Goal: Task Accomplishment & Management: Complete application form

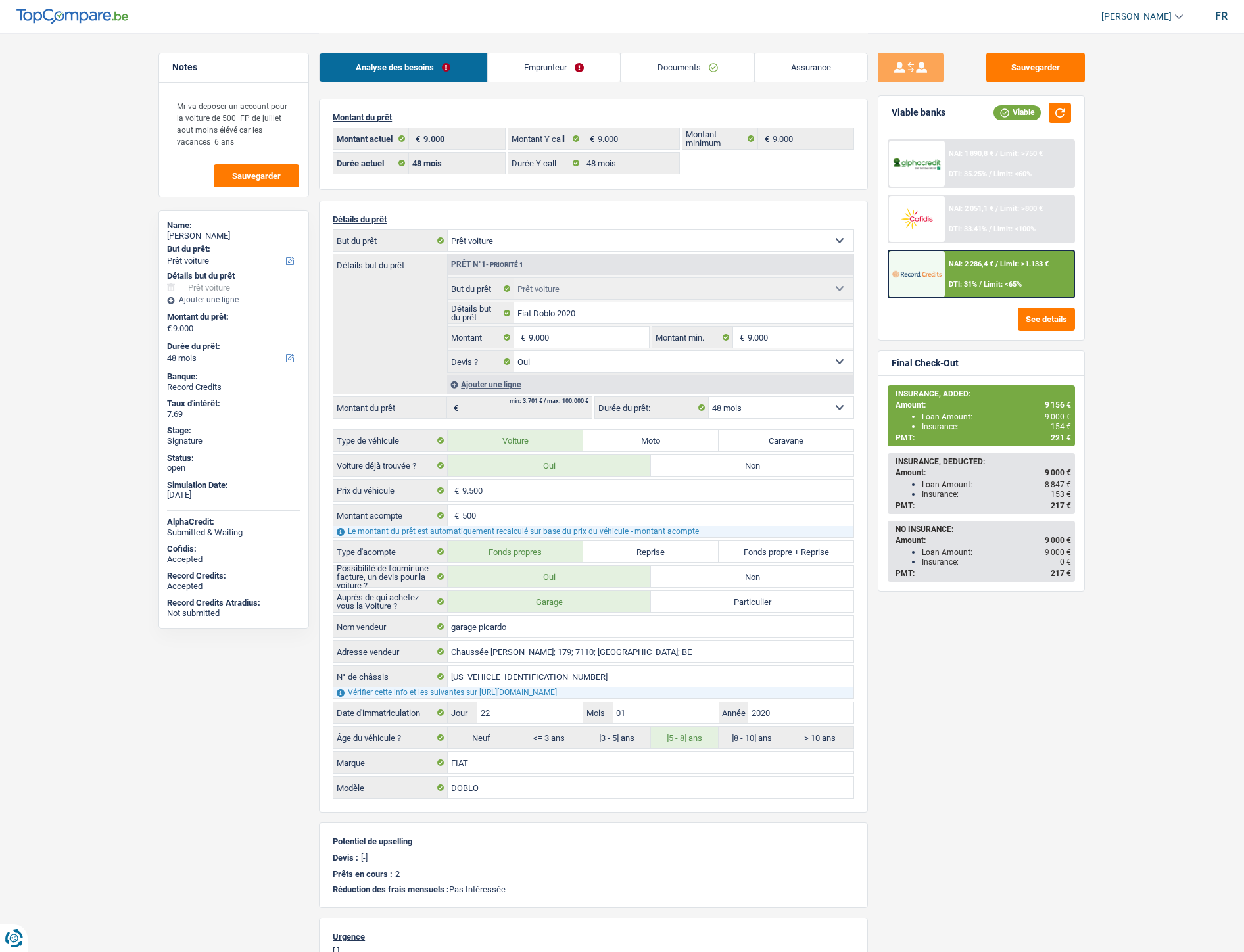
select select "car"
select select "48"
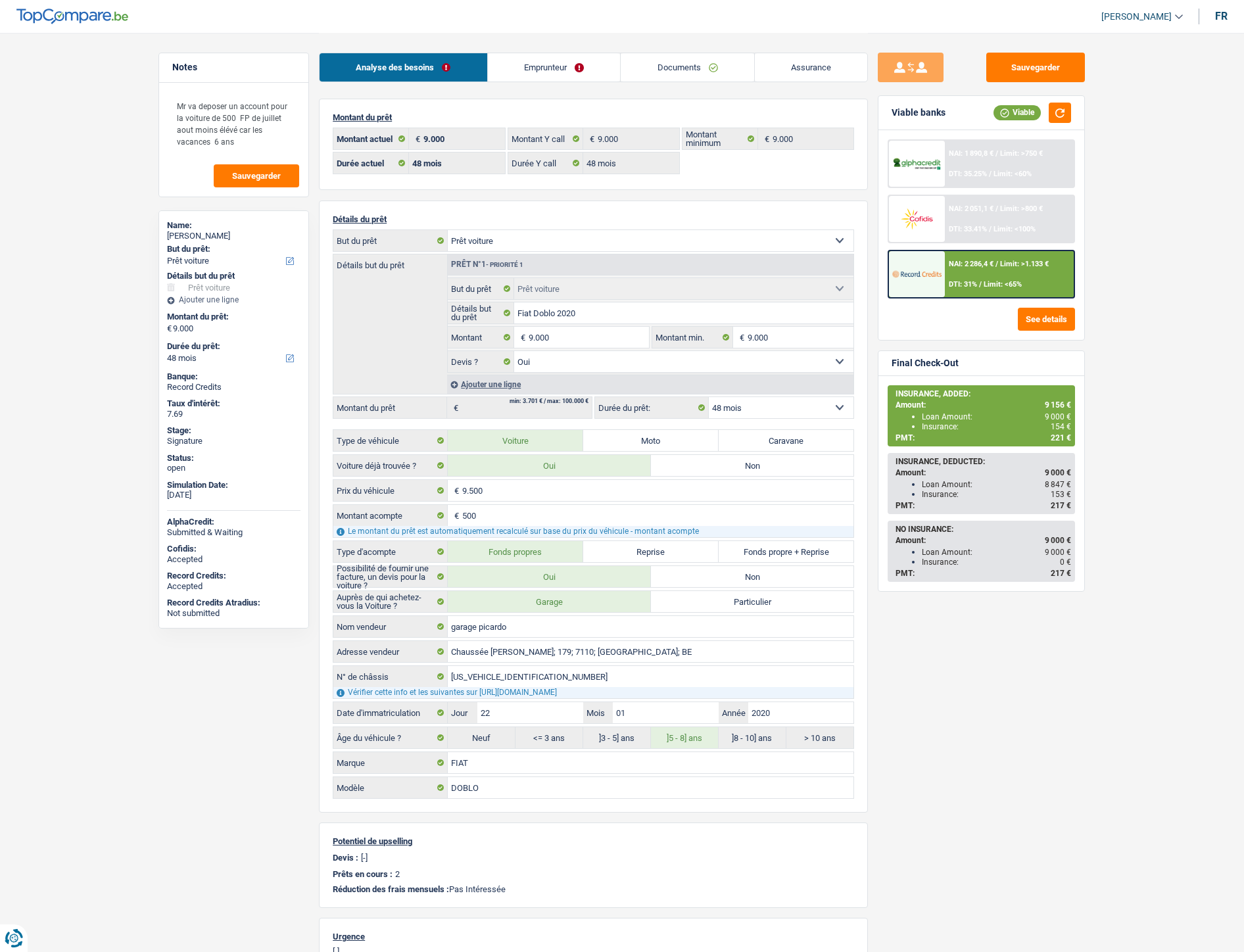
select select "car"
select select "yes"
select select "48"
click at [669, 70] on link "Documents" at bounding box center [687, 67] width 133 height 28
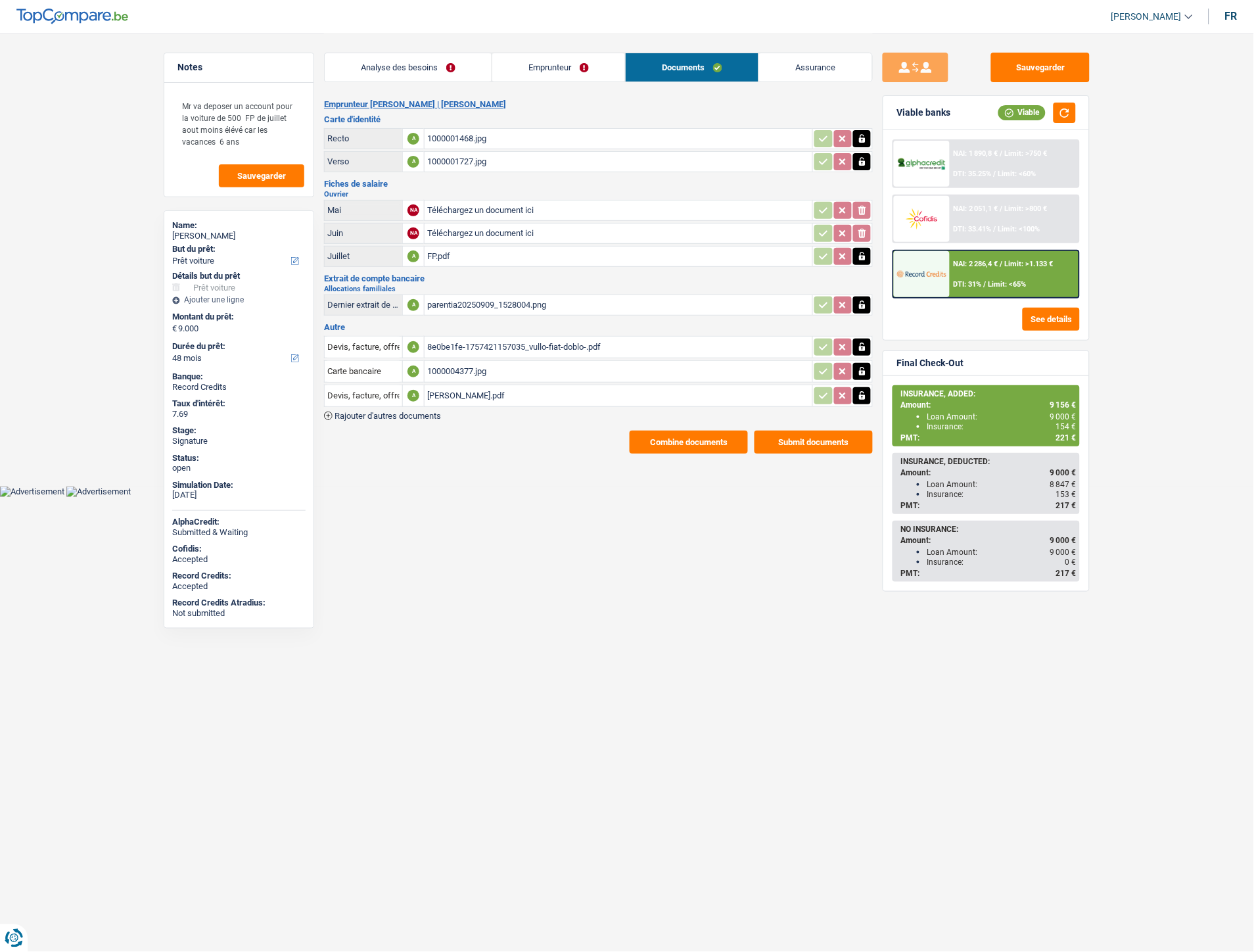
click at [413, 417] on div "Emprunteur doriano vullo | Ouvrier Carte d'identité Recto A 1000001468.jpg Vers…" at bounding box center [598, 276] width 549 height 355
click at [412, 411] on span "Rajouter d'autres documents" at bounding box center [387, 415] width 107 height 9
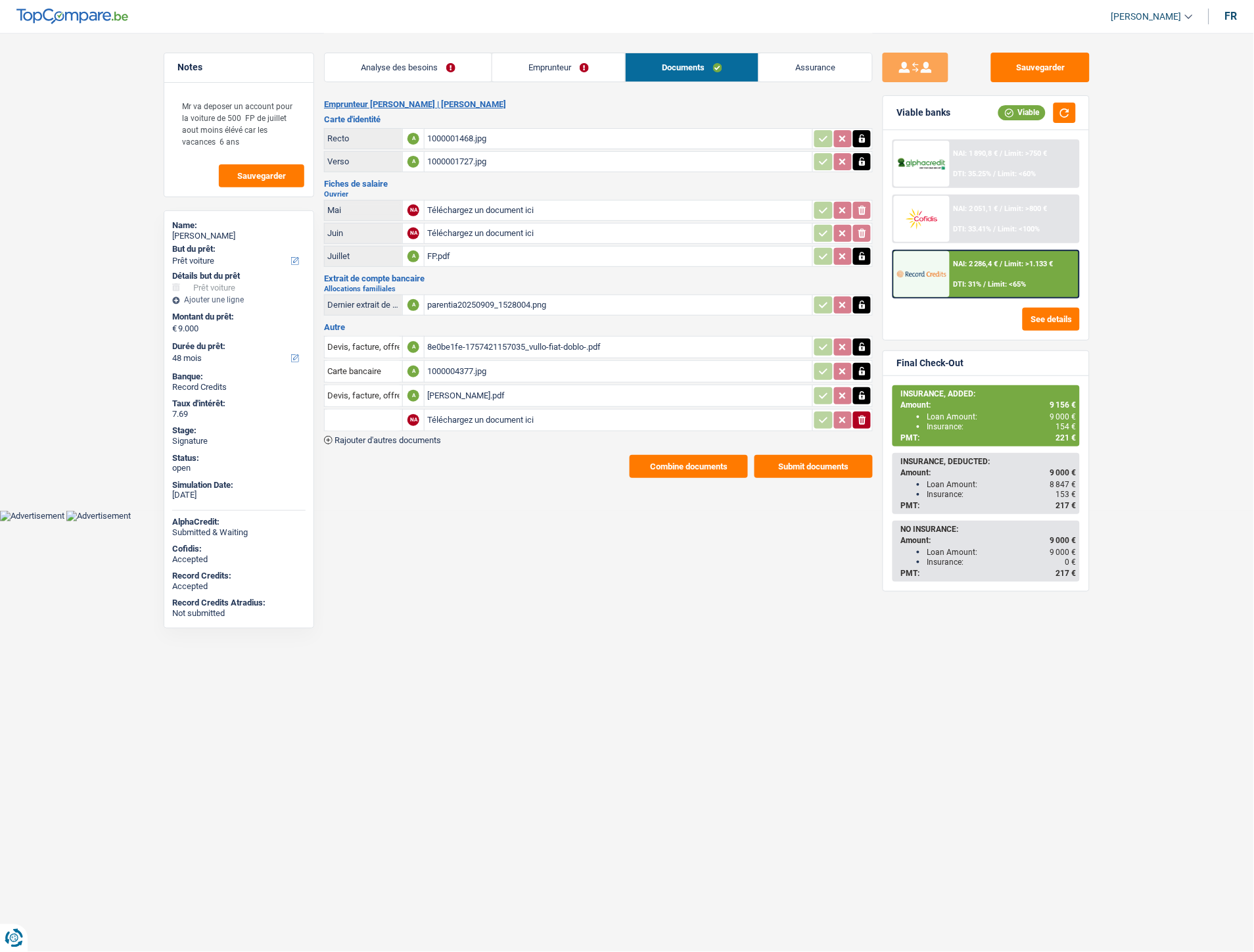
click at [419, 436] on span "Rajouter d'autres documents" at bounding box center [387, 440] width 107 height 9
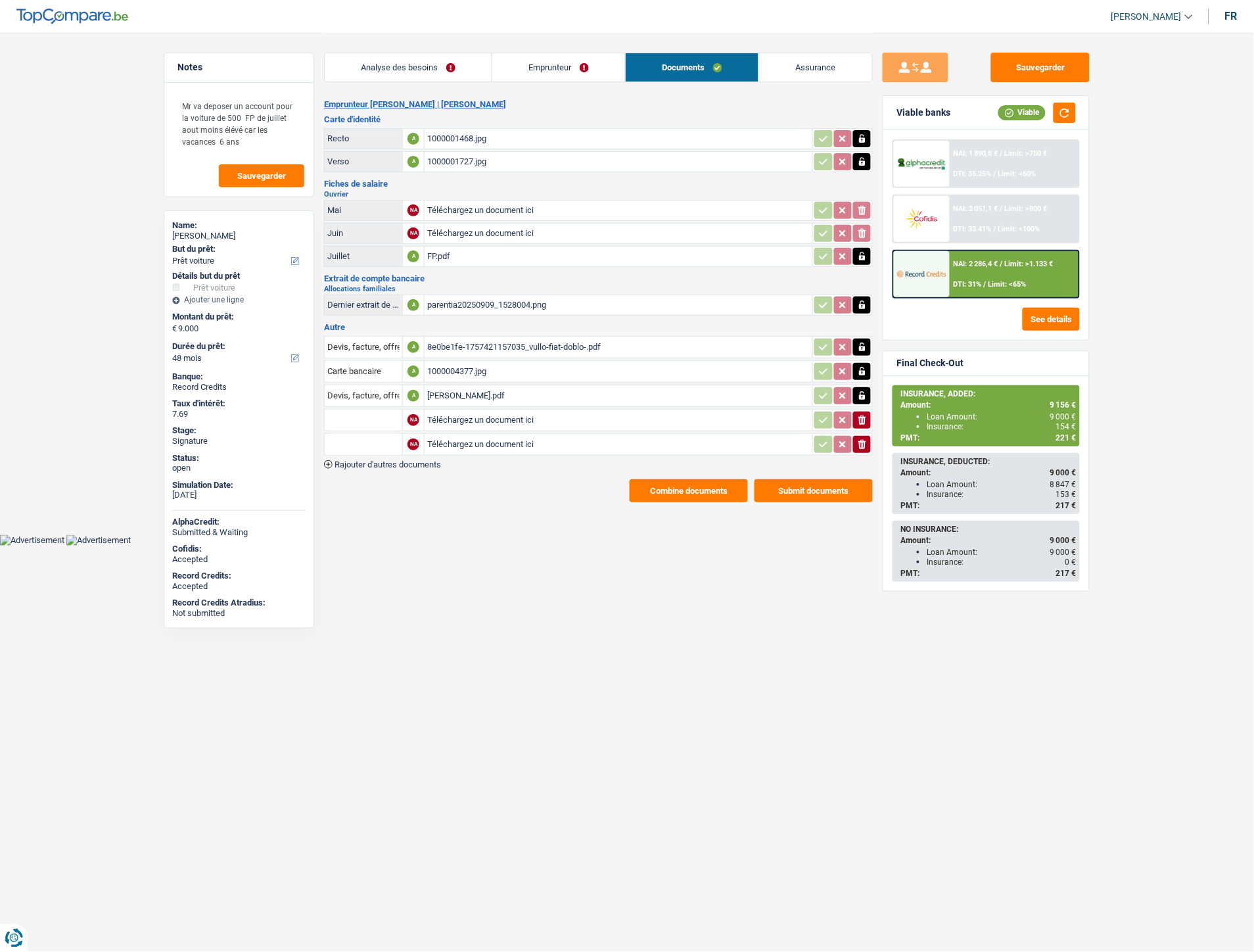
click at [419, 460] on span "Rajouter d'autres documents" at bounding box center [387, 464] width 107 height 9
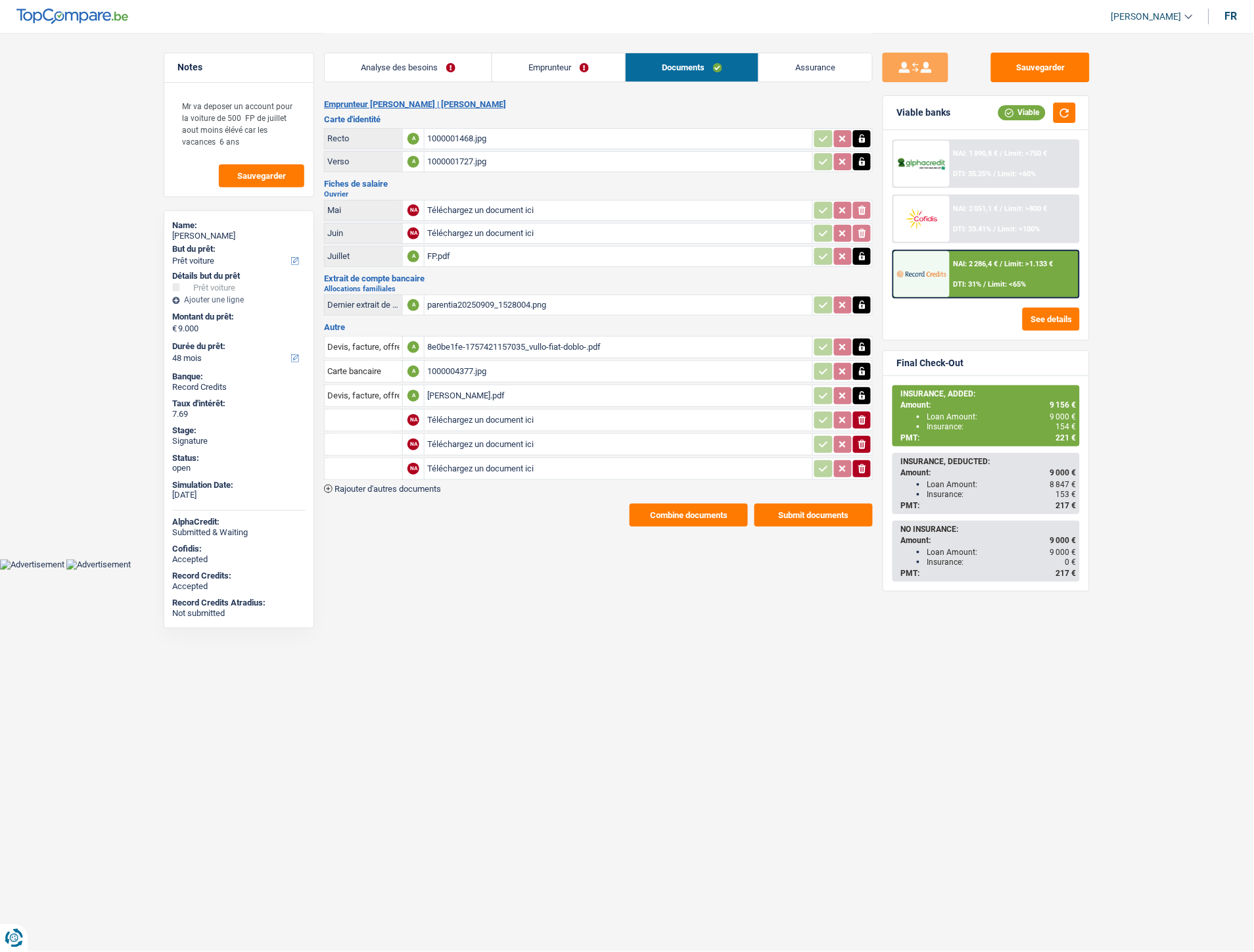
click at [470, 412] on input "Téléchargez un document ici" at bounding box center [619, 420] width 383 height 20
type input "C:\fakepath\IMG-20250911-WA0016.jpg"
click at [497, 436] on input "Téléchargez un document ici" at bounding box center [619, 444] width 383 height 20
type input "C:\fakepath\IMG-20250911-WA0012.jpg"
click at [451, 466] on input "Téléchargez un document ici" at bounding box center [619, 468] width 383 height 20
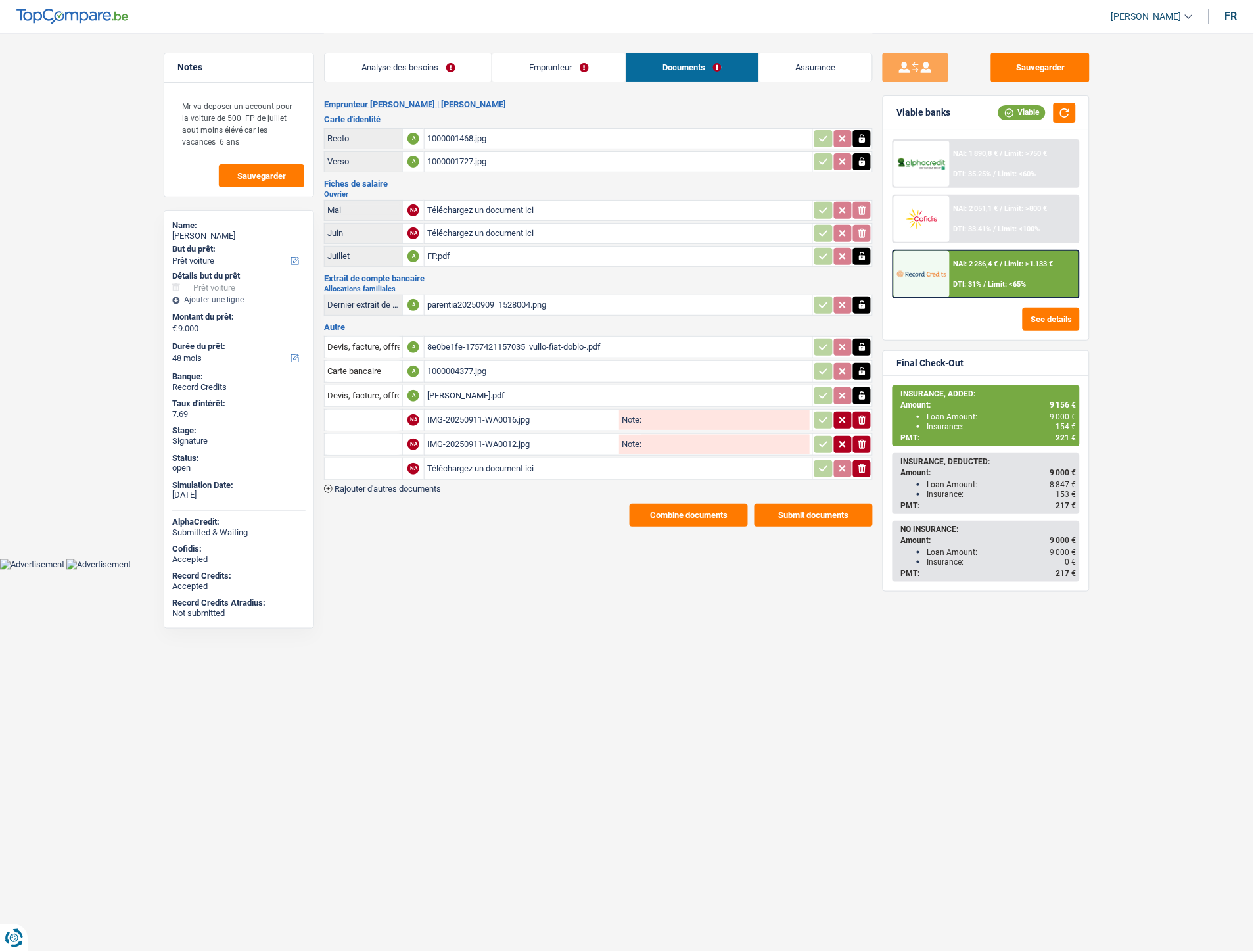
type input "C:\fakepath\Extrait Vullo.pdf"
click at [349, 417] on input "text" at bounding box center [363, 420] width 73 height 21
click at [363, 438] on li "Carte bancaire" at bounding box center [399, 445] width 135 height 16
type input "Carte bancaire"
click at [372, 449] on input "text" at bounding box center [363, 444] width 73 height 21
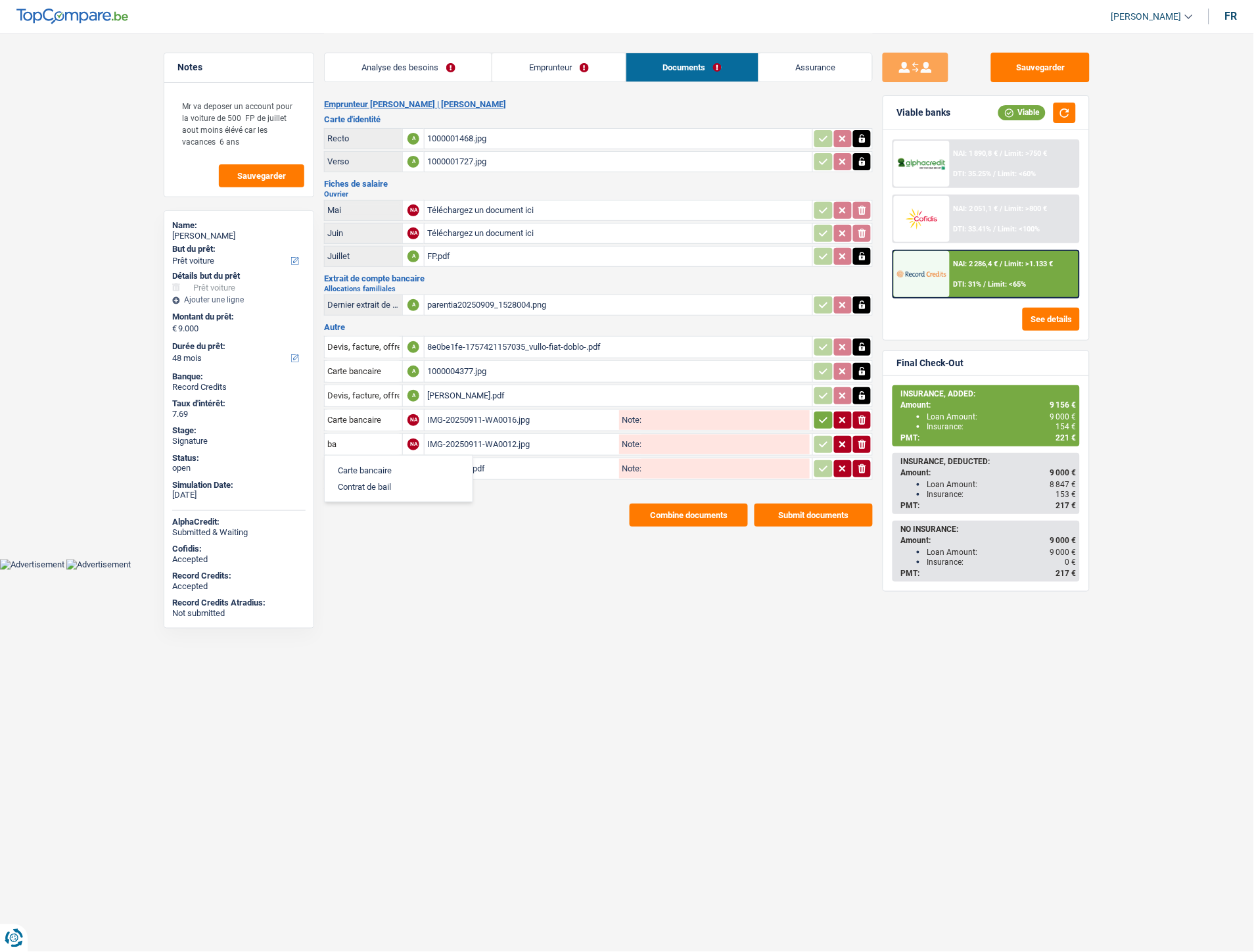
click at [380, 462] on li "Carte bancaire" at bounding box center [399, 470] width 135 height 16
type input "Carte bancaire"
click at [380, 461] on input "text" at bounding box center [363, 468] width 73 height 21
click at [382, 489] on li "Carte bancaire" at bounding box center [399, 494] width 135 height 16
type input "Carte bancaire"
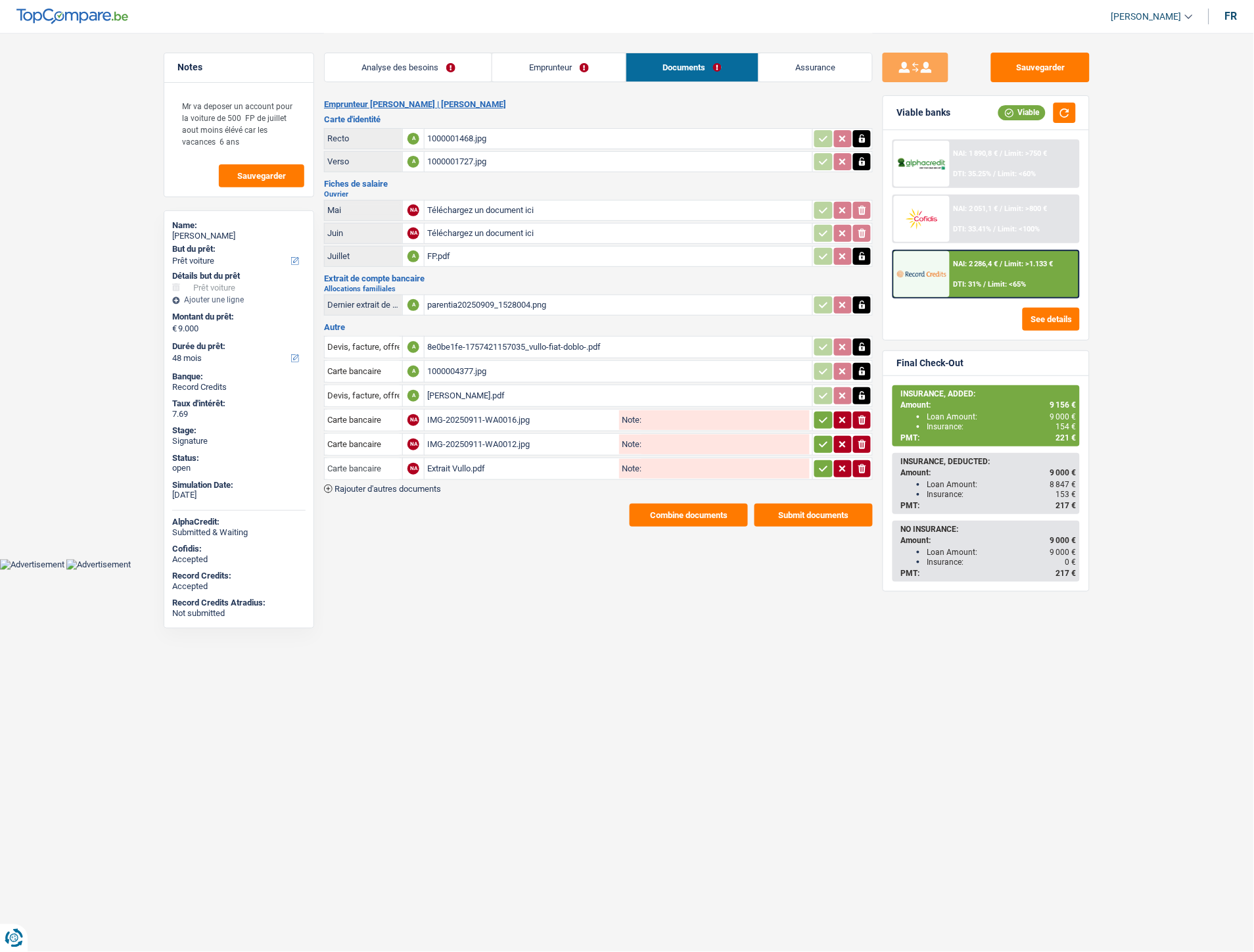
drag, startPoint x: 386, startPoint y: 461, endPoint x: 253, endPoint y: 449, distance: 133.5
click at [253, 449] on div "Notes Mr va deposer un account pour la voiture de 500 FP de juillet aout moins …" at bounding box center [627, 279] width 947 height 494
click at [423, 520] on li "Extraits de compte de toutes les transactions 3 derniers mois" at bounding box center [456, 527] width 250 height 16
type input "Extraits de compte de toutes les transactions 3 derniers mois"
click at [825, 421] on button "button" at bounding box center [823, 420] width 18 height 17
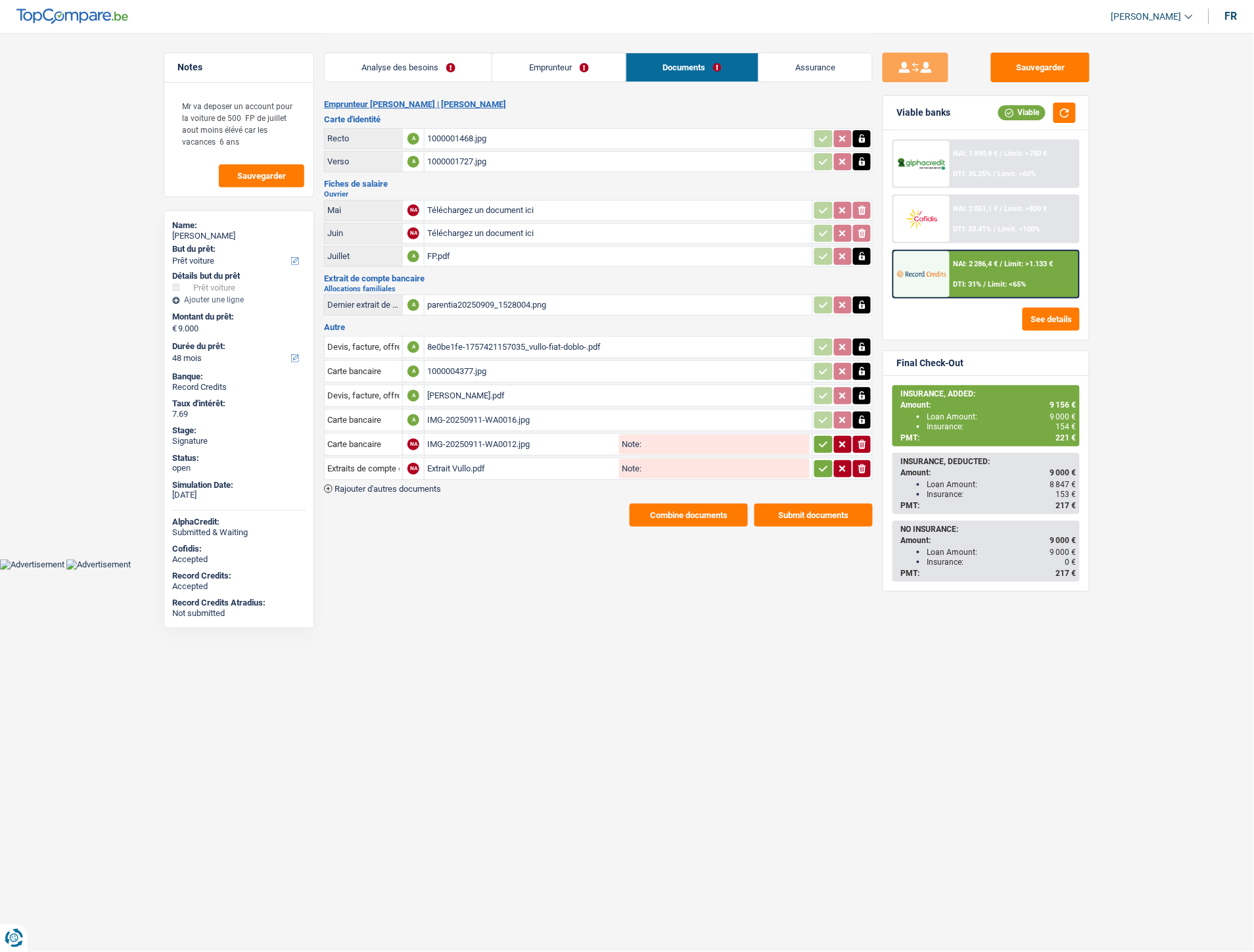
click at [821, 436] on button "button" at bounding box center [823, 444] width 18 height 17
click at [823, 462] on icon "button" at bounding box center [824, 468] width 10 height 13
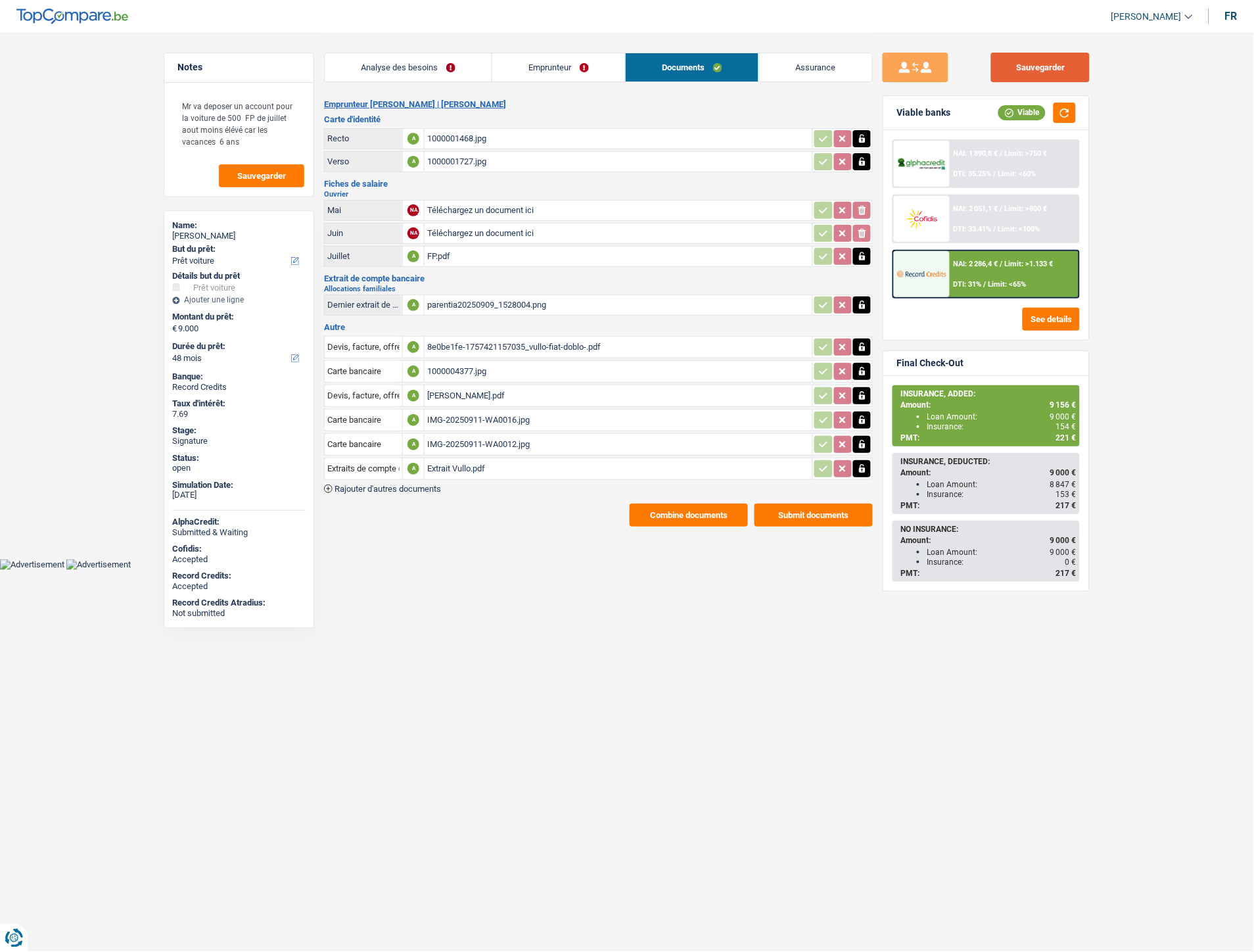
click at [1029, 70] on button "Sauvegarder" at bounding box center [1040, 68] width 98 height 30
click at [668, 507] on button "Combine documents" at bounding box center [689, 514] width 118 height 23
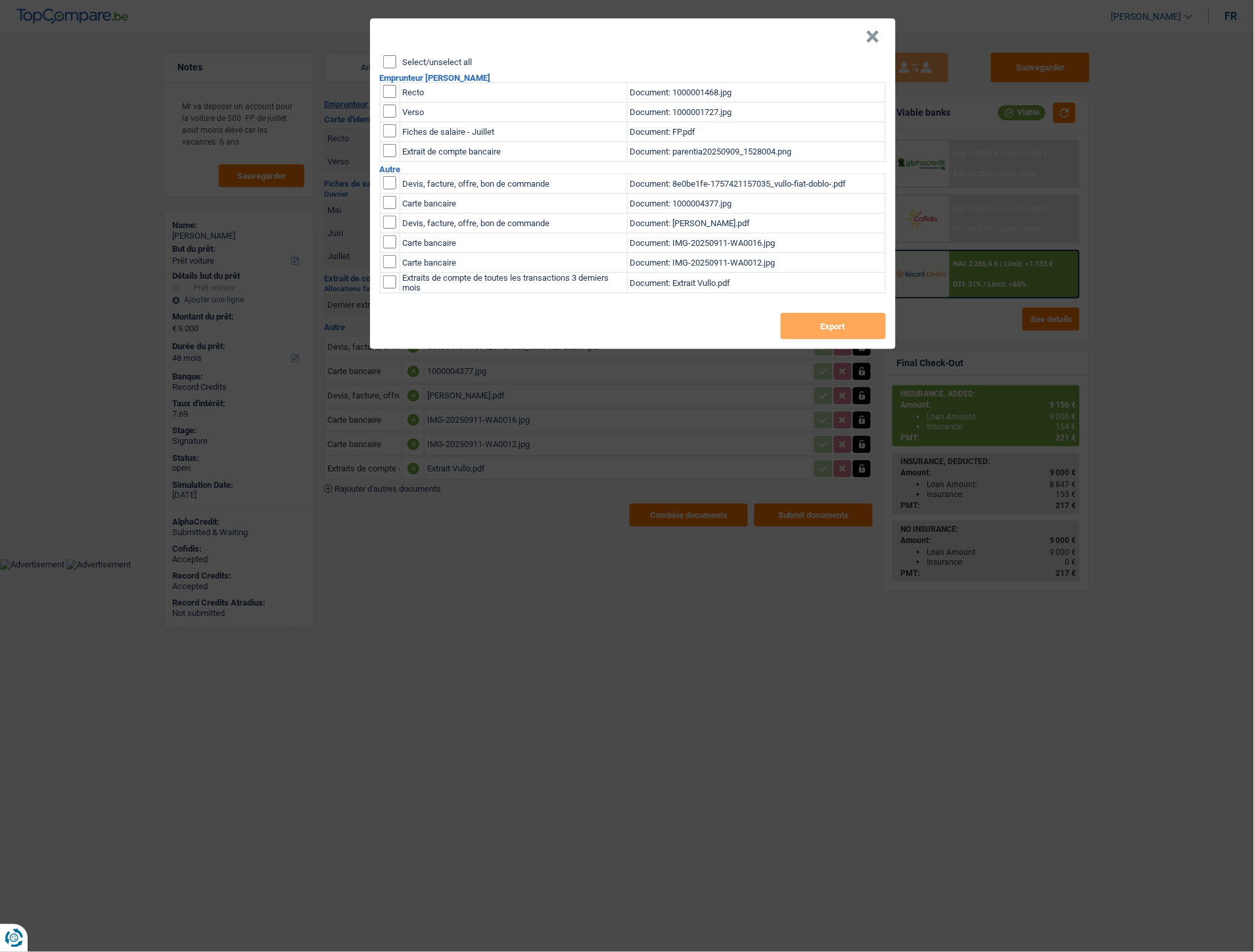
click at [392, 57] on input "Select/unselect all" at bounding box center [389, 62] width 13 height 13
checkbox input "true"
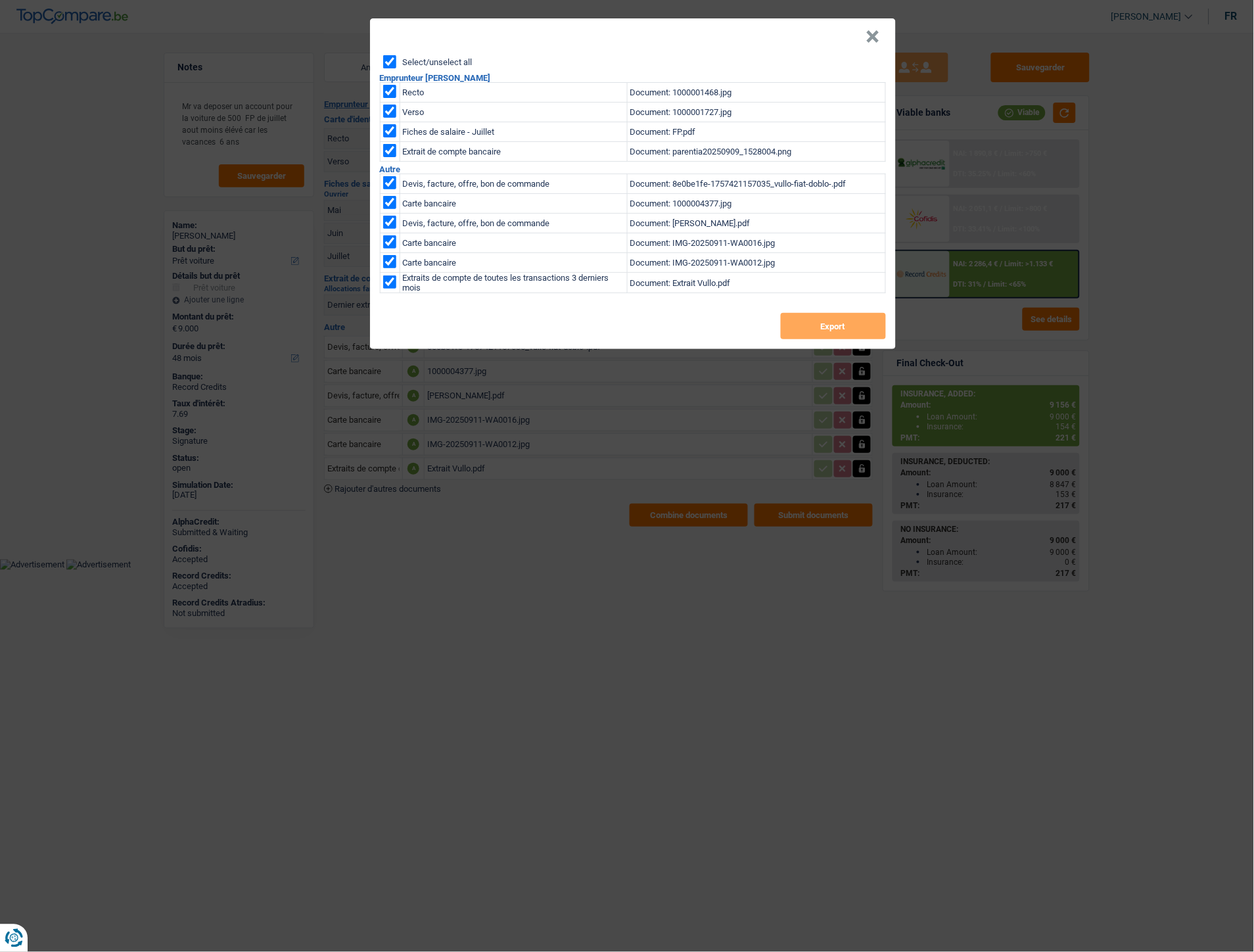
checkbox input "true"
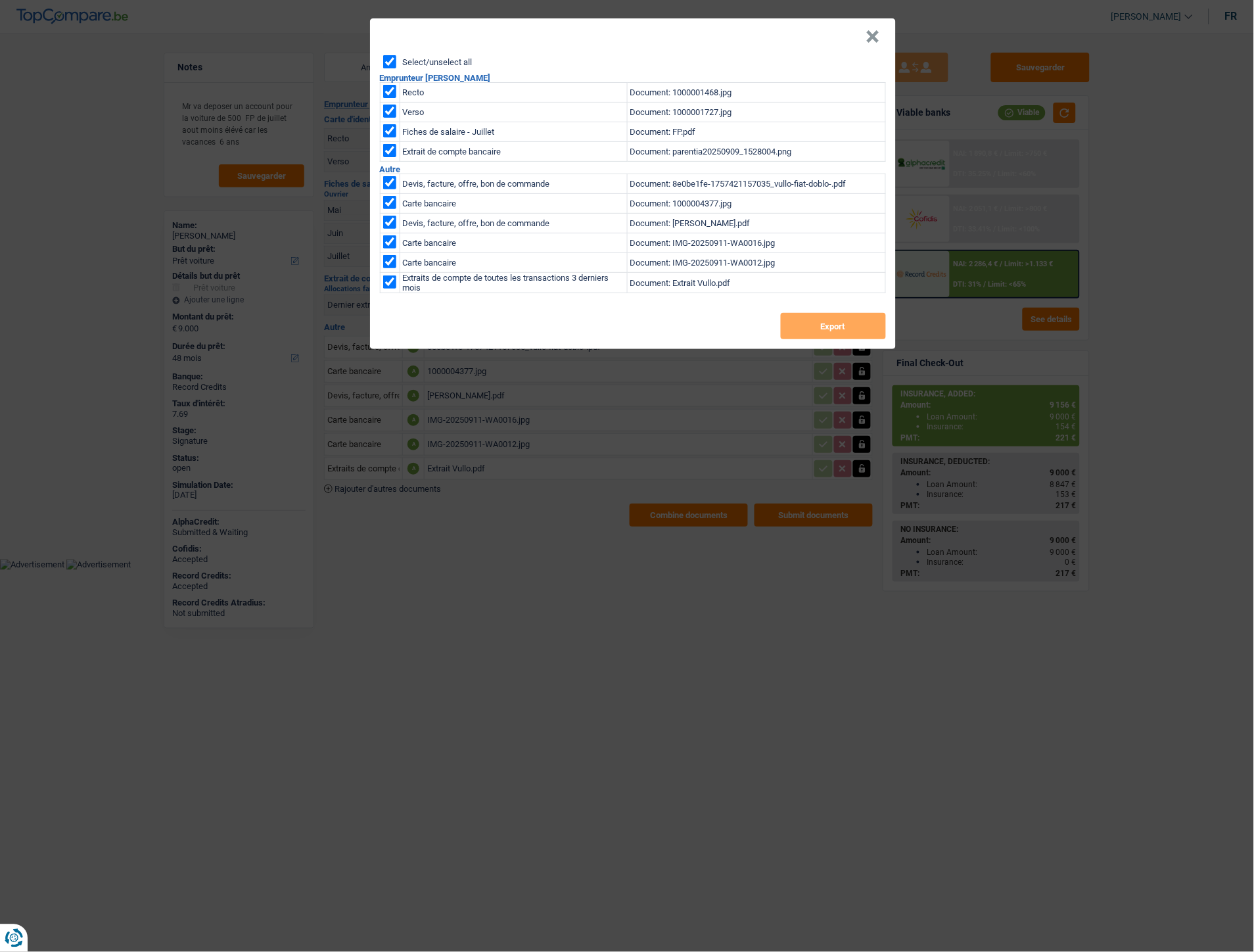
checkbox input "true"
click at [813, 320] on button "Export" at bounding box center [833, 326] width 105 height 26
click at [879, 36] on header "×" at bounding box center [633, 37] width 526 height 37
click at [879, 36] on button "×" at bounding box center [874, 36] width 14 height 13
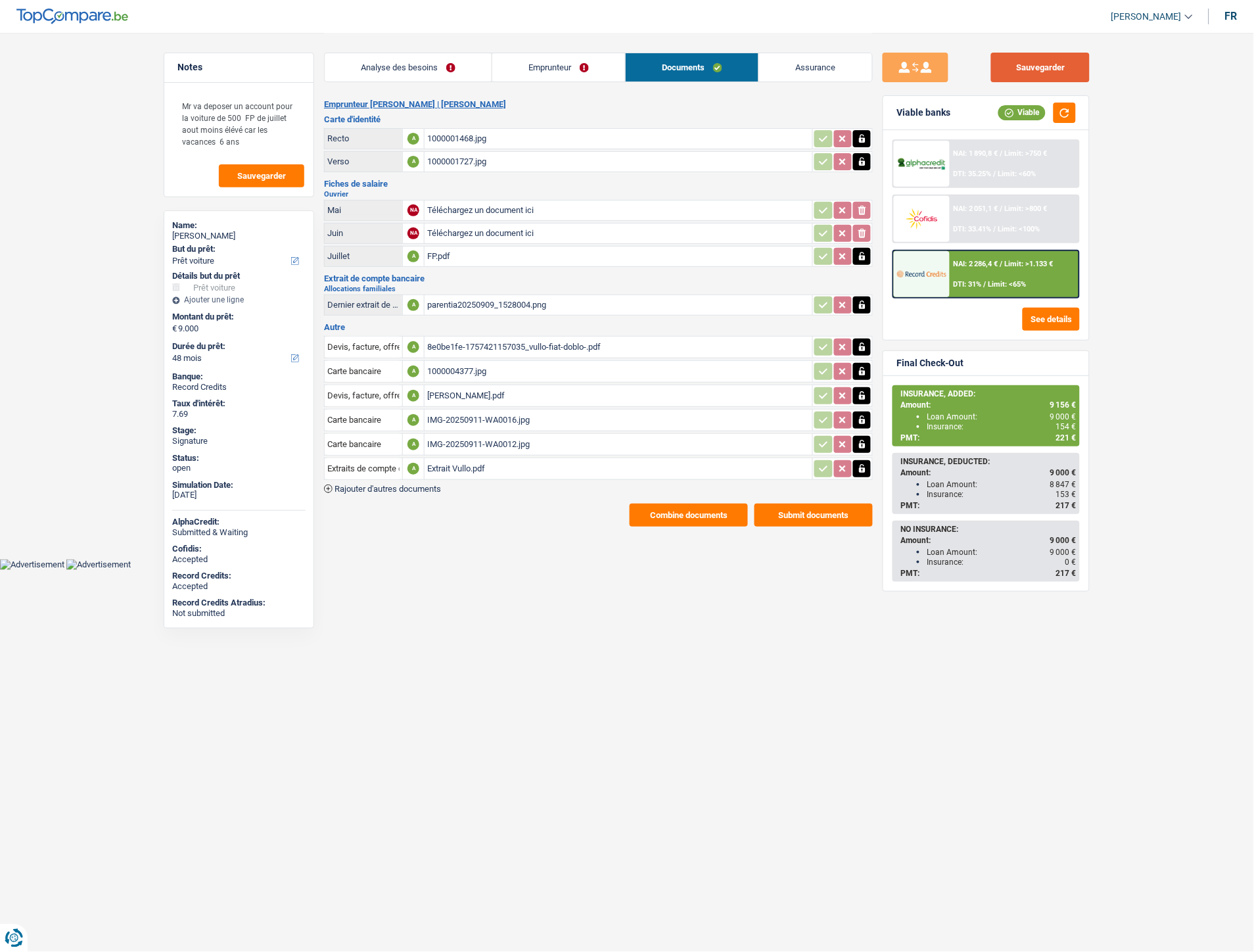
click at [995, 58] on button "Sauvegarder" at bounding box center [1040, 68] width 98 height 30
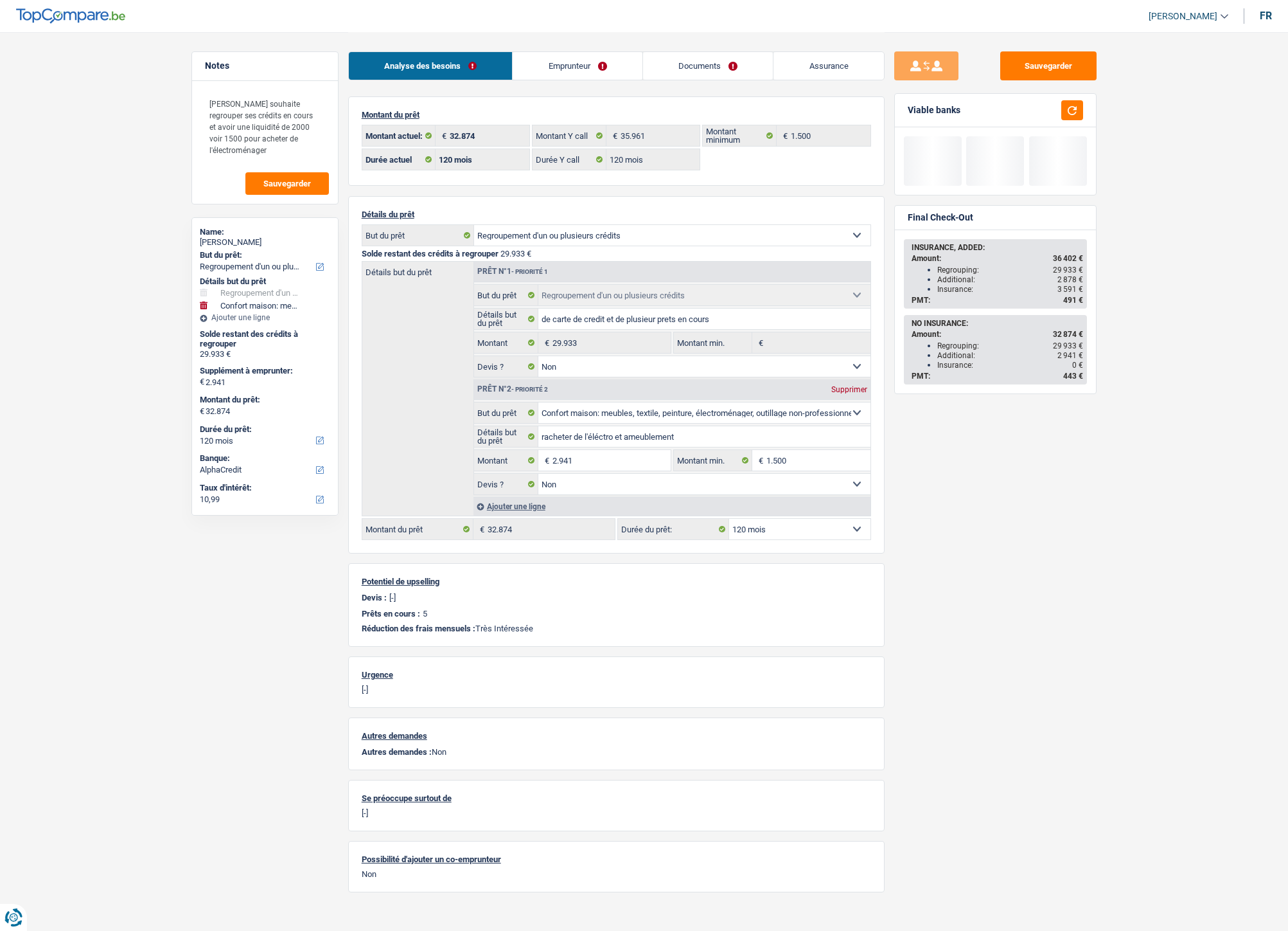
select select "refinancing"
select select "household"
select select "120"
select select "alphacredit"
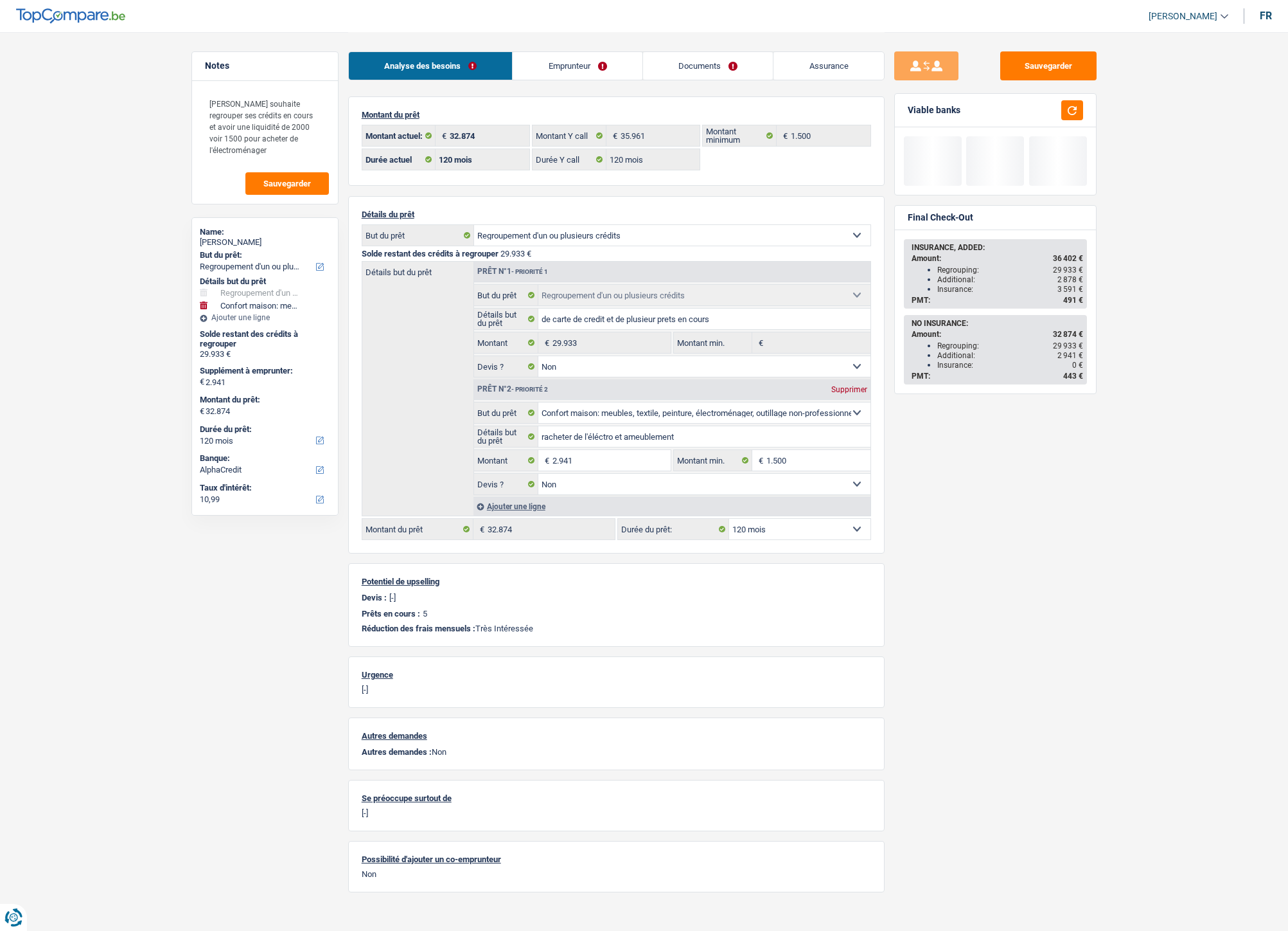
select select "120"
select select "refinancing"
select select "false"
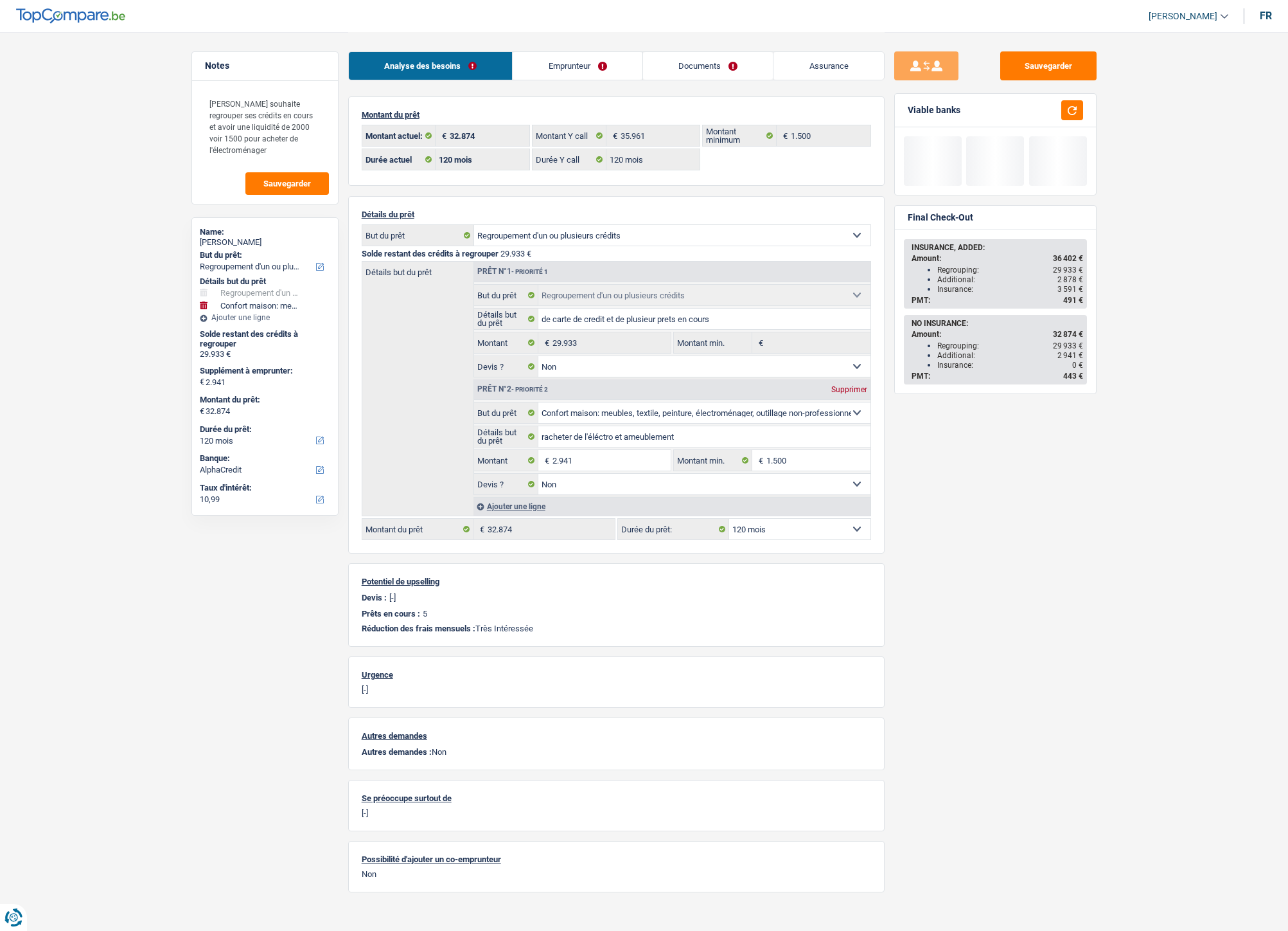
select select "household"
select select "false"
select select "120"
select select "rents"
select select "BE"
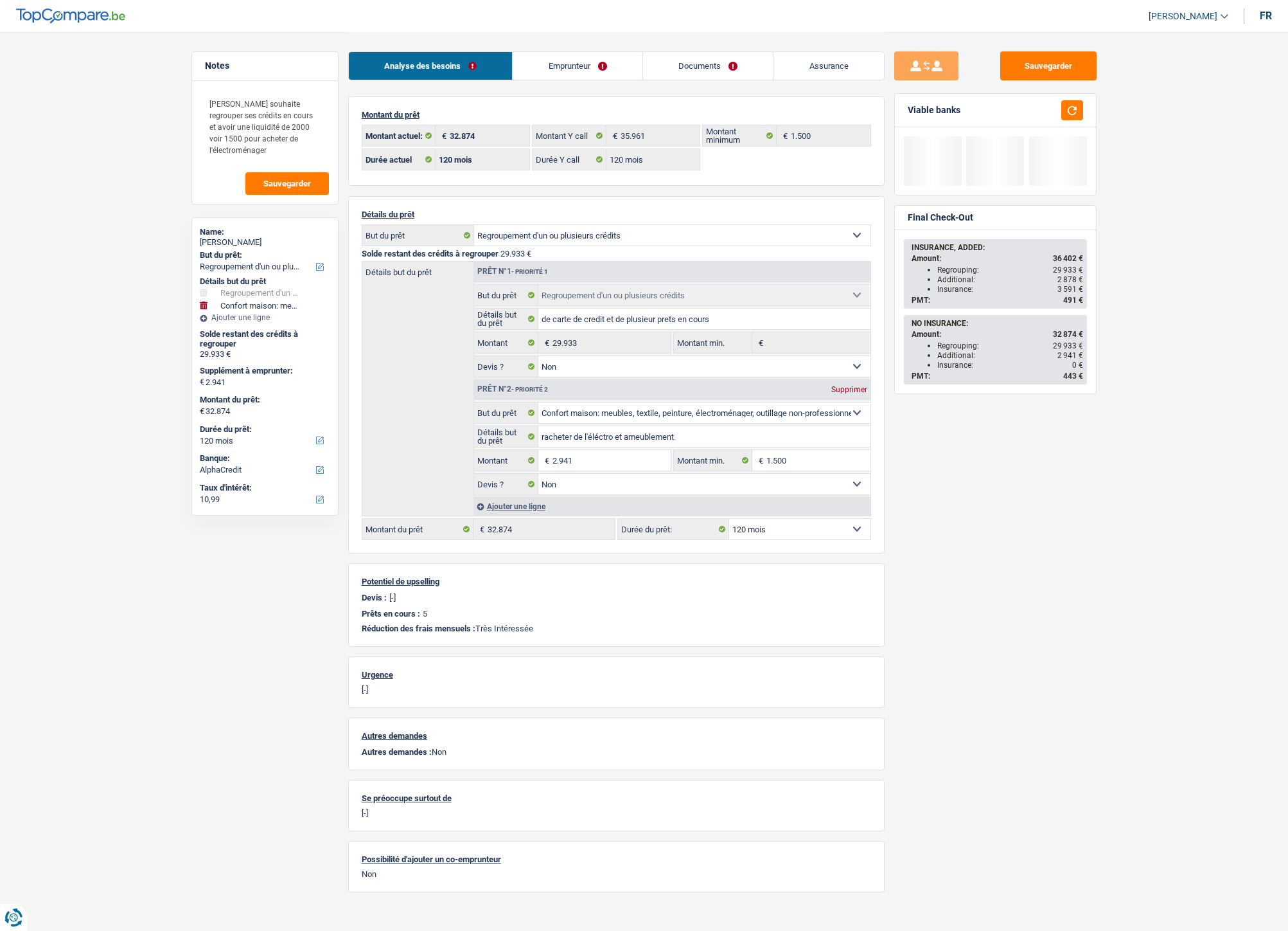
select select "cardOrCredit"
select select "personalSale"
select select "24"
select select "cardOrCredit"
select select "personalLoan"
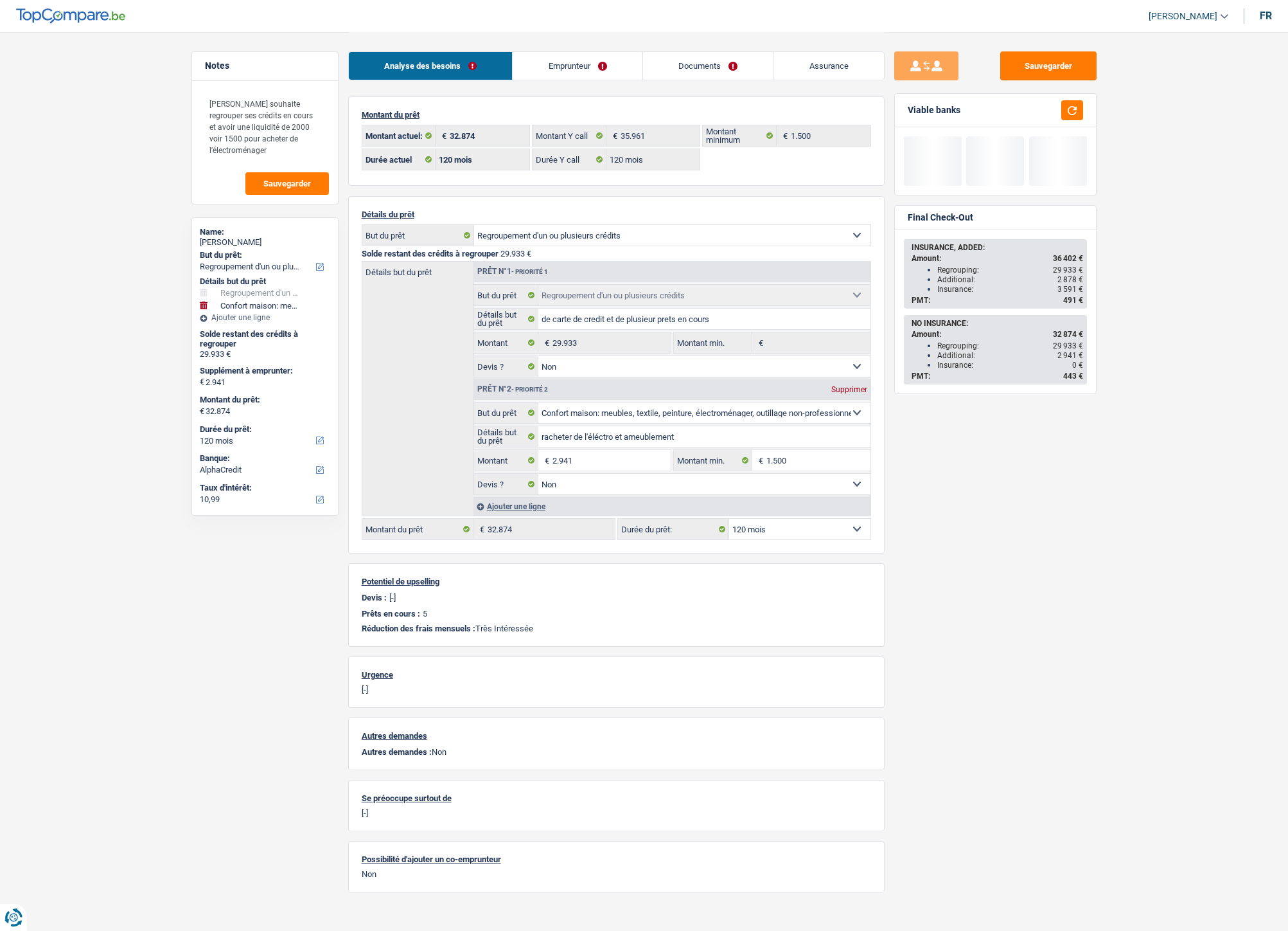
select select "homeFurnishingOrRelocation"
select select "36"
select select "creditConsolidation"
select select "120"
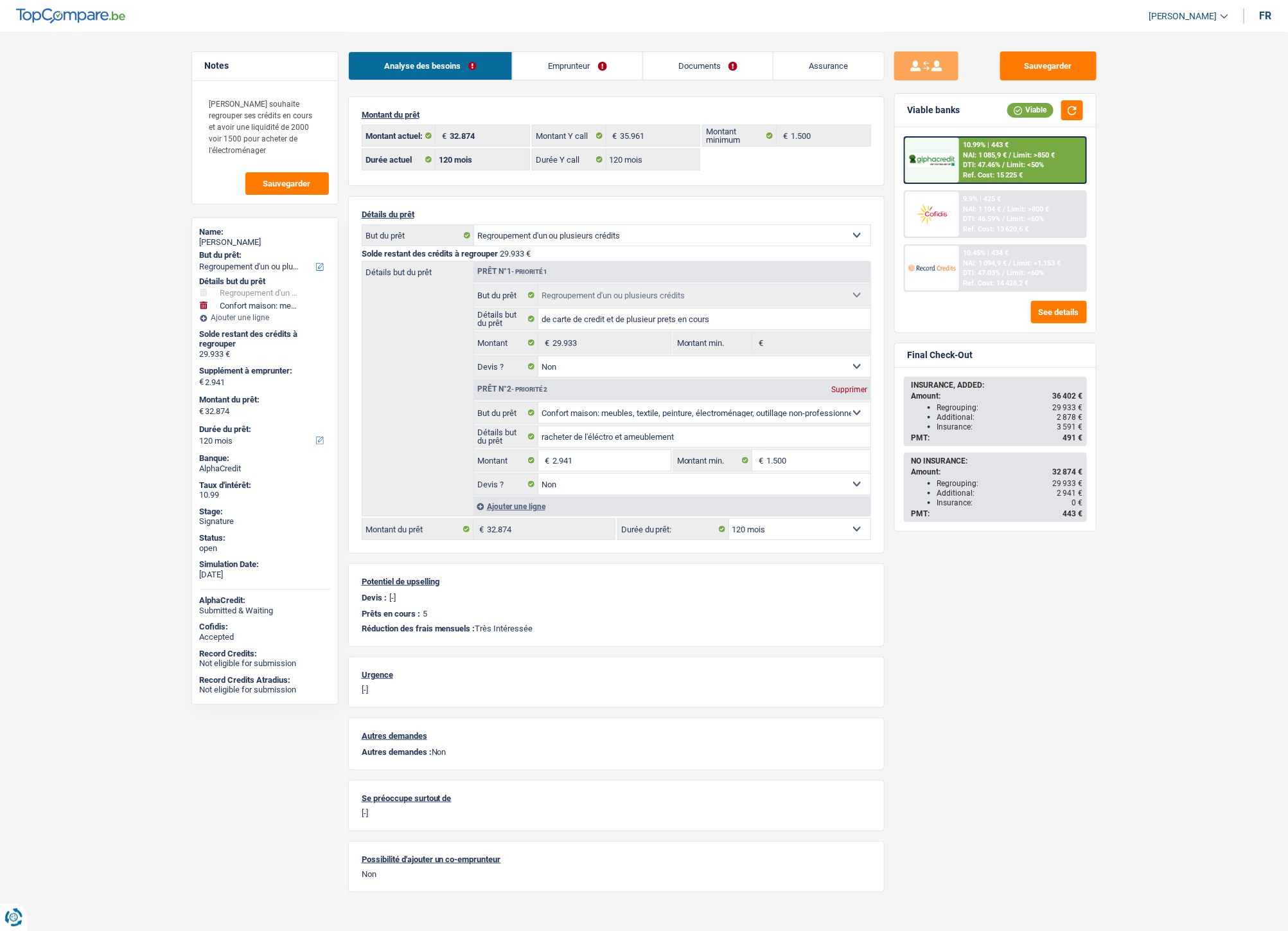
click at [564, 65] on link "Emprunteur" at bounding box center [577, 65] width 129 height 28
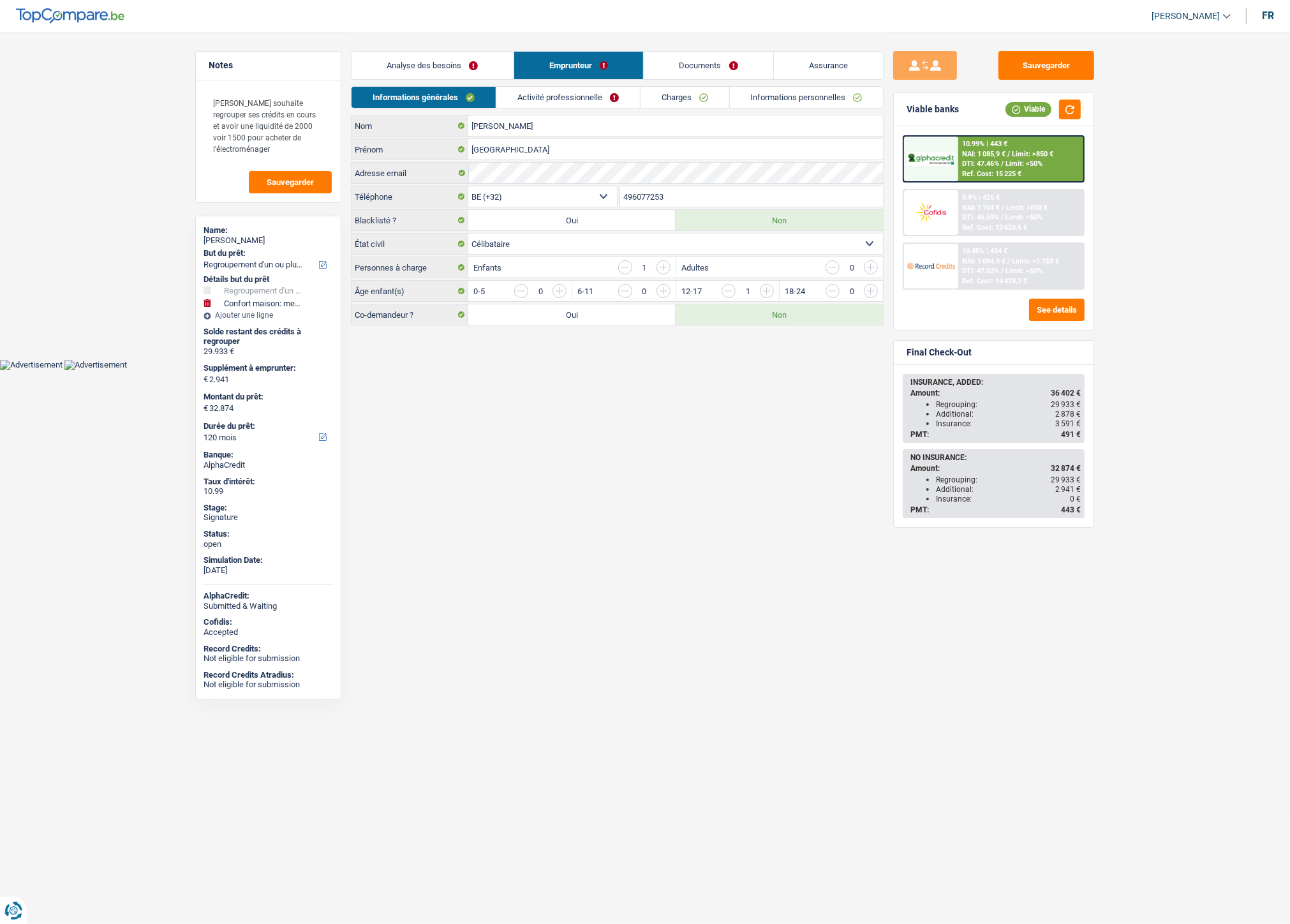
click at [664, 100] on link "Charges" at bounding box center [684, 97] width 89 height 21
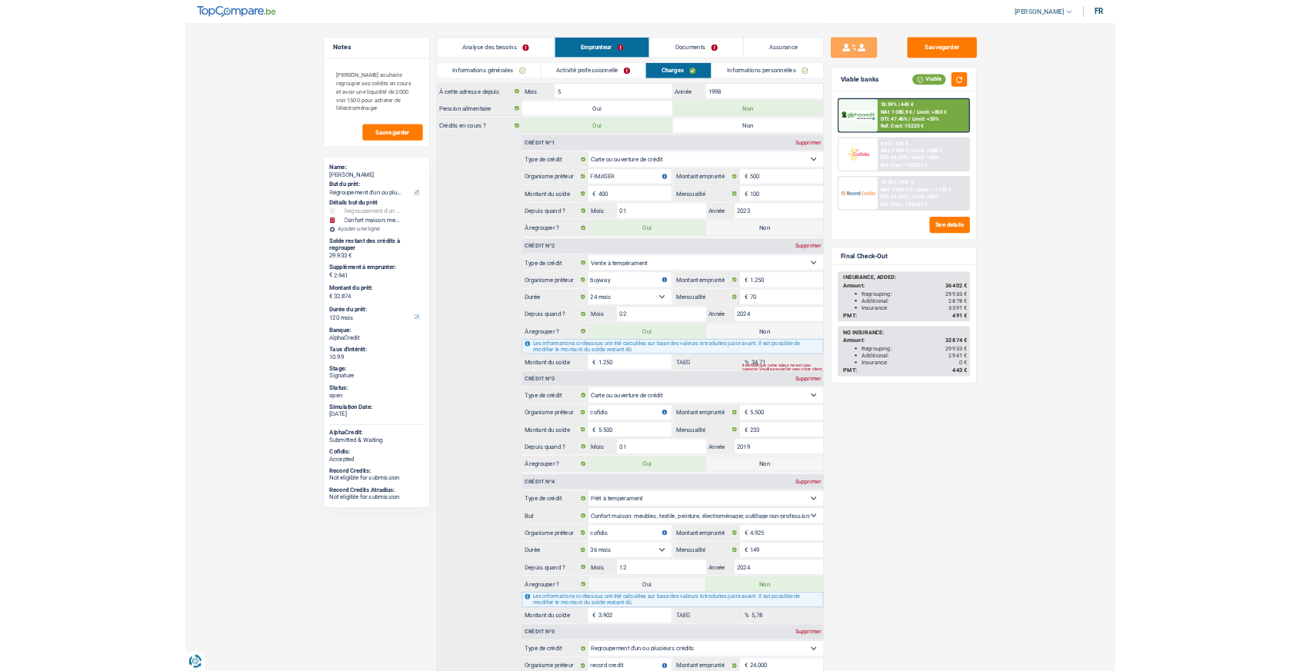
scroll to position [256, 0]
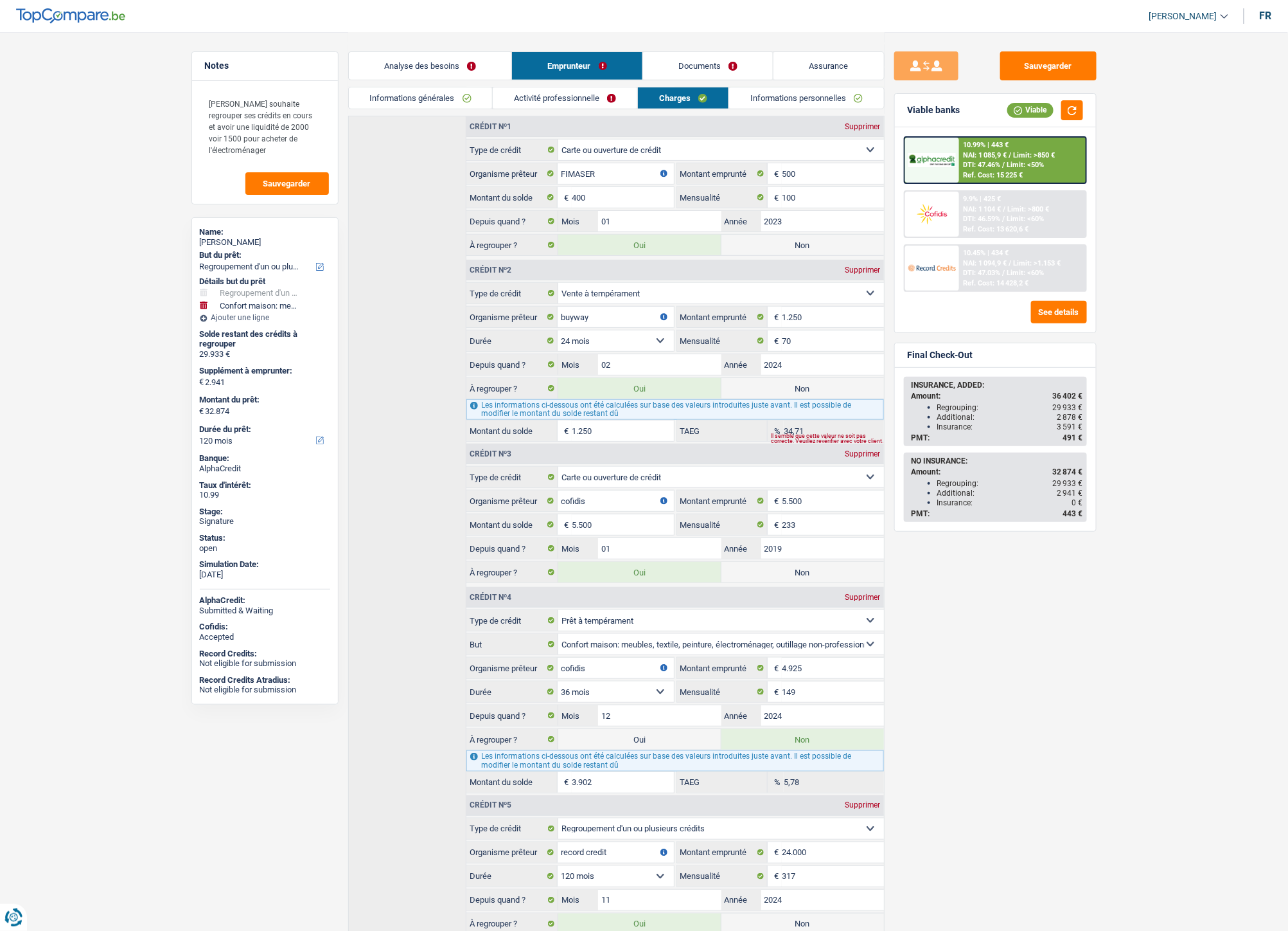
click at [905, 570] on div "Sauvegarder Viable banks Viable 10.99% | 443 € NAI: 1 085,9 € / Limit: >850 € D…" at bounding box center [995, 481] width 221 height 859
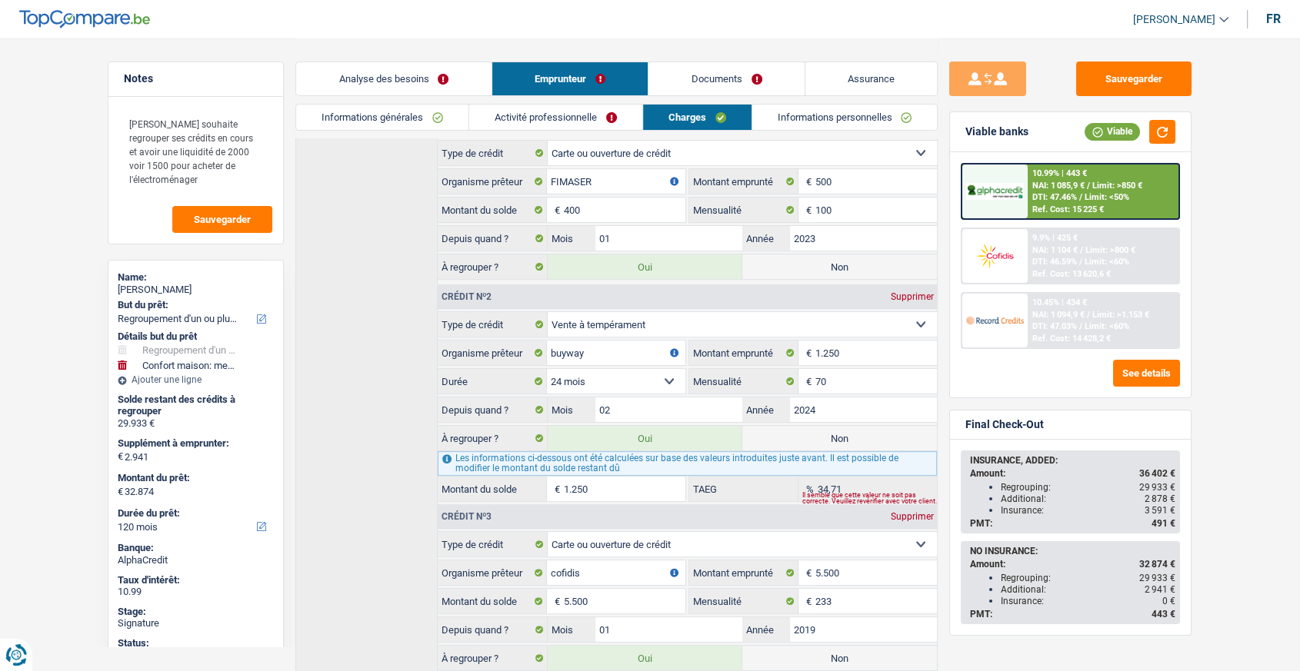
scroll to position [306, 0]
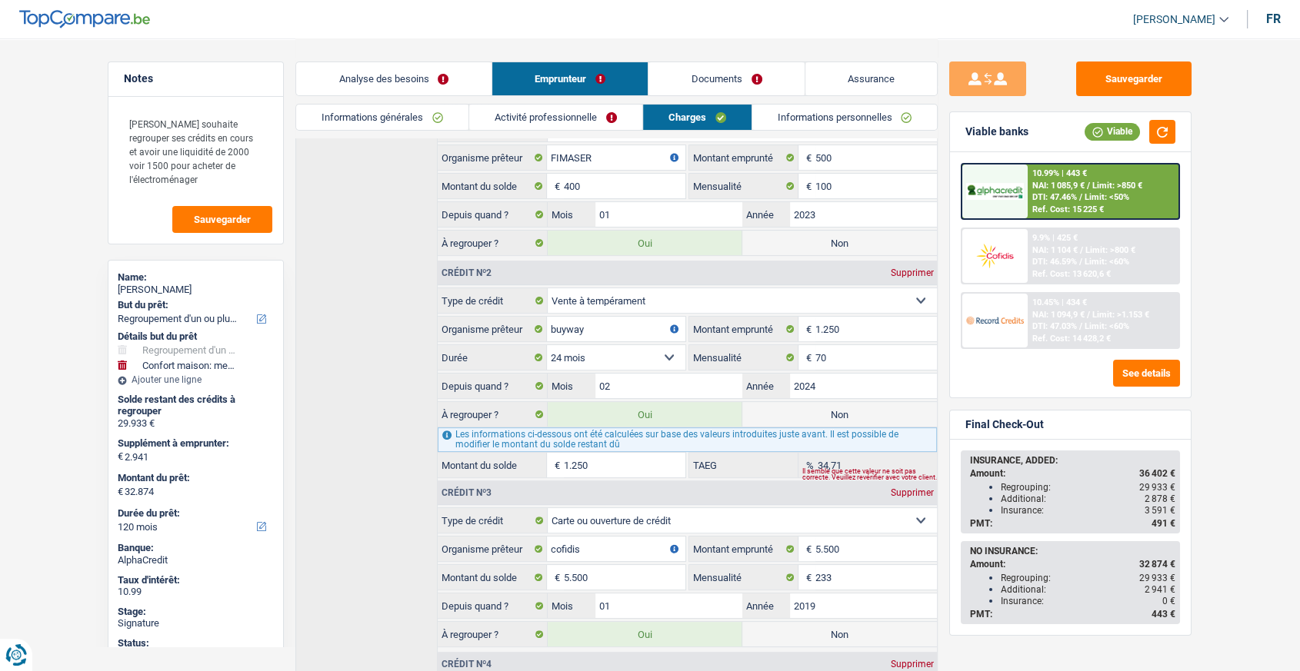
click at [708, 65] on link "Documents" at bounding box center [726, 78] width 156 height 33
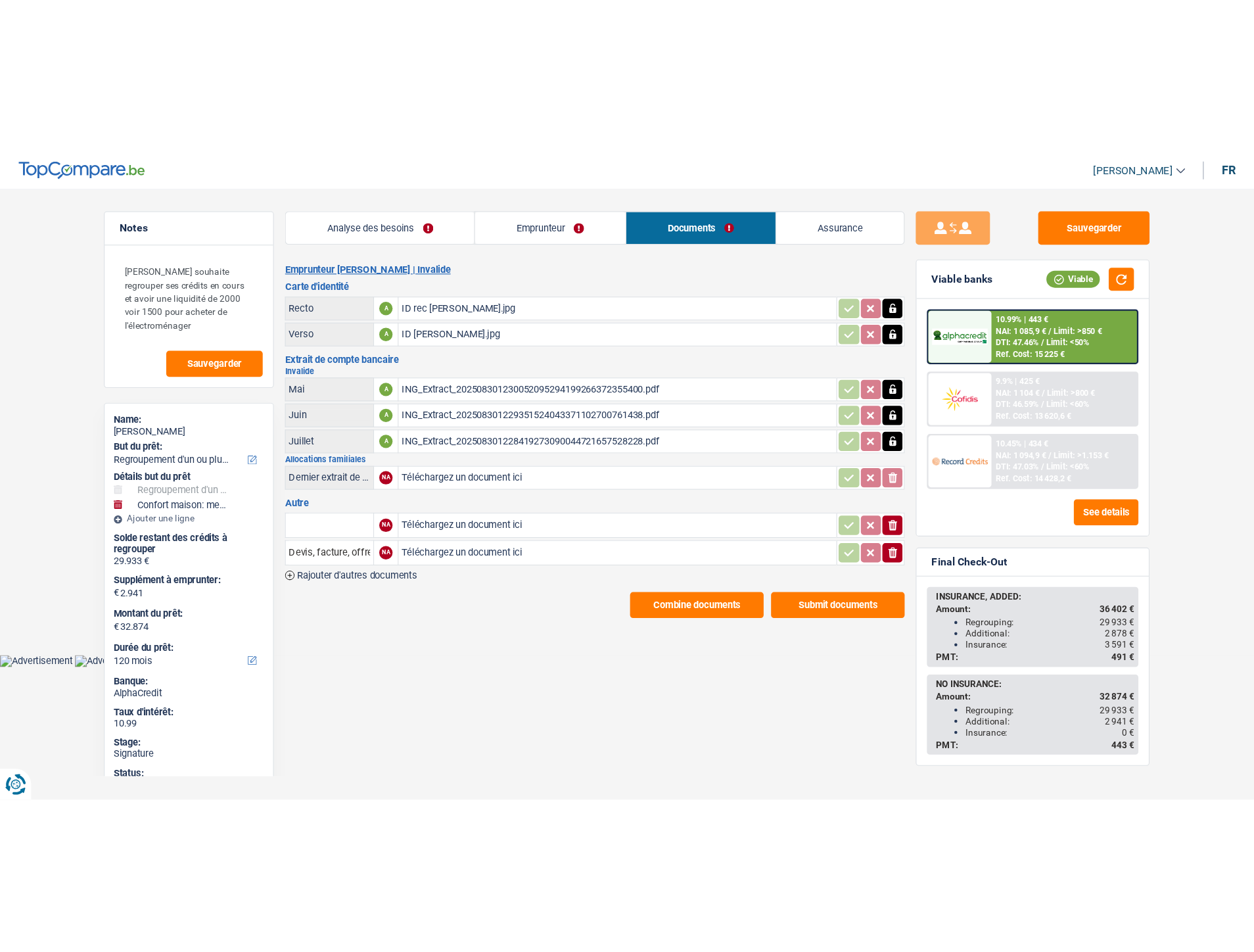
scroll to position [0, 0]
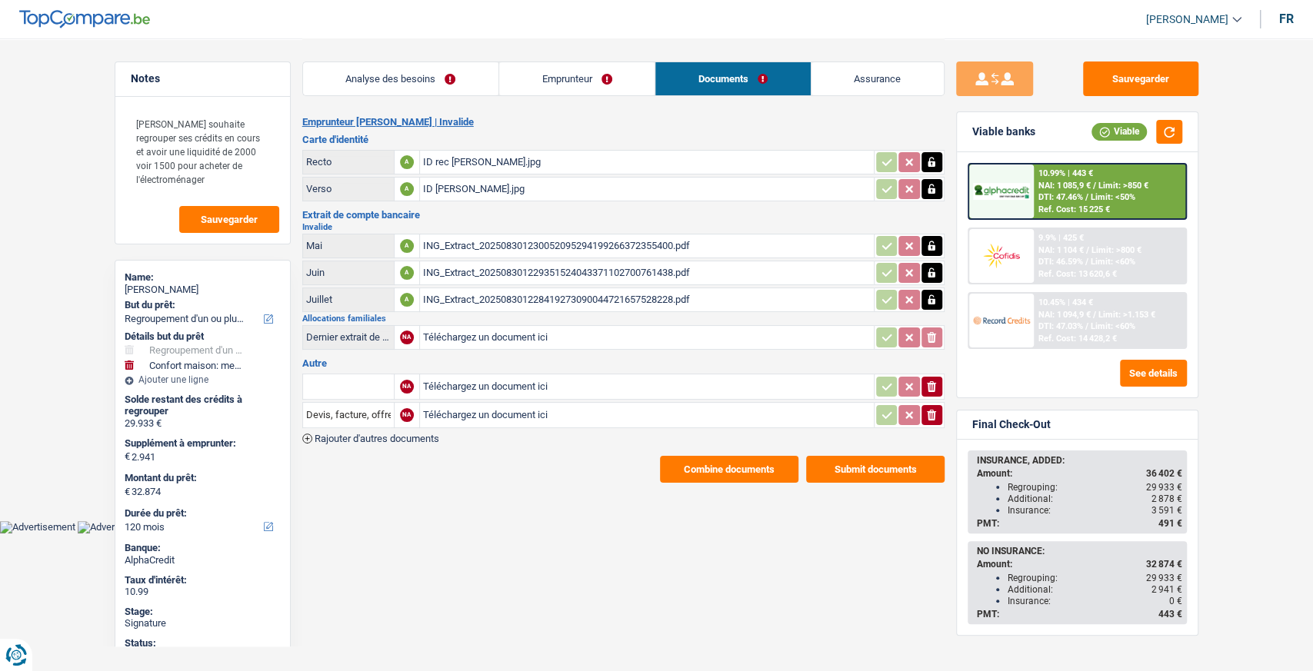
click at [500, 243] on div "ING_Extract_202508301230052095294199266372355400.pdf" at bounding box center [647, 246] width 448 height 23
click at [573, 78] on link "Emprunteur" at bounding box center [576, 78] width 155 height 33
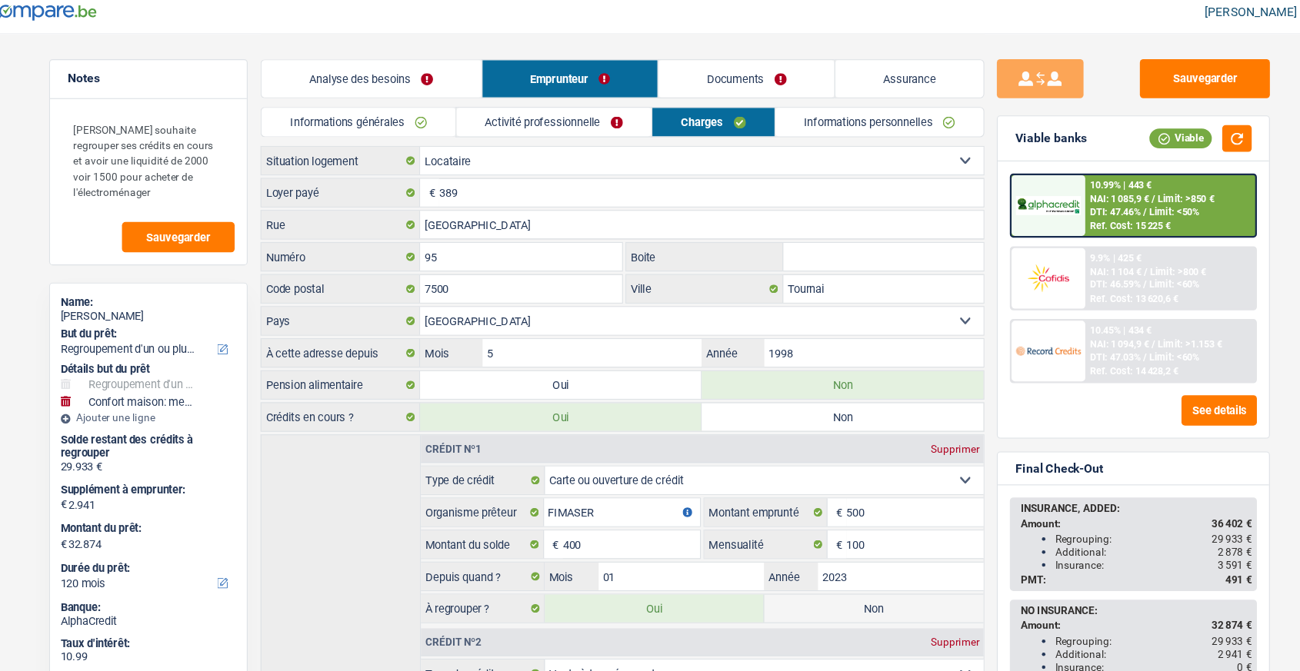
click at [396, 112] on link "Informations générales" at bounding box center [382, 117] width 172 height 25
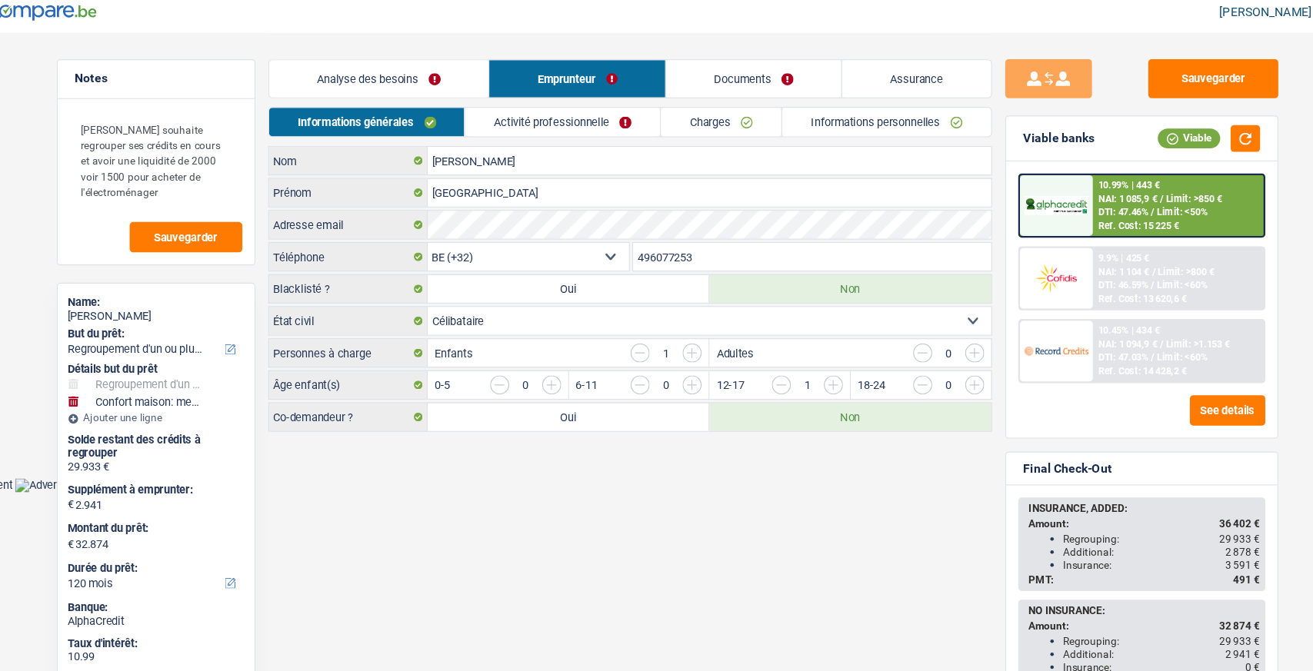
click at [709, 77] on link "Documents" at bounding box center [733, 78] width 156 height 33
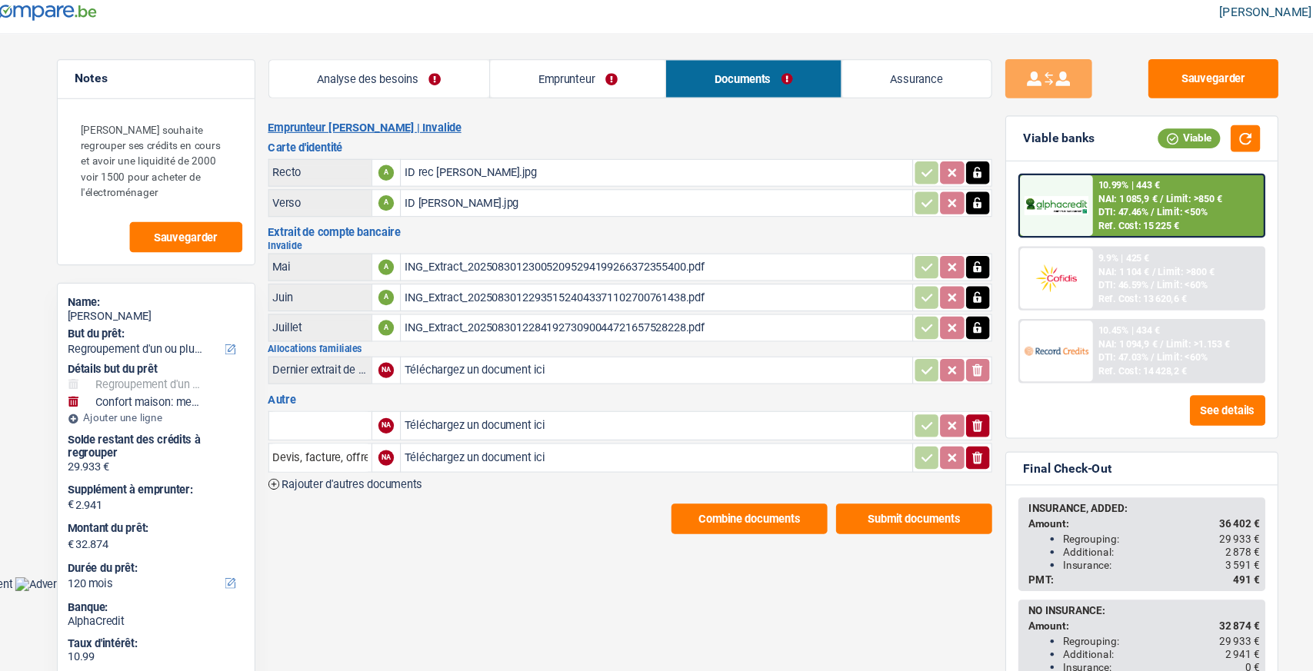
click at [519, 244] on div "ING_Extract_202508301230052095294199266372355400.pdf" at bounding box center [647, 246] width 448 height 23
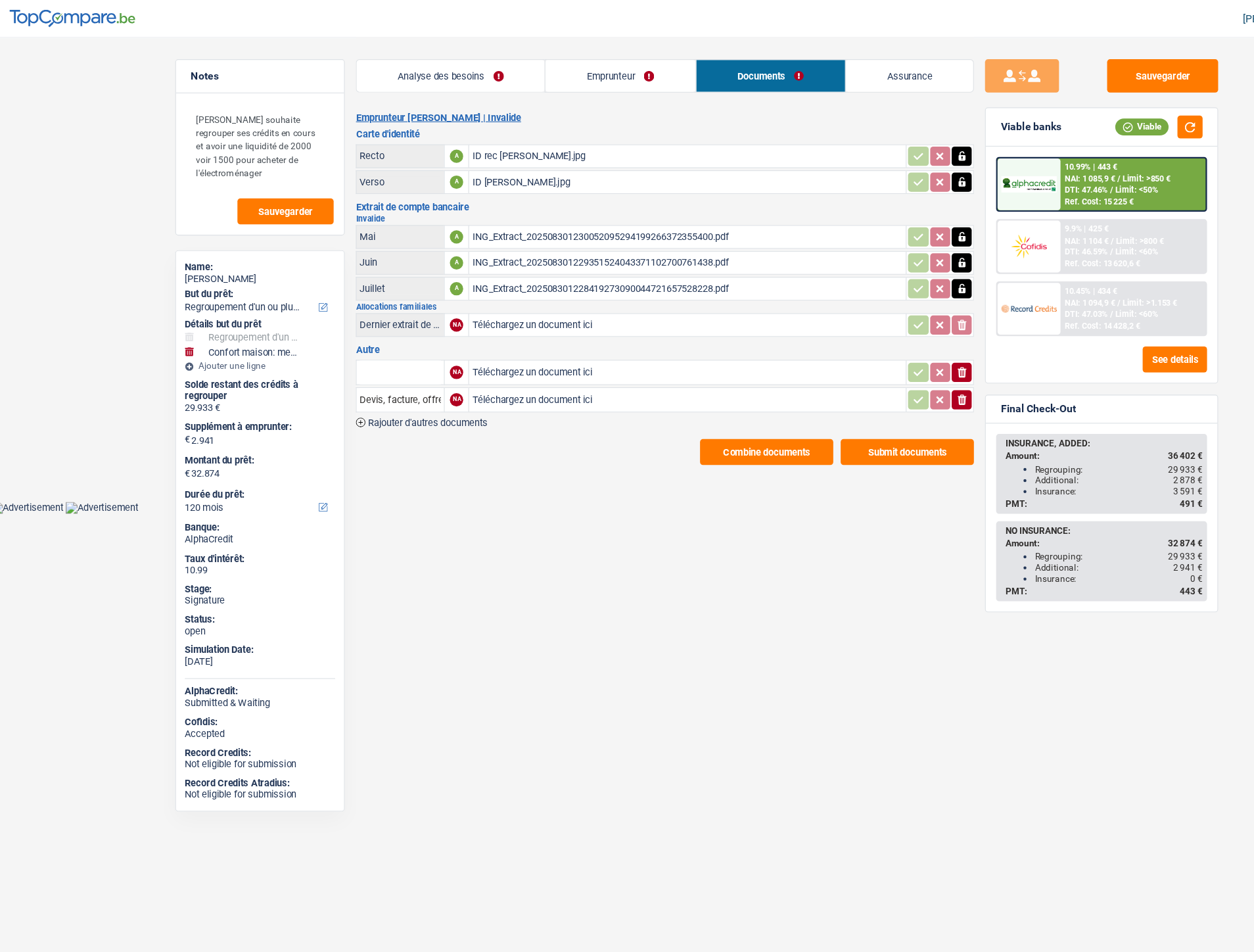
click at [422, 371] on span "Rajouter d'autres documents" at bounding box center [387, 375] width 107 height 9
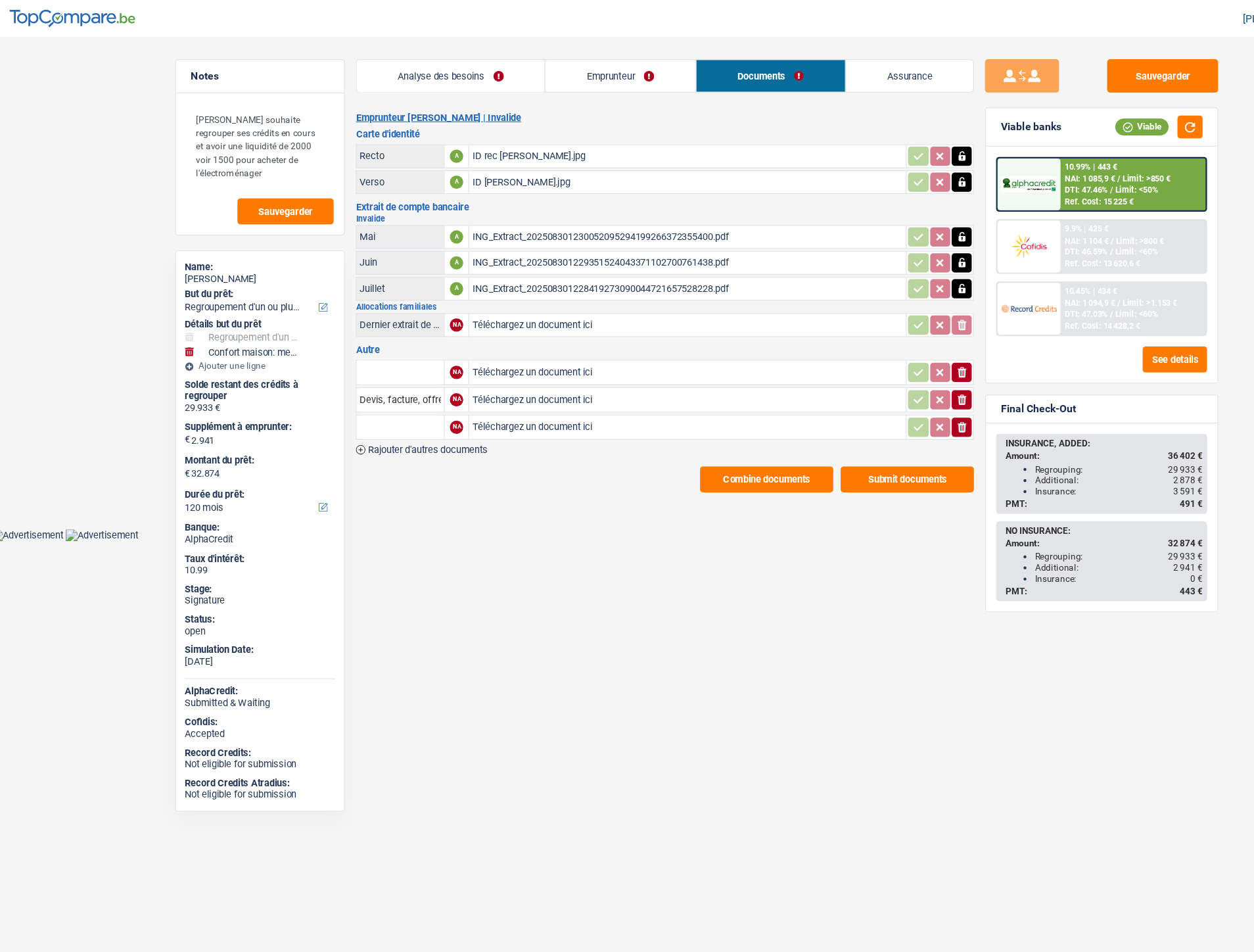
click at [421, 395] on span "Rajouter d'autres documents" at bounding box center [387, 399] width 107 height 9
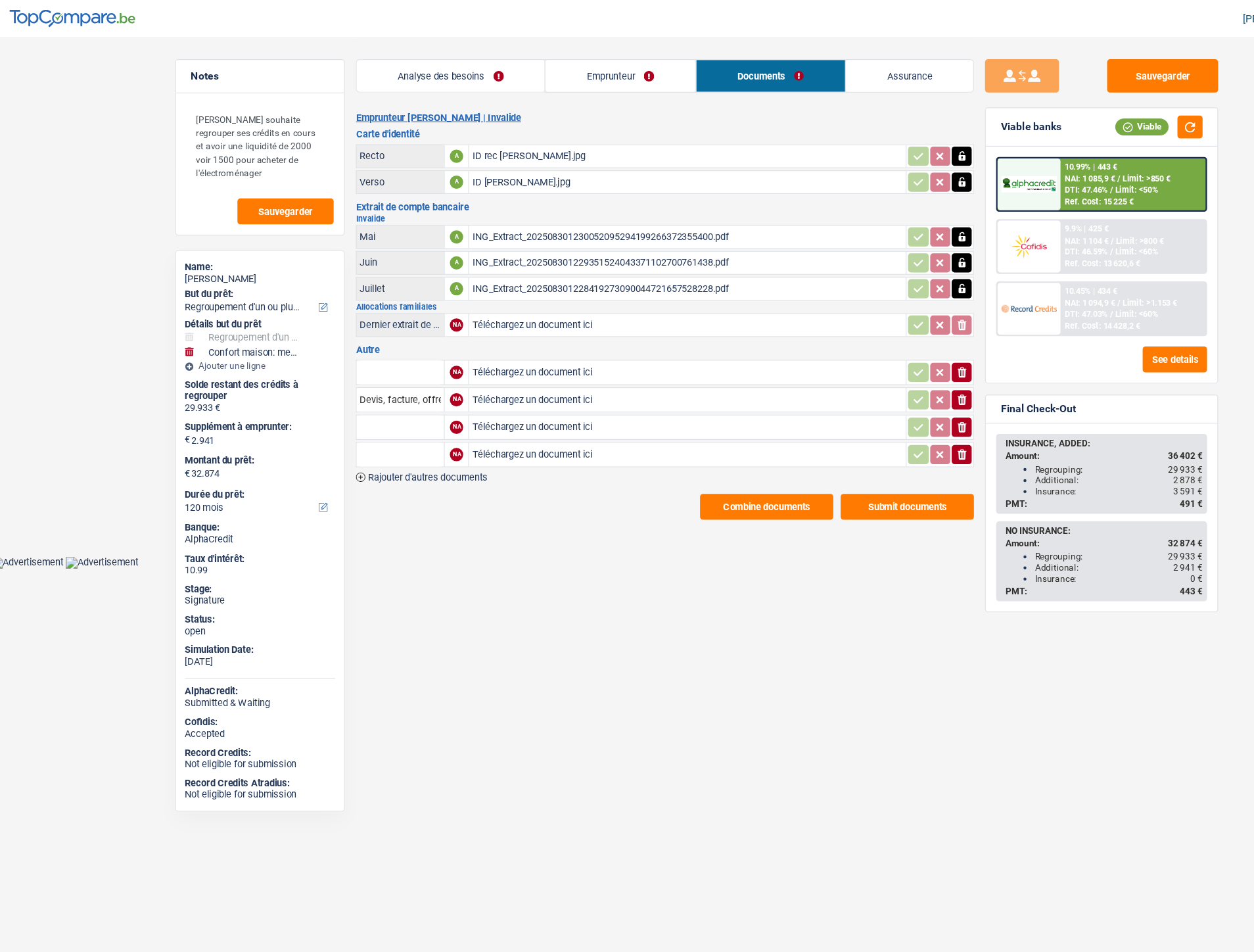
click at [477, 322] on input "Téléchargez un document ici" at bounding box center [619, 330] width 383 height 20
type input "C:\fakepath\Buyway.pdf"
click at [476, 350] on input "Téléchargez un document ici" at bounding box center [619, 355] width 383 height 20
type input "C:\fakepath\Cofi.pdf"
click at [511, 372] on input "Téléchargez un document ici" at bounding box center [619, 379] width 383 height 20
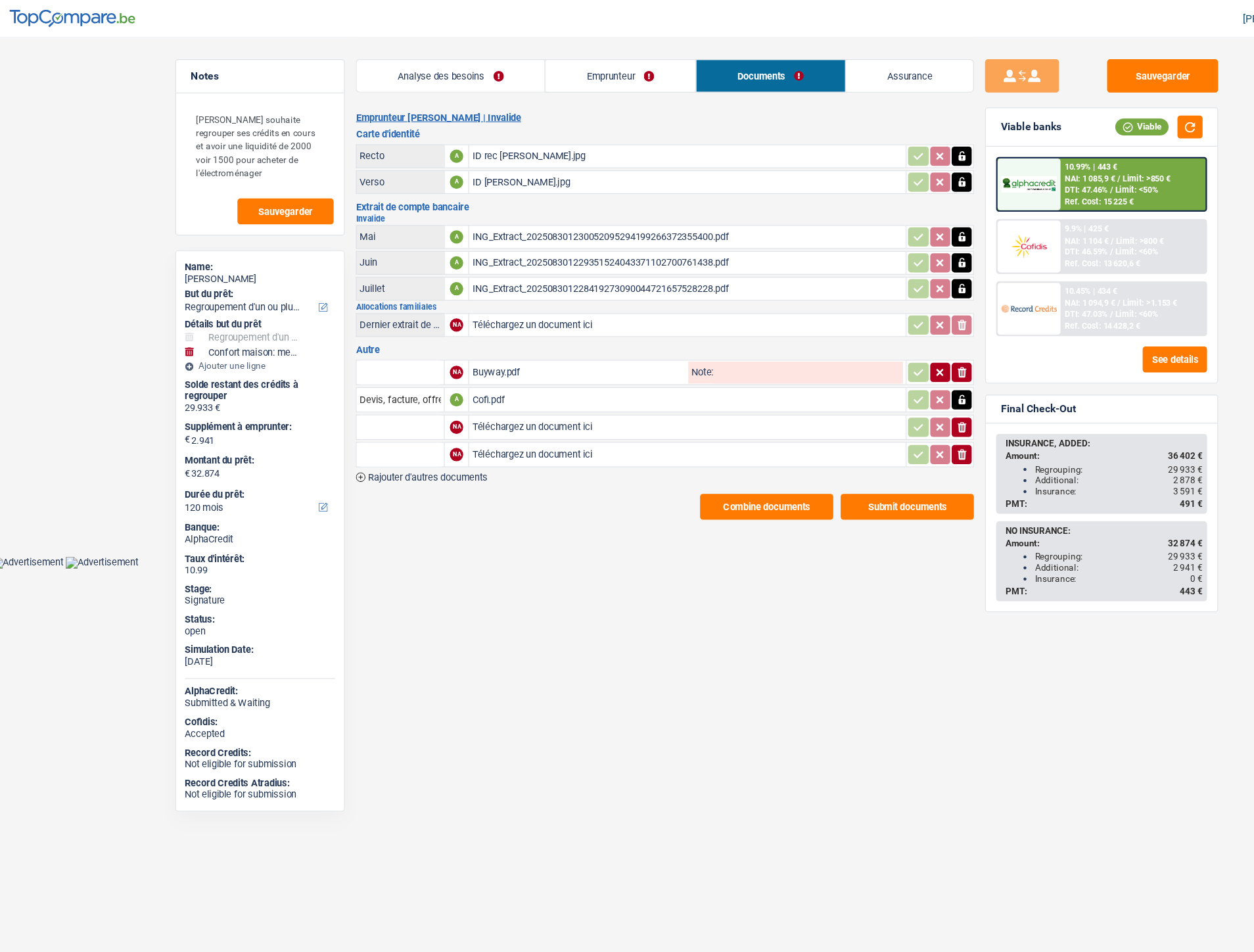
type input "C:\fakepath\Fima.pdf"
click at [522, 401] on input "Téléchargez un document ici" at bounding box center [619, 403] width 383 height 20
type input "C:\fakepath\Record.pdf"
click at [373, 323] on input "text" at bounding box center [363, 331] width 73 height 21
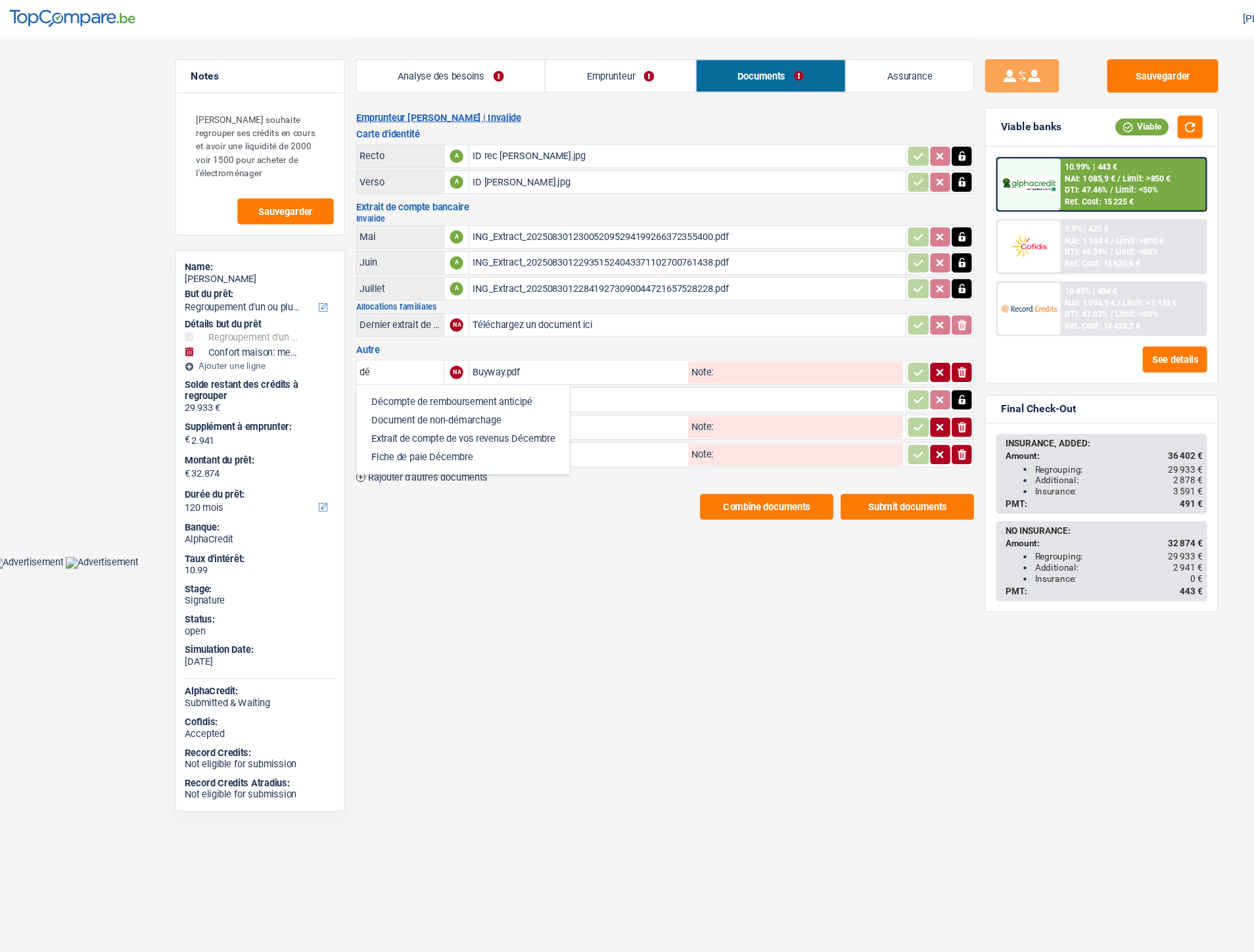
click at [367, 349] on li "Décompte de remboursement anticipé" at bounding box center [420, 356] width 176 height 16
type input "Décompte de remboursement anticipé"
click at [362, 355] on input "Devis, facture, offre, bon de commande" at bounding box center [363, 355] width 73 height 21
click at [369, 373] on li "Décompte de remboursement anticipé" at bounding box center [420, 380] width 176 height 16
type input "Décompte de remboursement anticipé"
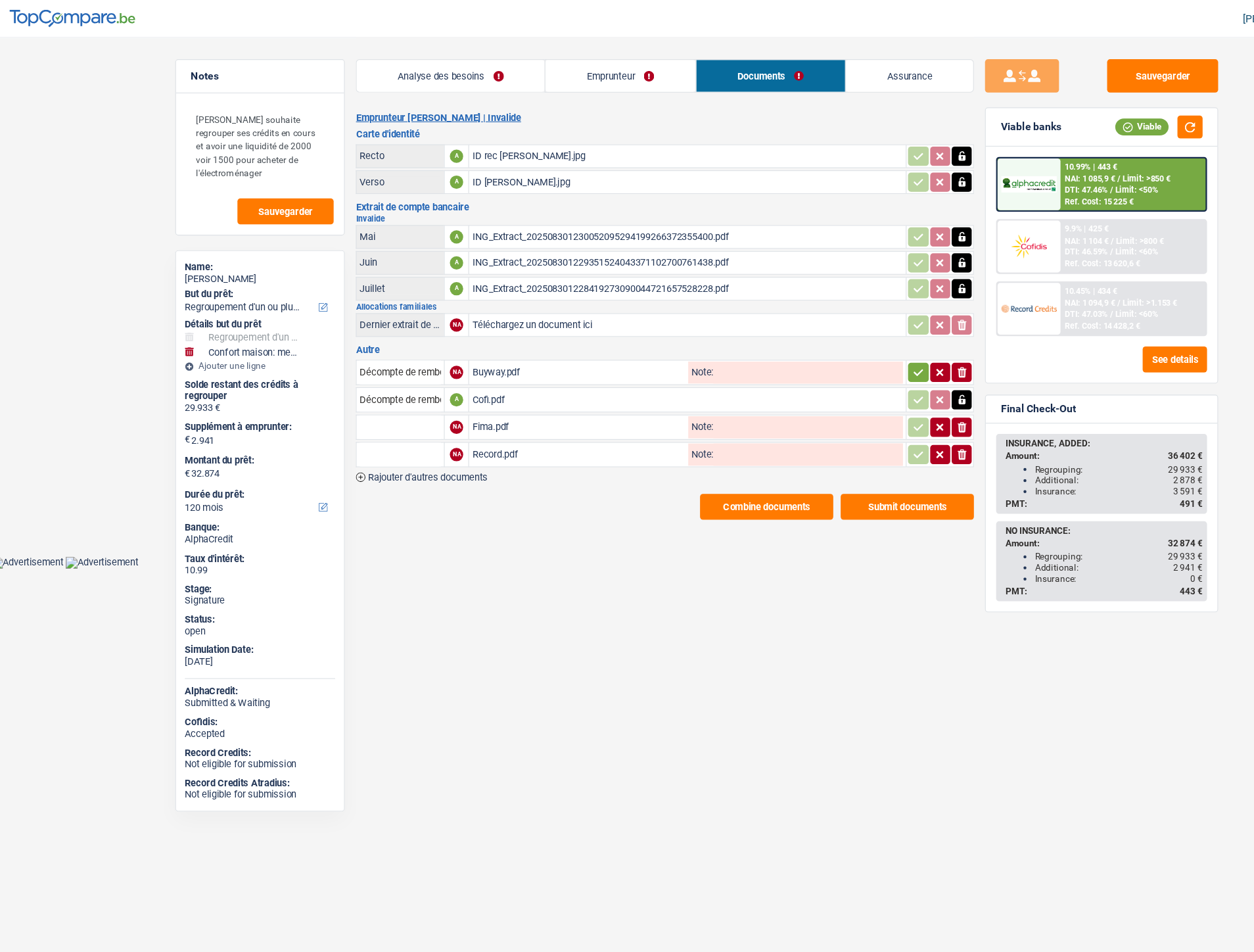
click at [368, 375] on input "text" at bounding box center [363, 379] width 73 height 21
click at [372, 398] on li "Décompte de remboursement anticipé" at bounding box center [420, 405] width 176 height 16
type input "Décompte de remboursement anticipé"
click at [370, 400] on input "text" at bounding box center [363, 403] width 73 height 21
click at [370, 421] on li "Décompte de remboursement anticipé" at bounding box center [420, 429] width 176 height 16
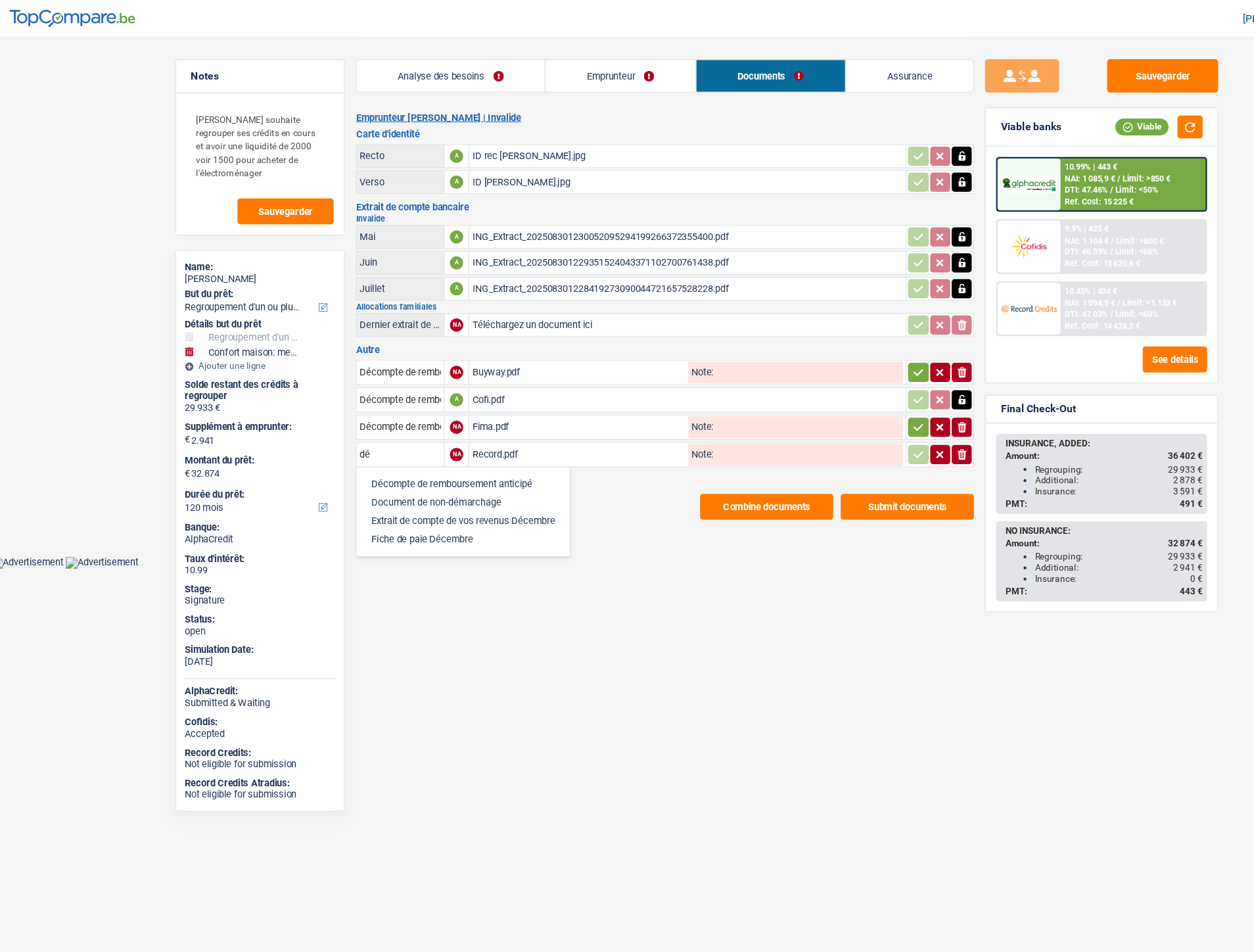
type input "Décompte de remboursement anticipé"
click at [827, 334] on button "button" at bounding box center [823, 331] width 18 height 17
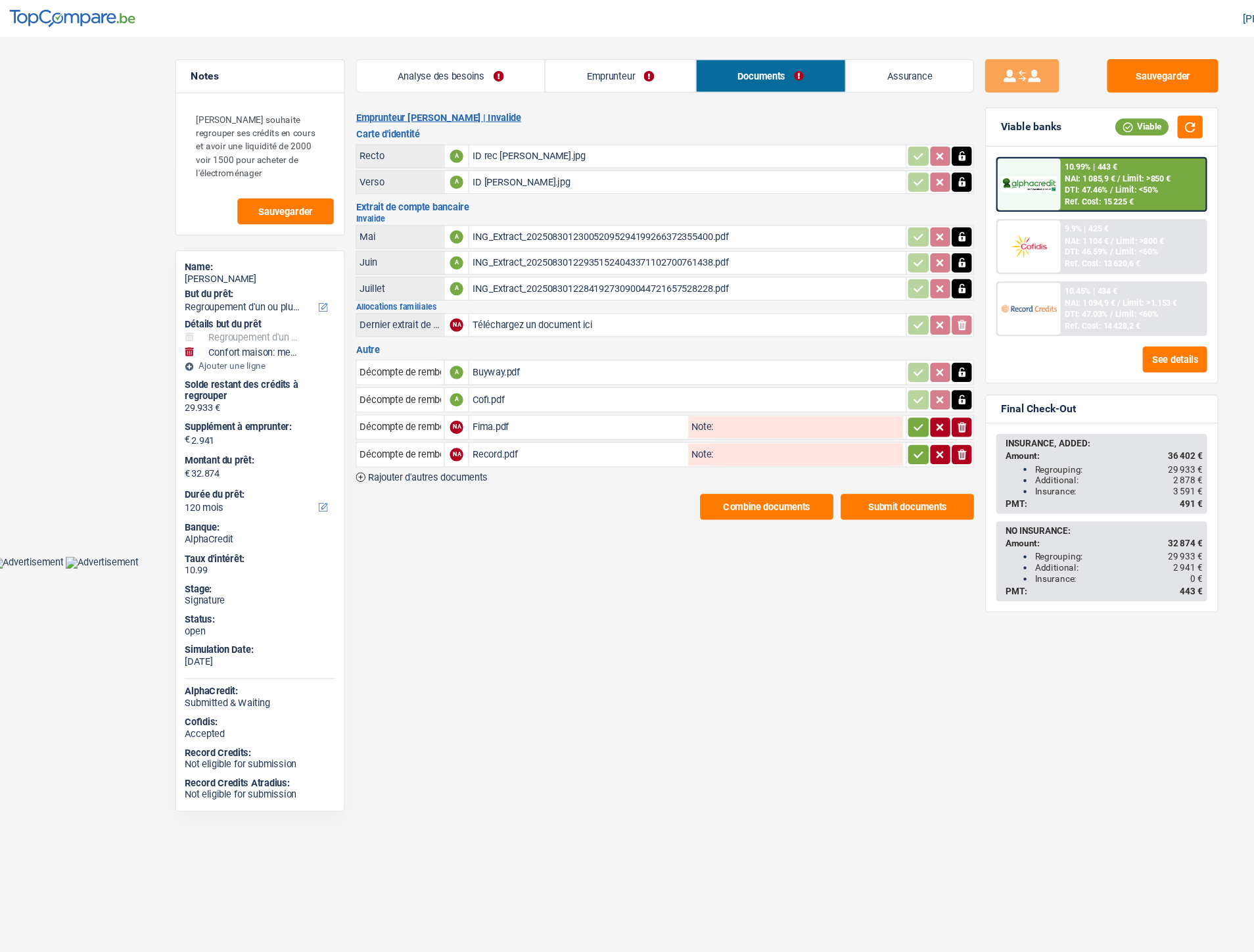
click at [819, 373] on icon "button" at bounding box center [824, 379] width 10 height 13
click at [823, 397] on icon "button" at bounding box center [824, 403] width 10 height 13
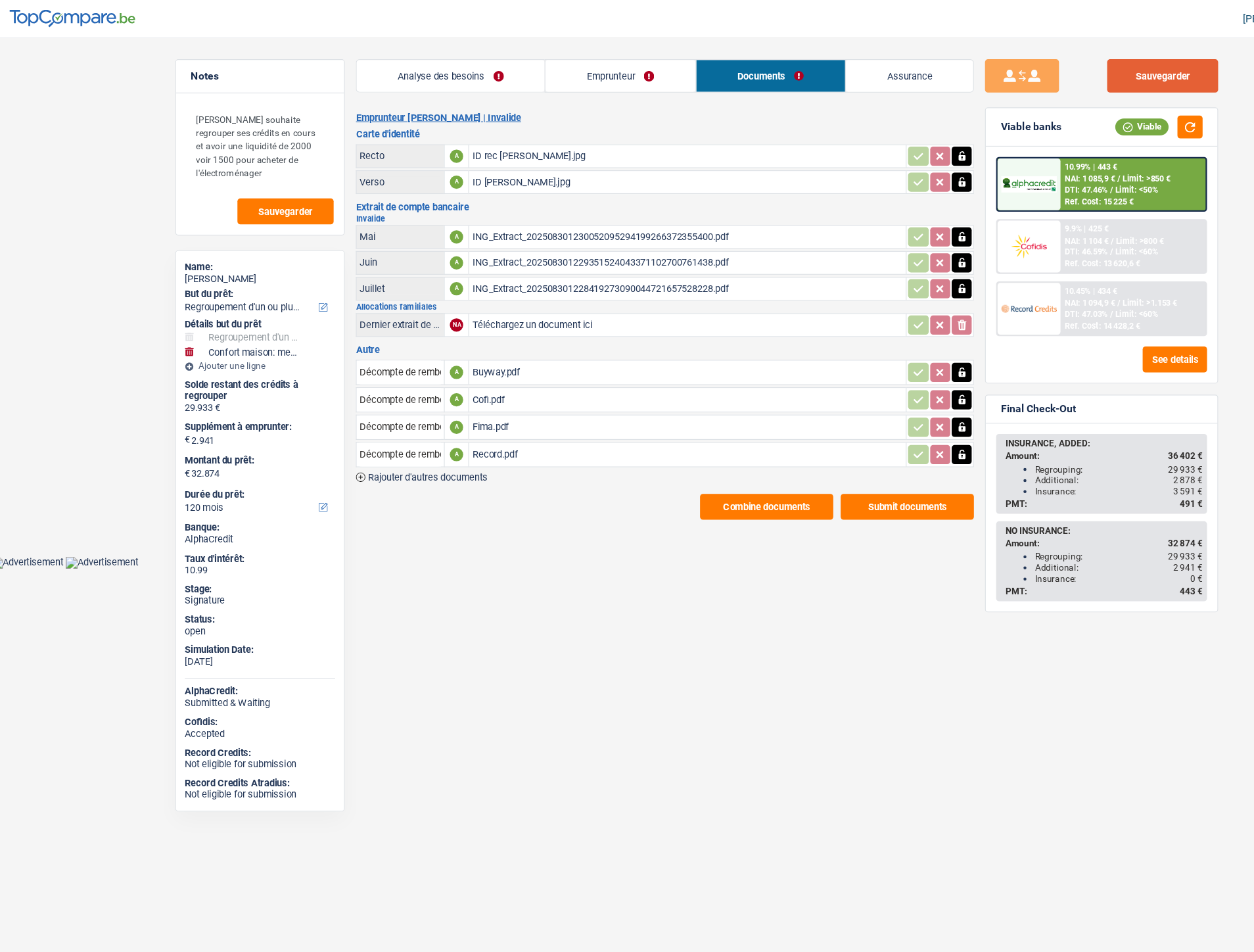
click at [1030, 62] on button "Sauvegarder" at bounding box center [1040, 68] width 98 height 30
click at [998, 220] on span "Limit: <60%" at bounding box center [1017, 224] width 38 height 9
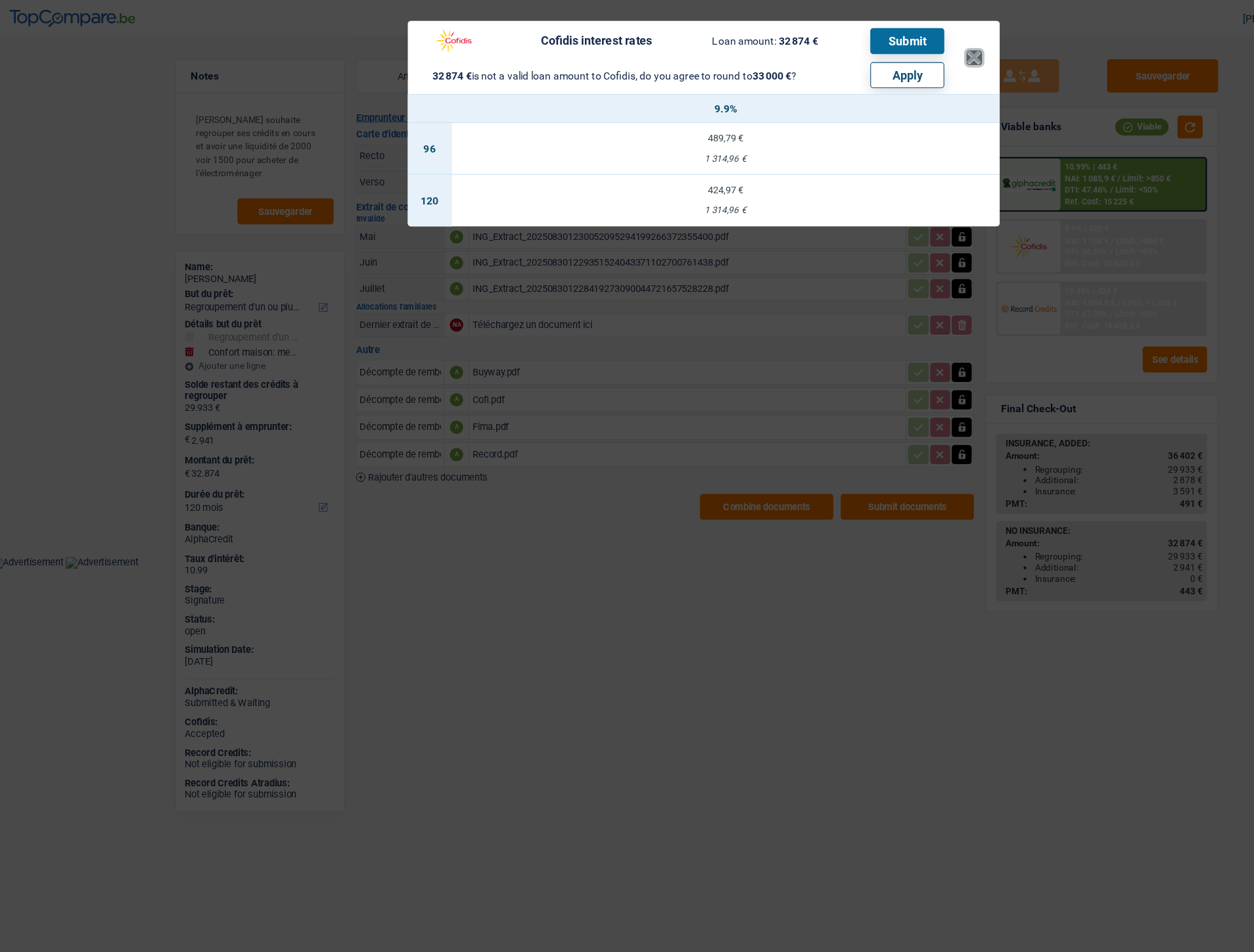
click at [871, 58] on button "×" at bounding box center [874, 50] width 14 height 13
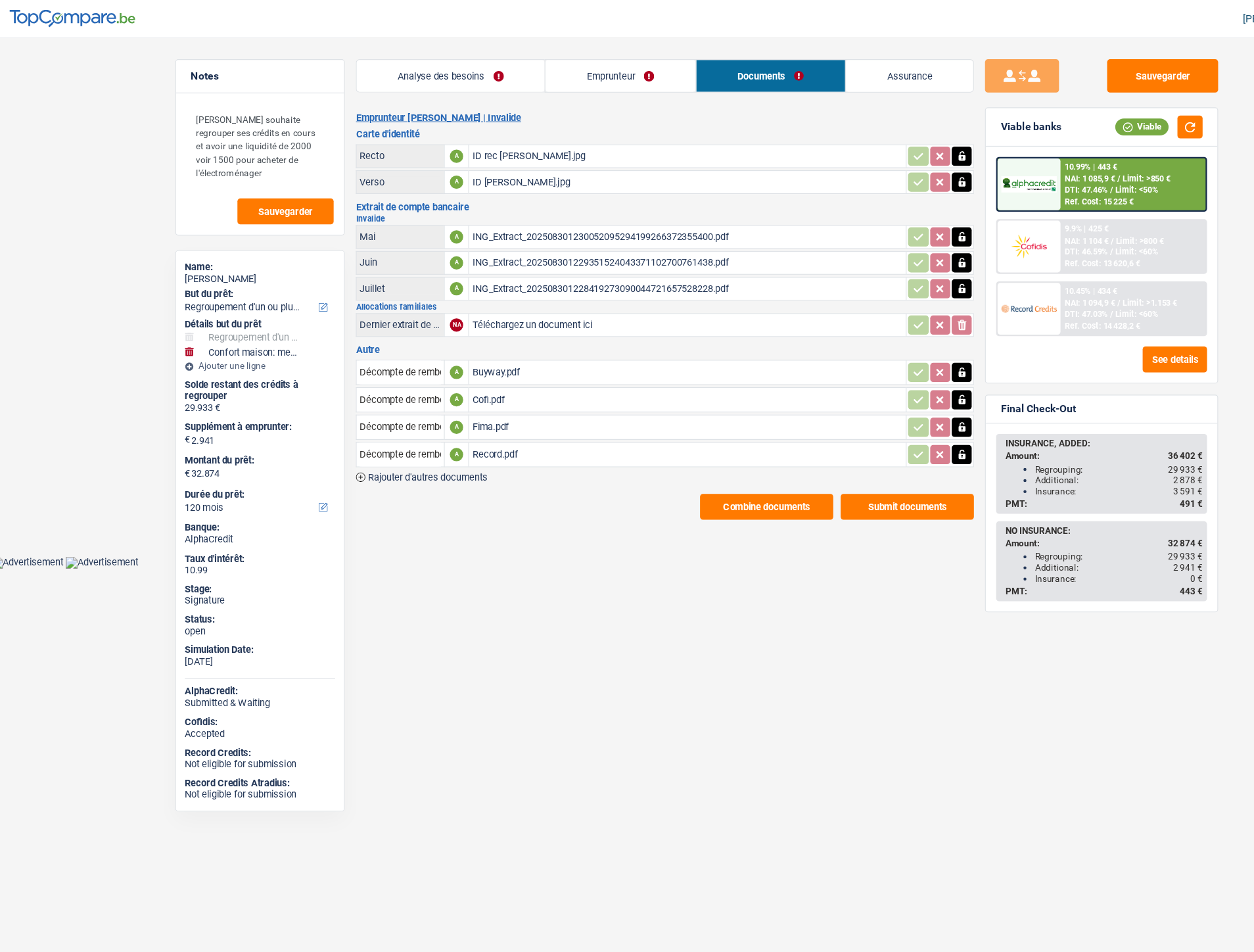
click at [949, 212] on div at bounding box center [921, 219] width 56 height 46
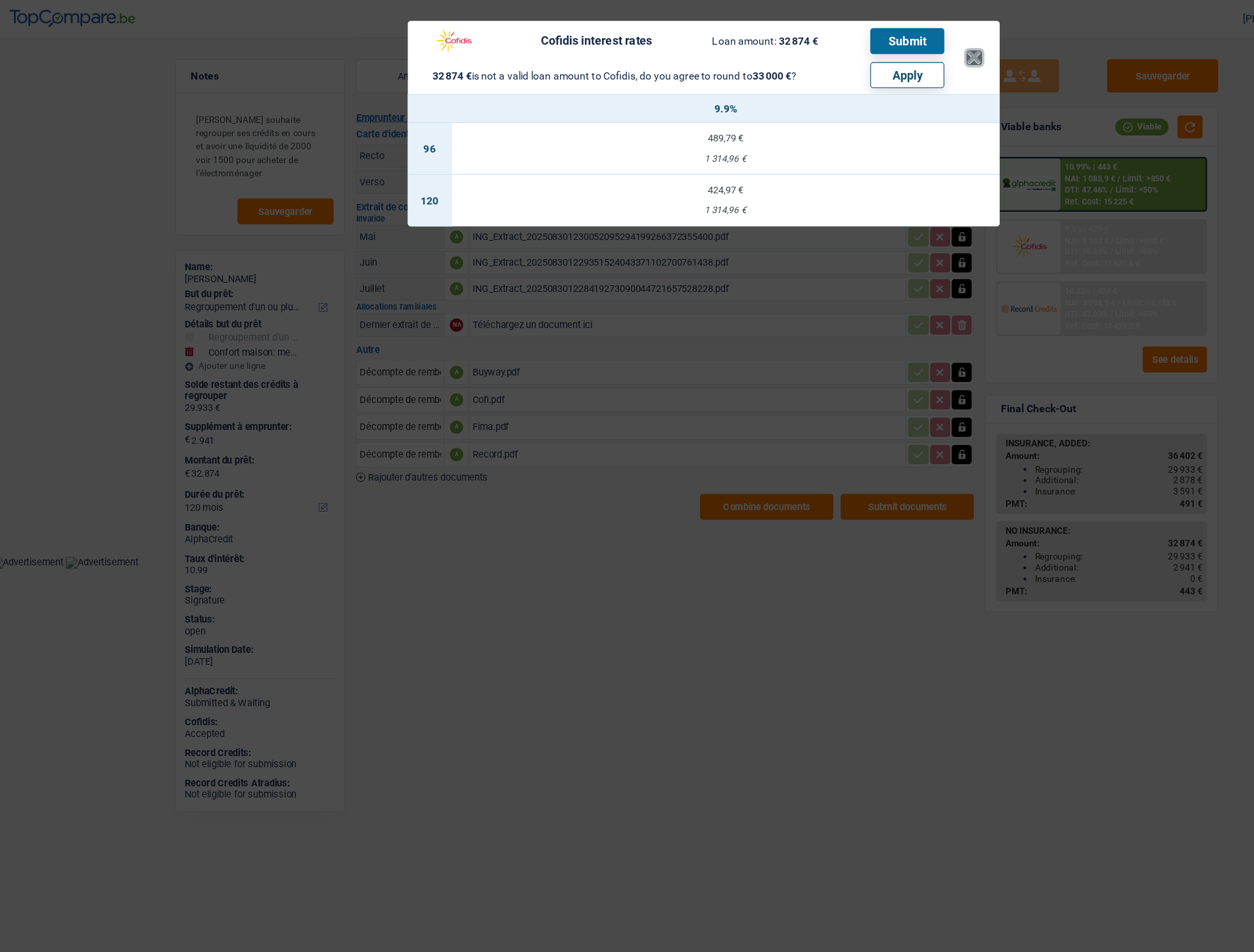
click at [875, 50] on button "×" at bounding box center [874, 50] width 14 height 13
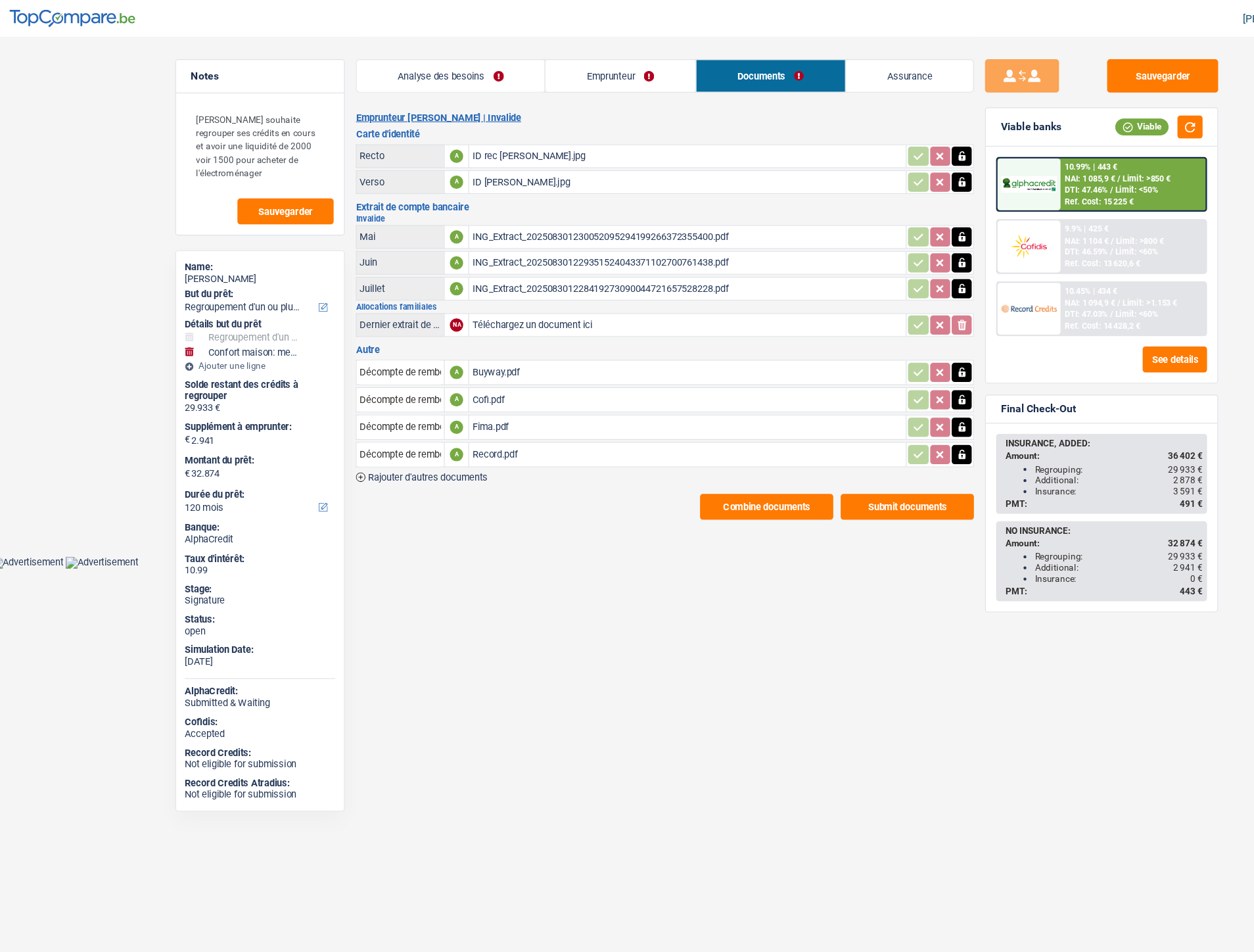
click at [428, 62] on link "Analyse des besoins" at bounding box center [408, 67] width 167 height 28
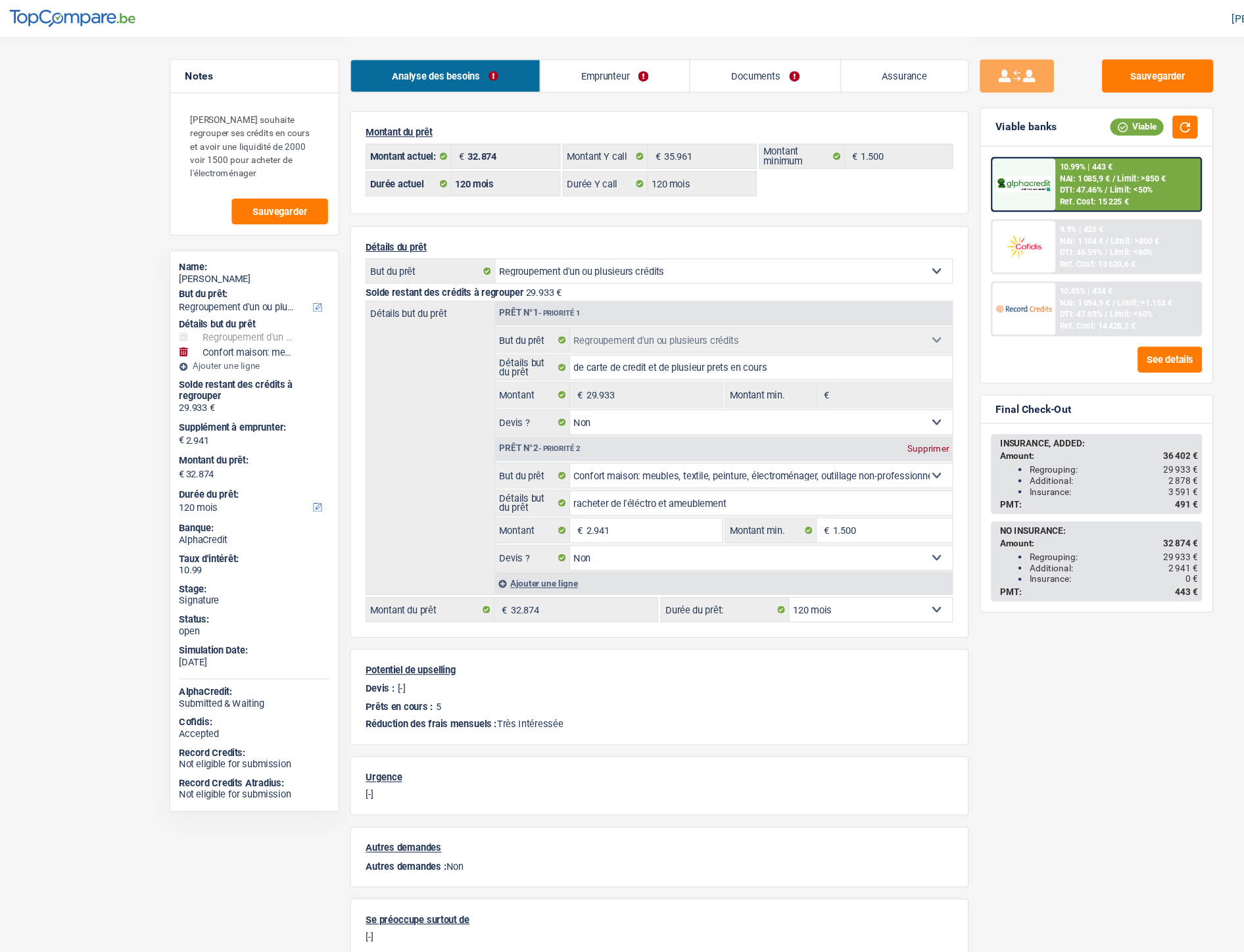
click at [528, 69] on link "Emprunteur" at bounding box center [554, 67] width 133 height 28
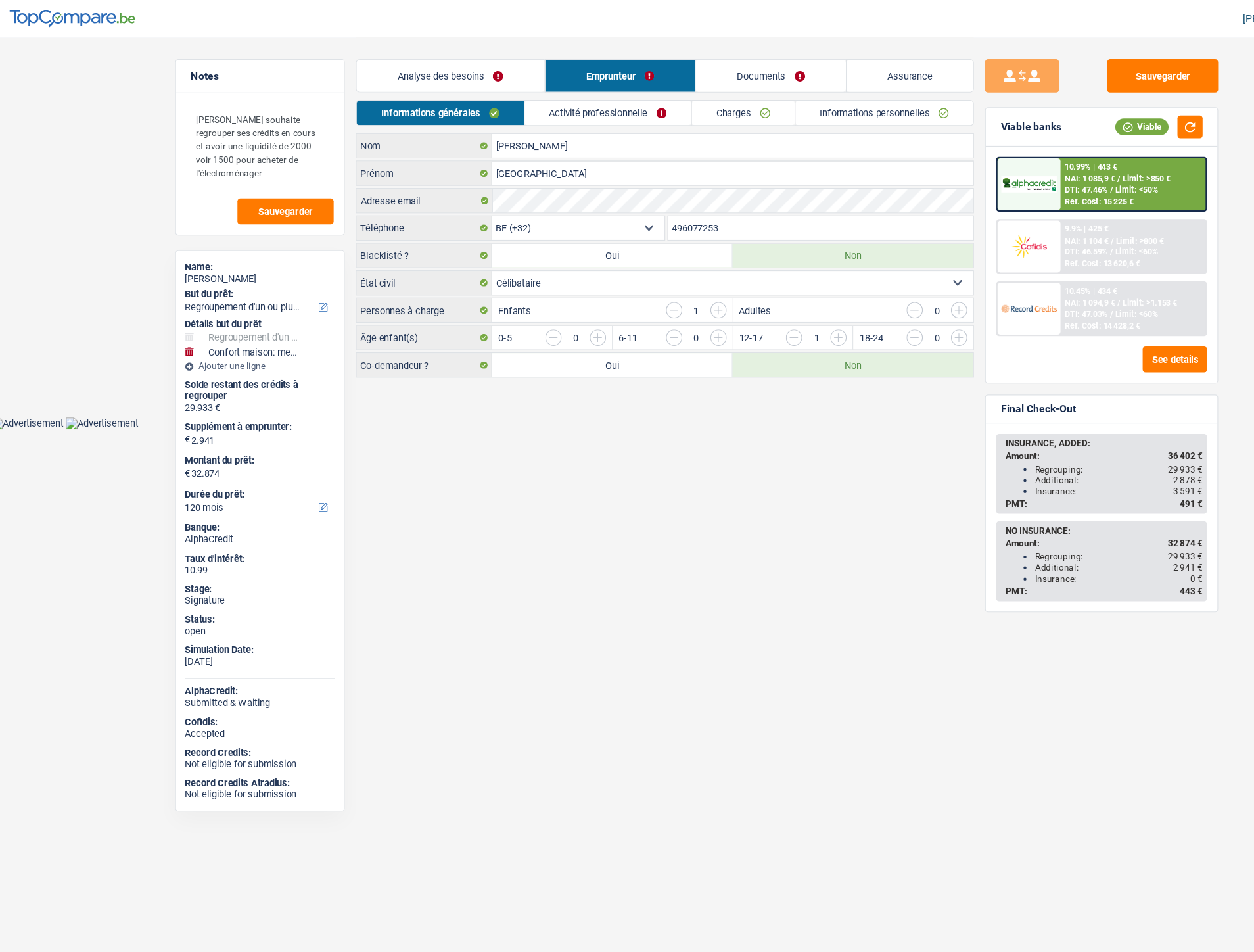
click at [400, 72] on link "Analyse des besoins" at bounding box center [408, 67] width 167 height 28
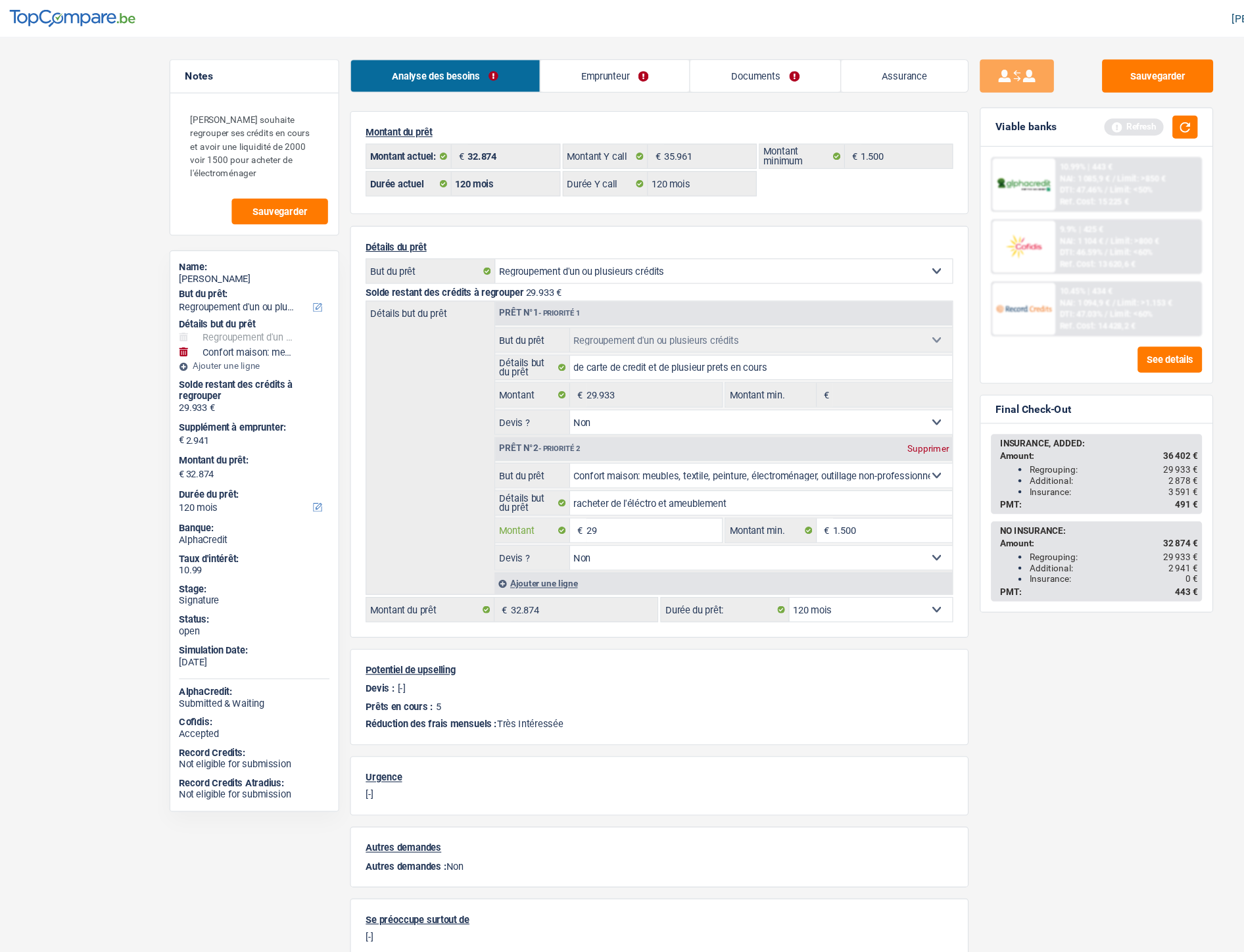
type input "2"
type input "7.067"
type input "37.000"
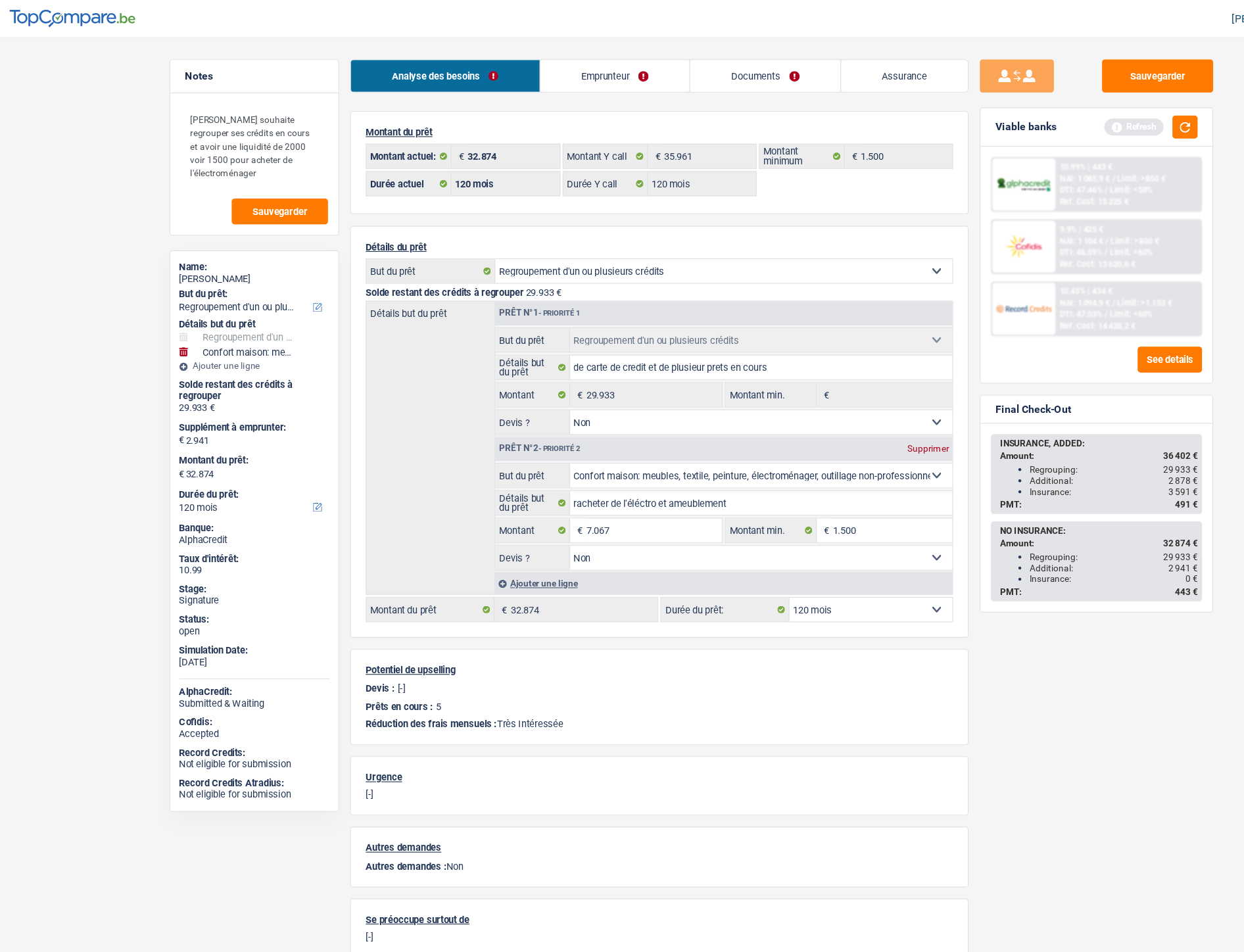
type input "37.000"
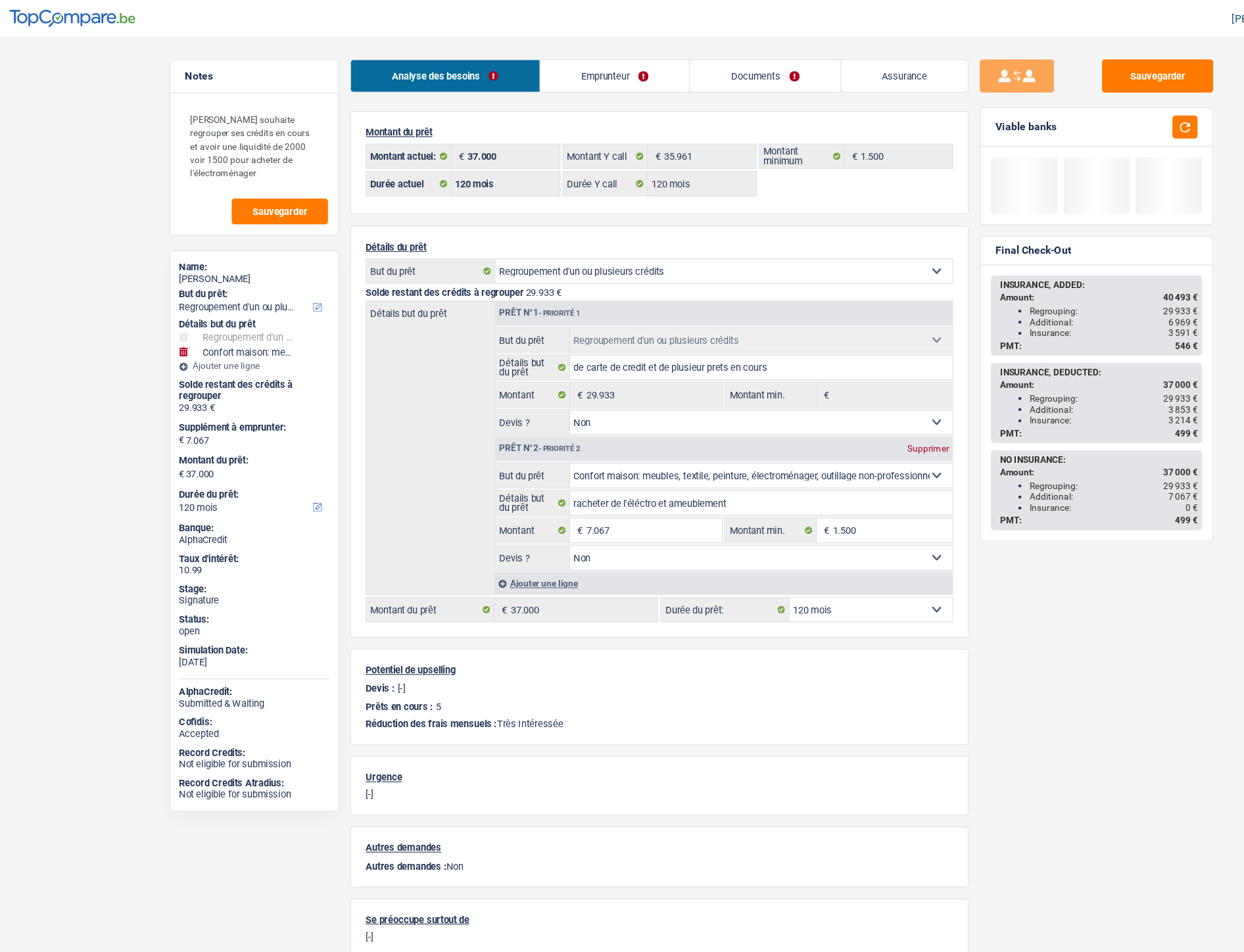
click at [965, 602] on div "Sauvegarder Viable banks Final Check-Out INSURANCE, ADDED: Amount: 40 493 € Reg…" at bounding box center [981, 492] width 227 height 879
click at [1015, 63] on button "Sauvegarder" at bounding box center [1035, 68] width 98 height 30
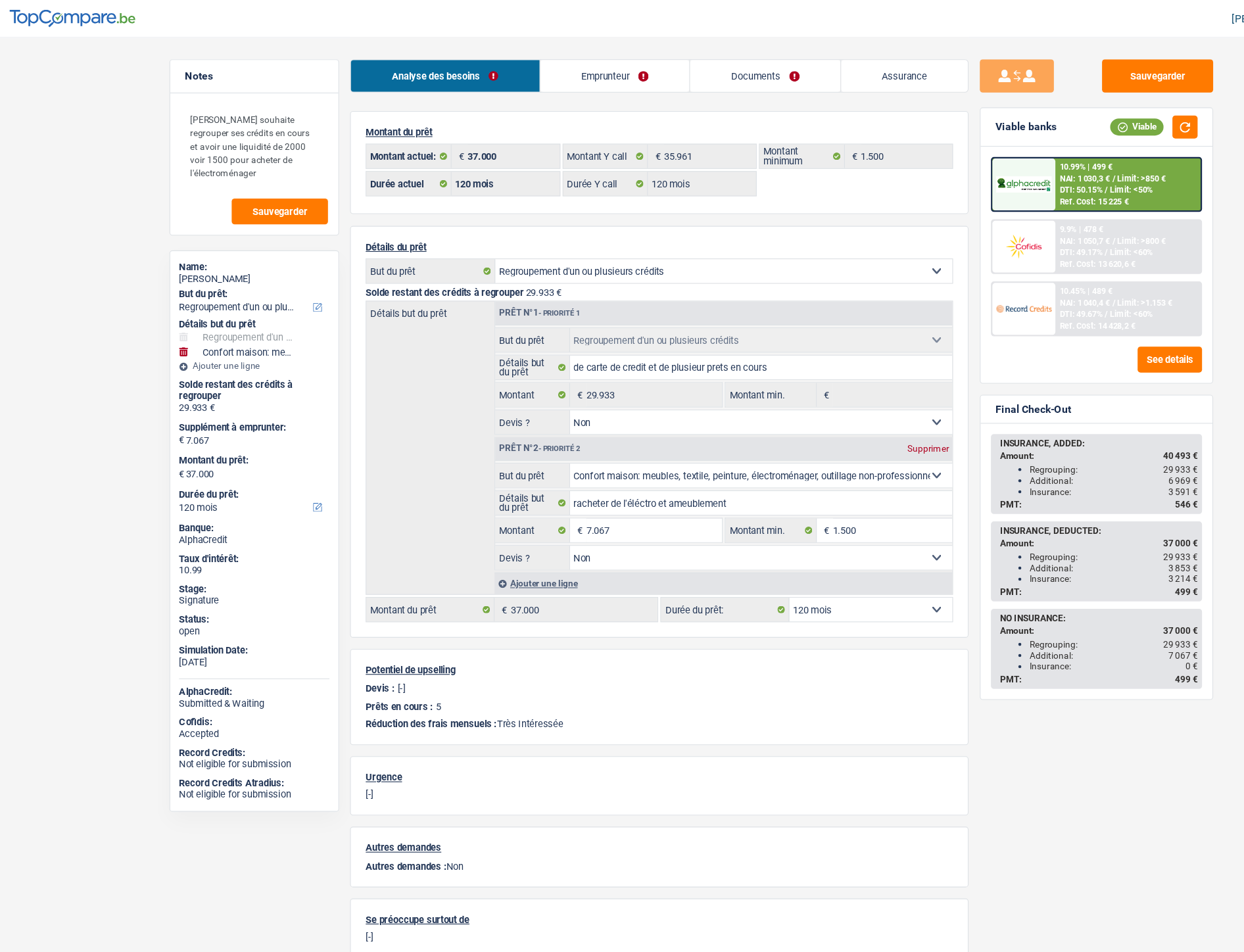
click at [688, 73] on link "Documents" at bounding box center [687, 67] width 133 height 28
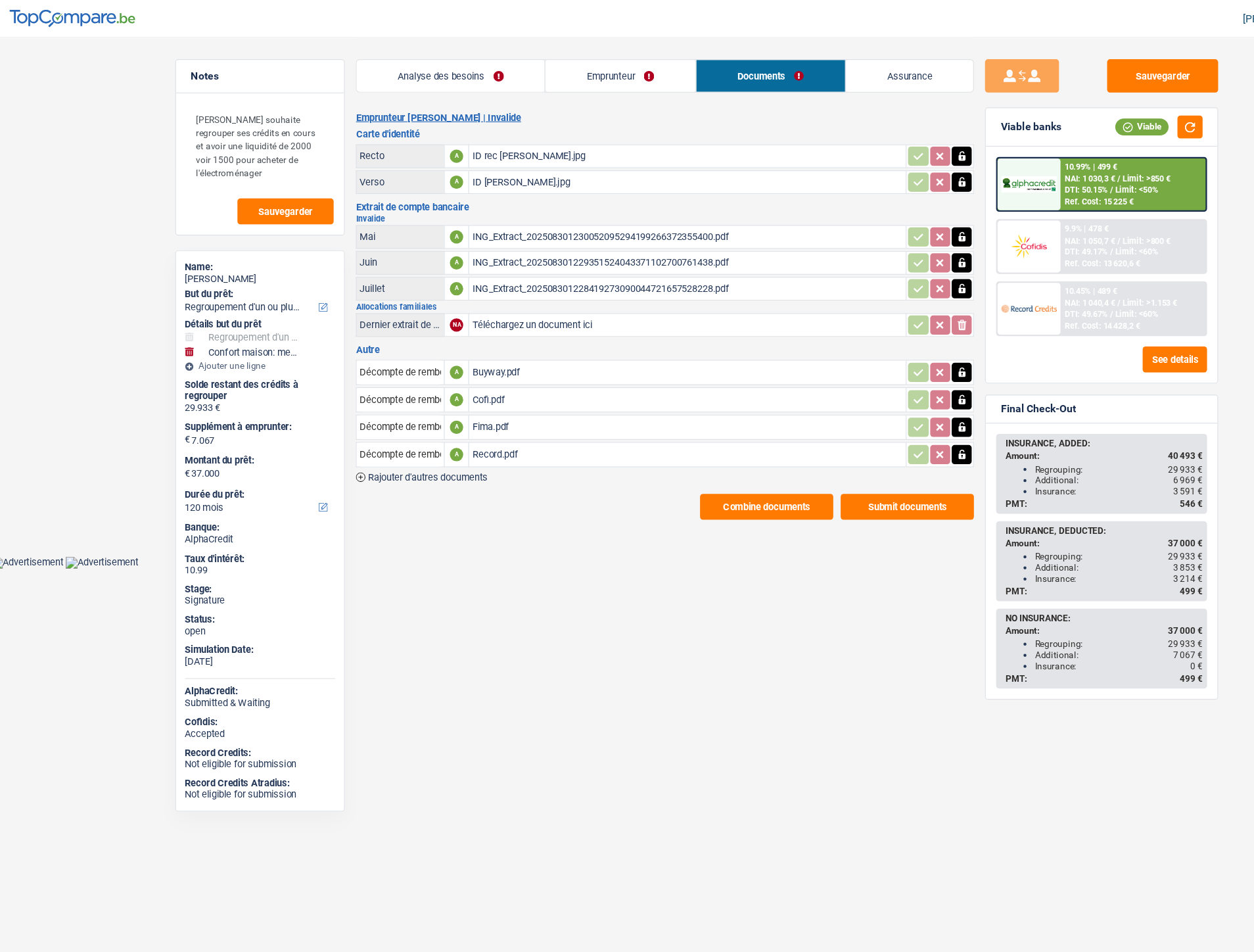
click at [977, 224] on span "DTI: 49.17%" at bounding box center [973, 224] width 38 height 9
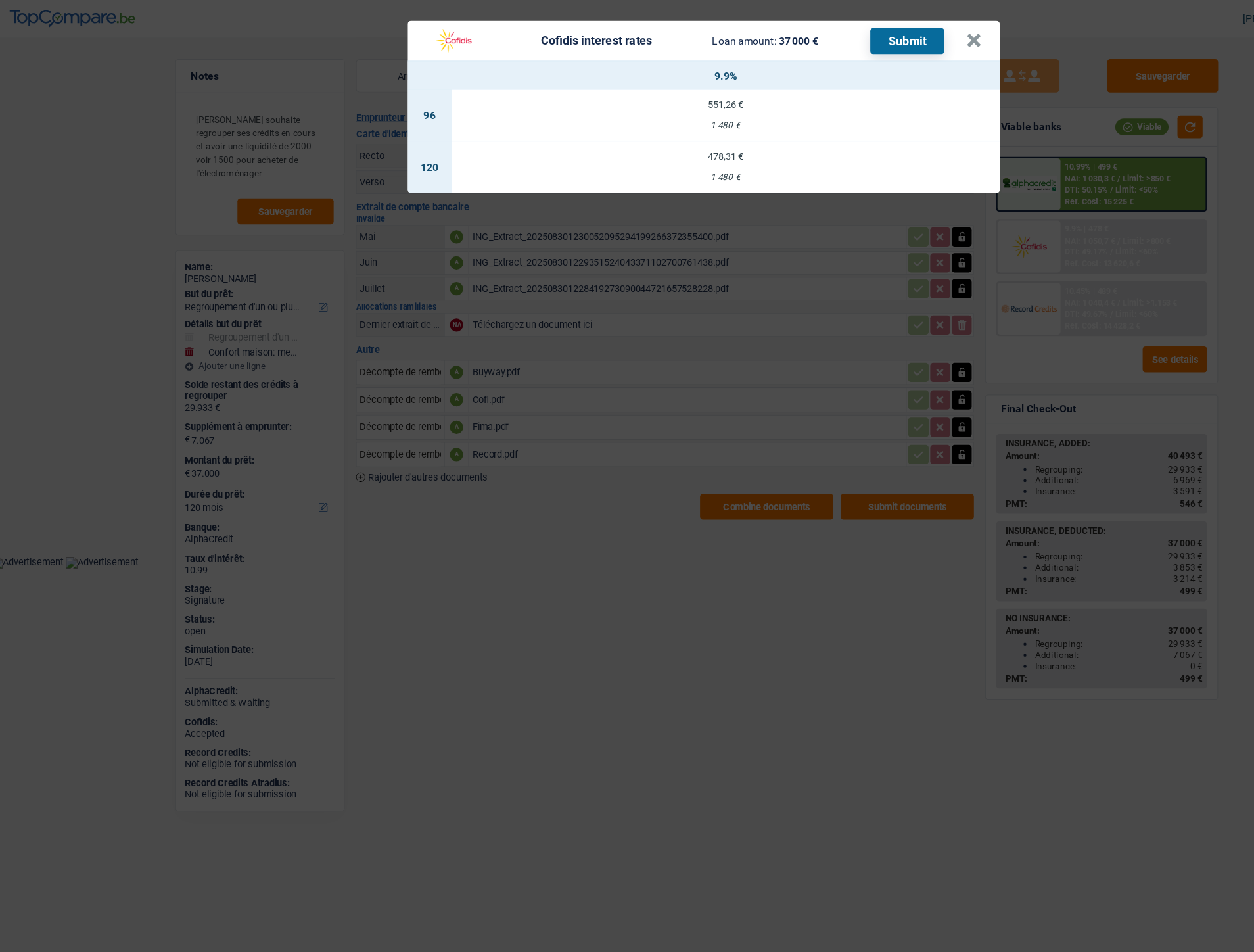
click at [636, 157] on div "1 480 €" at bounding box center [652, 157] width 486 height 9
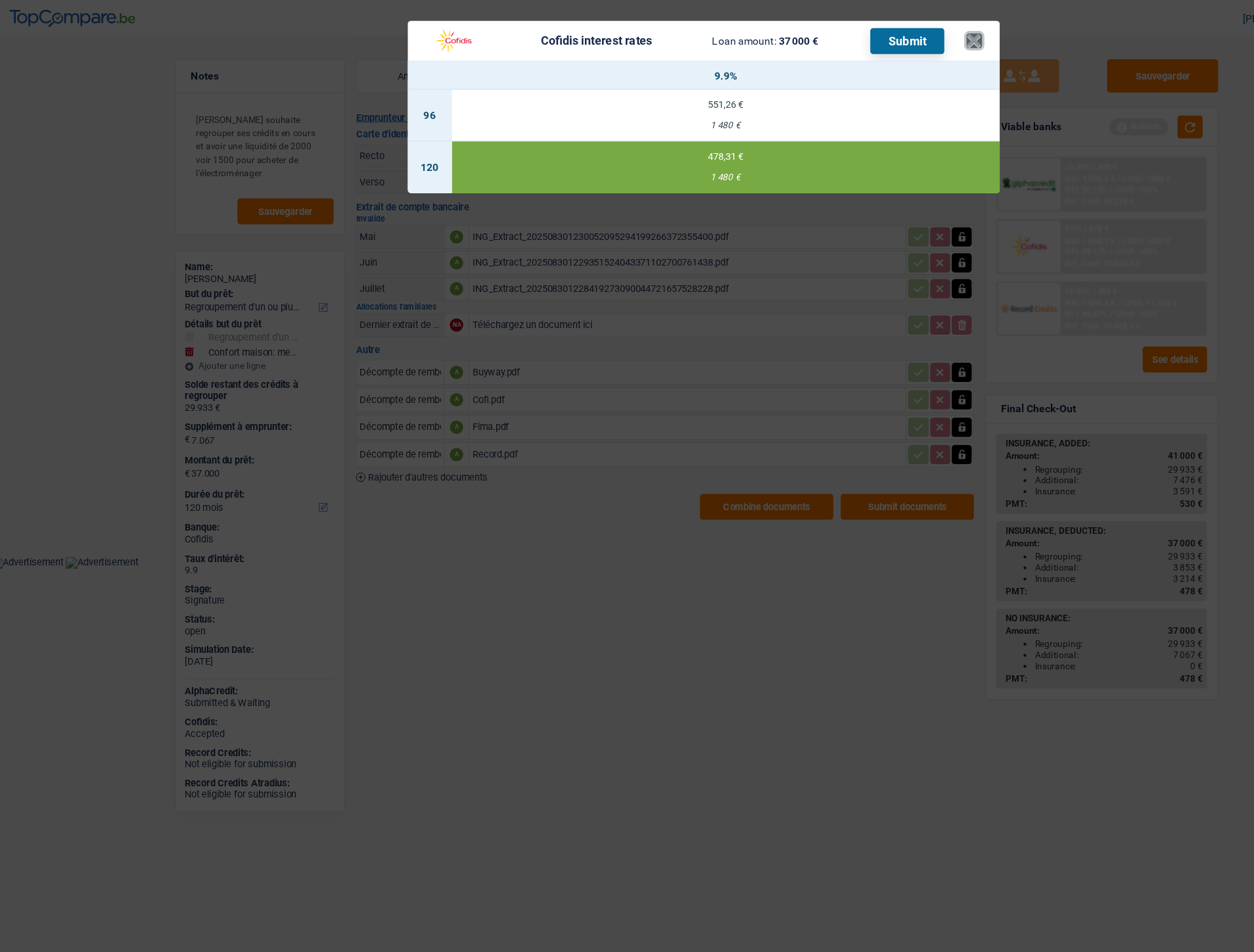
click at [867, 36] on button "×" at bounding box center [874, 36] width 14 height 13
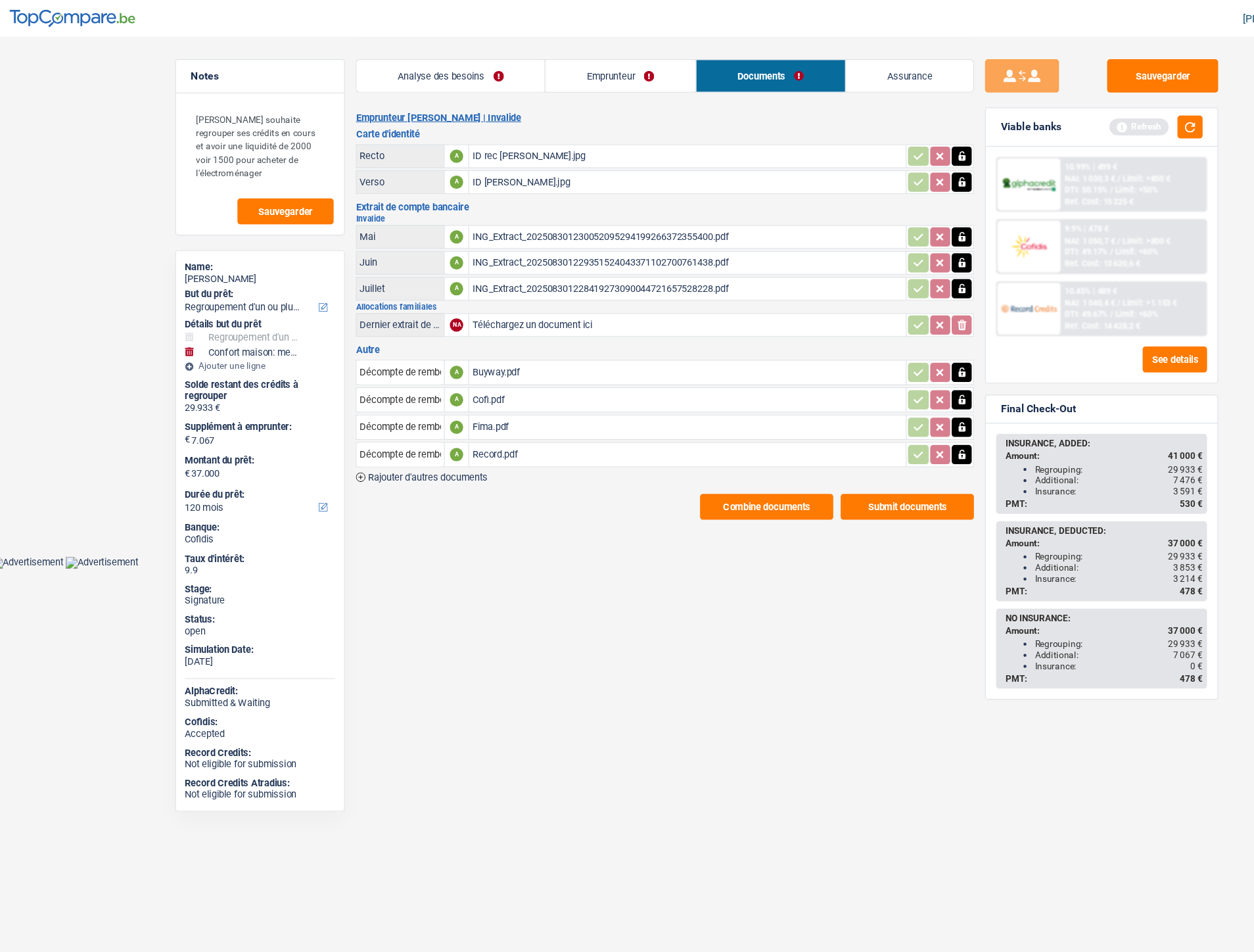
click at [428, 420] on span "Rajouter d'autres documents" at bounding box center [387, 424] width 107 height 9
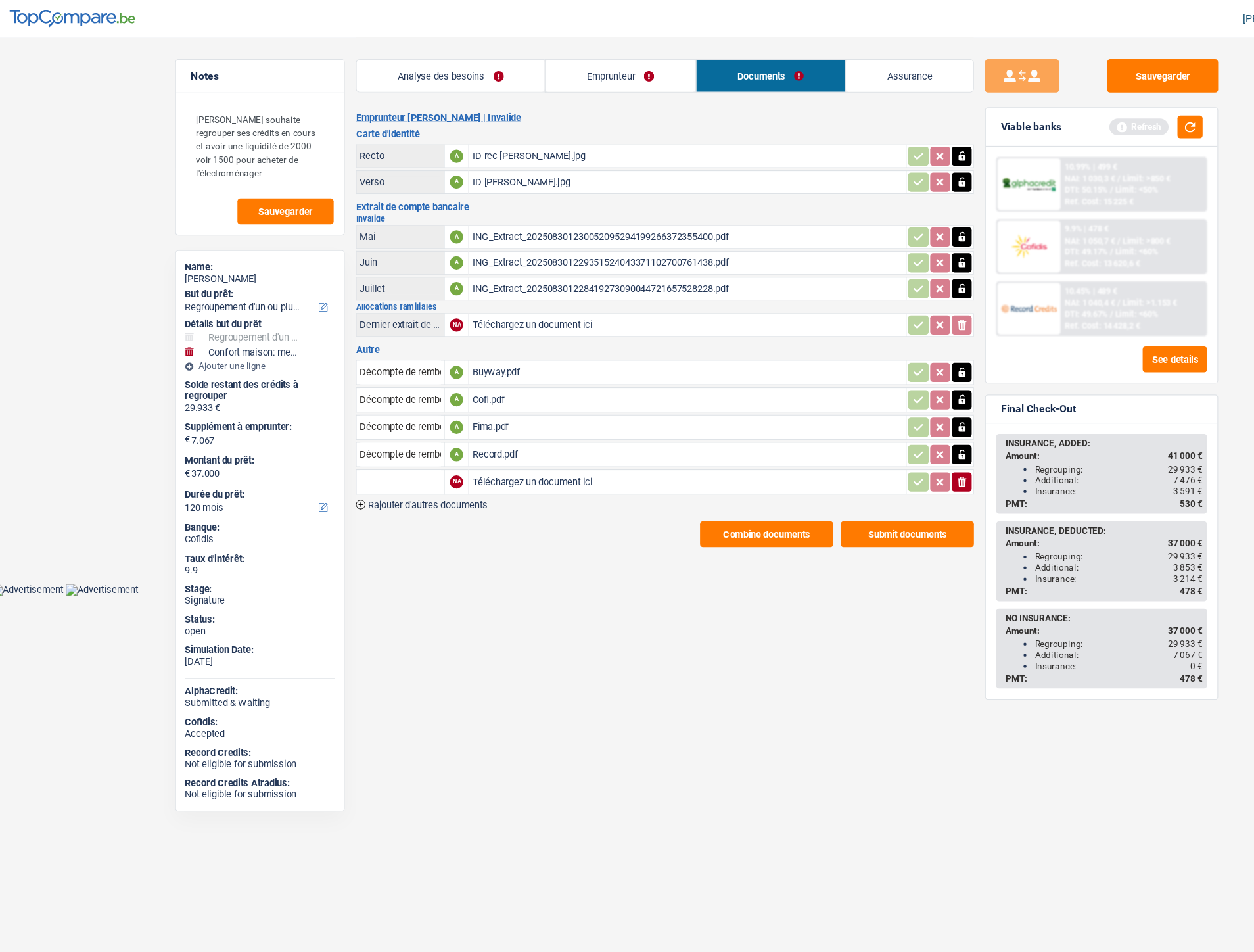
click at [434, 444] on span "Rajouter d'autres documents" at bounding box center [387, 448] width 107 height 9
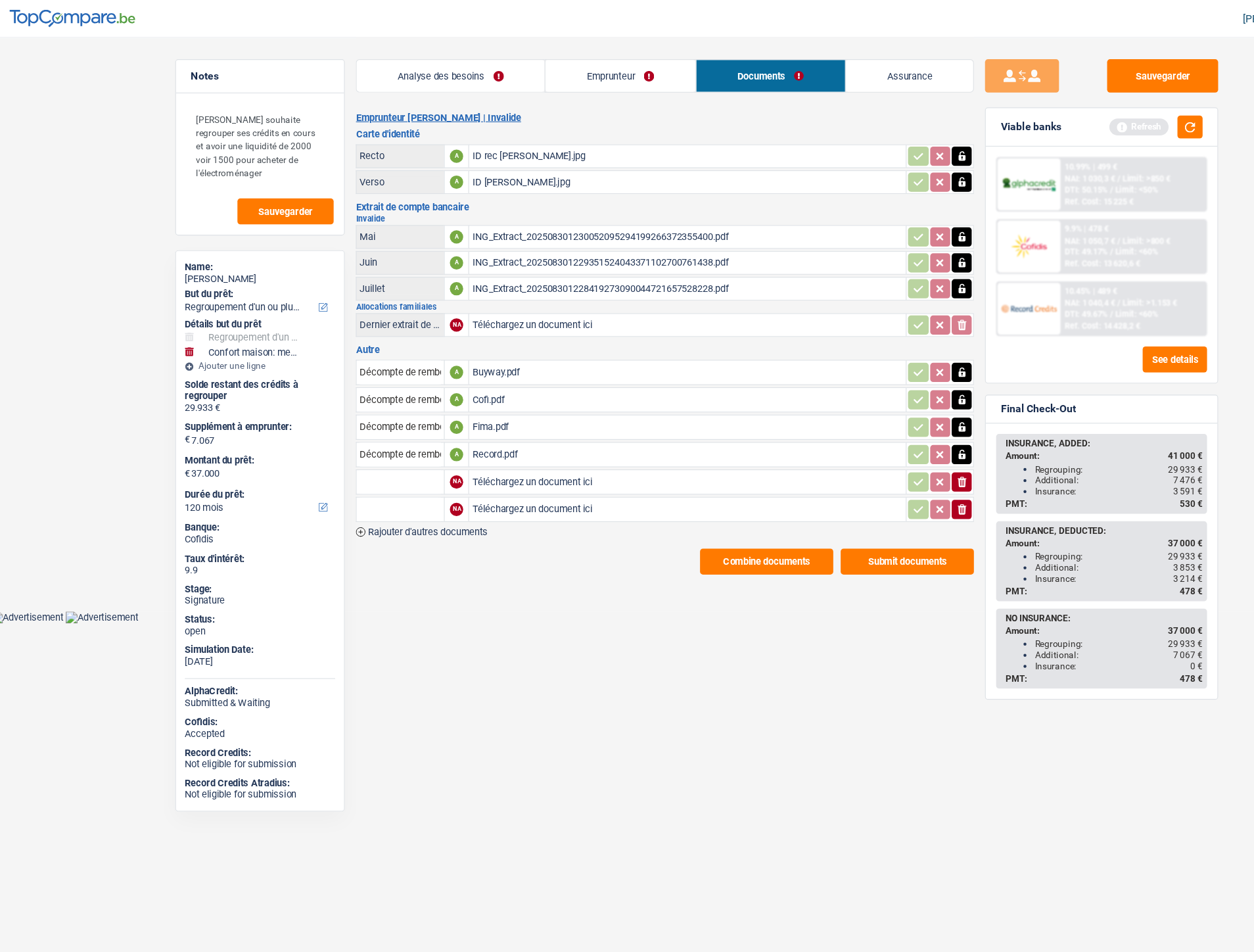
click at [456, 426] on input "Téléchargez un document ici" at bounding box center [619, 427] width 383 height 20
type input "C:\fakepath\IMG-20250911-WA0026.jpg"
click at [495, 446] on input "Téléchargez un document ici" at bounding box center [619, 452] width 383 height 20
type input "C:\fakepath\IMG-20250911-WA0029.jpg"
click at [372, 424] on input "text" at bounding box center [363, 427] width 73 height 21
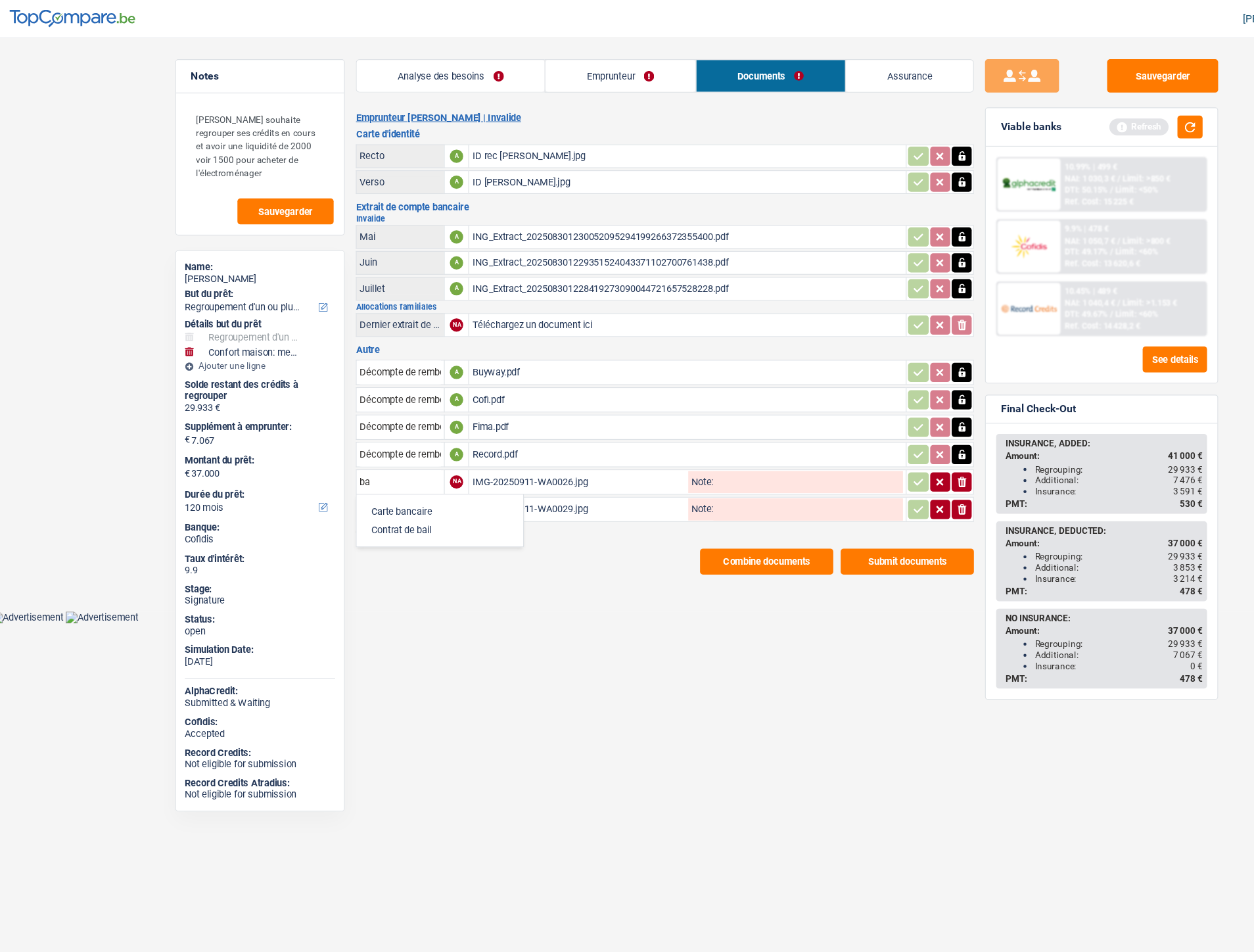
click at [372, 445] on li "Carte bancaire" at bounding box center [399, 453] width 135 height 16
type input "Carte bancaire"
click at [360, 444] on input "text" at bounding box center [363, 452] width 73 height 21
click at [367, 470] on li "Carte bancaire" at bounding box center [399, 478] width 135 height 16
type input "Carte bancaire"
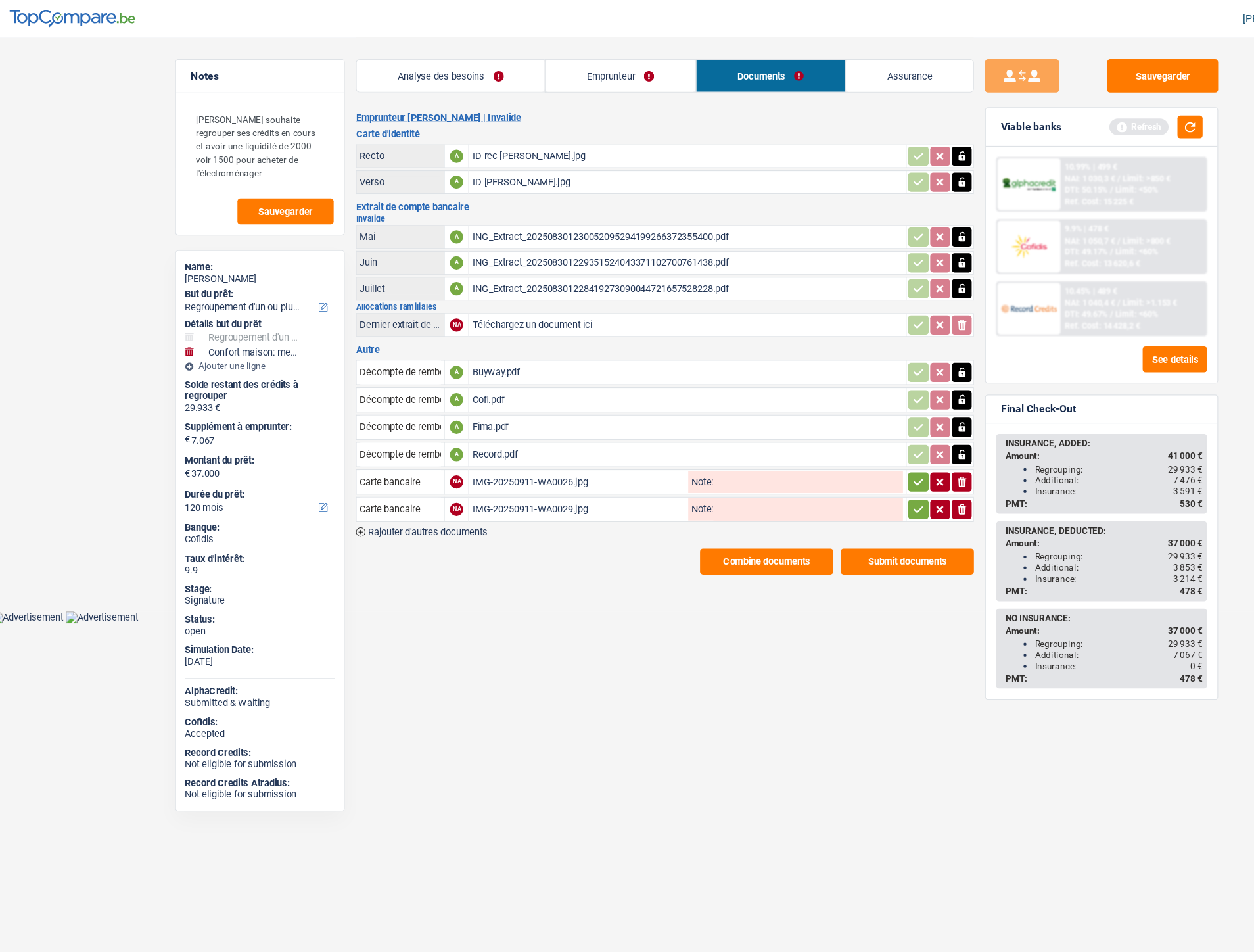
click at [819, 426] on icon "button" at bounding box center [824, 427] width 10 height 13
click at [821, 445] on icon "button" at bounding box center [824, 451] width 10 height 13
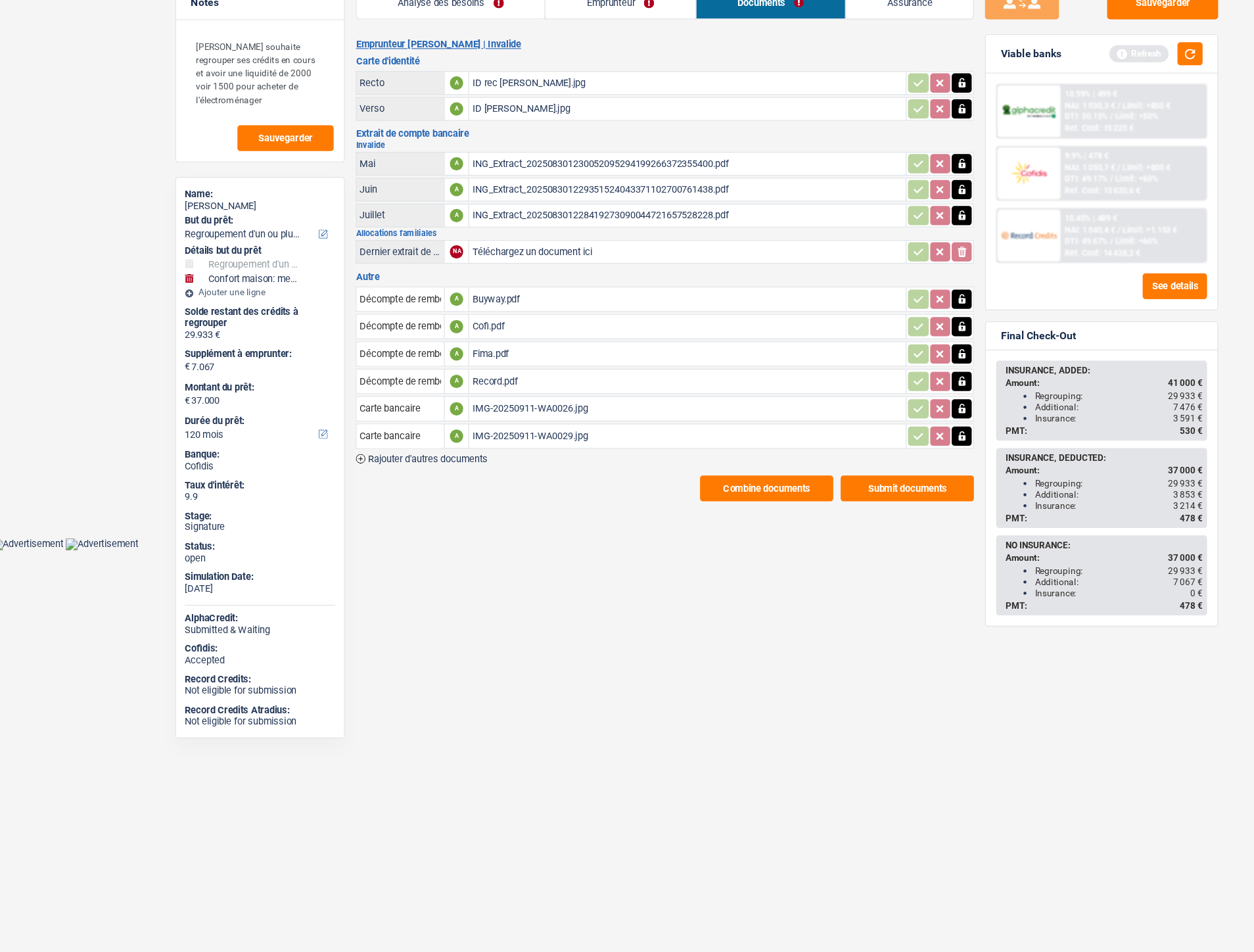
click at [427, 468] on span "Rajouter d'autres documents" at bounding box center [387, 473] width 107 height 9
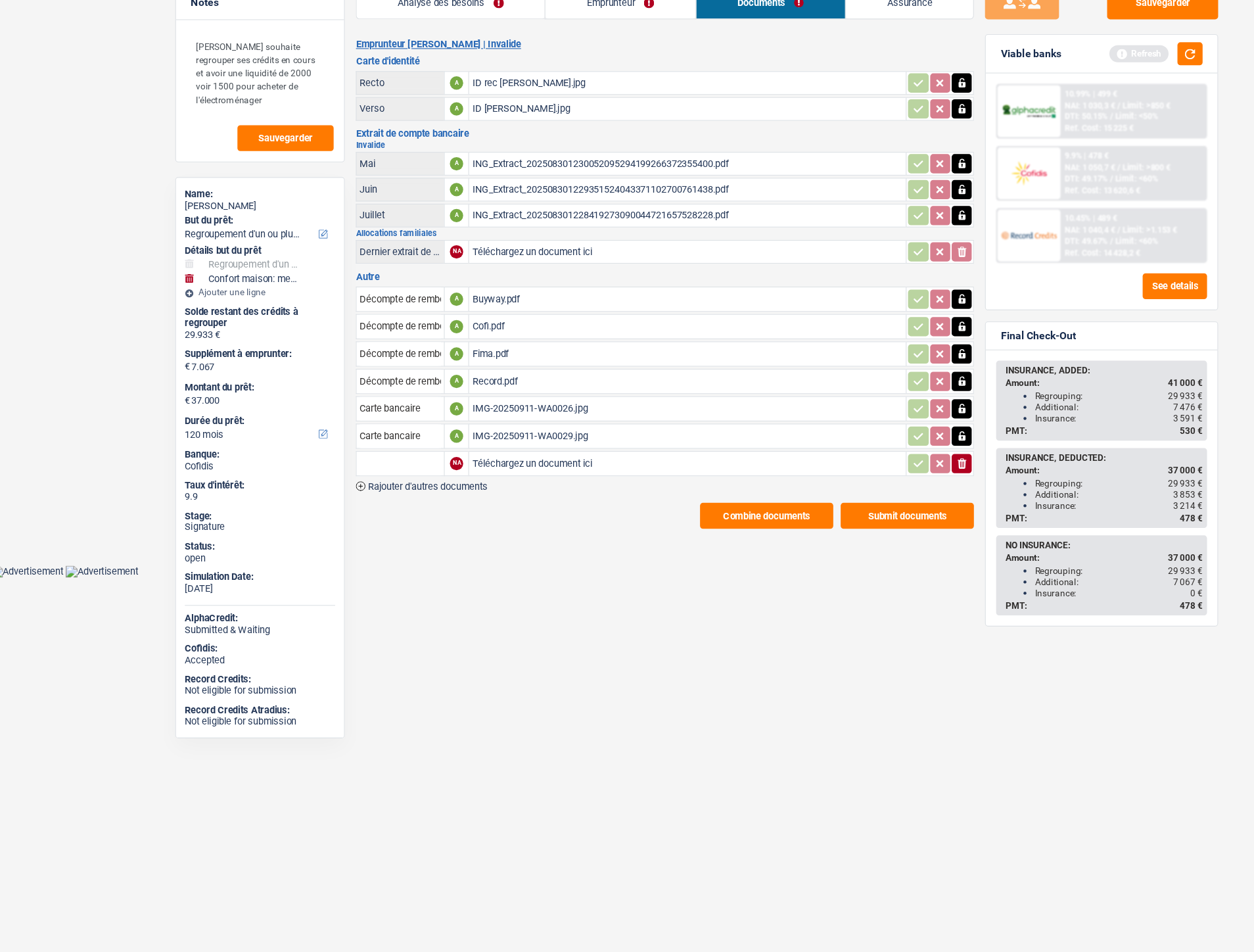
click at [478, 471] on input "Téléchargez un document ici" at bounding box center [619, 476] width 383 height 20
type input "C:\fakepath\Extrait Lefebvre.pdf"
click at [373, 471] on input "text" at bounding box center [363, 476] width 73 height 21
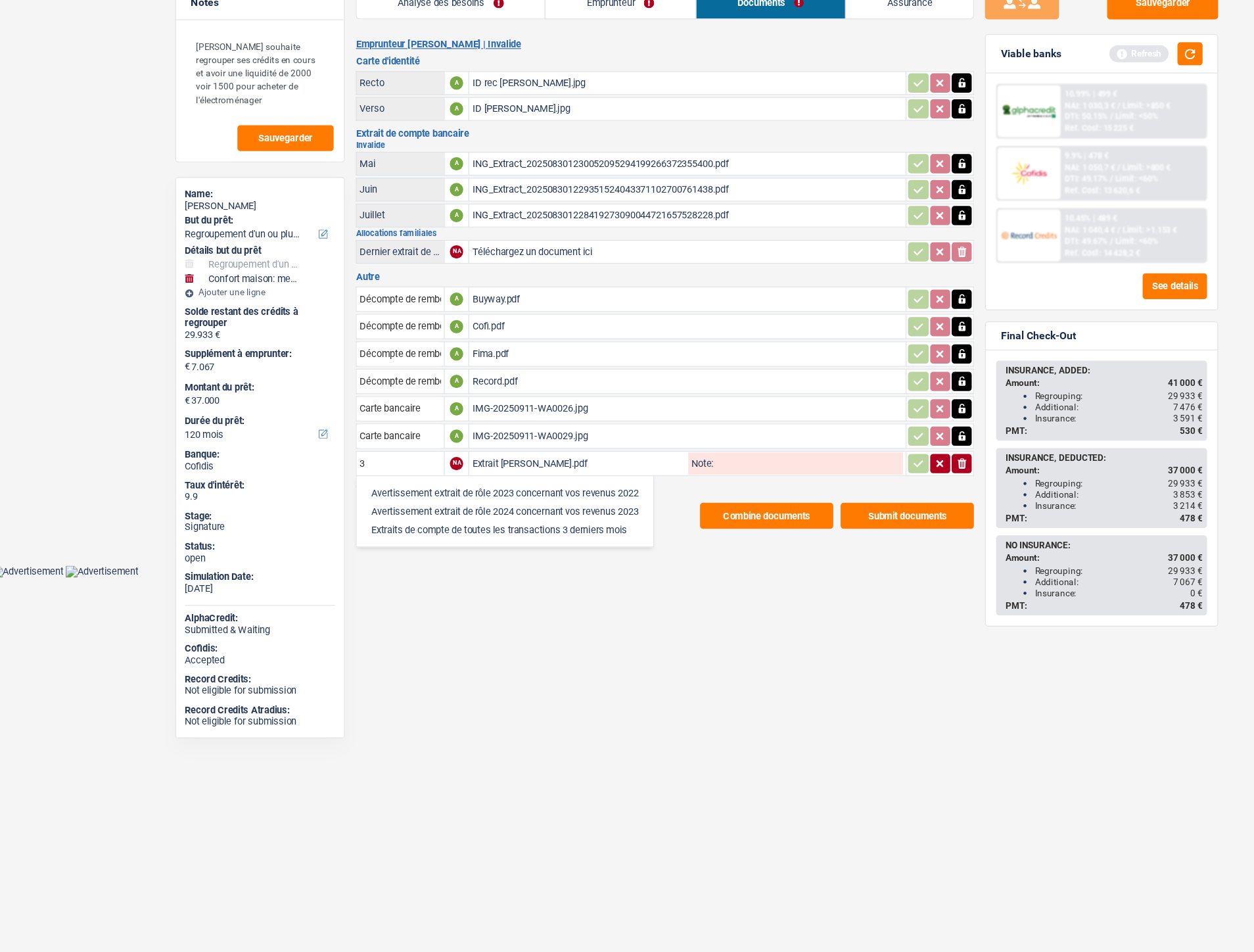
click at [428, 527] on li "Extraits de compte de toutes les transactions 3 derniers mois" at bounding box center [456, 535] width 250 height 16
type input "Extraits de compte de toutes les transactions 3 derniers mois"
click at [827, 470] on icon "button" at bounding box center [824, 476] width 10 height 13
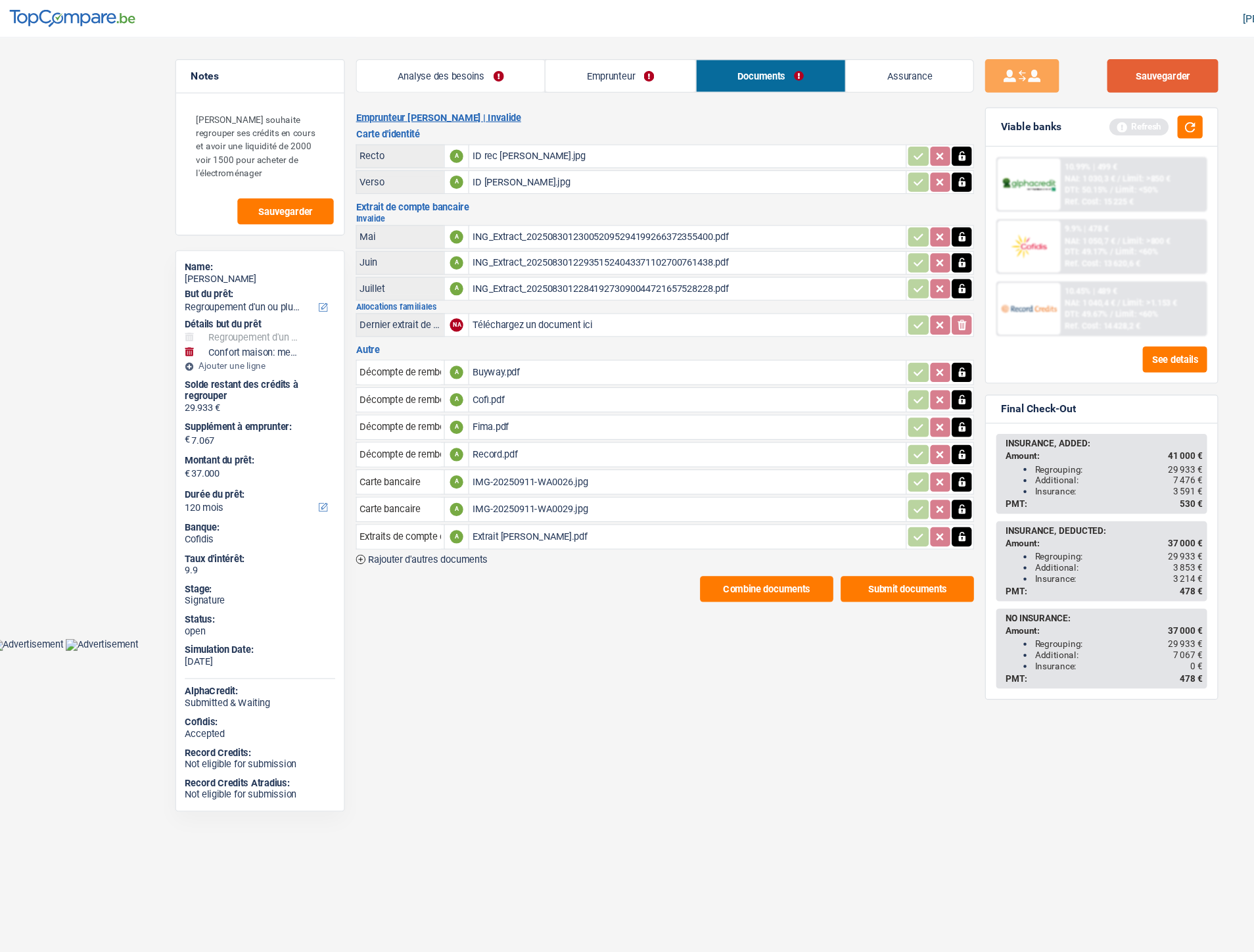
click at [1016, 71] on button "Sauvegarder" at bounding box center [1040, 68] width 98 height 30
click at [693, 511] on button "Combine documents" at bounding box center [689, 522] width 118 height 23
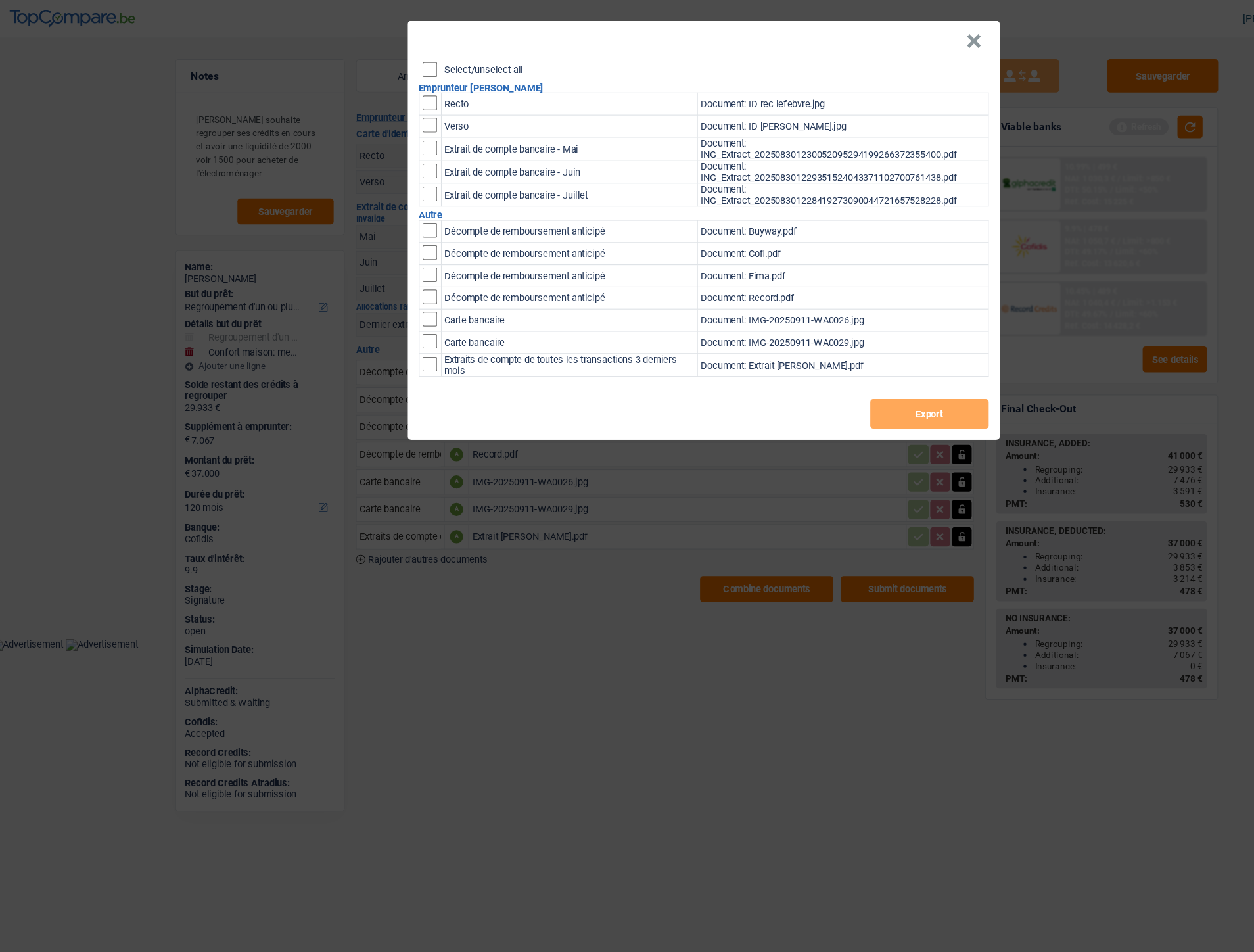
click at [433, 58] on label "Select/unselect all" at bounding box center [438, 62] width 70 height 9
click at [397, 56] on input "Select/unselect all" at bounding box center [389, 62] width 13 height 13
checkbox input "true"
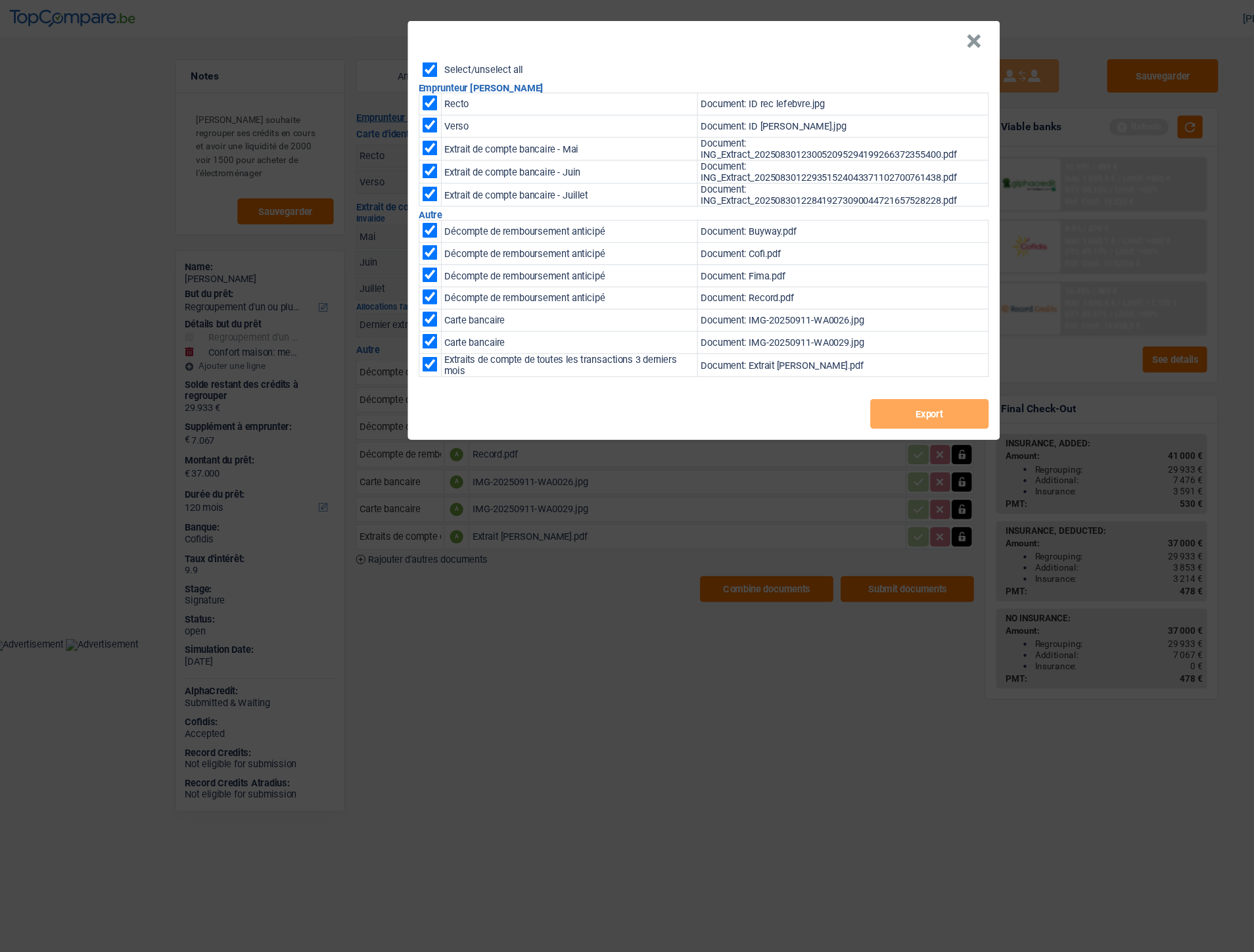
checkbox input "true"
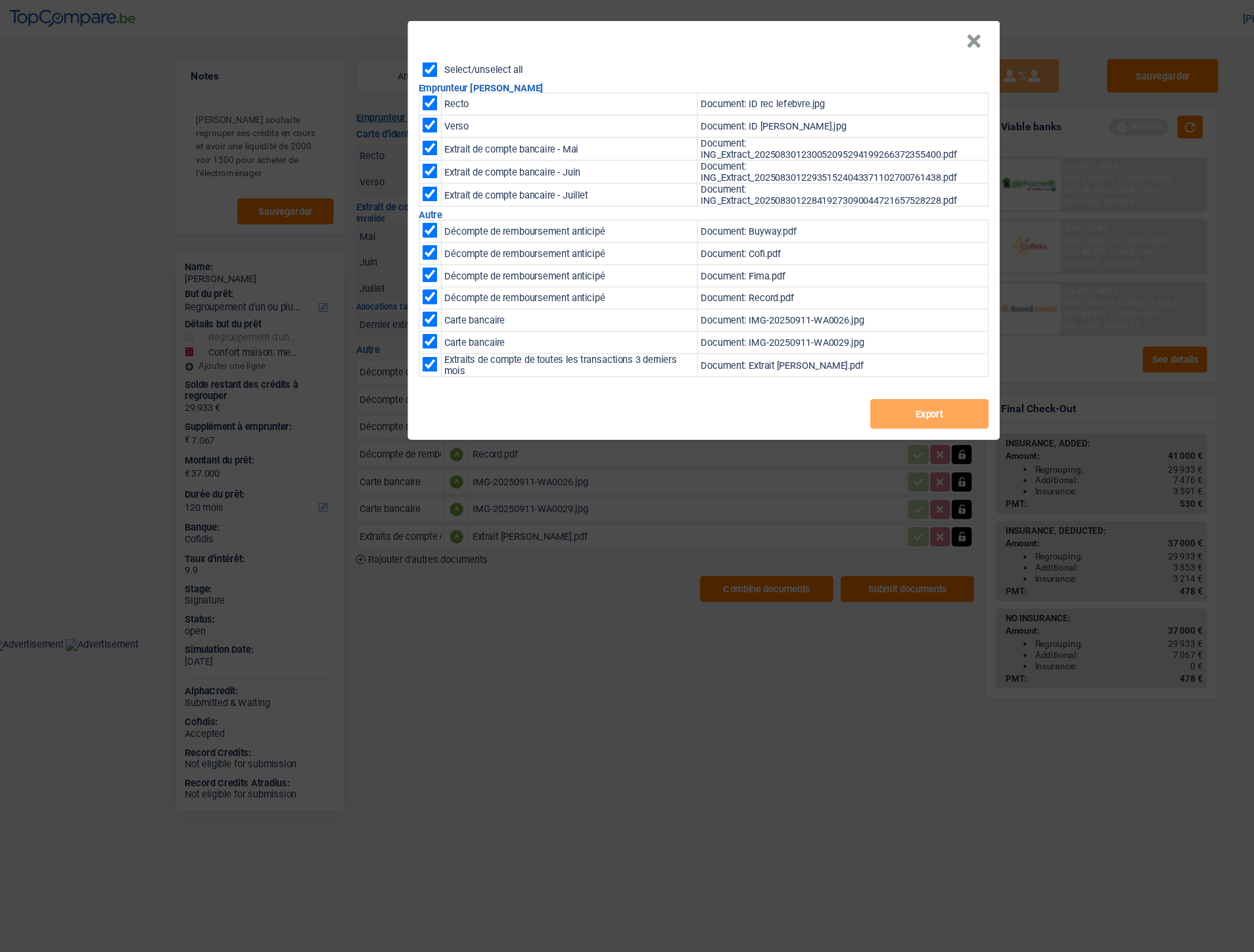
checkbox input "true"
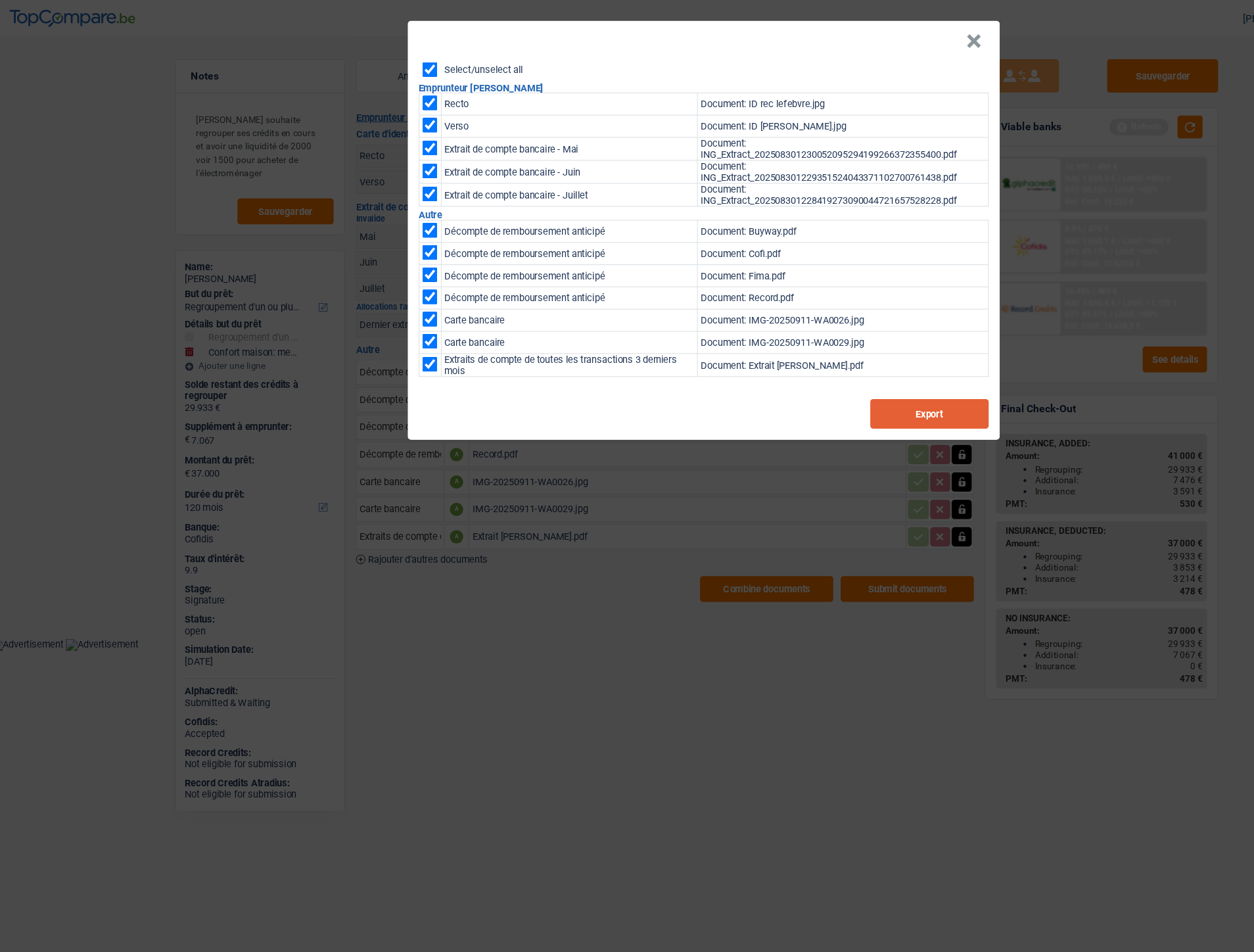
click at [842, 369] on button "Export" at bounding box center [833, 367] width 105 height 26
drag, startPoint x: 79, startPoint y: 138, endPoint x: 95, endPoint y: 7, distance: 132.0
click at [81, 127] on div "× Select/unselect all Emprunteur Adelaide Lefebvre Recto Document: ID rec lefeb…" at bounding box center [627, 476] width 1254 height 952
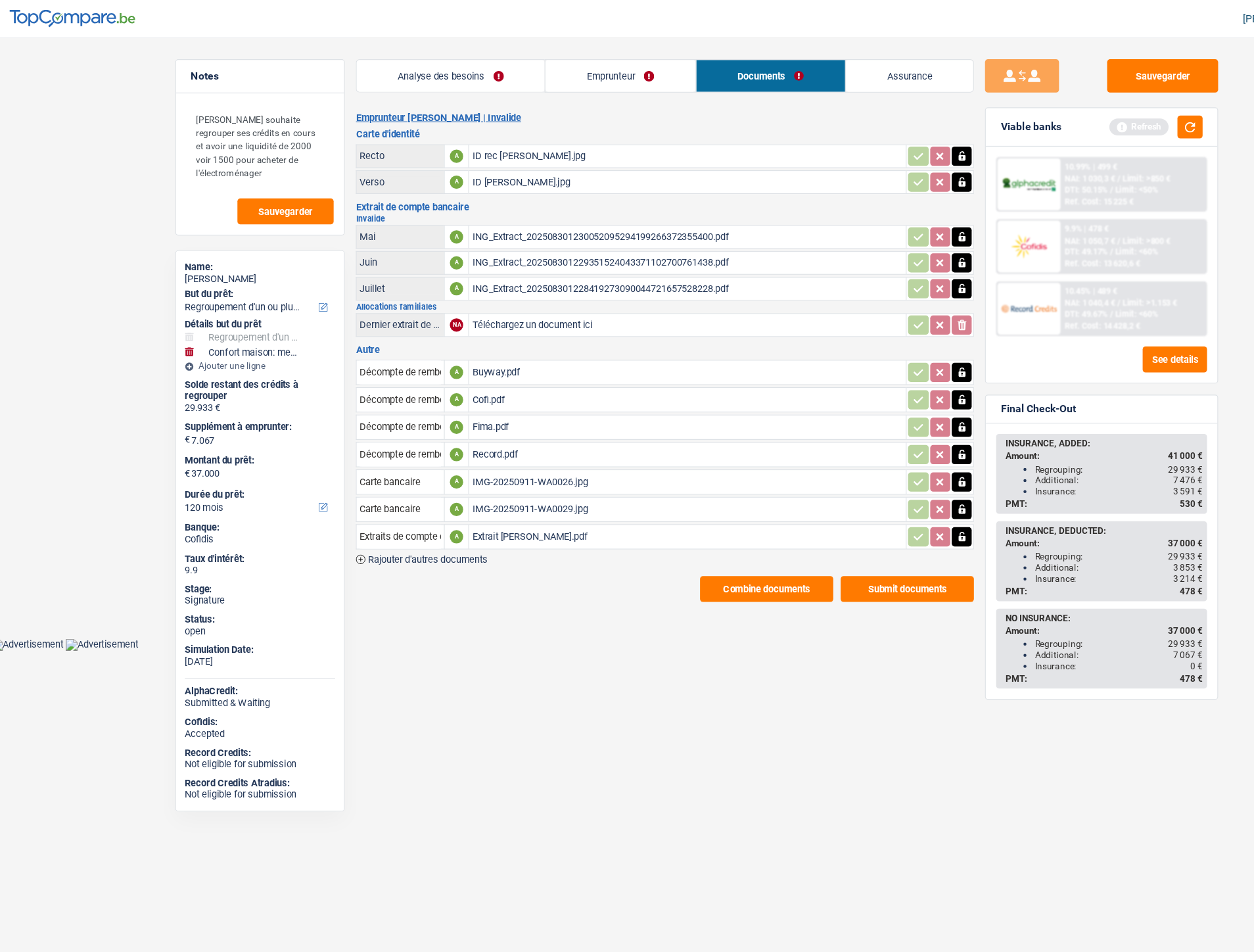
click at [528, 73] on link "Emprunteur" at bounding box center [558, 67] width 132 height 28
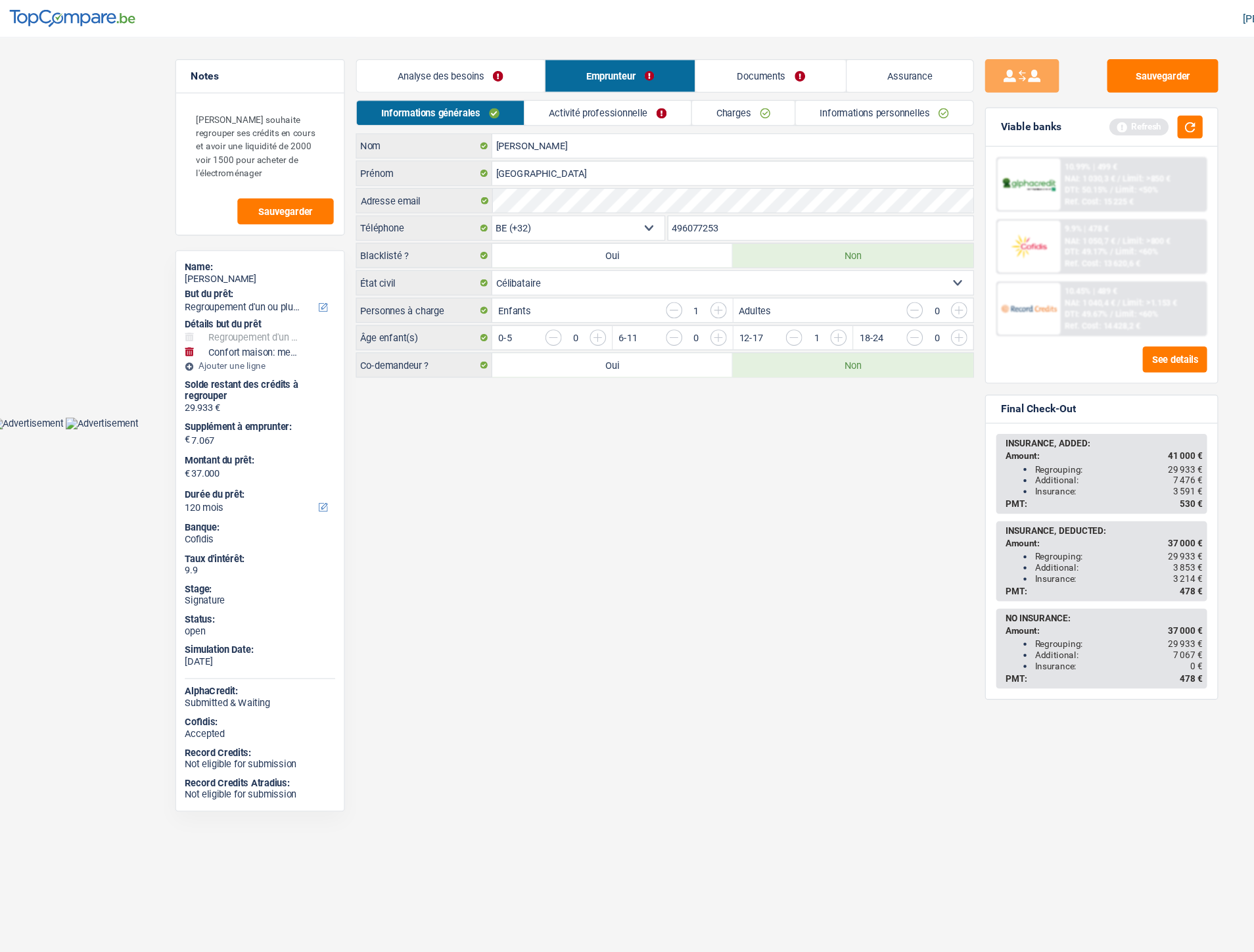
click at [765, 98] on link "Informations personnelles" at bounding box center [793, 100] width 158 height 21
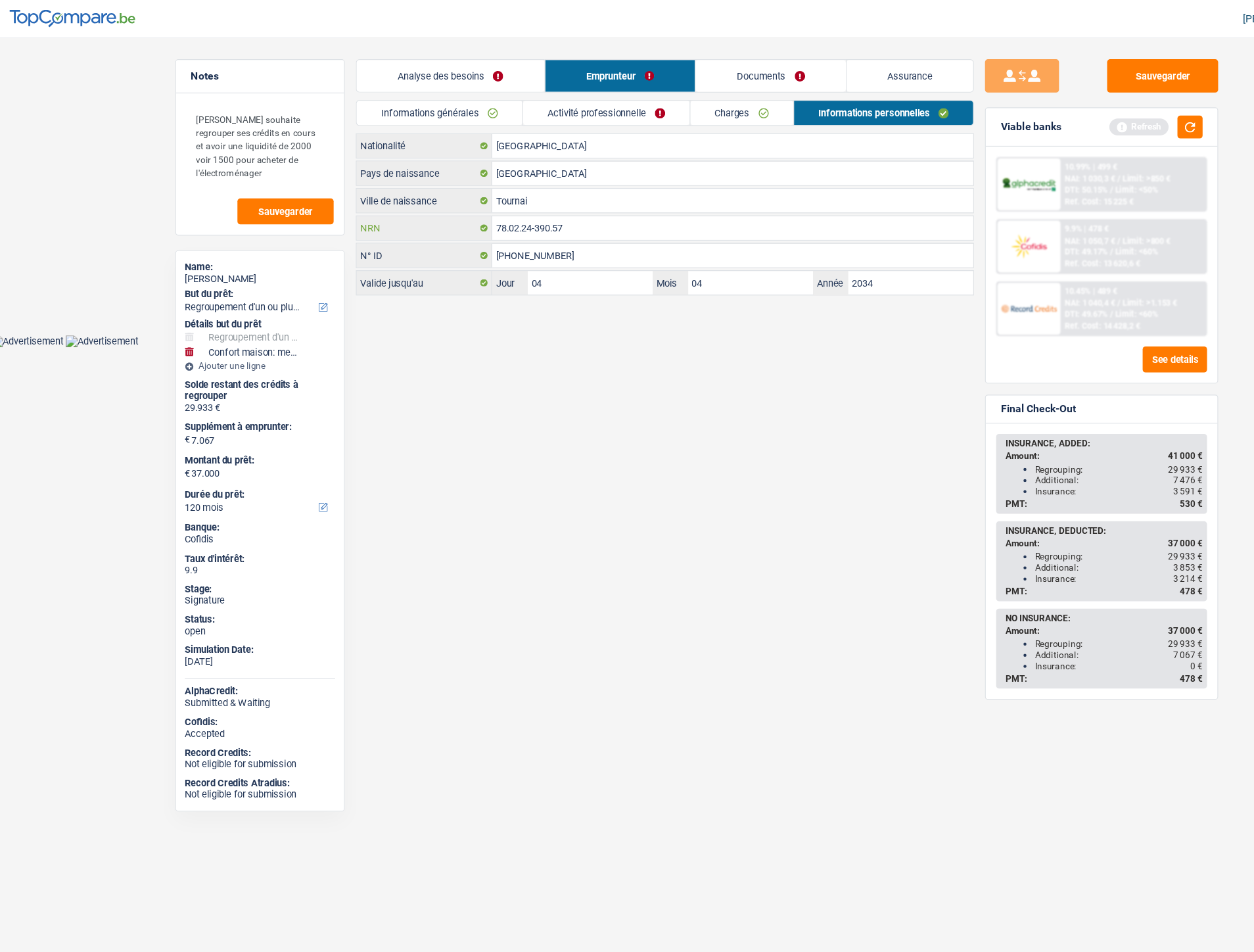
drag, startPoint x: 509, startPoint y: 207, endPoint x: 439, endPoint y: 207, distance: 70.0
click at [439, 207] on div "78.02.24-390.57 NRN" at bounding box center [598, 203] width 548 height 21
drag, startPoint x: 1036, startPoint y: 73, endPoint x: 917, endPoint y: 40, distance: 123.5
click at [1036, 73] on button "Sauvegarder" at bounding box center [1040, 68] width 98 height 30
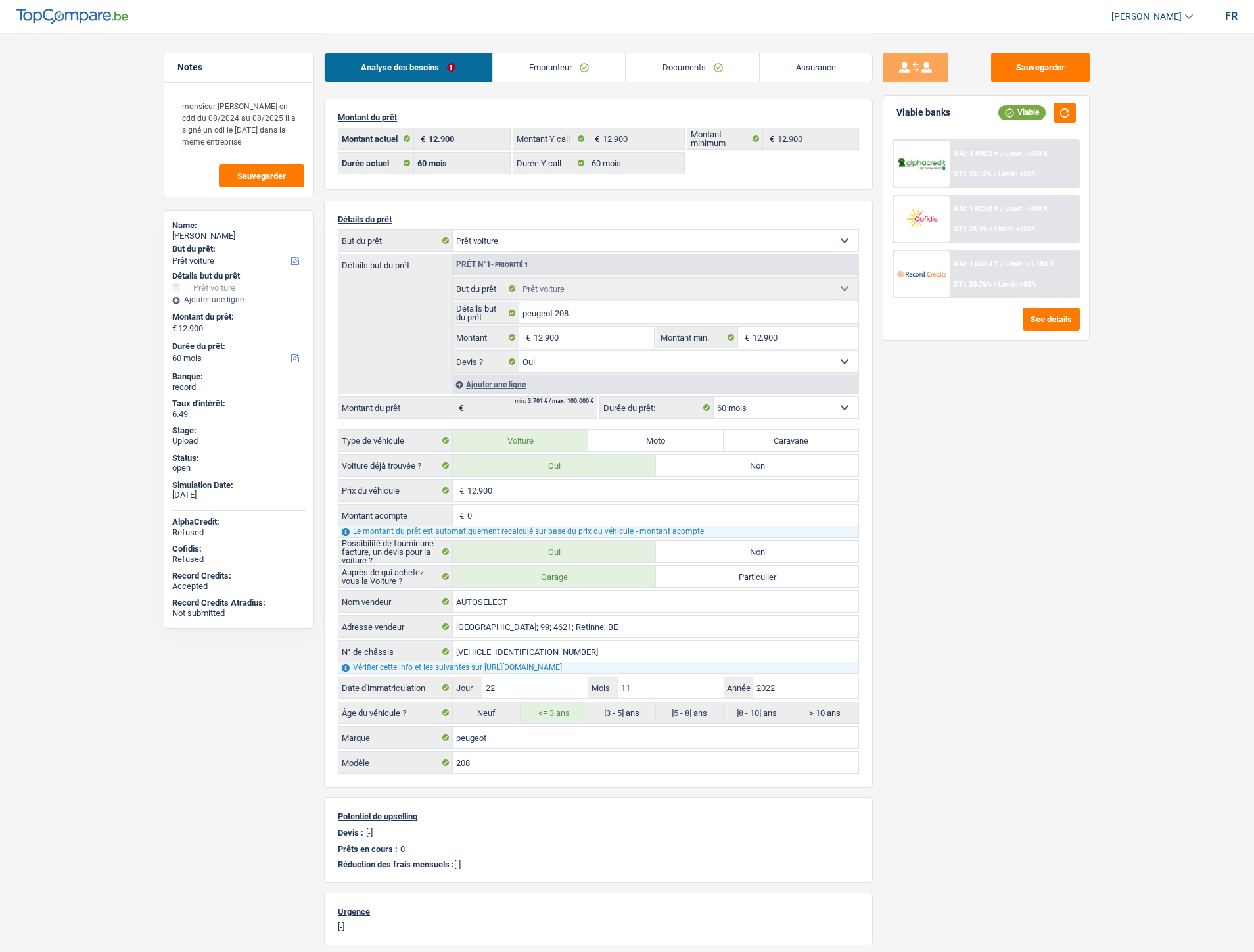
select select "car"
select select "60"
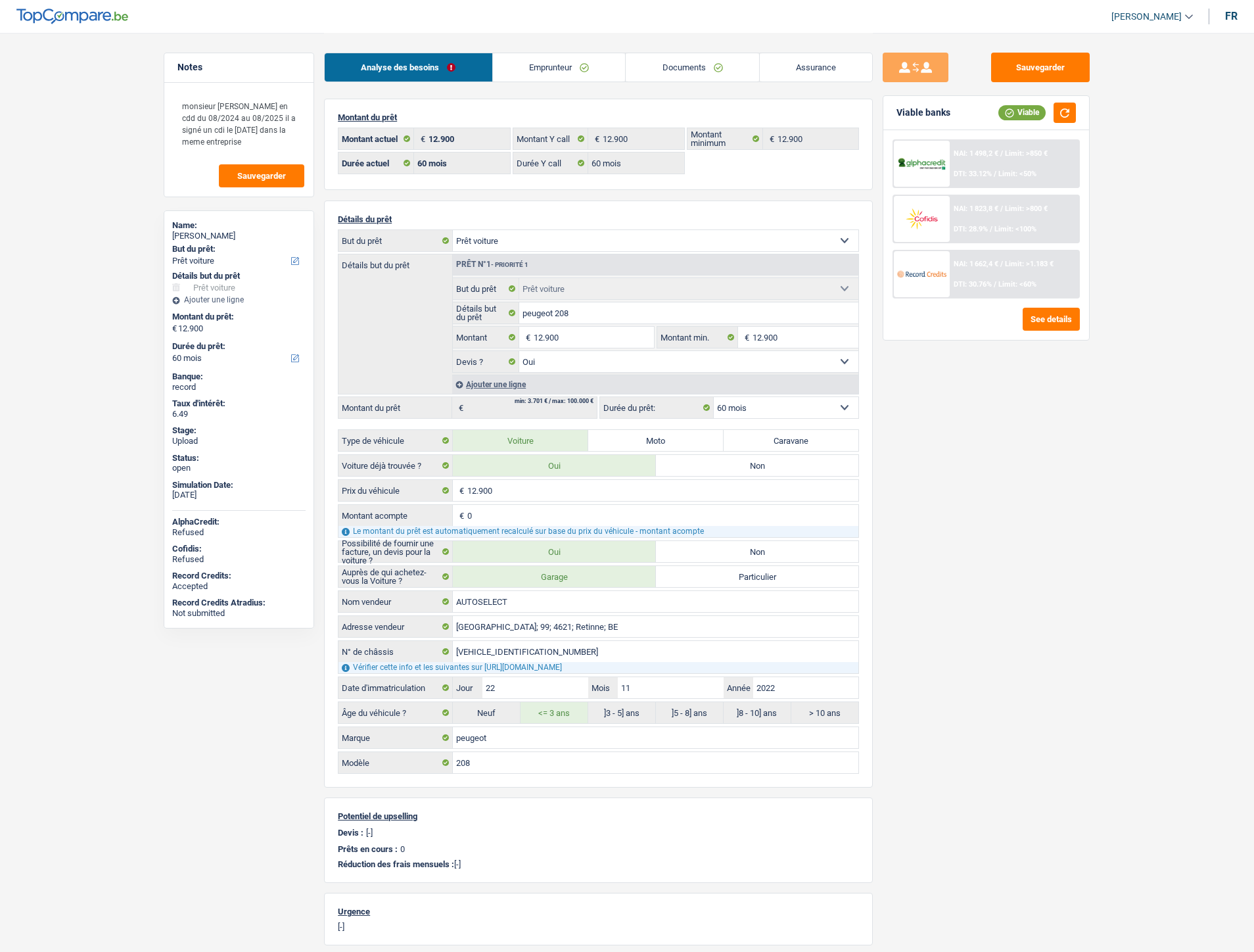
select select "car"
select select "yes"
select select "60"
click at [701, 75] on link "Documents" at bounding box center [687, 67] width 133 height 28
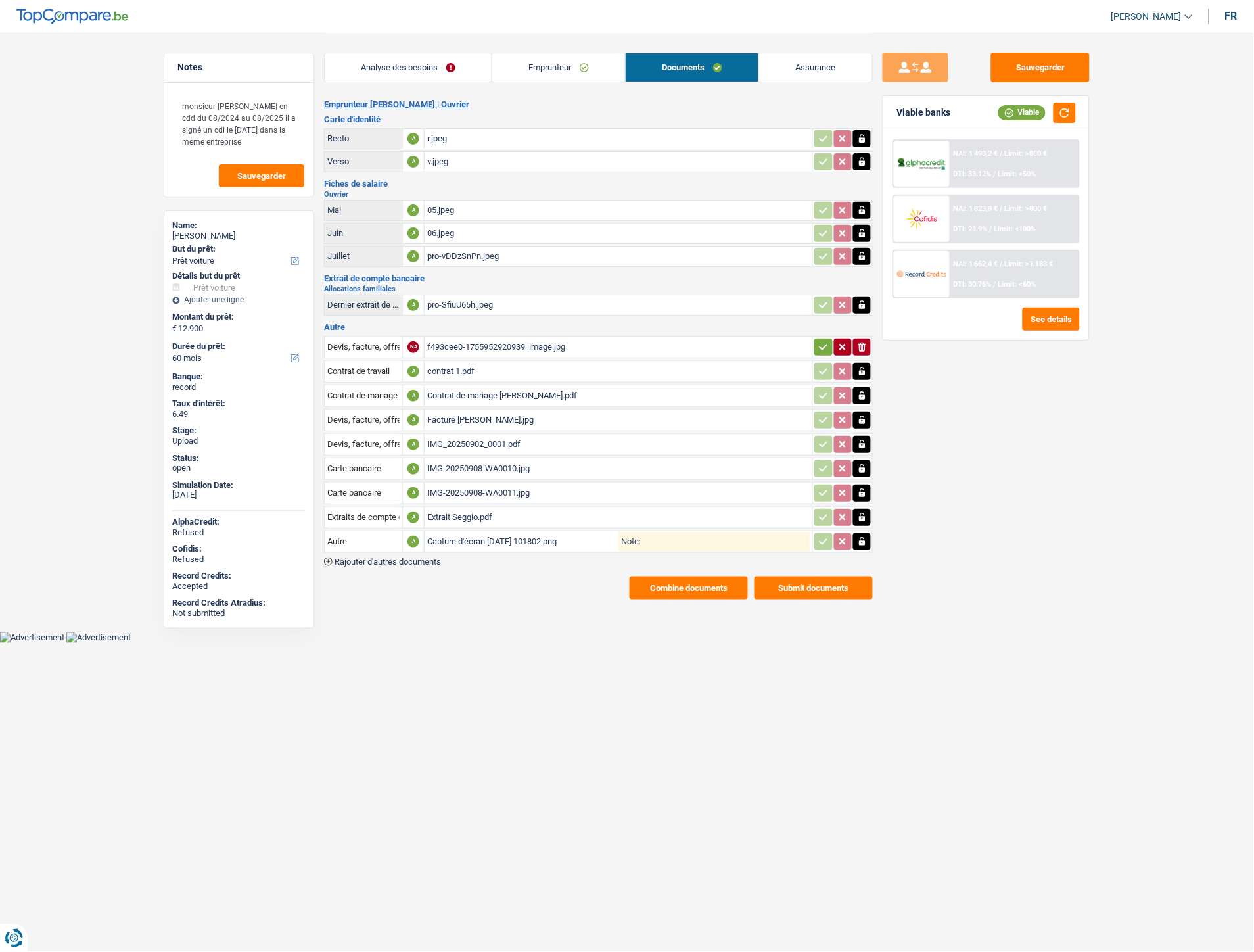
click at [460, 532] on div "Capture d'écran 2025-09-08 101802.png" at bounding box center [523, 541] width 191 height 20
click at [426, 557] on span "Rajouter d'autres documents" at bounding box center [387, 561] width 107 height 9
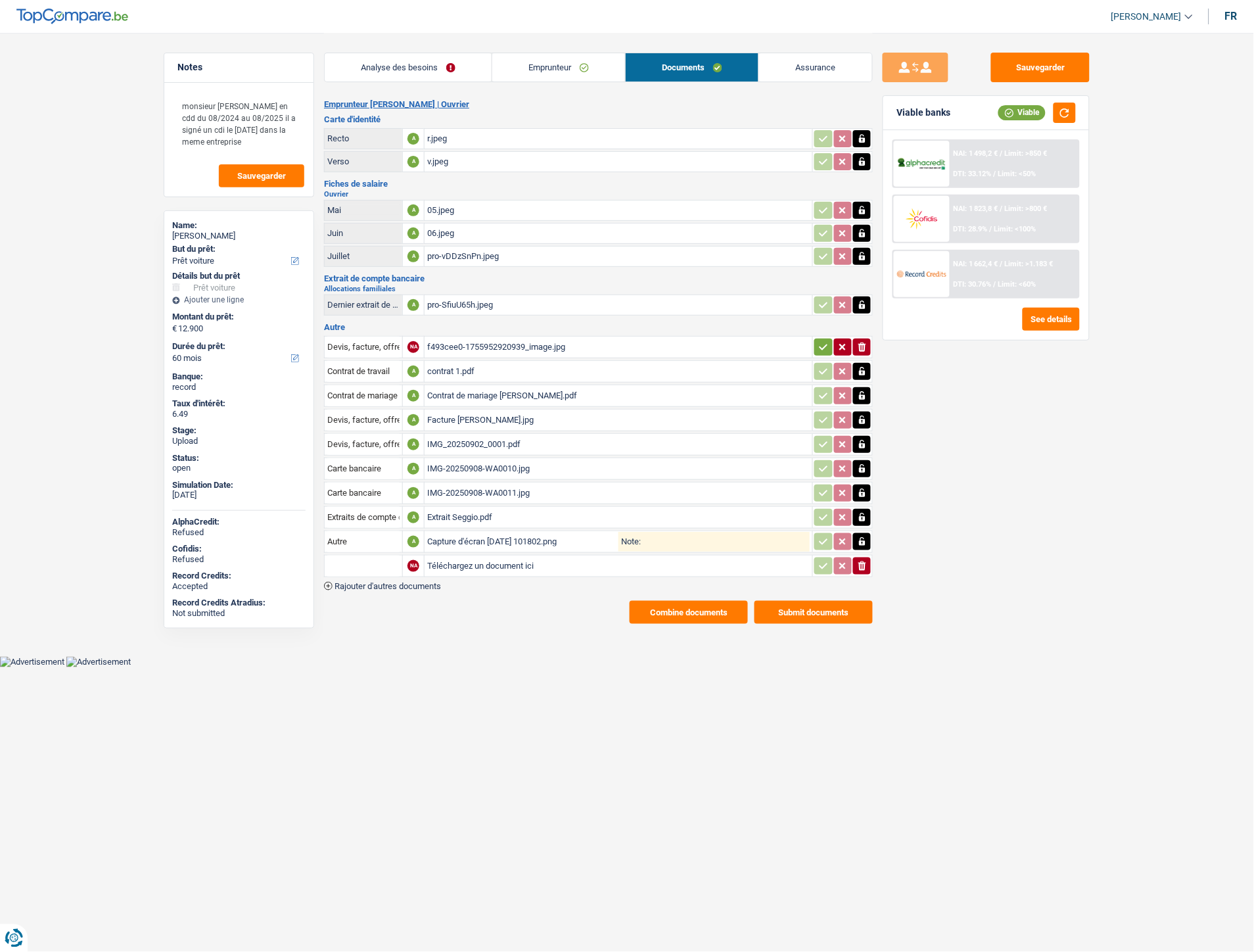
click at [469, 560] on input "Téléchargez un document ici" at bounding box center [619, 566] width 383 height 20
type input "C:\fakepath\pro-dQVNKsei.jpeg"
click at [1016, 68] on button "Sauvegarder" at bounding box center [1040, 68] width 98 height 30
click at [658, 601] on button "Combine documents" at bounding box center [689, 612] width 118 height 23
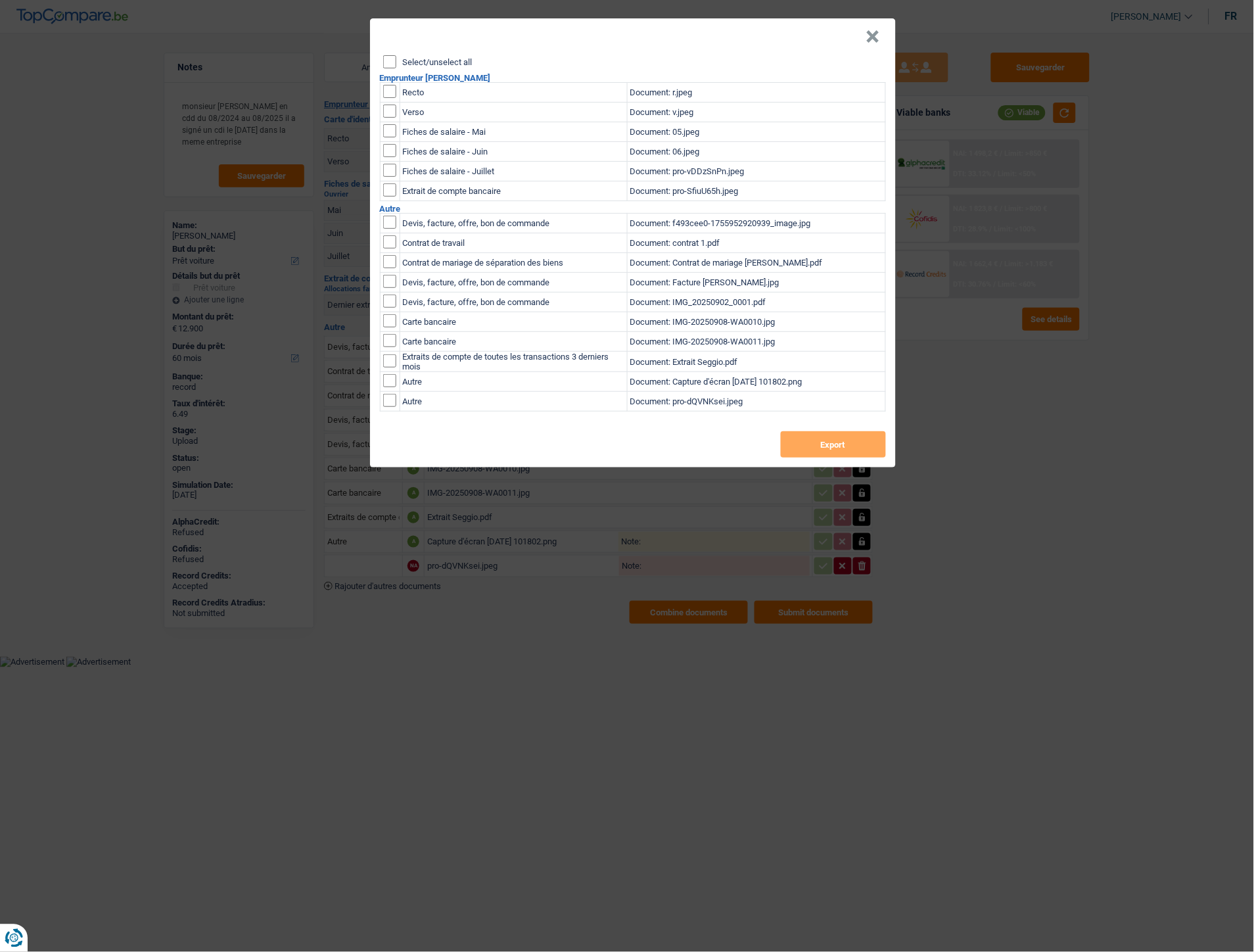
click at [398, 57] on div "Select/unselect all" at bounding box center [634, 62] width 503 height 13
click at [386, 62] on input "Select/unselect all" at bounding box center [389, 62] width 13 height 13
checkbox input "true"
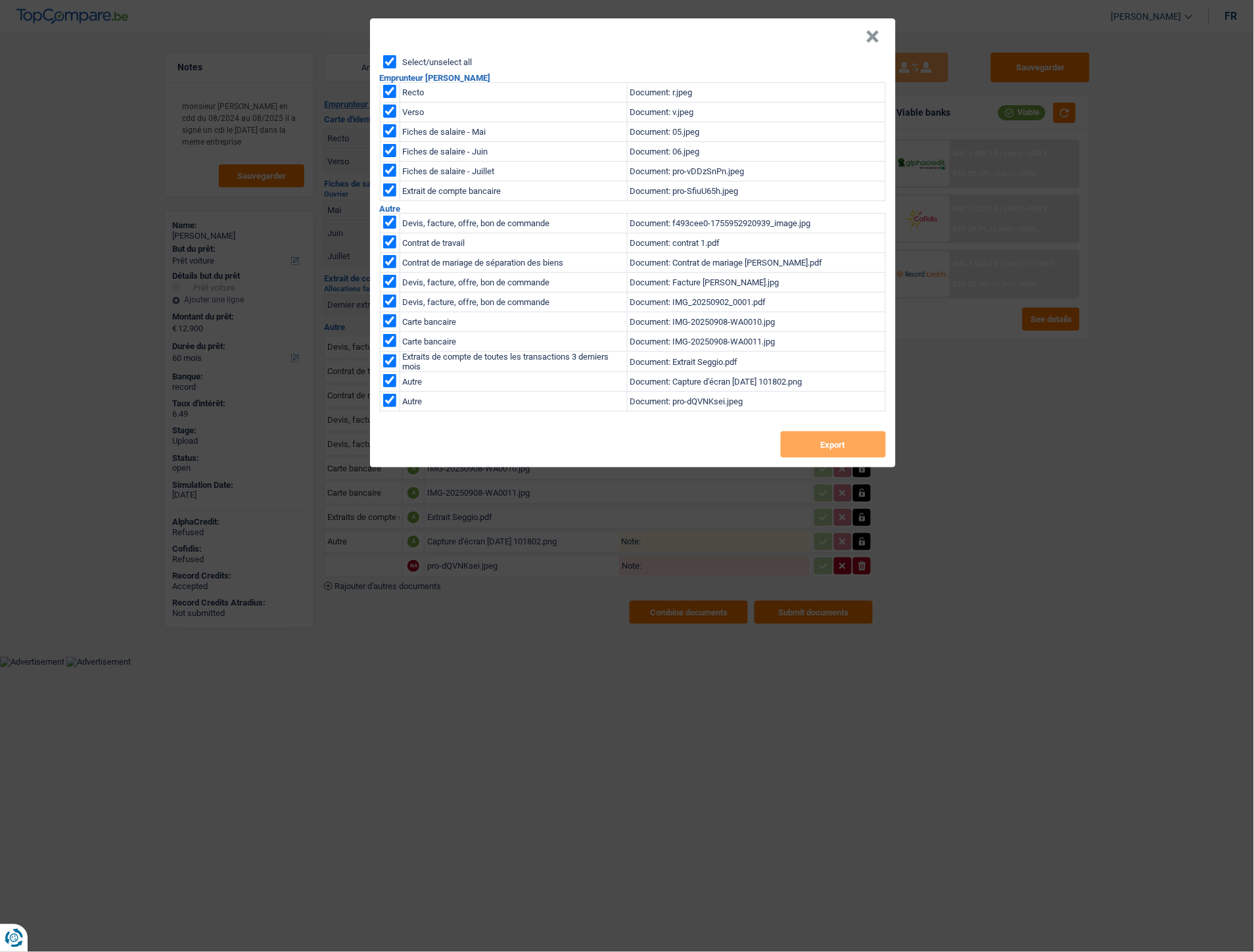
checkbox input "true"
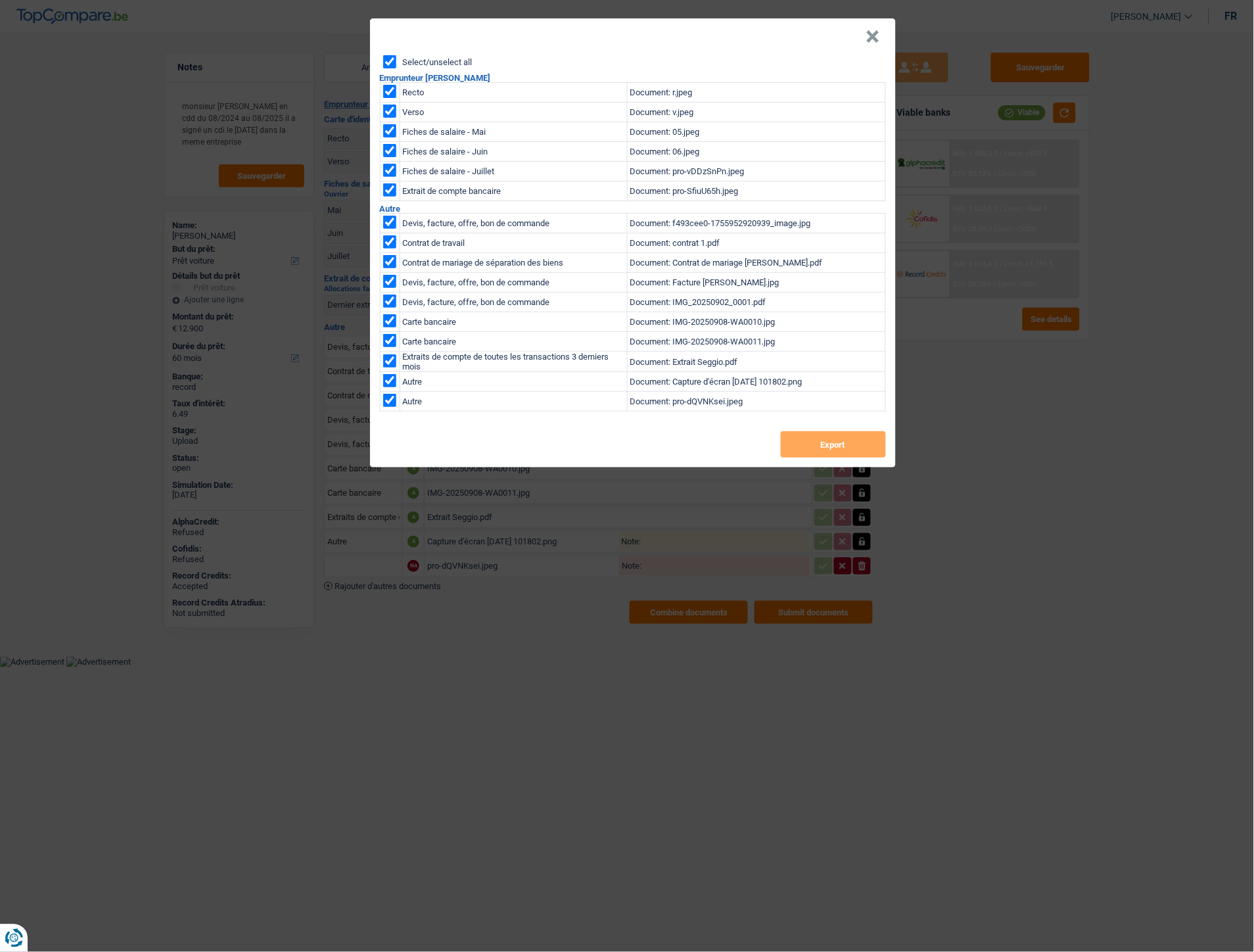
checkbox input "true"
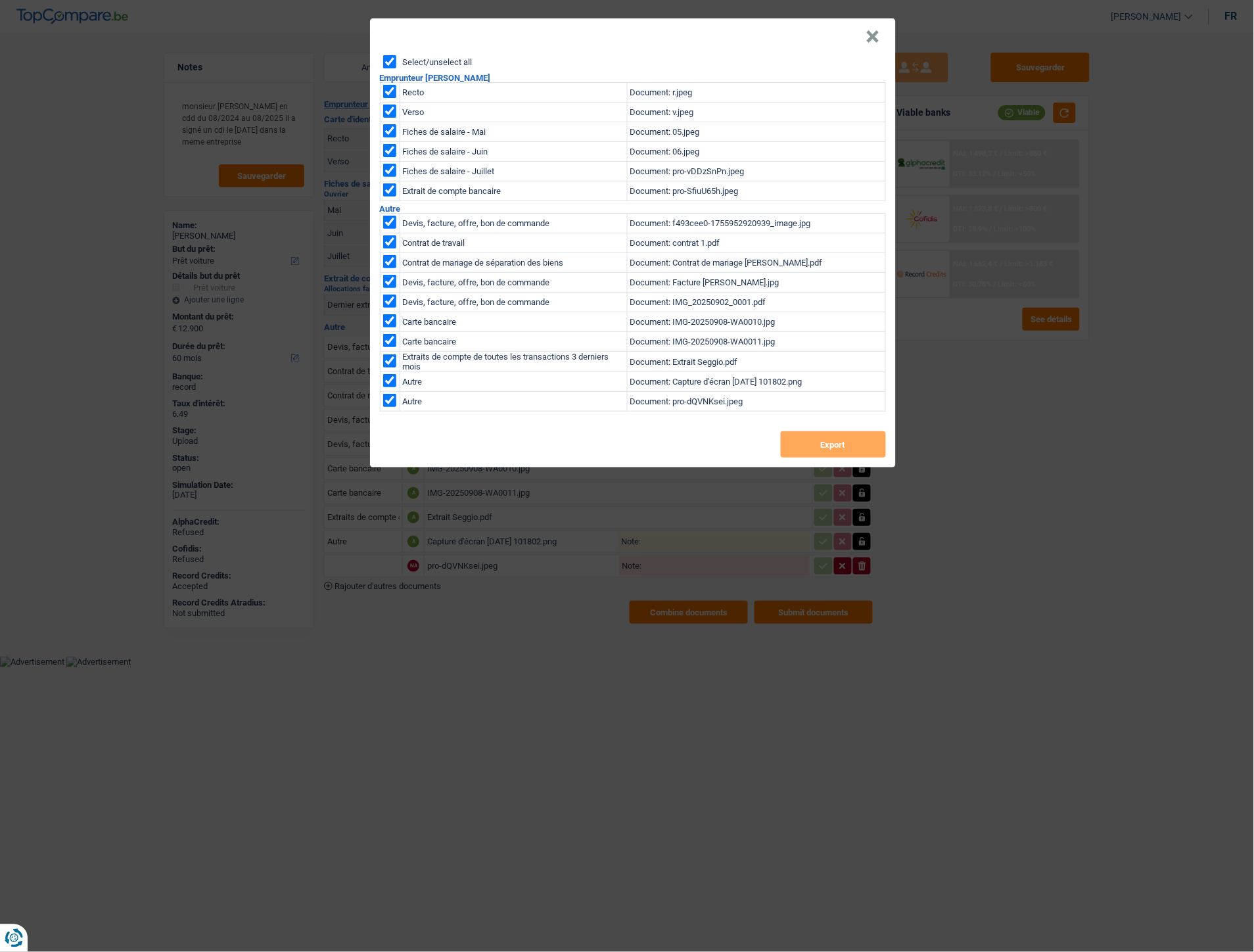
checkbox input "true"
click at [792, 456] on button "Export" at bounding box center [833, 444] width 105 height 26
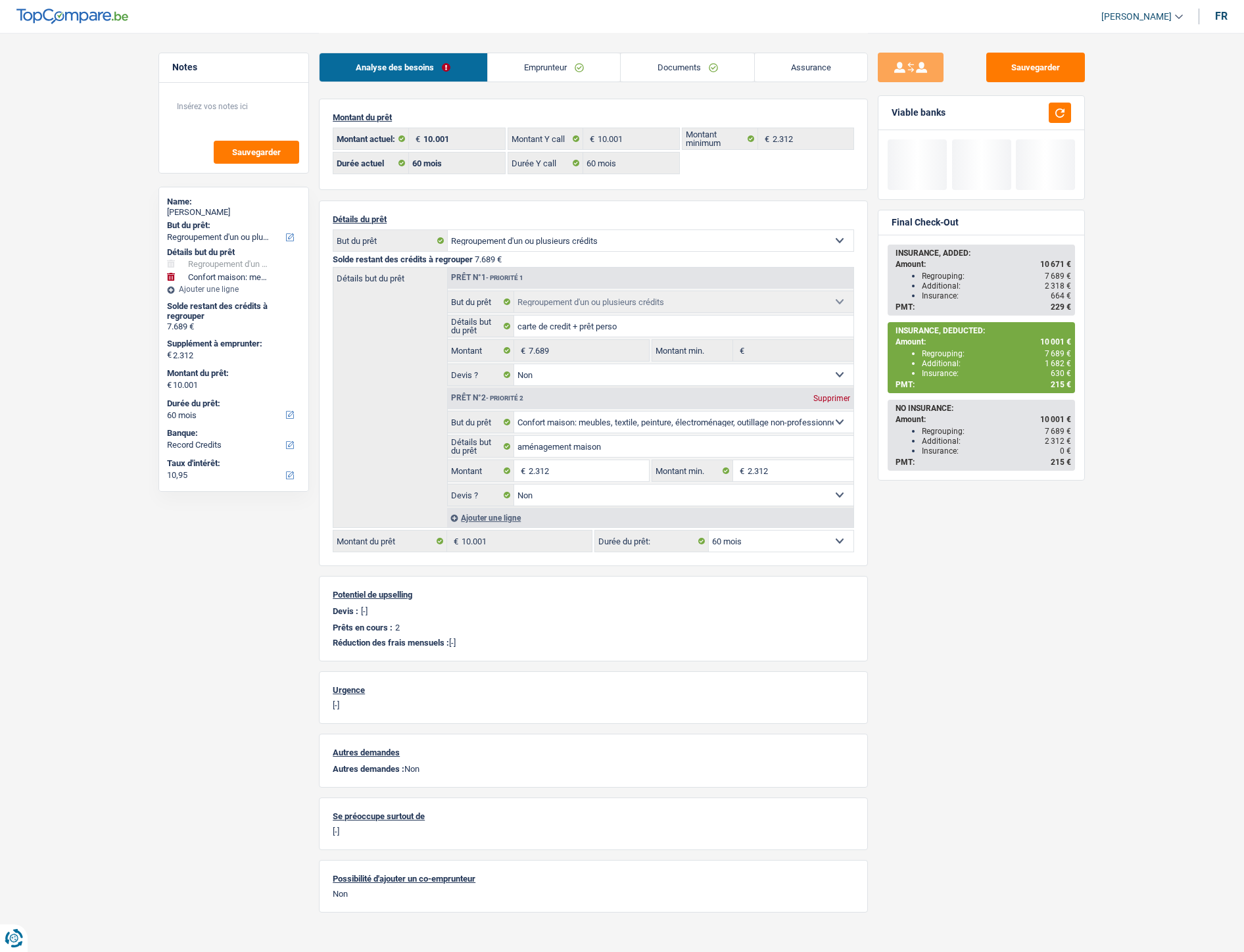
select select "refinancing"
select select "household"
select select "60"
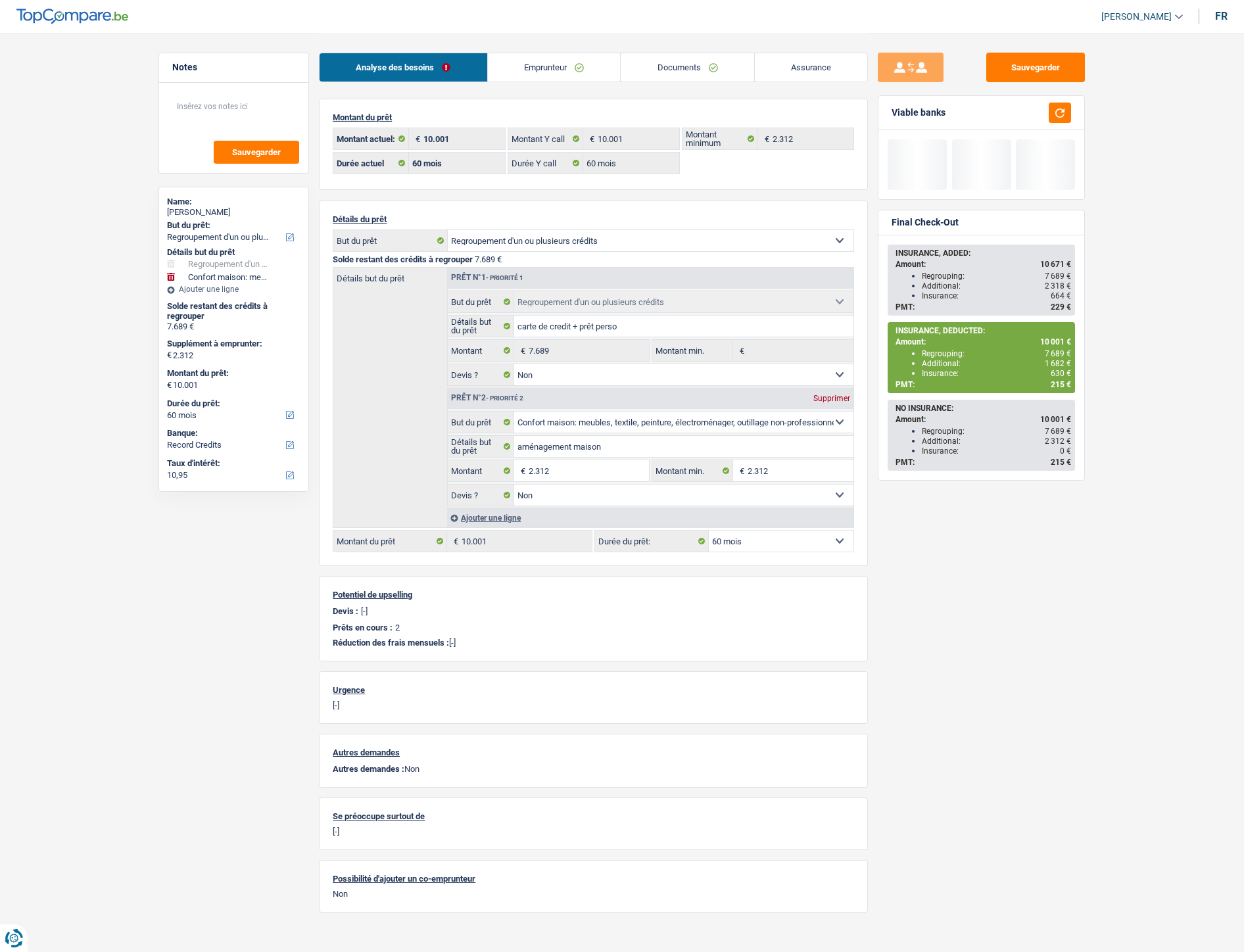
select select "60"
select select "refinancing"
select select "false"
select select "household"
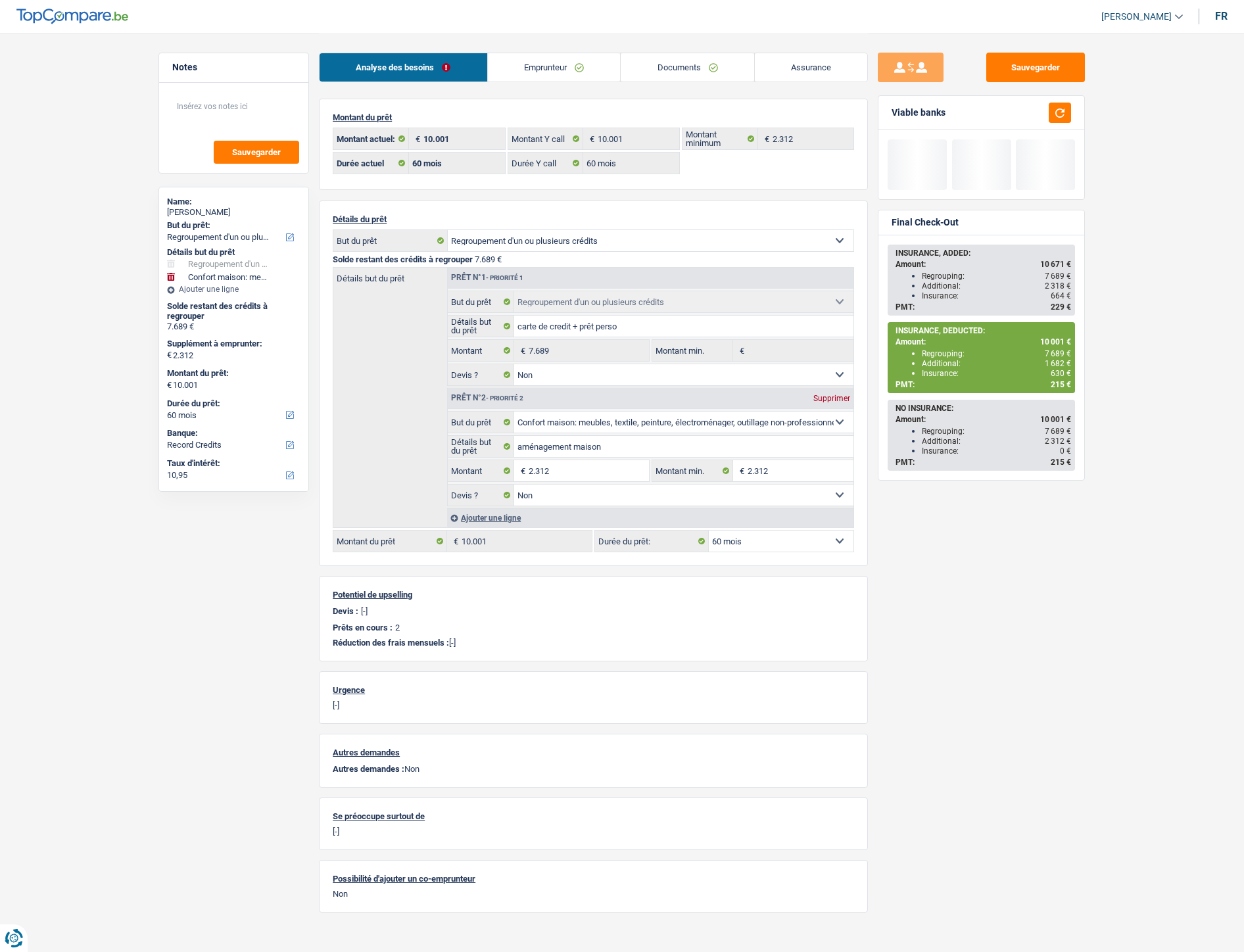
select select "false"
select select "60"
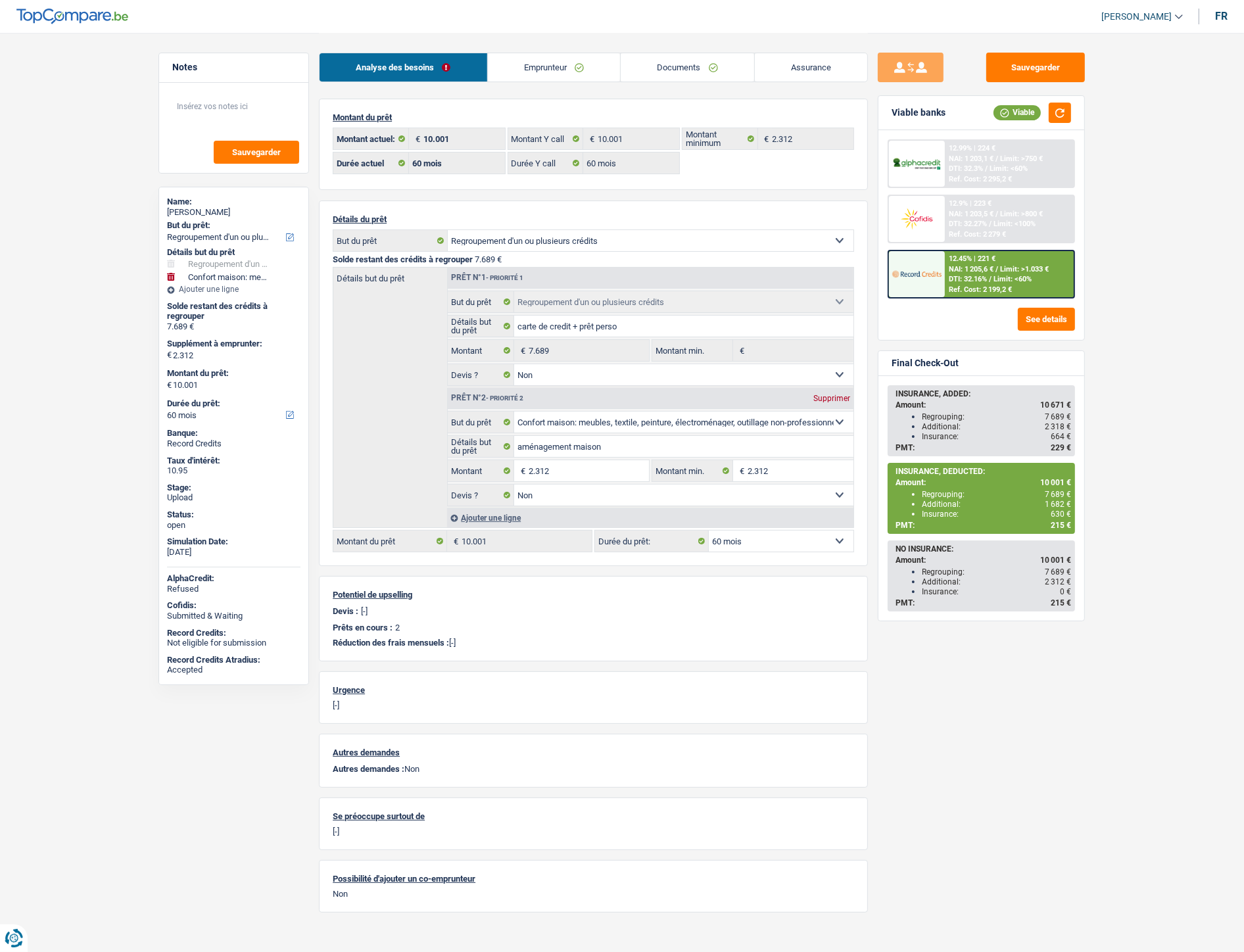
click at [668, 73] on link "Documents" at bounding box center [687, 67] width 133 height 28
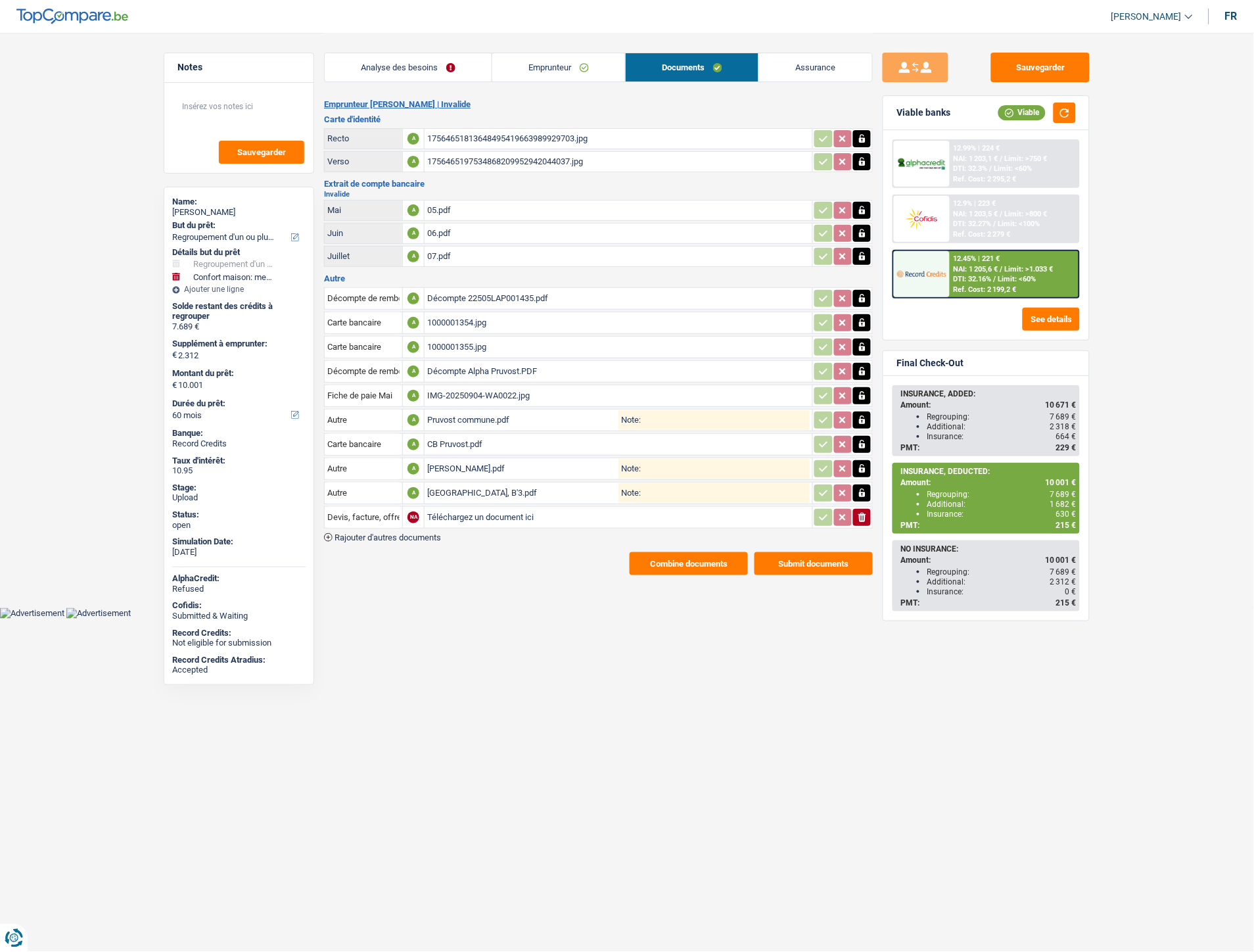
click at [491, 485] on div "Montagne du Parc 8, B'3.pdf" at bounding box center [523, 492] width 191 height 20
click at [459, 368] on div "Décompte Alpha Pruvost.PDF" at bounding box center [619, 371] width 383 height 20
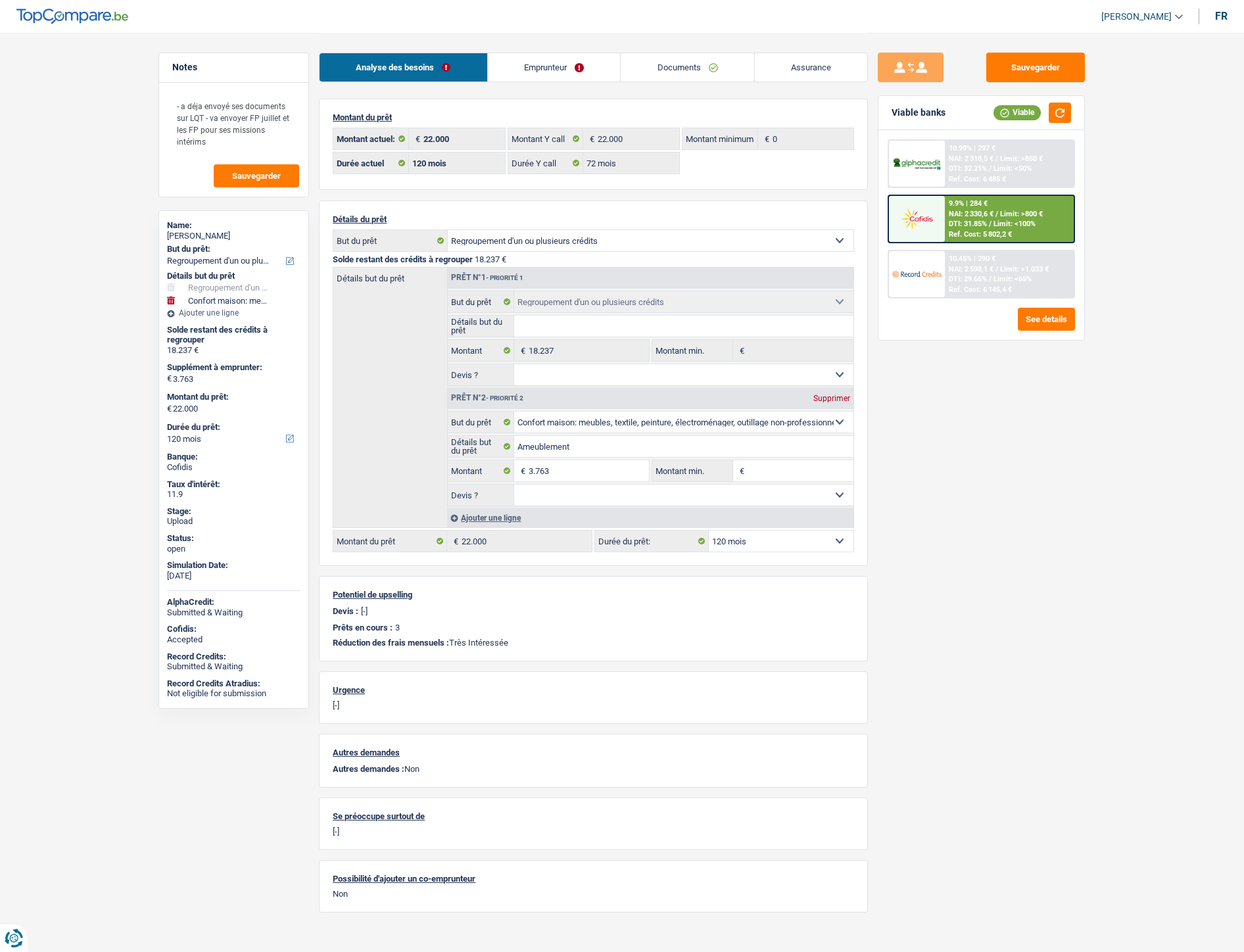
select select "refinancing"
select select "household"
select select "120"
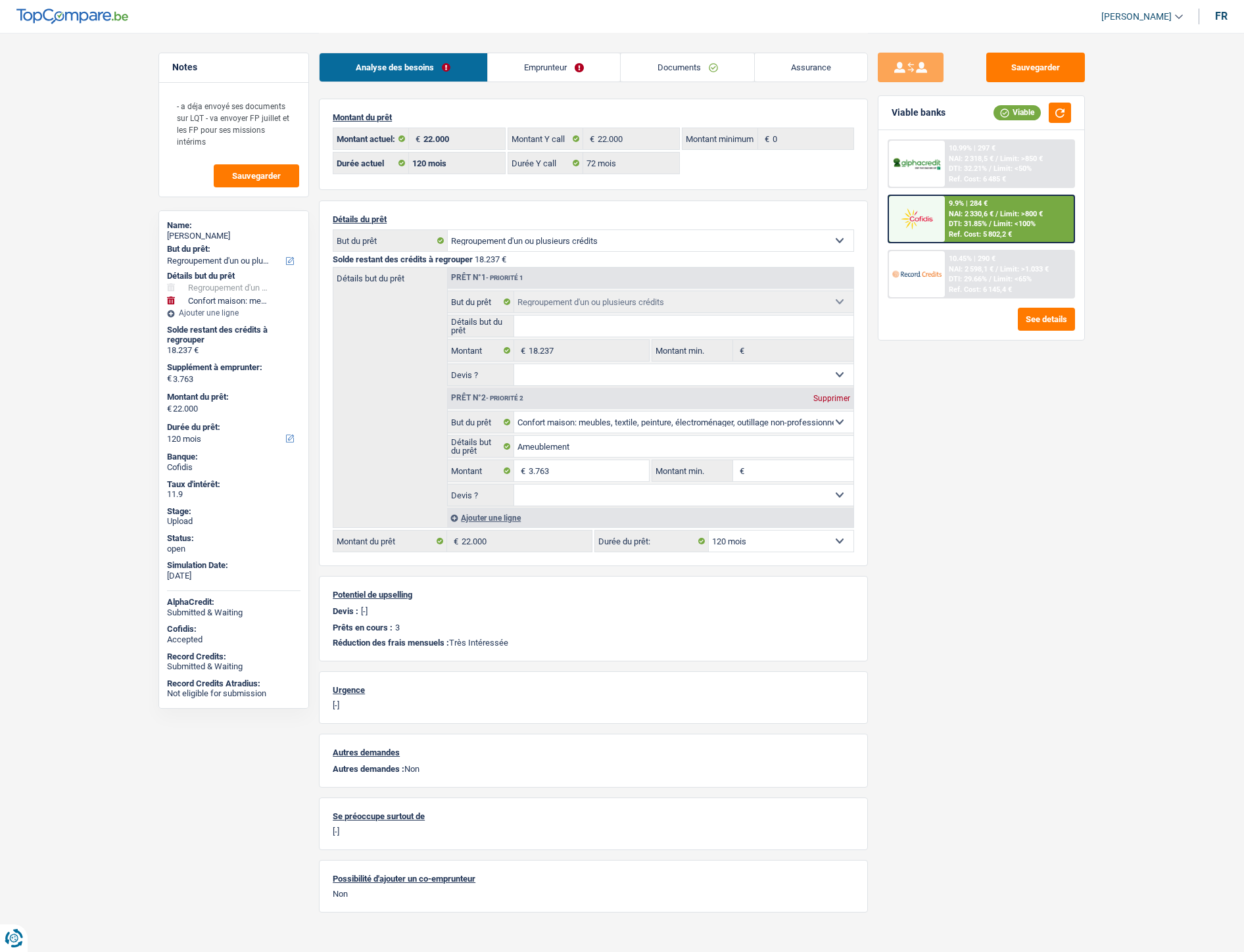
select select "72"
select select "refinancing"
select select "household"
select select "120"
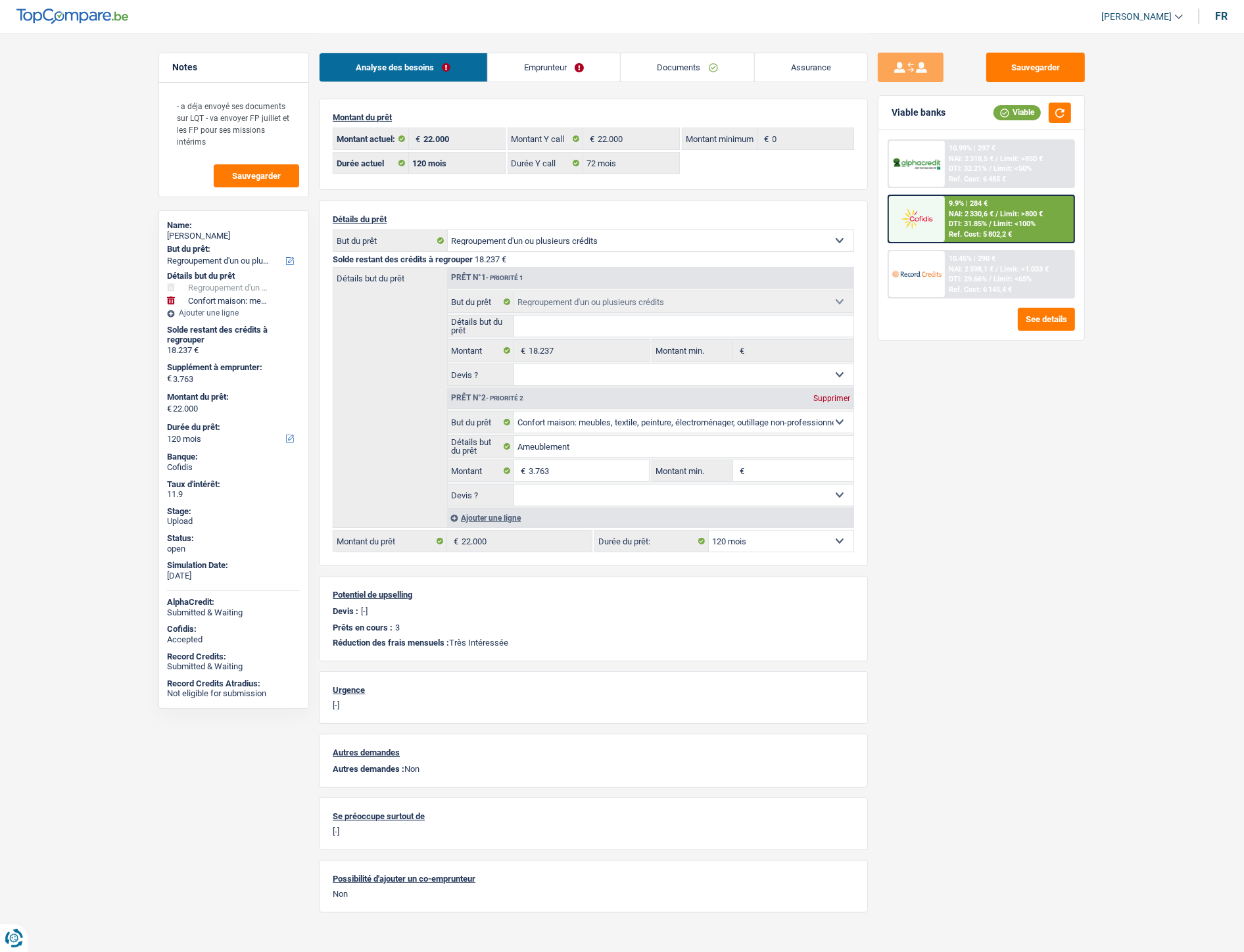
click at [654, 67] on link "Documents" at bounding box center [687, 67] width 133 height 28
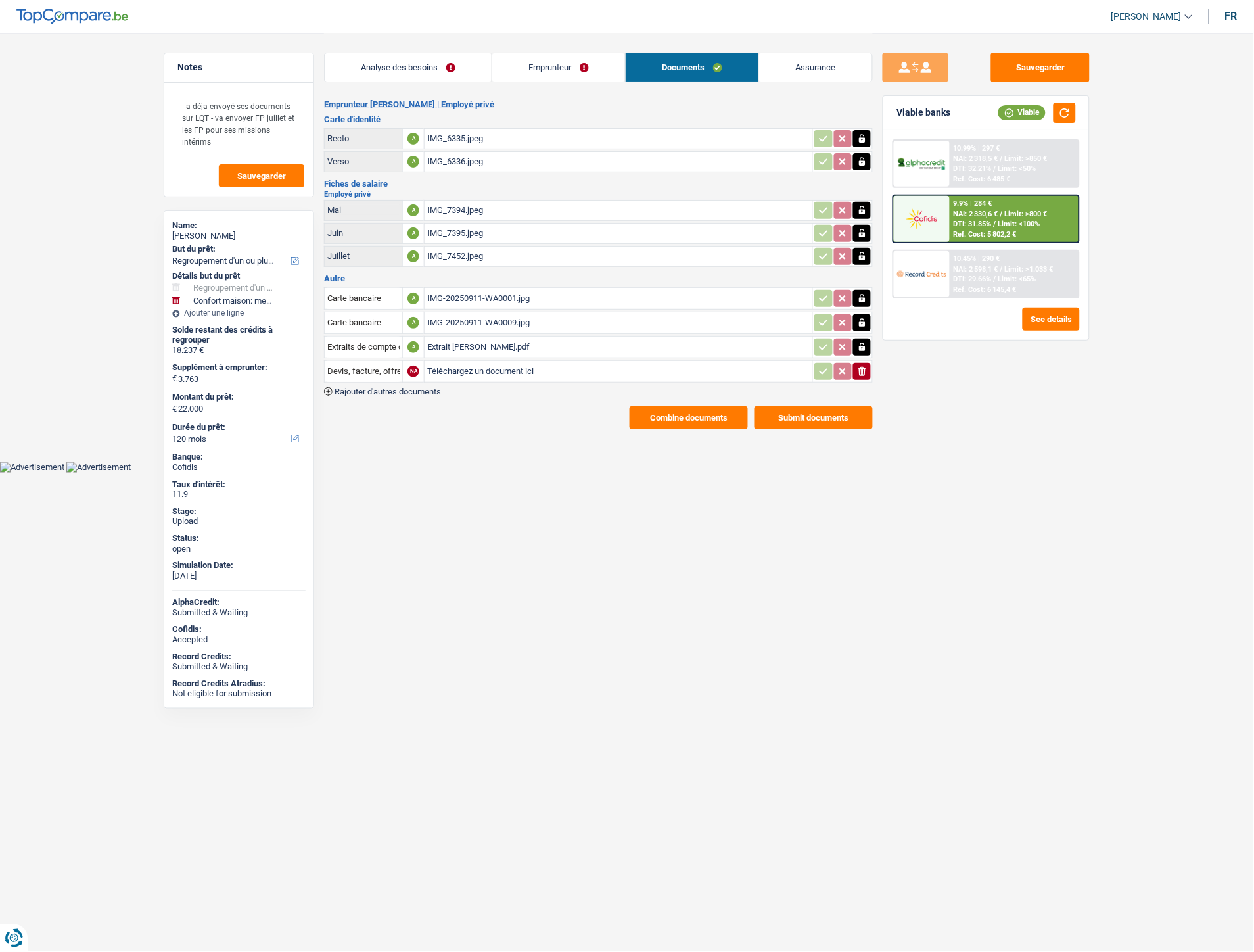
click at [417, 387] on span "Rajouter d'autres documents" at bounding box center [387, 391] width 107 height 9
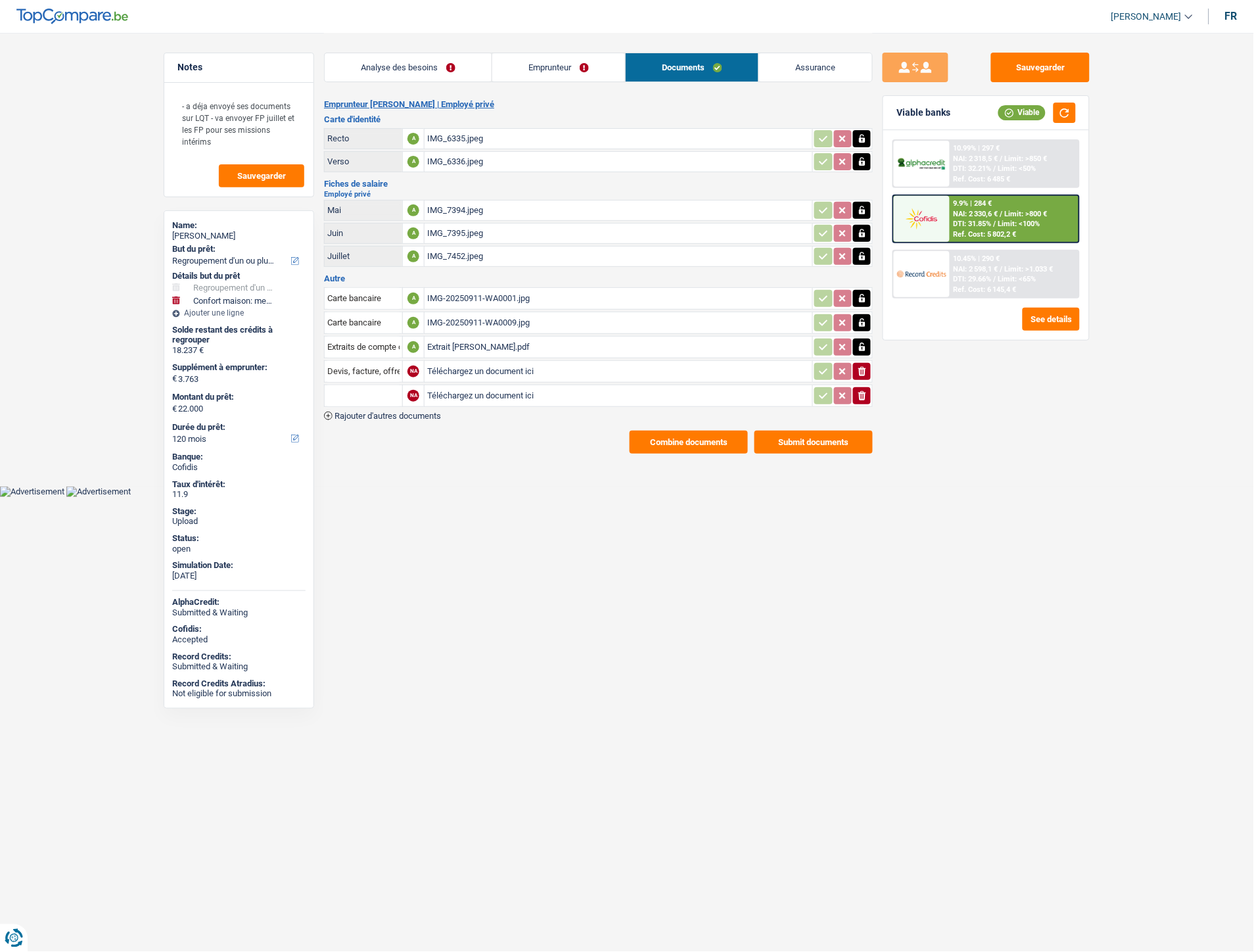
click at [487, 365] on input "Téléchargez un document ici" at bounding box center [619, 371] width 383 height 20
type input "C:\fakepath\Décompte Cofidis2 Janssens.png"
click at [481, 390] on input "Téléchargez un document ici" at bounding box center [619, 395] width 383 height 20
type input "C:\fakepath\Décompte Janssens Coffidis.jpg"
click at [378, 366] on input "Devis, facture, offre, bon de commande" at bounding box center [363, 371] width 73 height 21
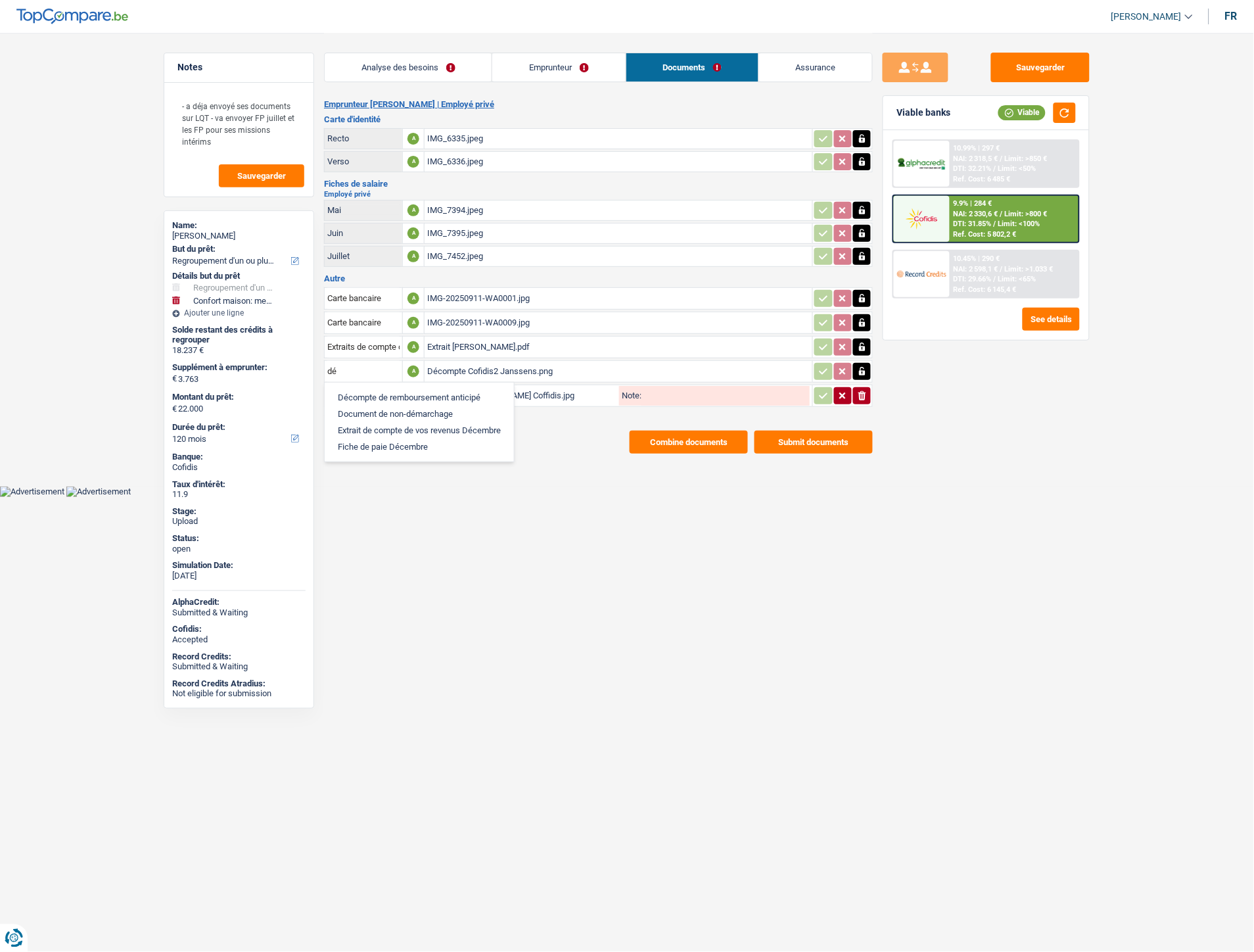
click at [374, 389] on li "Décompte de remboursement anticipé" at bounding box center [420, 397] width 176 height 16
type input "Décompte de remboursement anticipé"
click at [369, 391] on input "text" at bounding box center [363, 396] width 73 height 21
click at [377, 414] on li "Décompte de remboursement anticipé" at bounding box center [420, 421] width 176 height 16
type input "Décompte de remboursement anticipé"
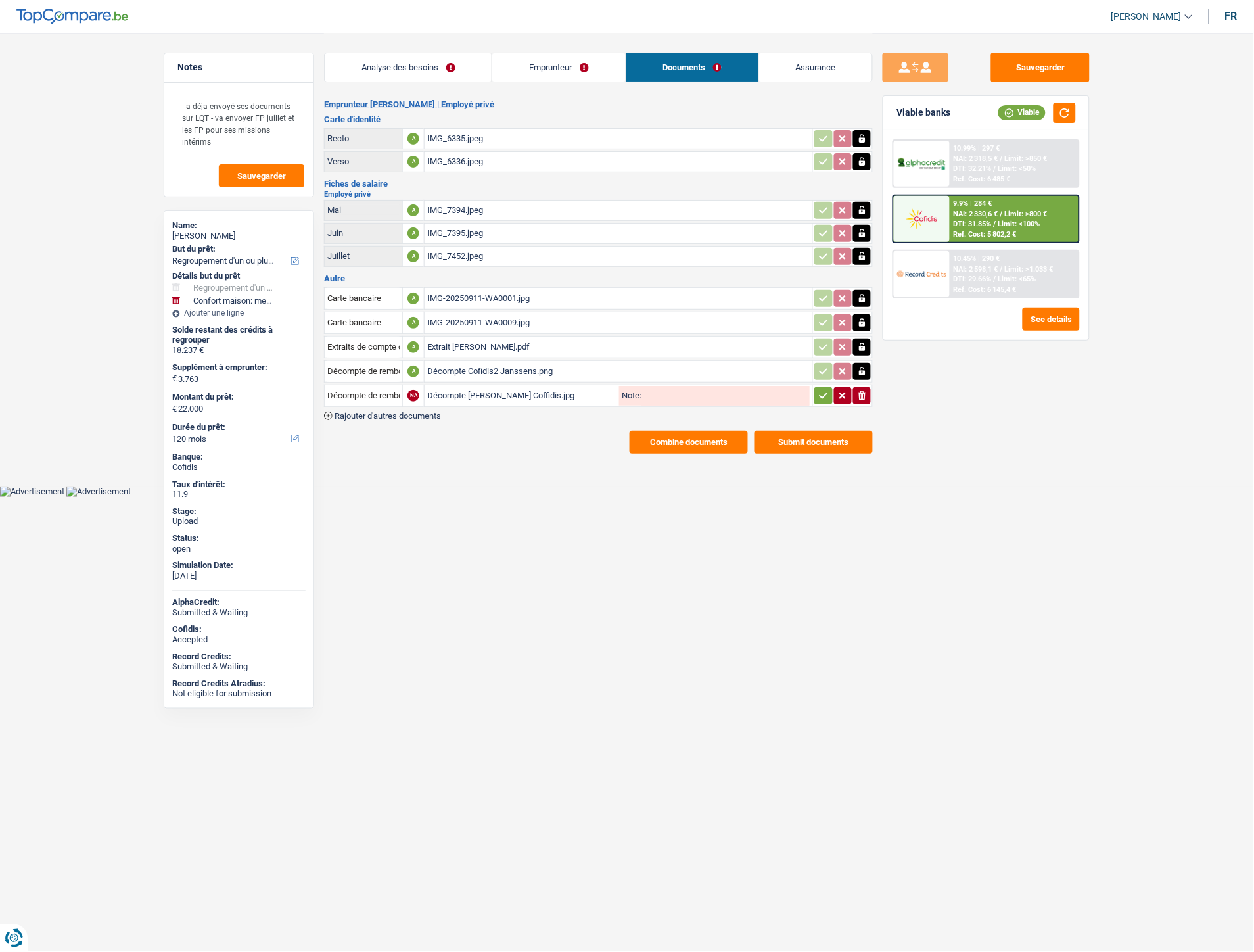
click at [816, 391] on button "button" at bounding box center [823, 396] width 18 height 17
click at [1035, 56] on button "Sauvegarder" at bounding box center [1040, 68] width 98 height 30
click at [1027, 78] on button "Sauvegarder" at bounding box center [1040, 68] width 98 height 30
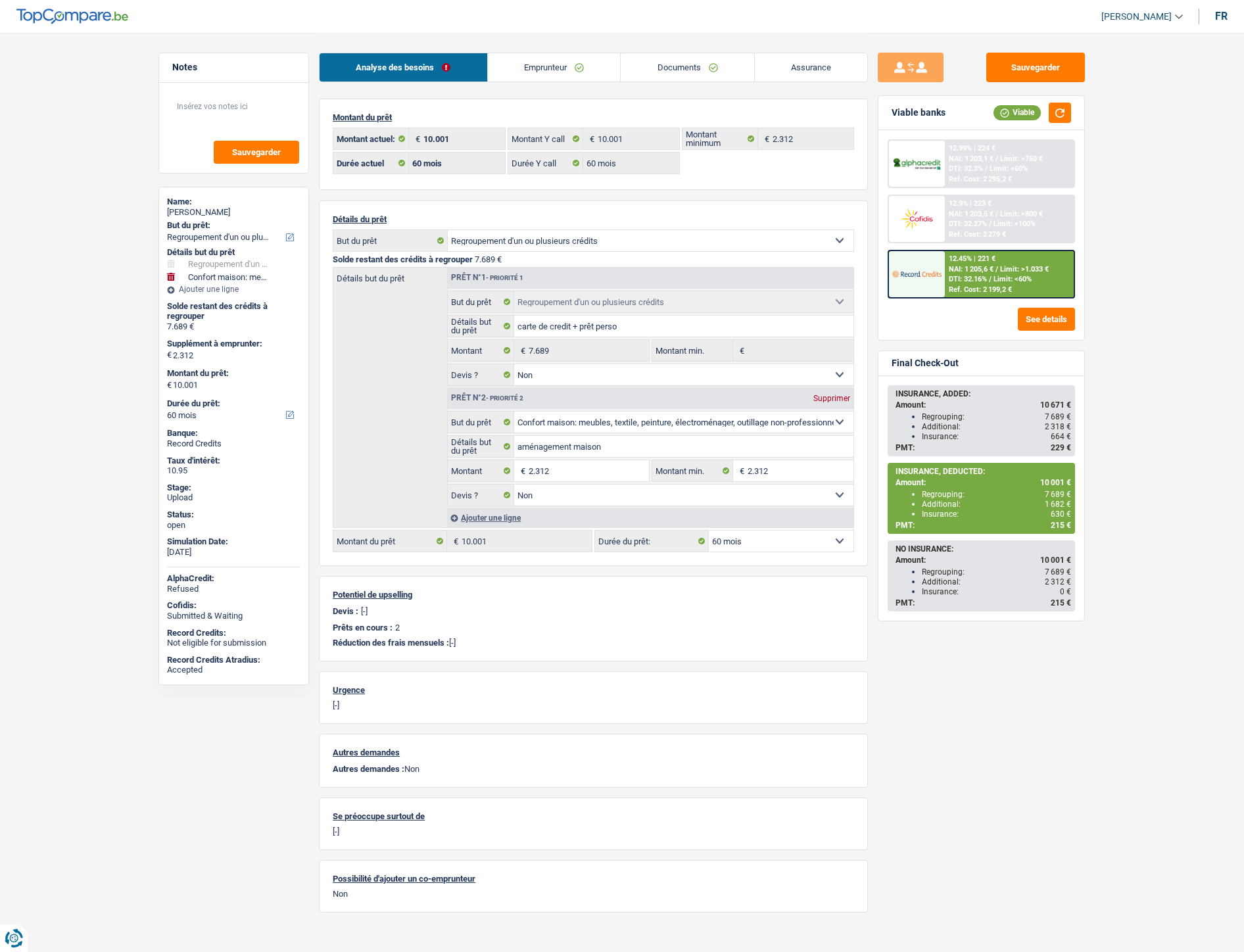
select select "refinancing"
select select "household"
select select "60"
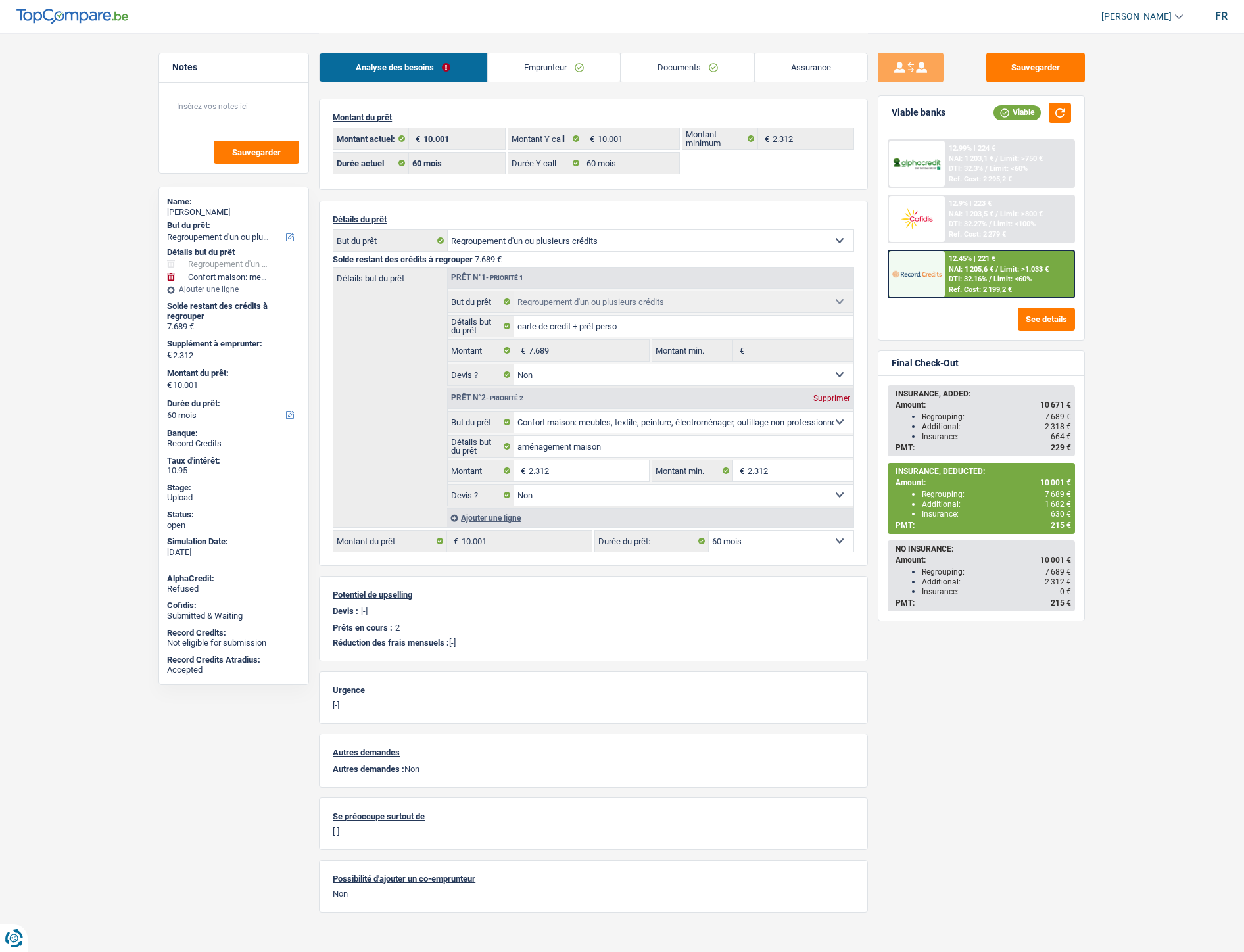
select select "60"
select select "refinancing"
select select "false"
select select "household"
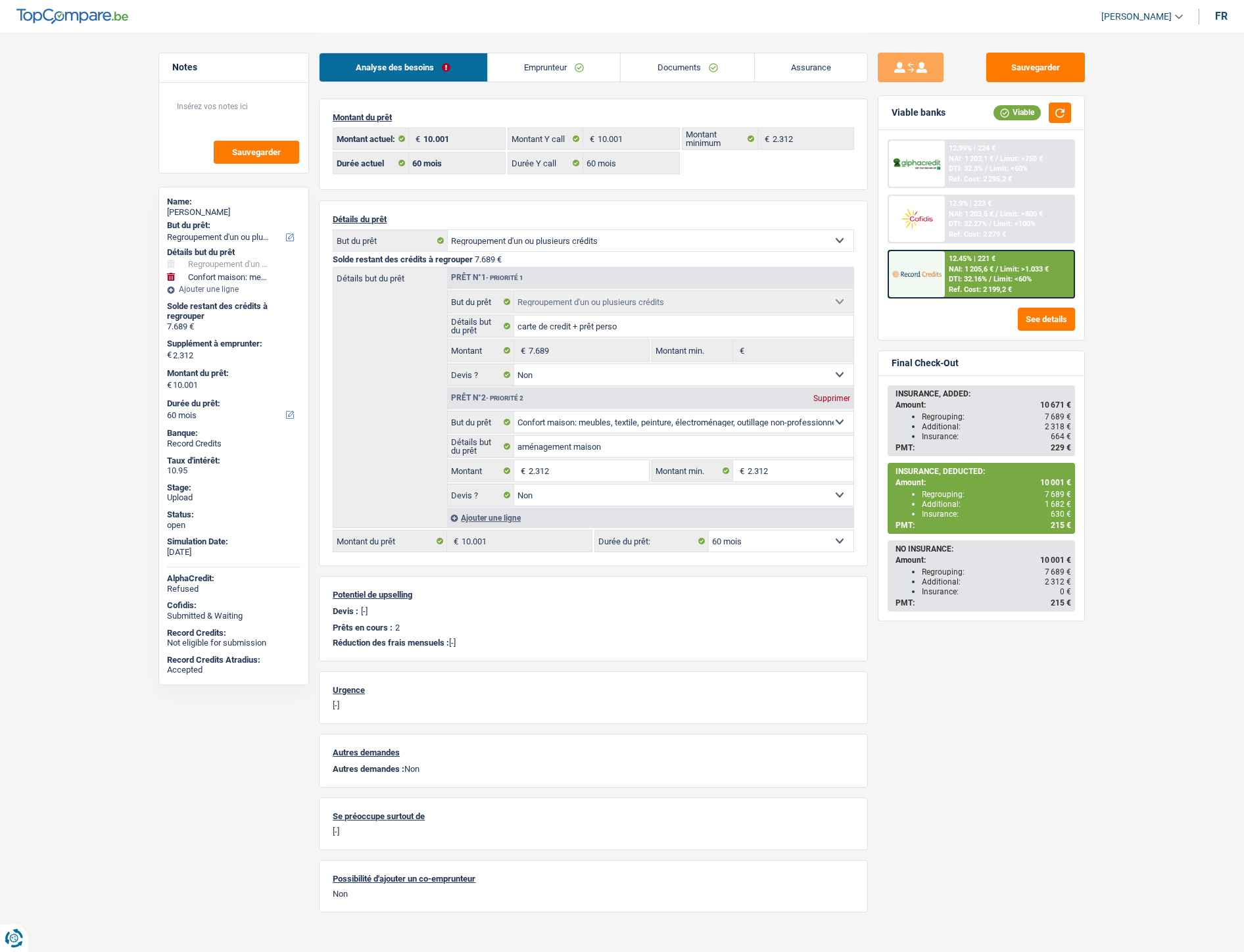
select select "false"
select select "60"
click at [682, 68] on link "Documents" at bounding box center [687, 67] width 133 height 28
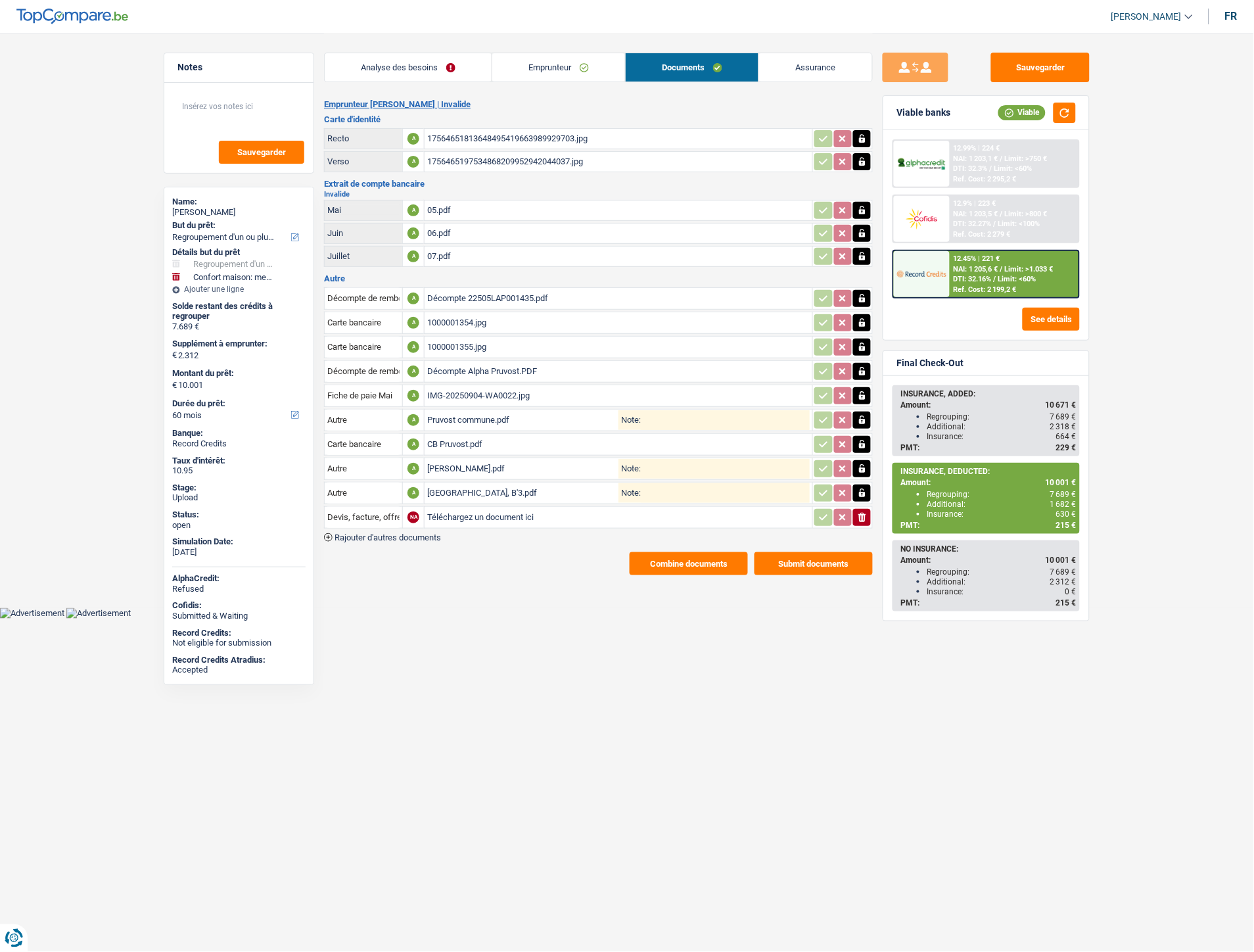
click at [448, 511] on input "Téléchargez un document ici" at bounding box center [619, 517] width 383 height 20
type input "C:\fakepath\Pruvost.jpg"
click at [1021, 74] on button "Sauvegarder" at bounding box center [1040, 68] width 98 height 30
click at [1029, 61] on button "Sauvegarder" at bounding box center [1040, 68] width 98 height 30
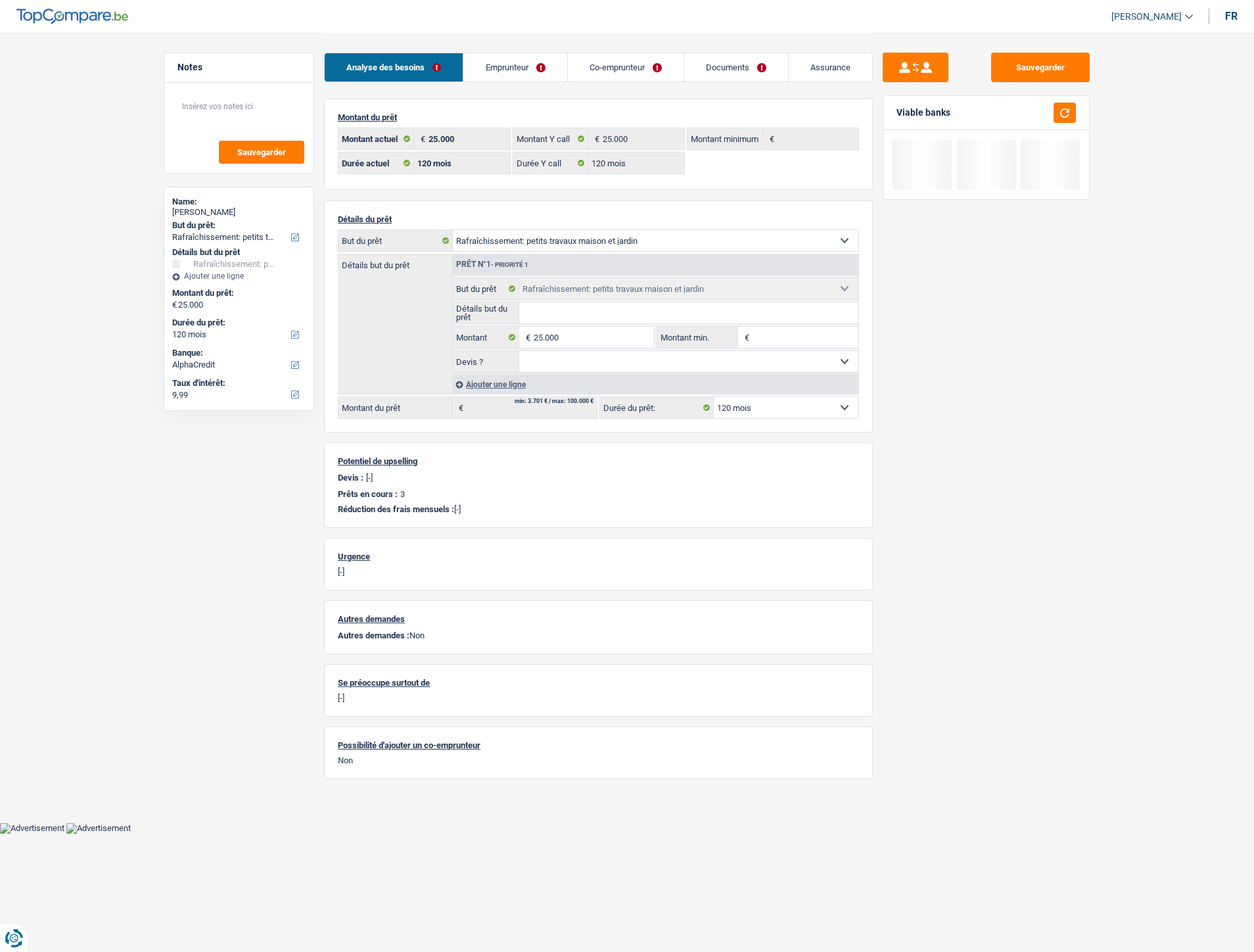
select select "houseOrGarden"
select select "120"
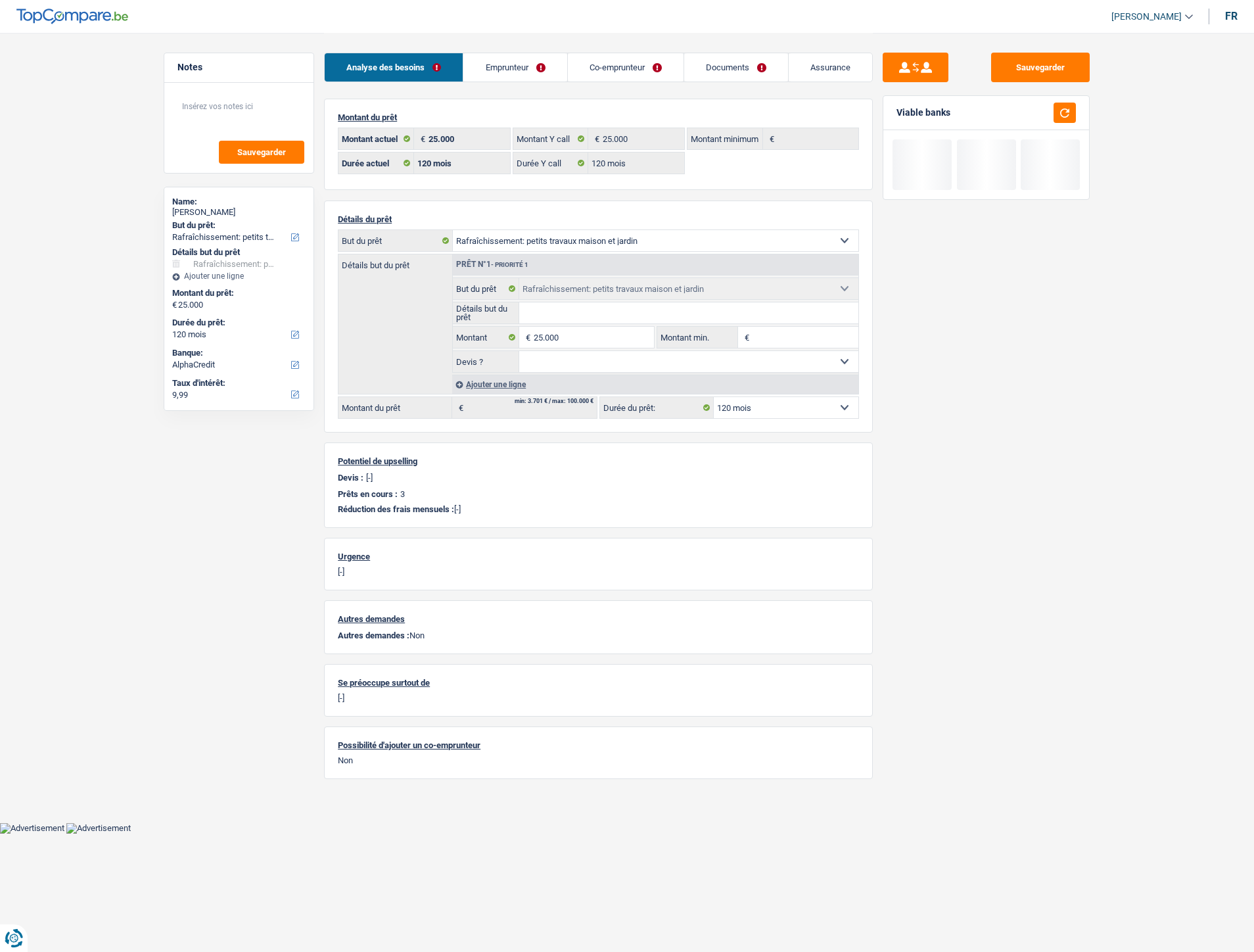
select select "houseOrGarden"
select select "120"
select select "ownerWithoutMortgage"
select select "BE"
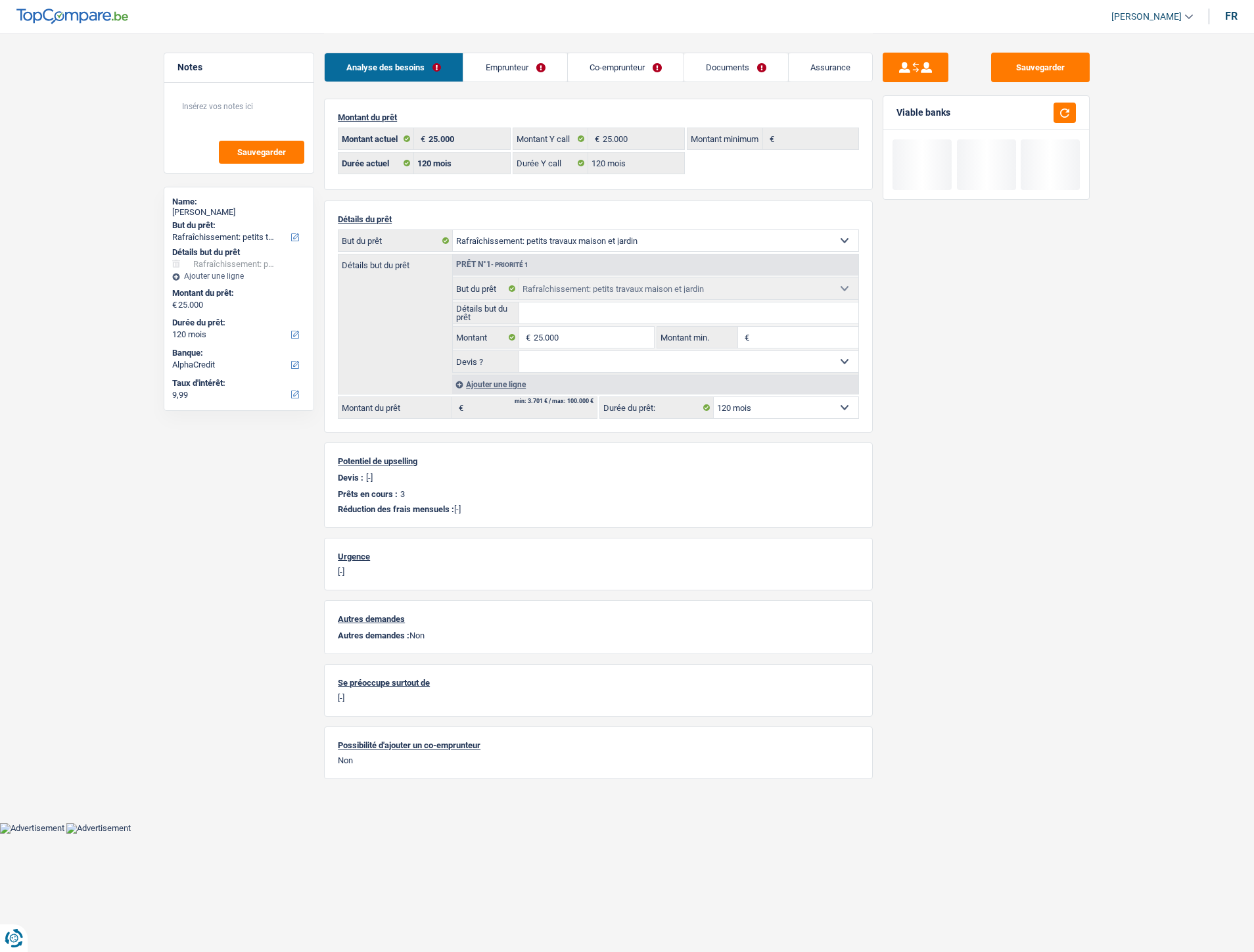
select select "carLoan"
select select "84"
select select "personalLoan"
select select "other"
select select "120"
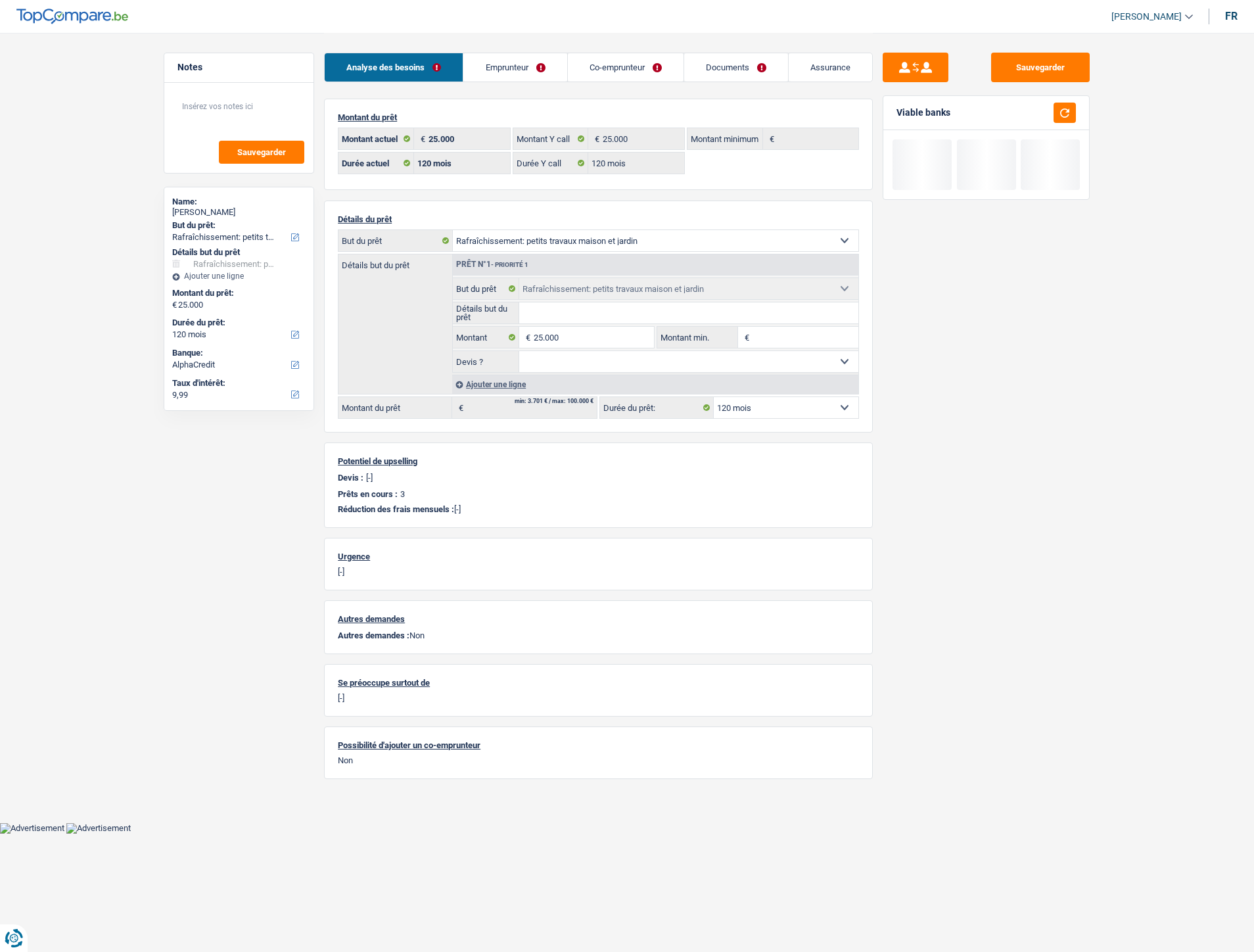
select select "cardOrCredit"
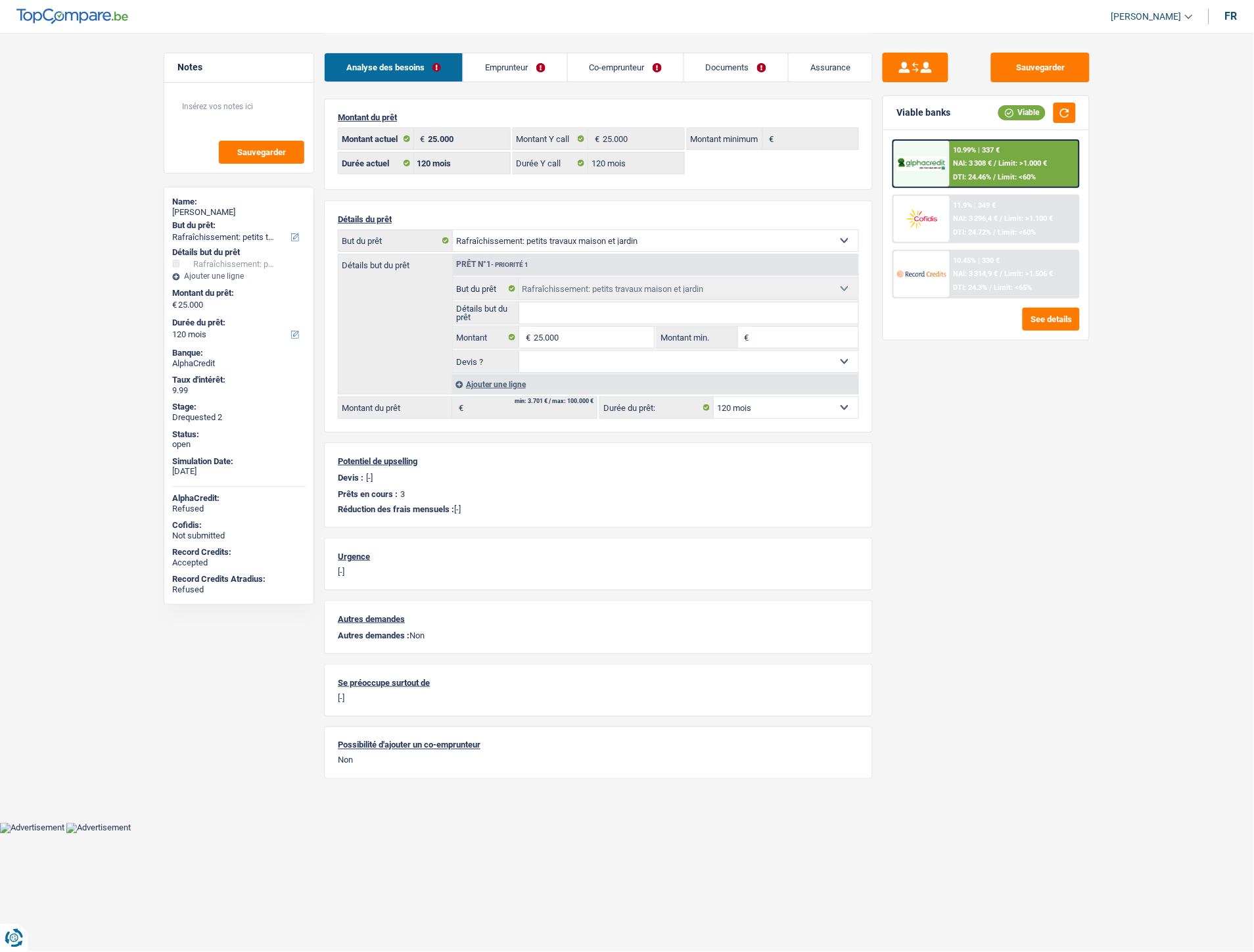
click at [496, 66] on link "Emprunteur" at bounding box center [515, 67] width 103 height 28
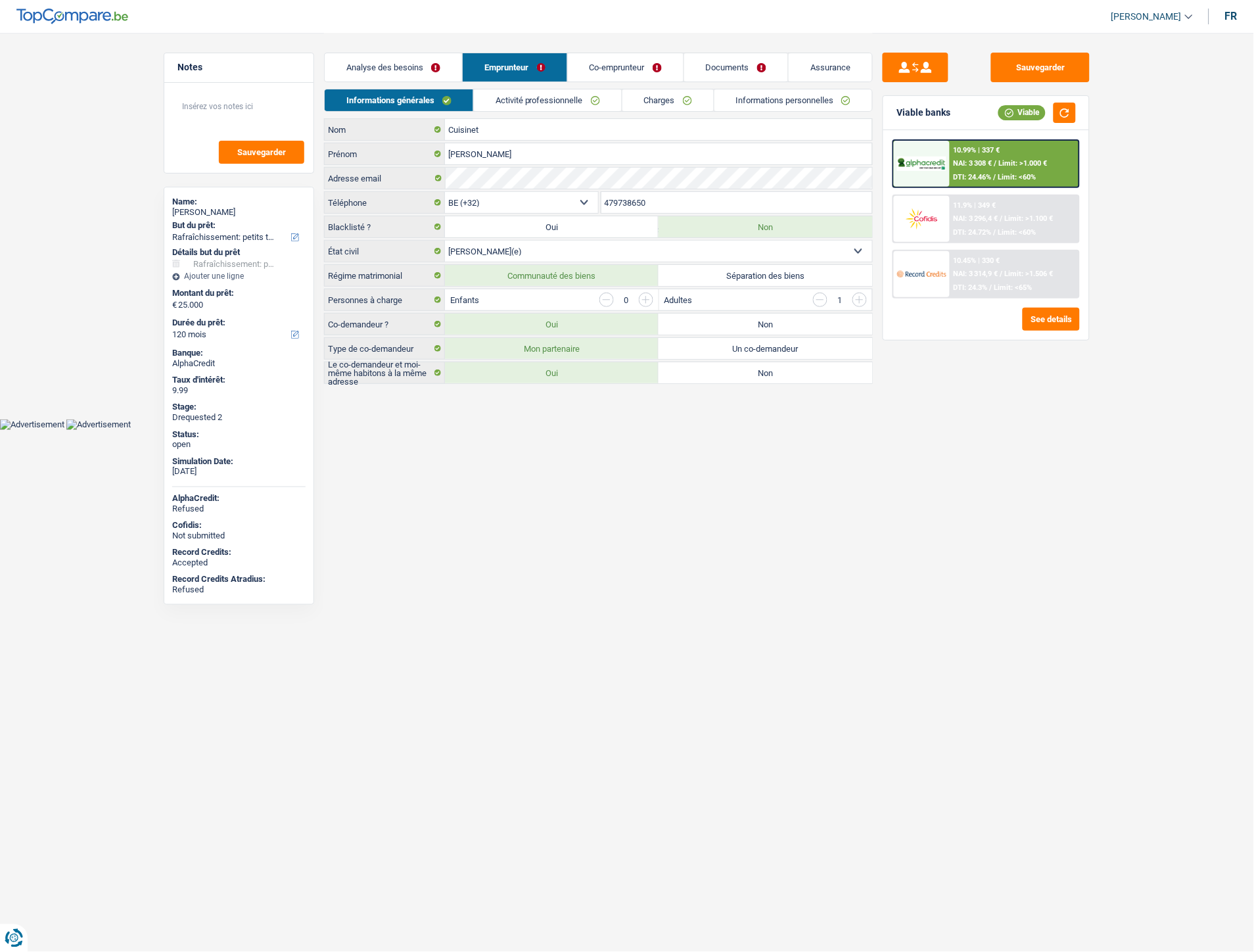
click at [571, 100] on link "Activité professionnelle" at bounding box center [548, 100] width 148 height 21
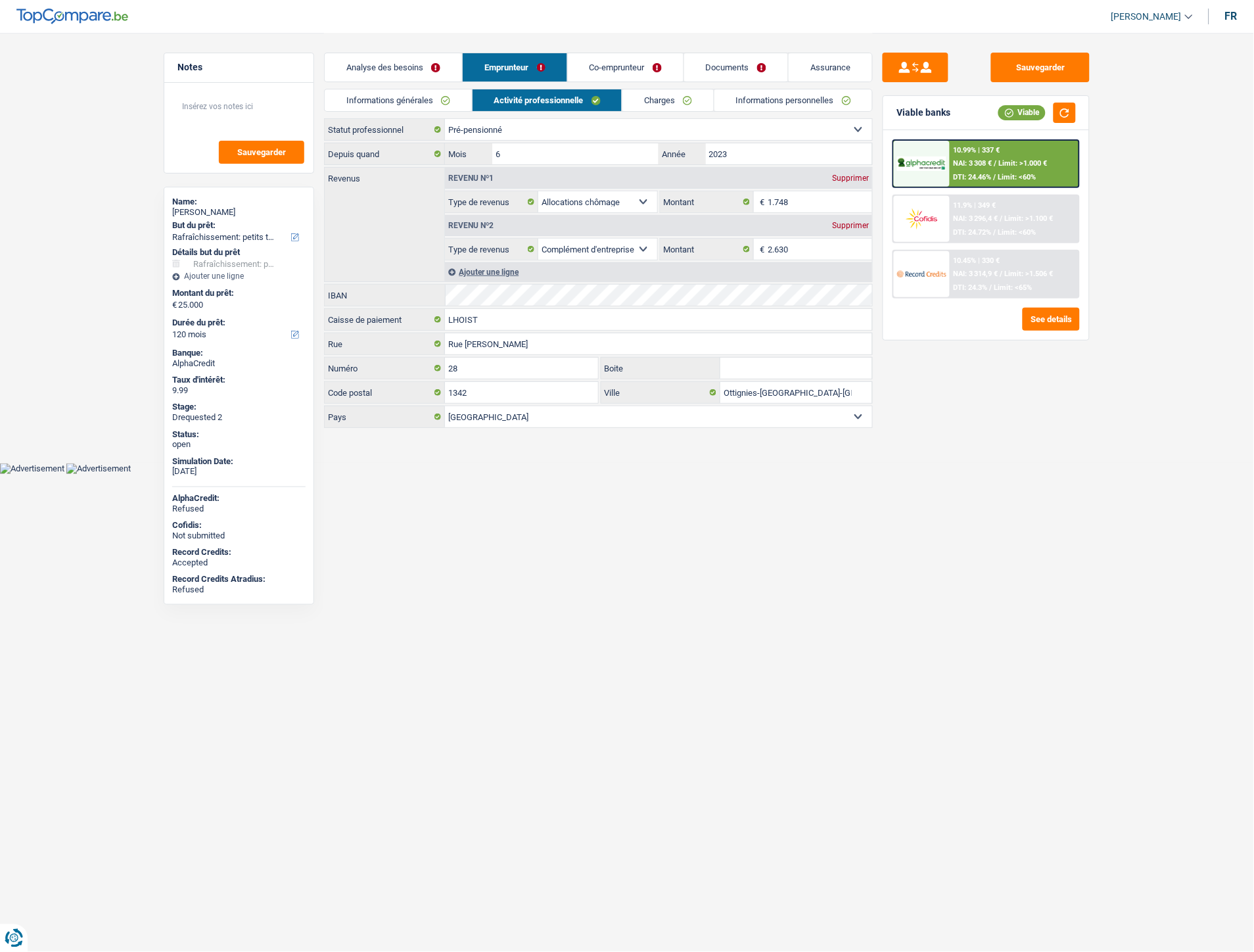
click at [656, 94] on link "Charges" at bounding box center [668, 100] width 91 height 21
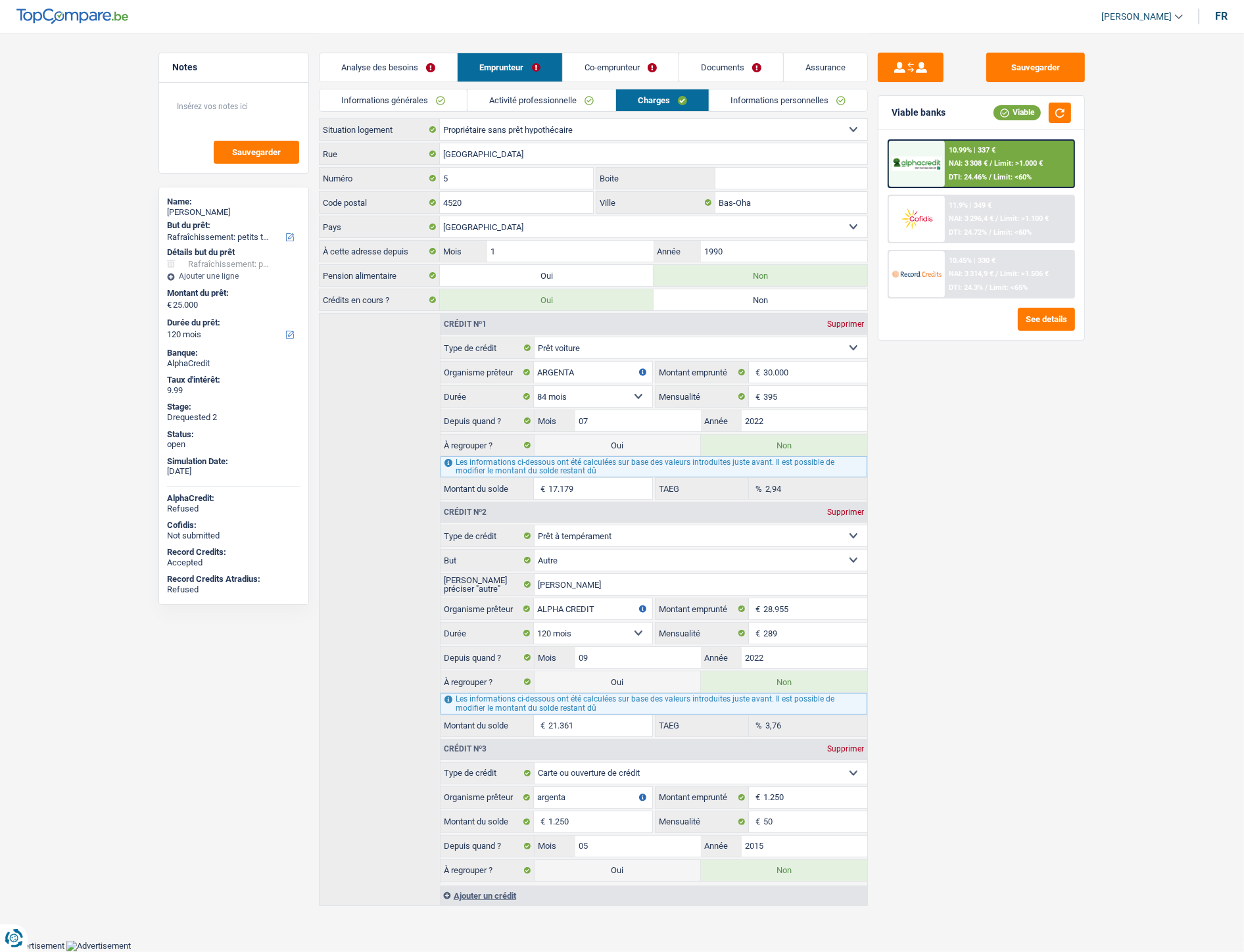
click at [618, 59] on link "Co-emprunteur" at bounding box center [620, 67] width 115 height 28
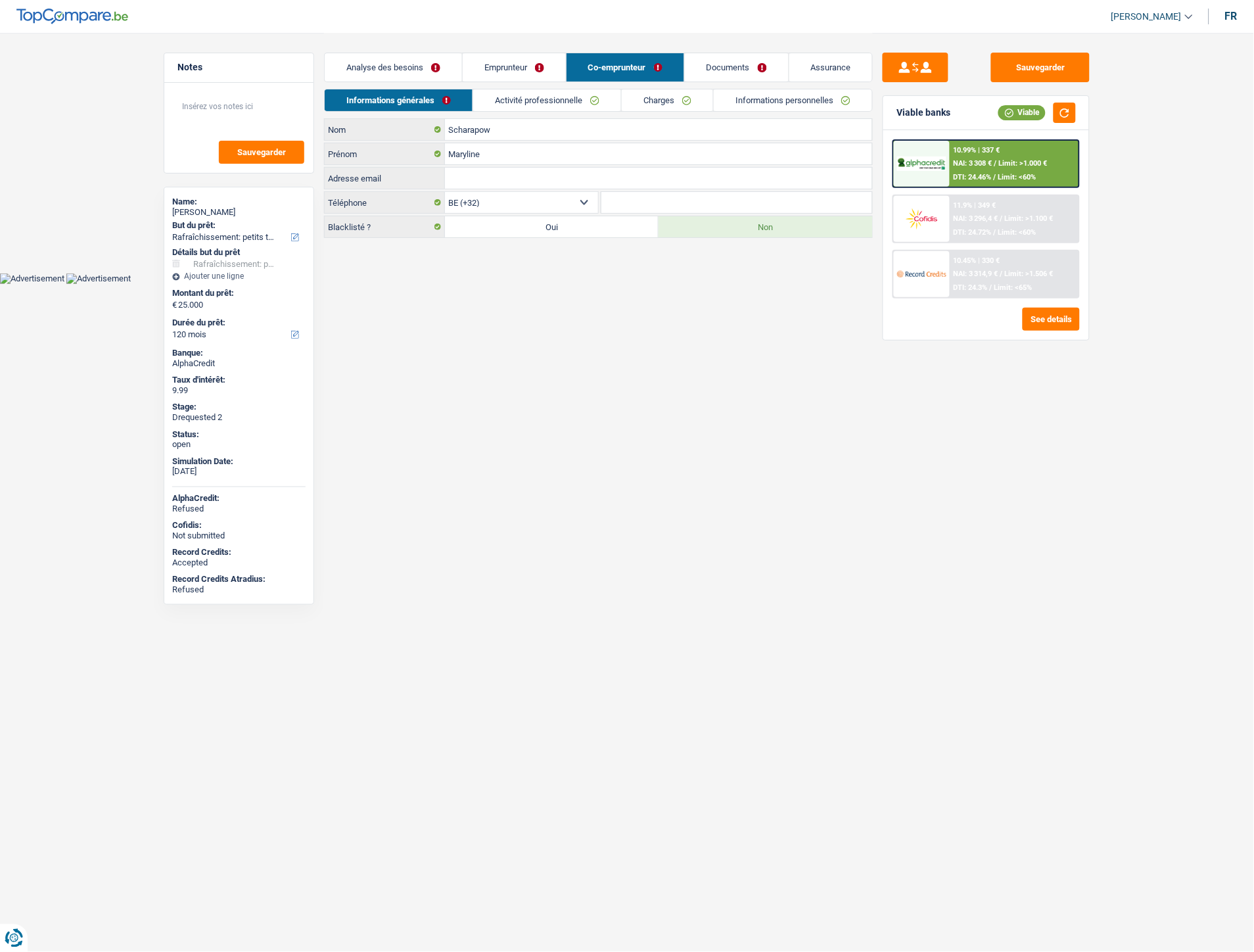
click at [715, 67] on link "Documents" at bounding box center [737, 67] width 104 height 28
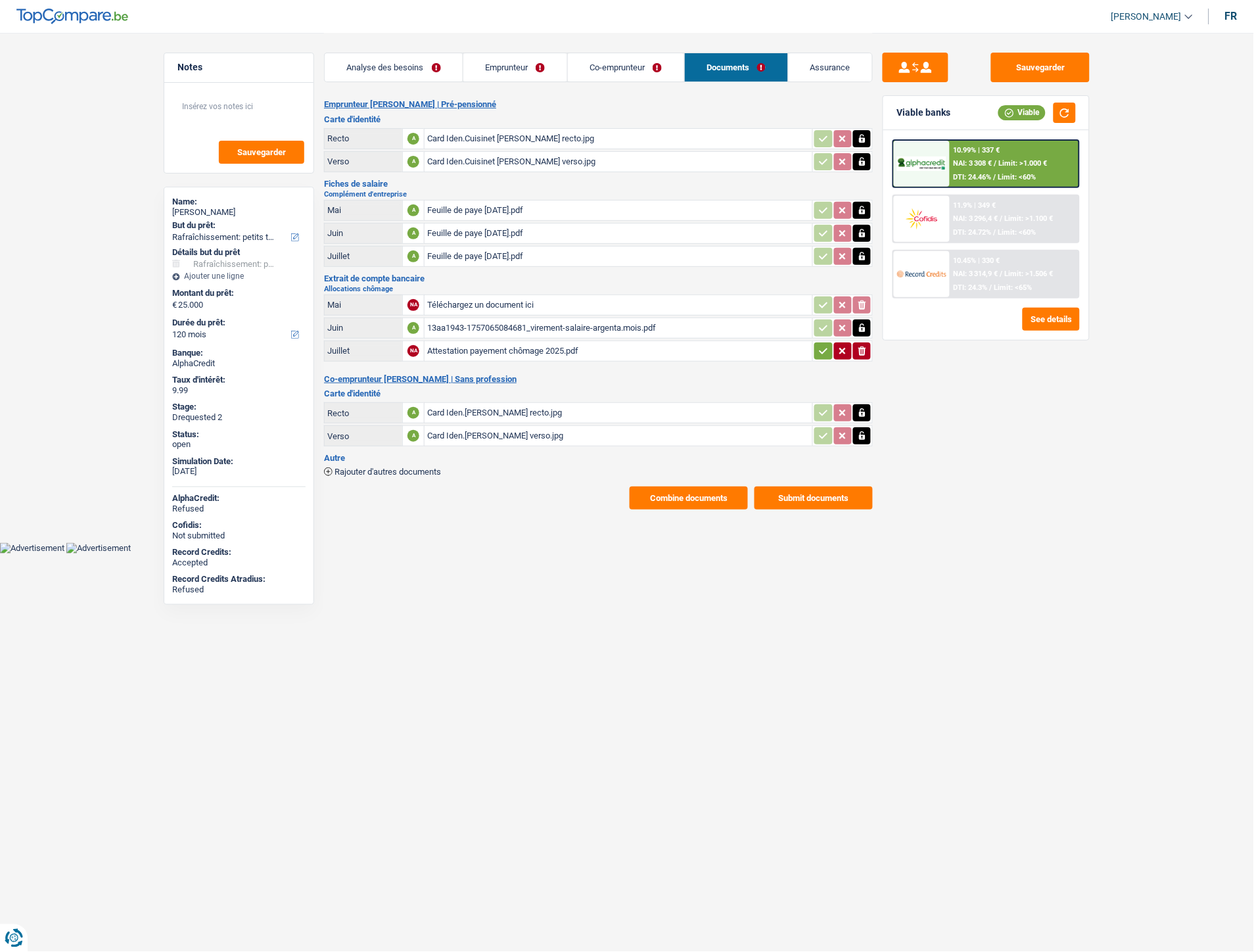
click at [454, 206] on div "Feuille de paye Mai 2025.pdf" at bounding box center [619, 210] width 383 height 20
click at [521, 341] on div "Attestation payement chômage 2025.pdf" at bounding box center [619, 350] width 383 height 20
click at [567, 323] on div "13aa1943-1757065084681_virement-salaire-argenta.mois.pdf" at bounding box center [619, 327] width 383 height 20
click at [520, 74] on link "Emprunteur" at bounding box center [515, 67] width 104 height 28
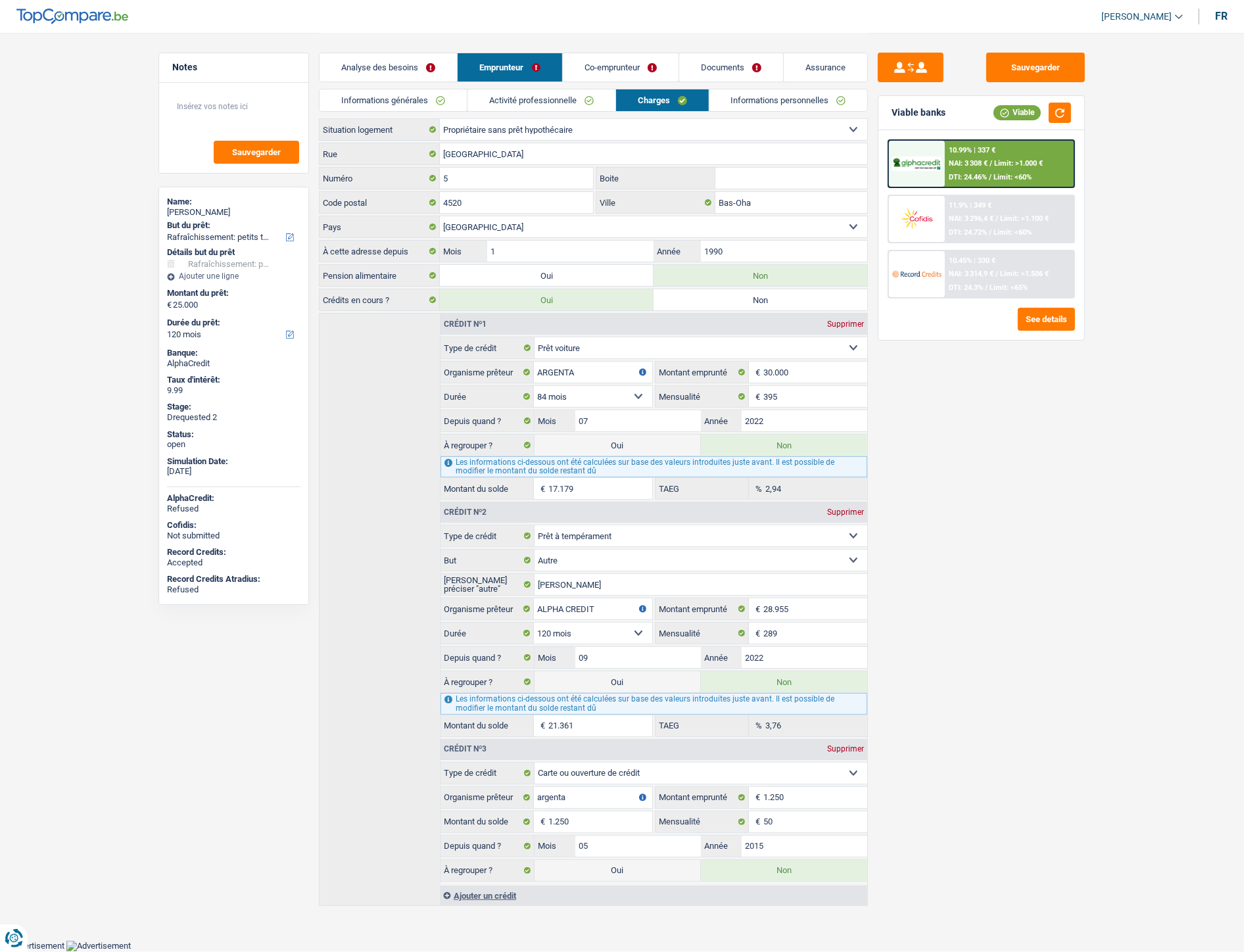
scroll to position [2, 0]
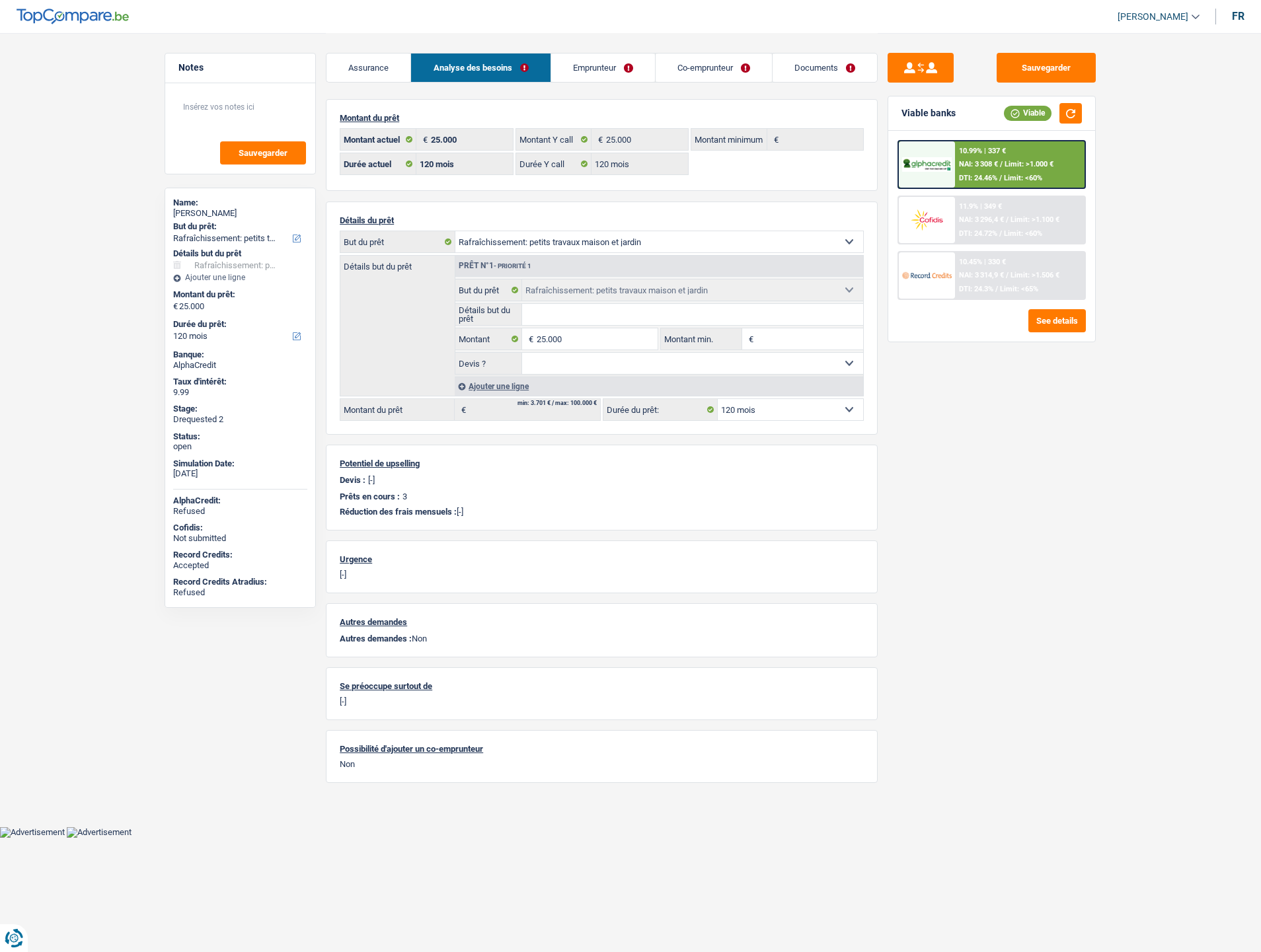
select select "houseOrGarden"
select select "120"
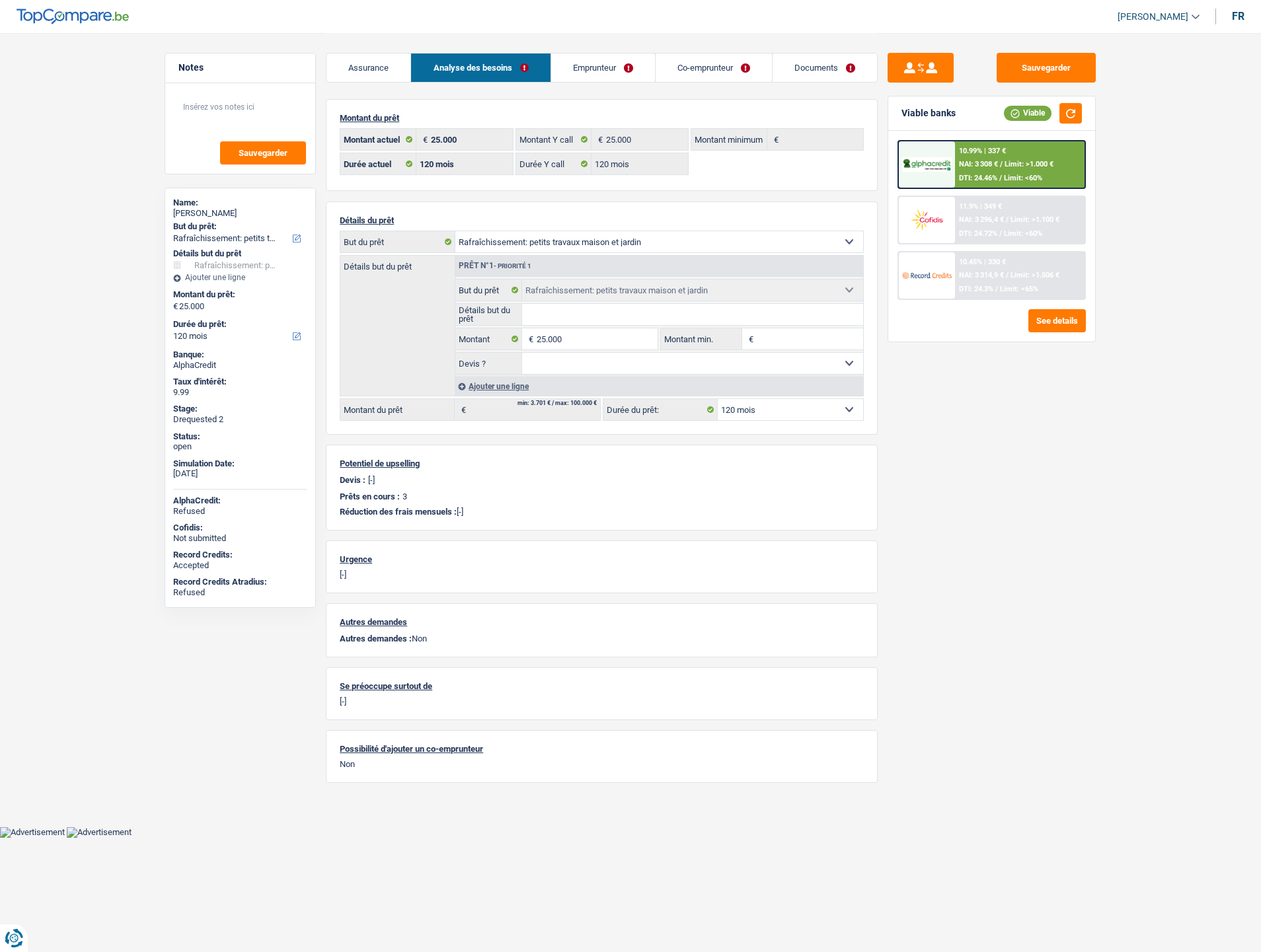
select select "houseOrGarden"
select select "120"
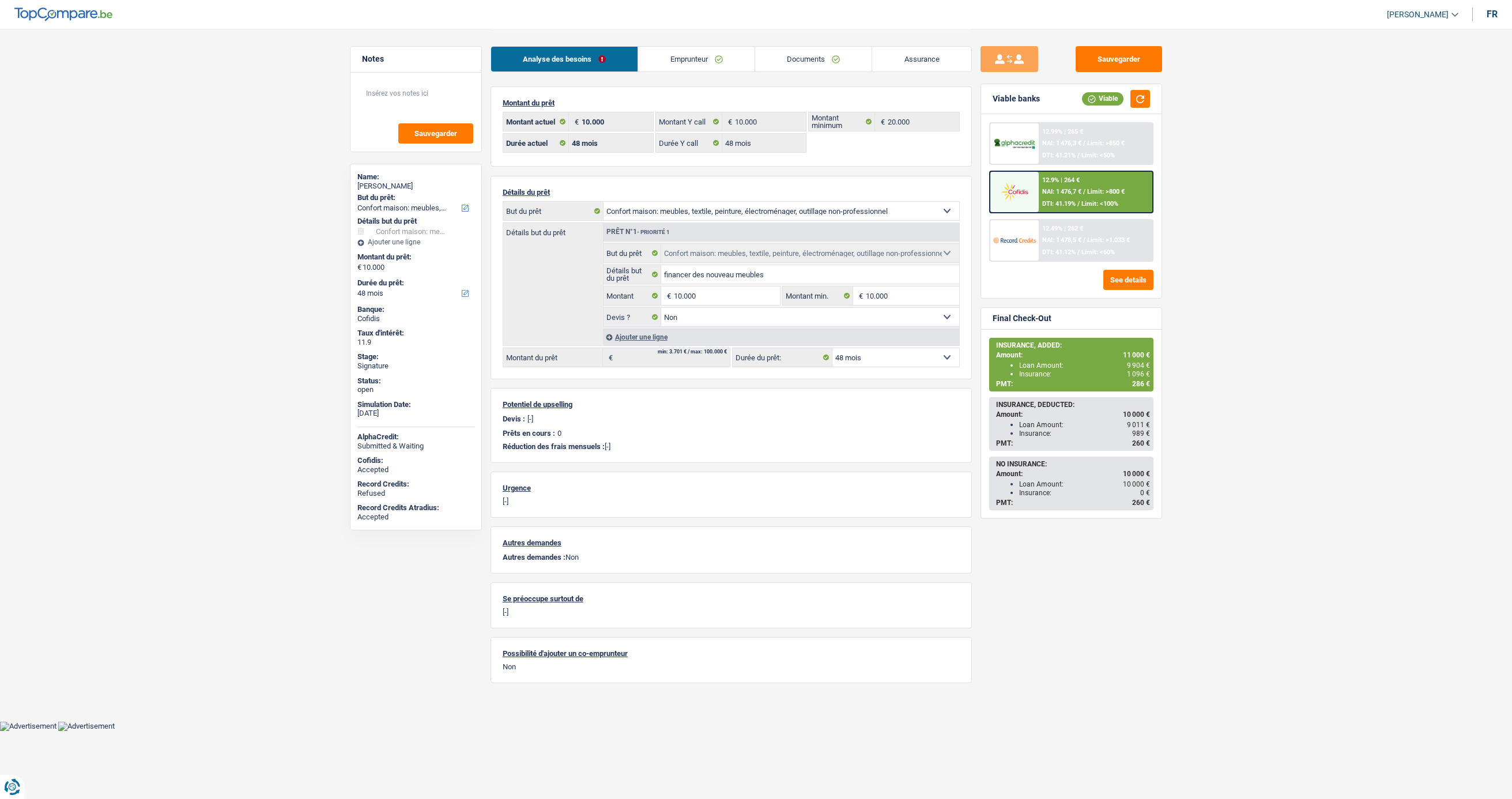
select select "household"
select select "48"
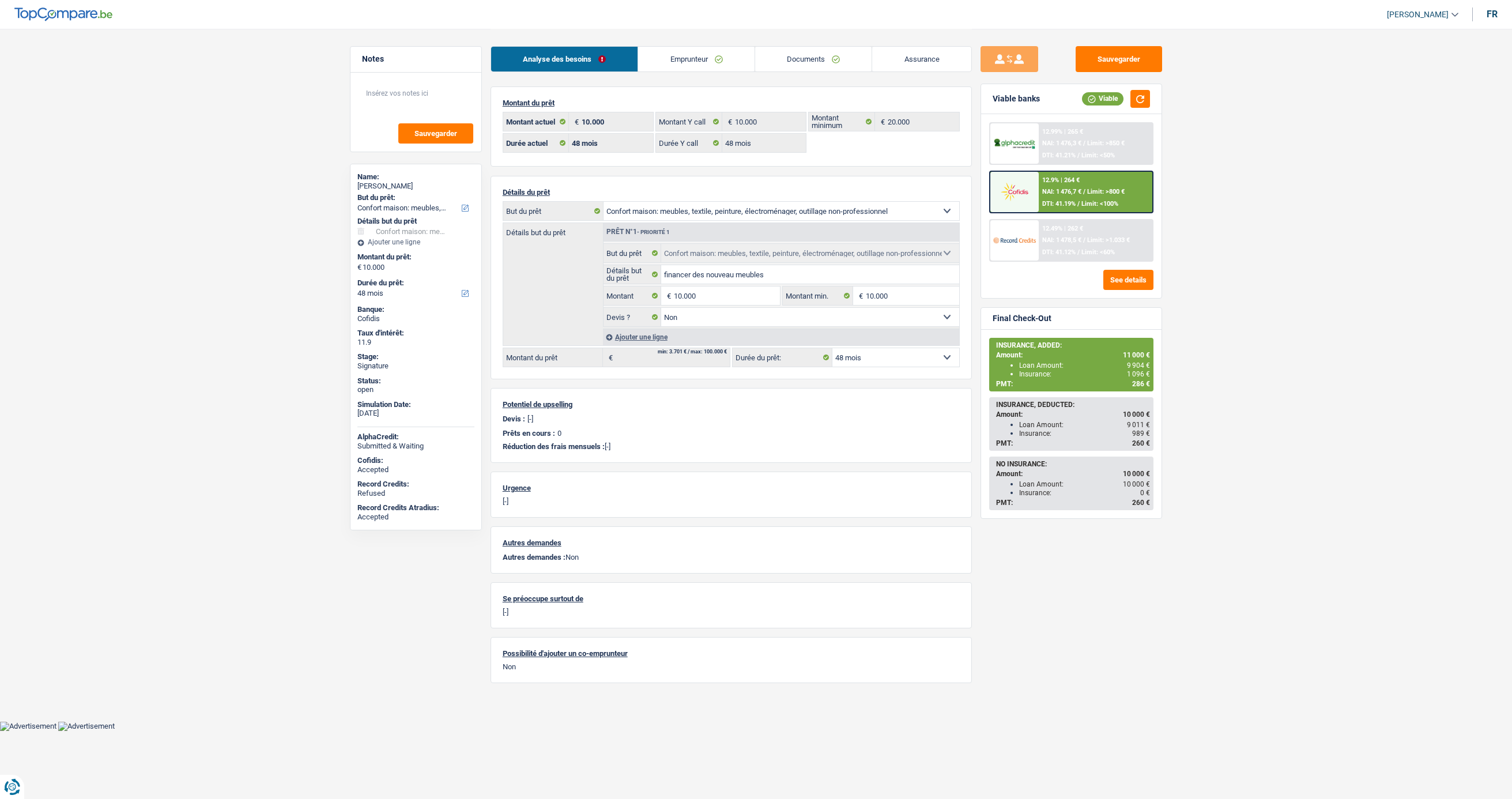
select select "household"
select select "false"
select select "48"
click at [715, 61] on link "Emprunteur" at bounding box center [696, 58] width 116 height 25
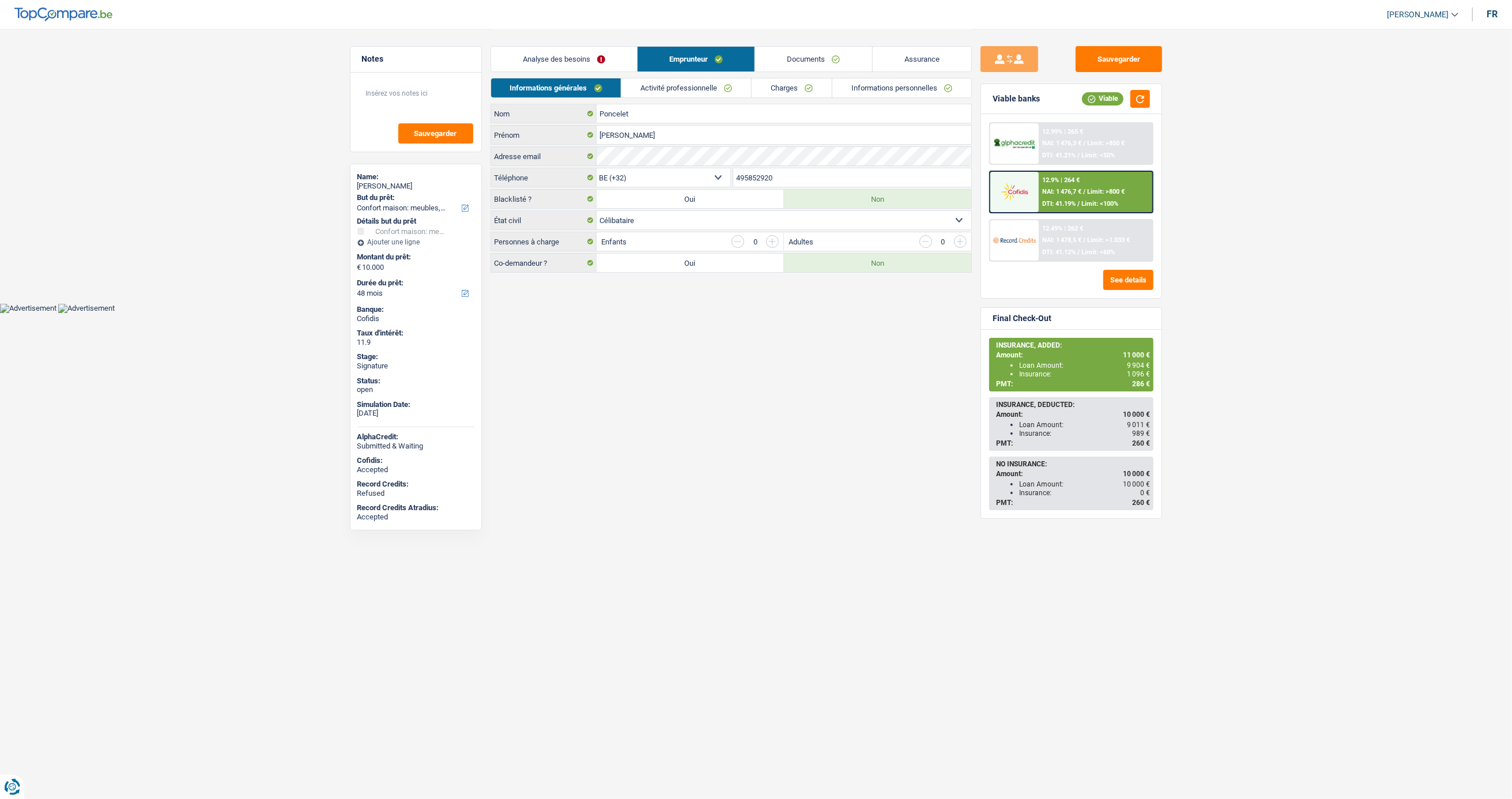
click at [781, 64] on link "Documents" at bounding box center [813, 58] width 116 height 25
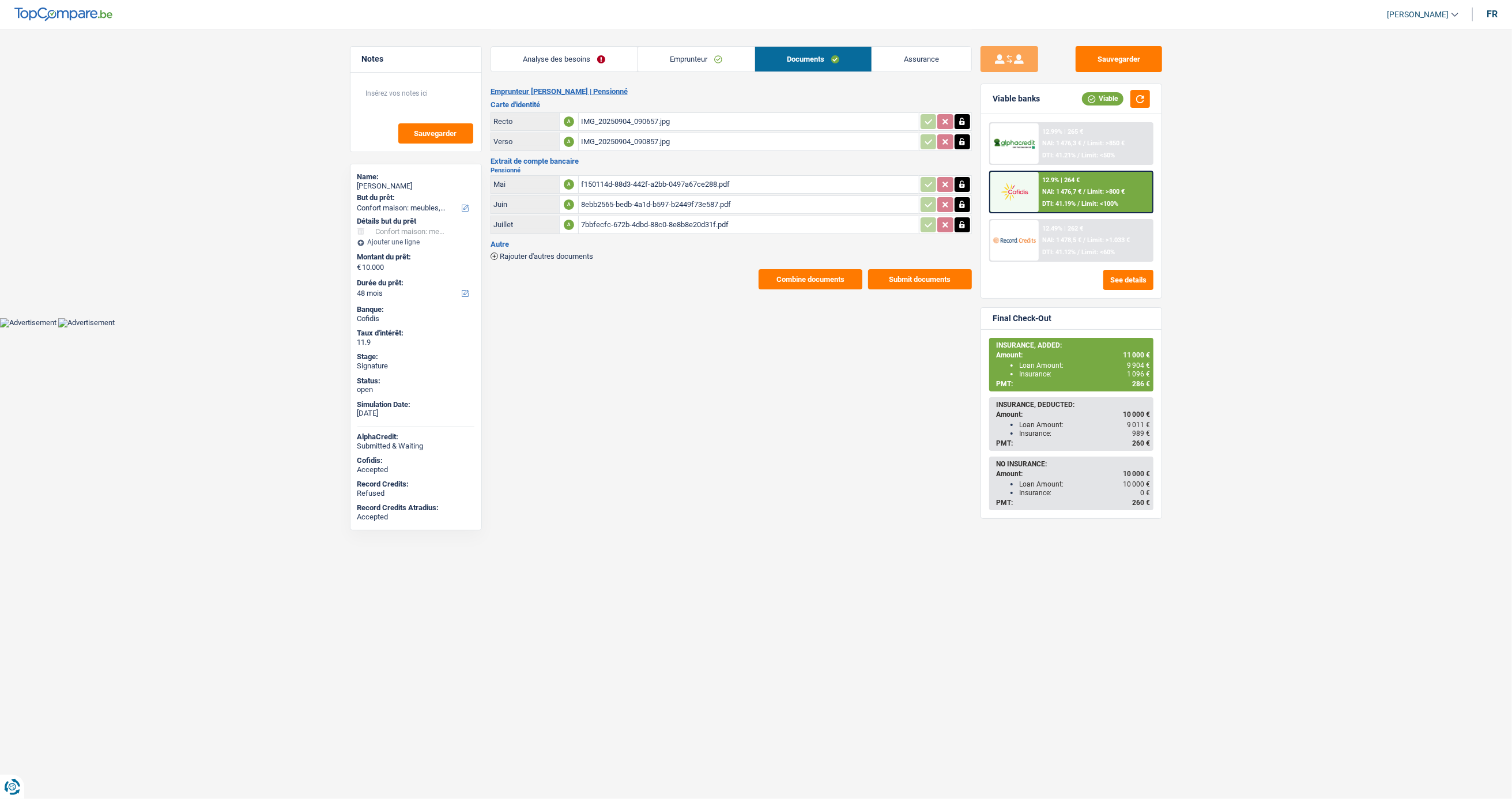
click at [604, 185] on div "f150114d-88d3-442f-a2bb-0497a67ce288.pdf" at bounding box center [749, 184] width 336 height 17
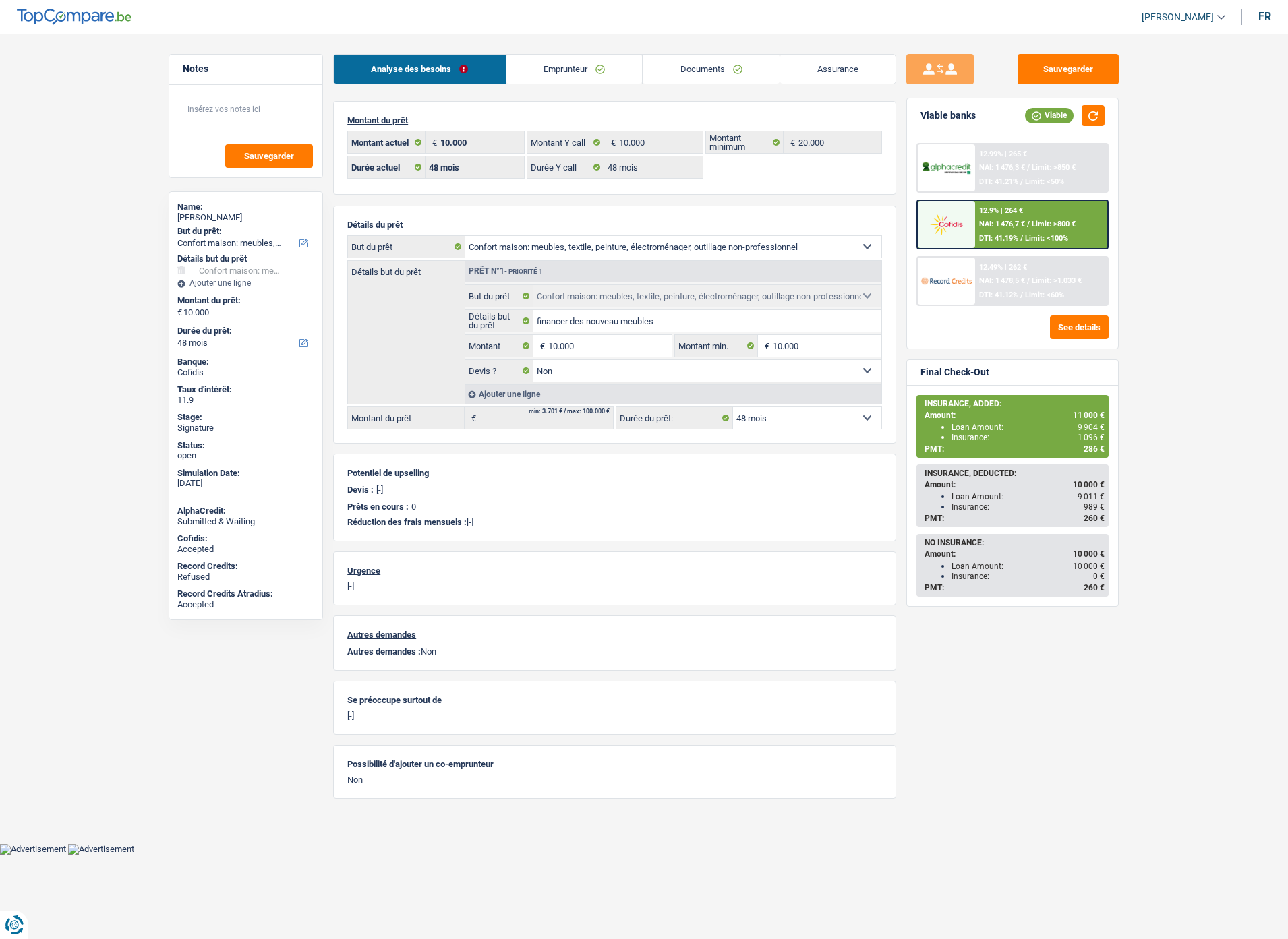
select select "household"
select select "48"
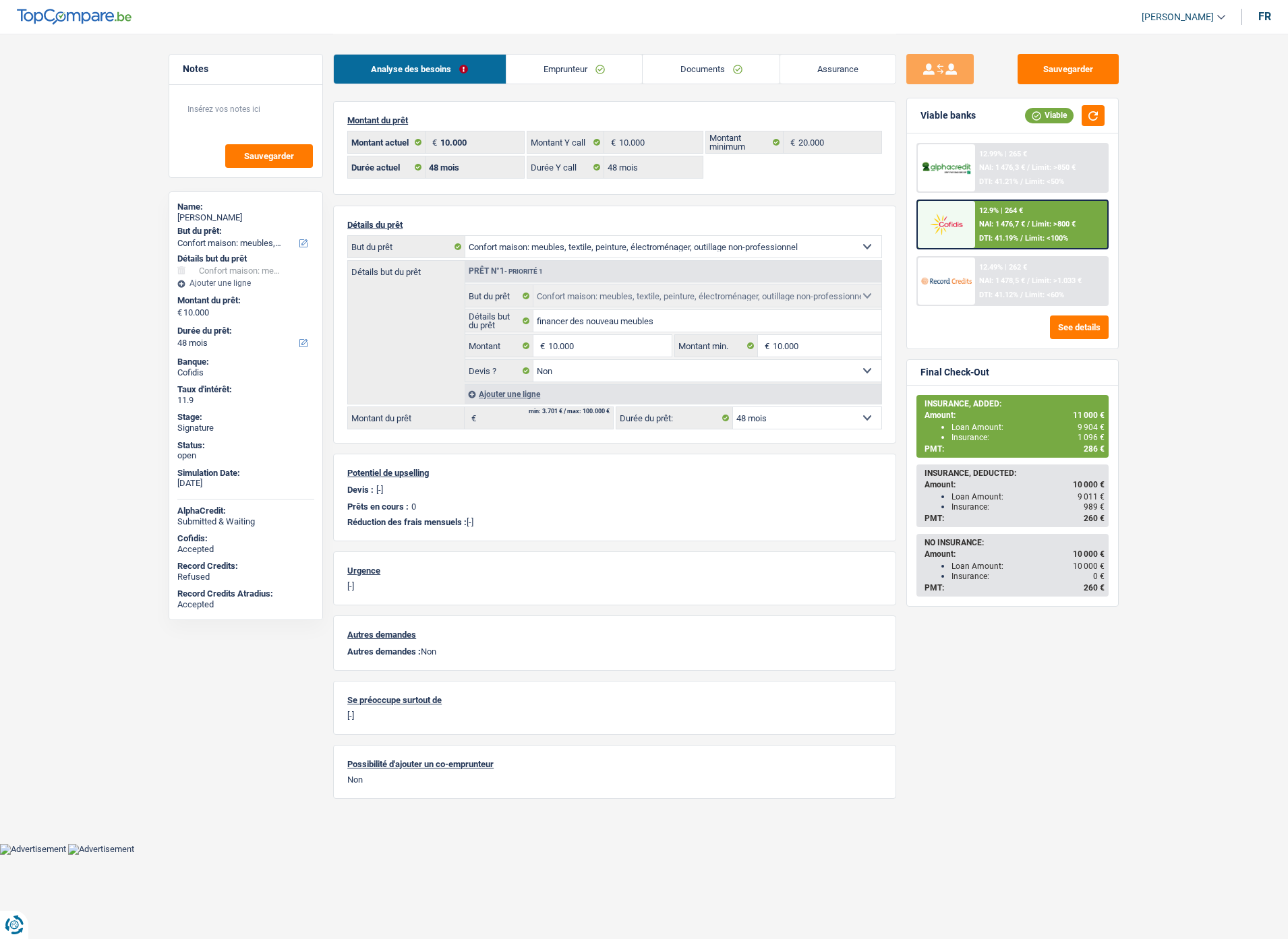
select select "household"
select select "false"
select select "48"
click at [685, 66] on link "Documents" at bounding box center [711, 68] width 137 height 29
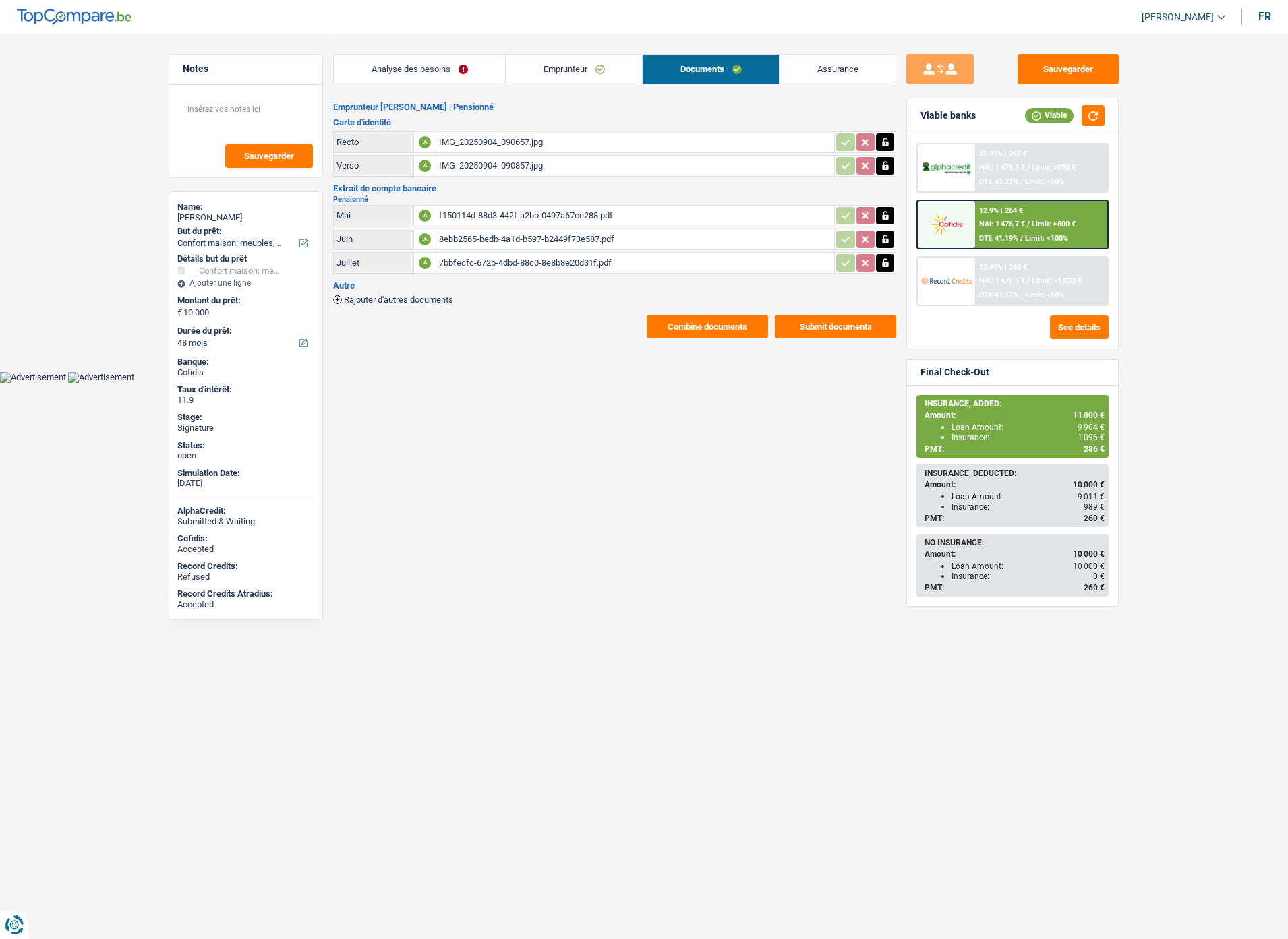
click at [439, 293] on div "Rajouter d'autres documents" at bounding box center [615, 298] width 563 height 11
click at [439, 295] on span "Rajouter d'autres documents" at bounding box center [398, 300] width 110 height 9
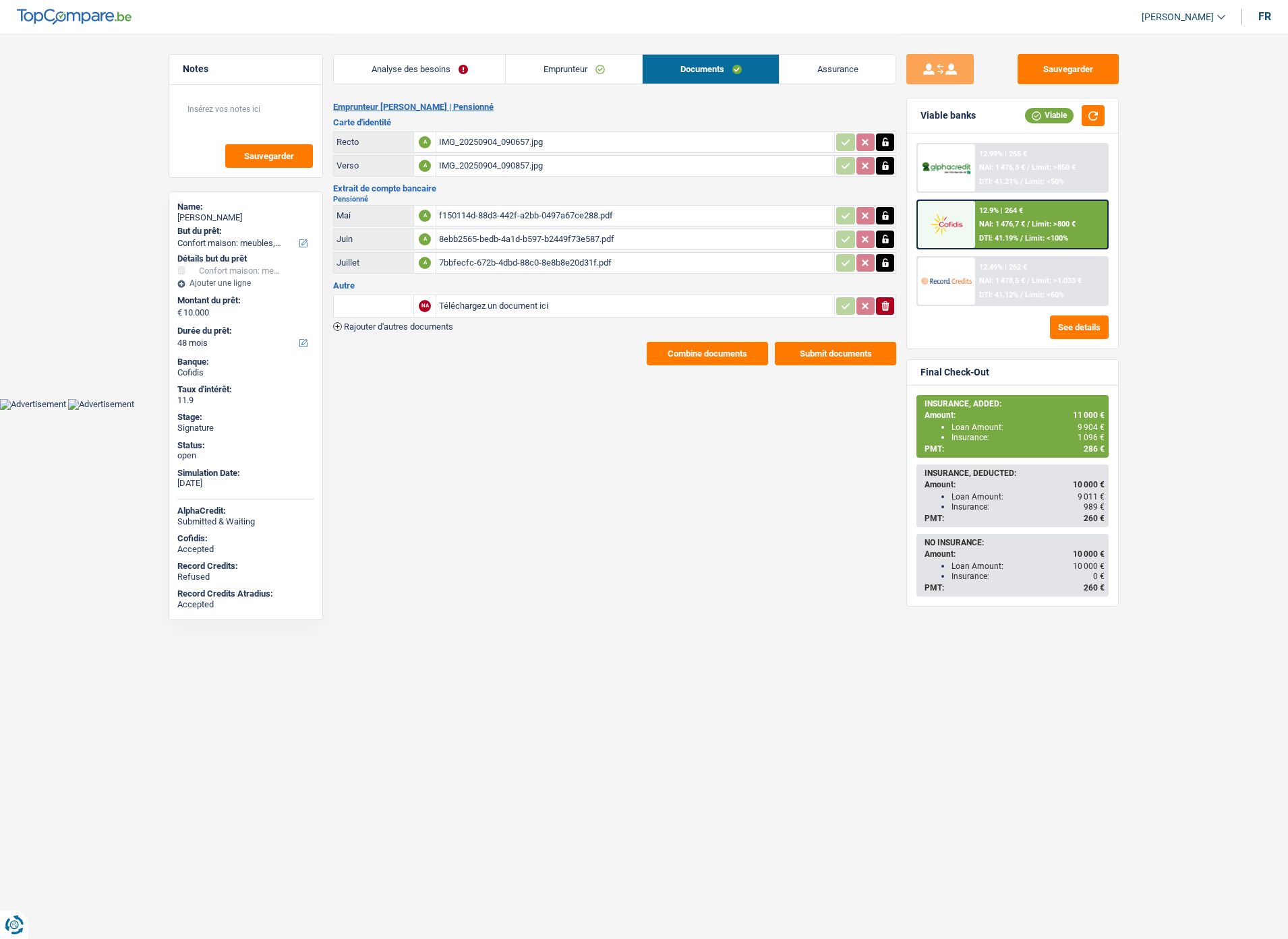
click at [431, 324] on span "Rajouter d'autres documents" at bounding box center [398, 327] width 110 height 9
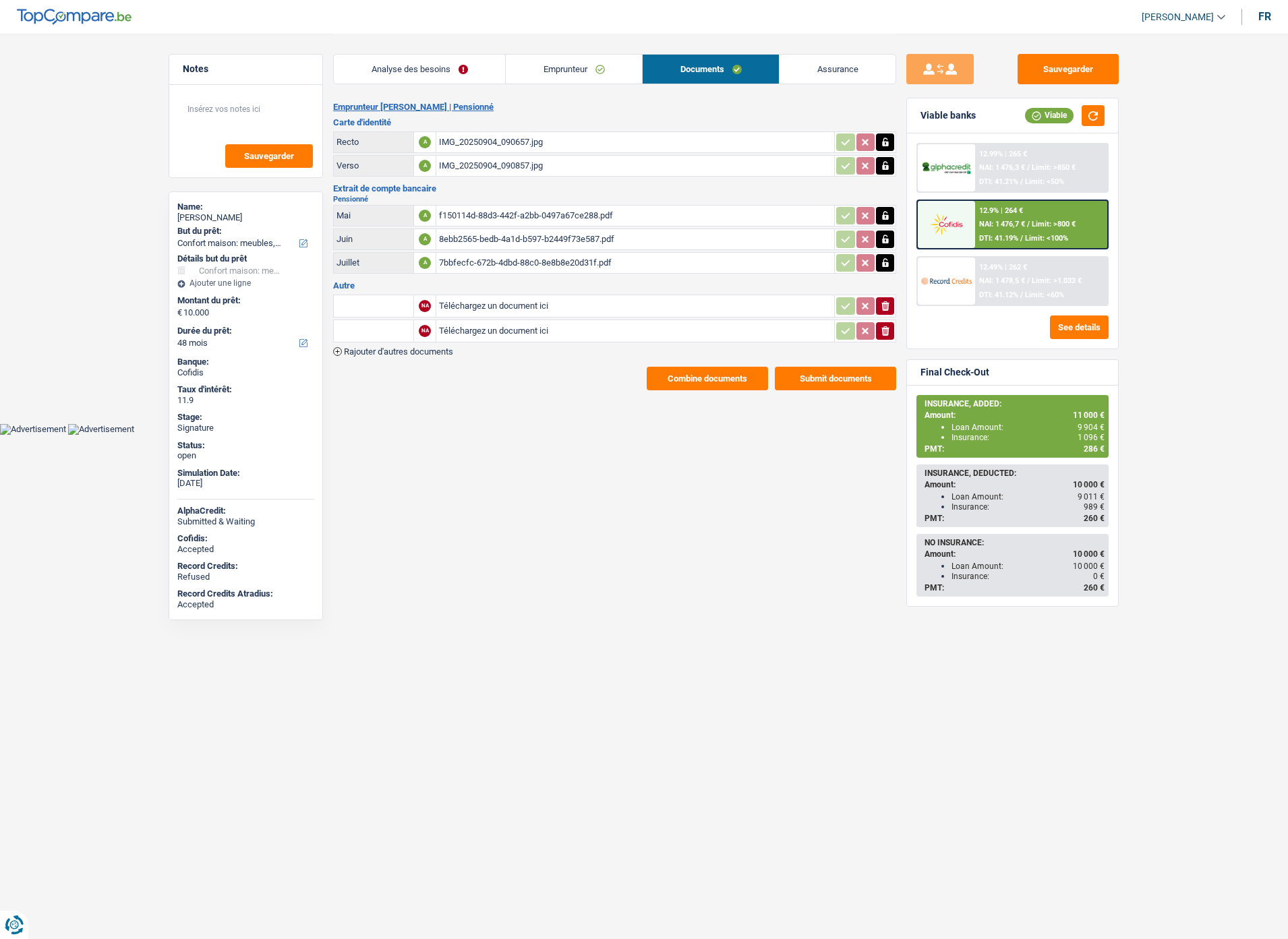
click at [483, 300] on input "Téléchargez un document ici" at bounding box center [636, 306] width 393 height 20
type input "C:\fakepath\IMG-20250911-WA0037.jpg"
click at [469, 324] on input "Téléchargez un document ici" at bounding box center [636, 331] width 393 height 20
type input "C:\fakepath\IMG-20250911-WA0039.jpg"
click at [369, 299] on input "text" at bounding box center [374, 306] width 75 height 22
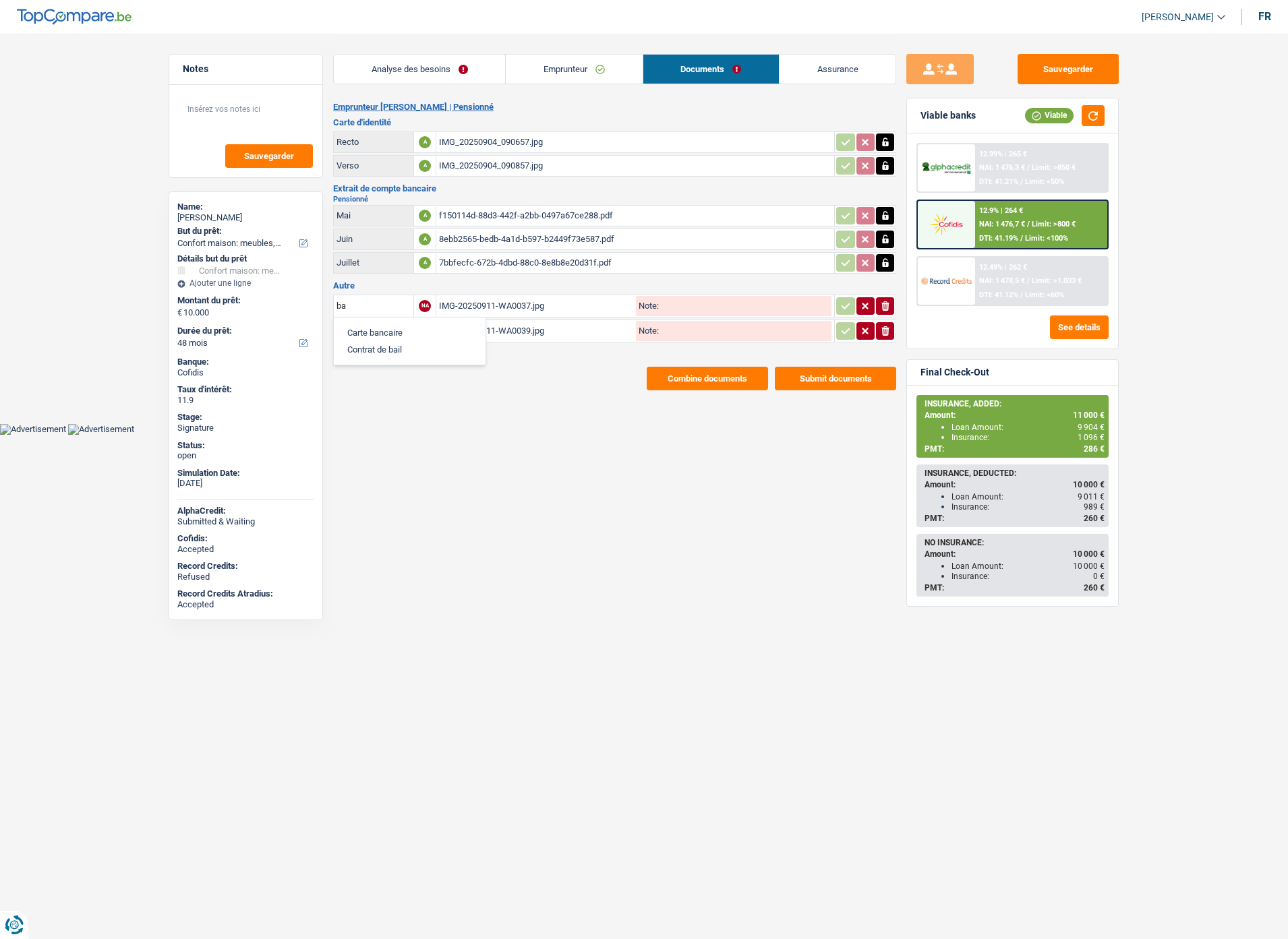
click at [396, 324] on li "Carte bancaire" at bounding box center [409, 332] width 139 height 17
type input "Carte bancaire"
click at [369, 332] on input "text" at bounding box center [374, 331] width 75 height 22
drag, startPoint x: 402, startPoint y: 346, endPoint x: 400, endPoint y: 358, distance: 12.2
click at [401, 355] on li "Carte bancaire" at bounding box center [409, 357] width 139 height 17
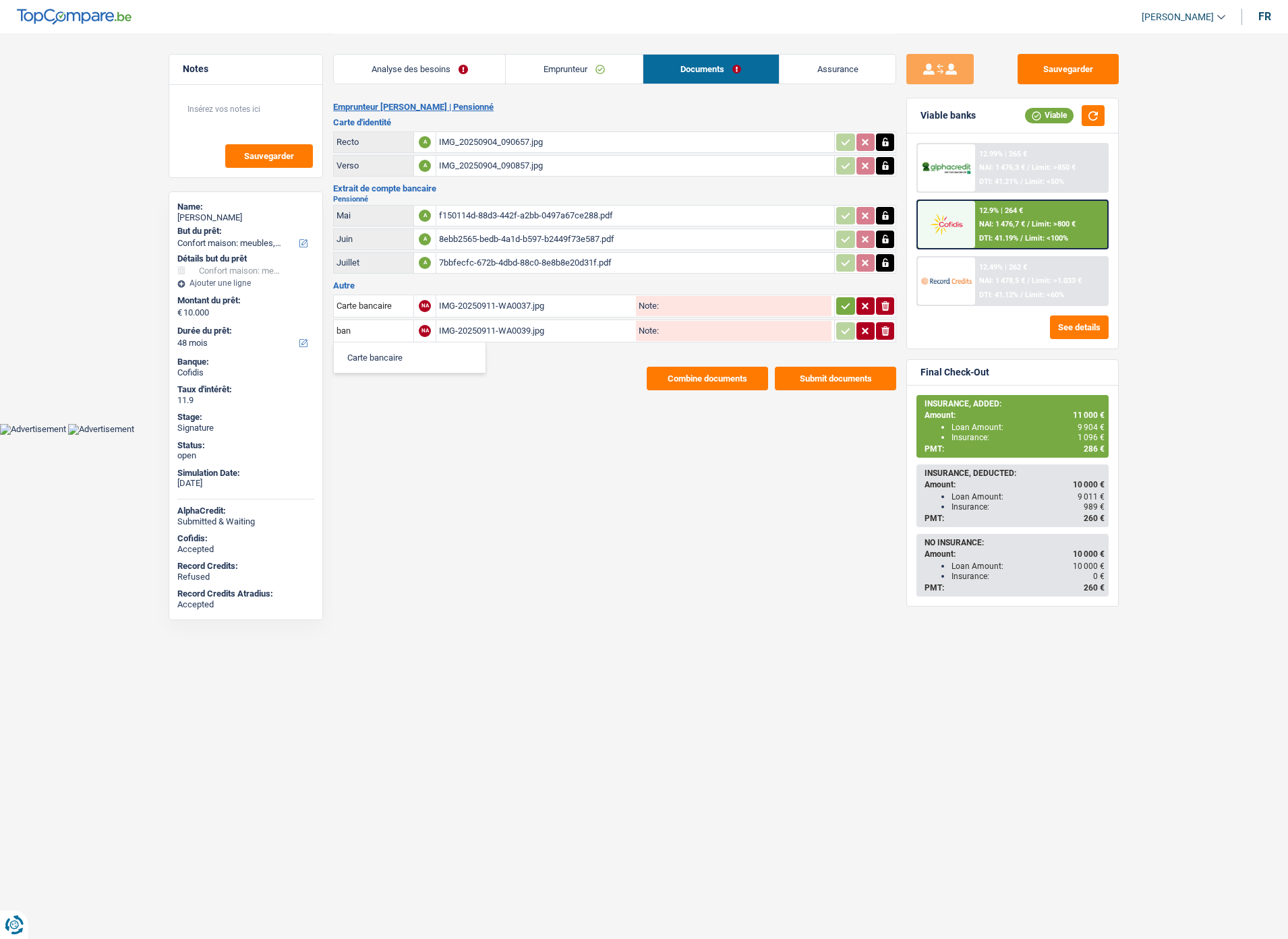
type input "Carte bancaire"
click at [843, 303] on icon "button" at bounding box center [845, 305] width 11 height 13
click at [840, 325] on icon "button" at bounding box center [845, 331] width 11 height 13
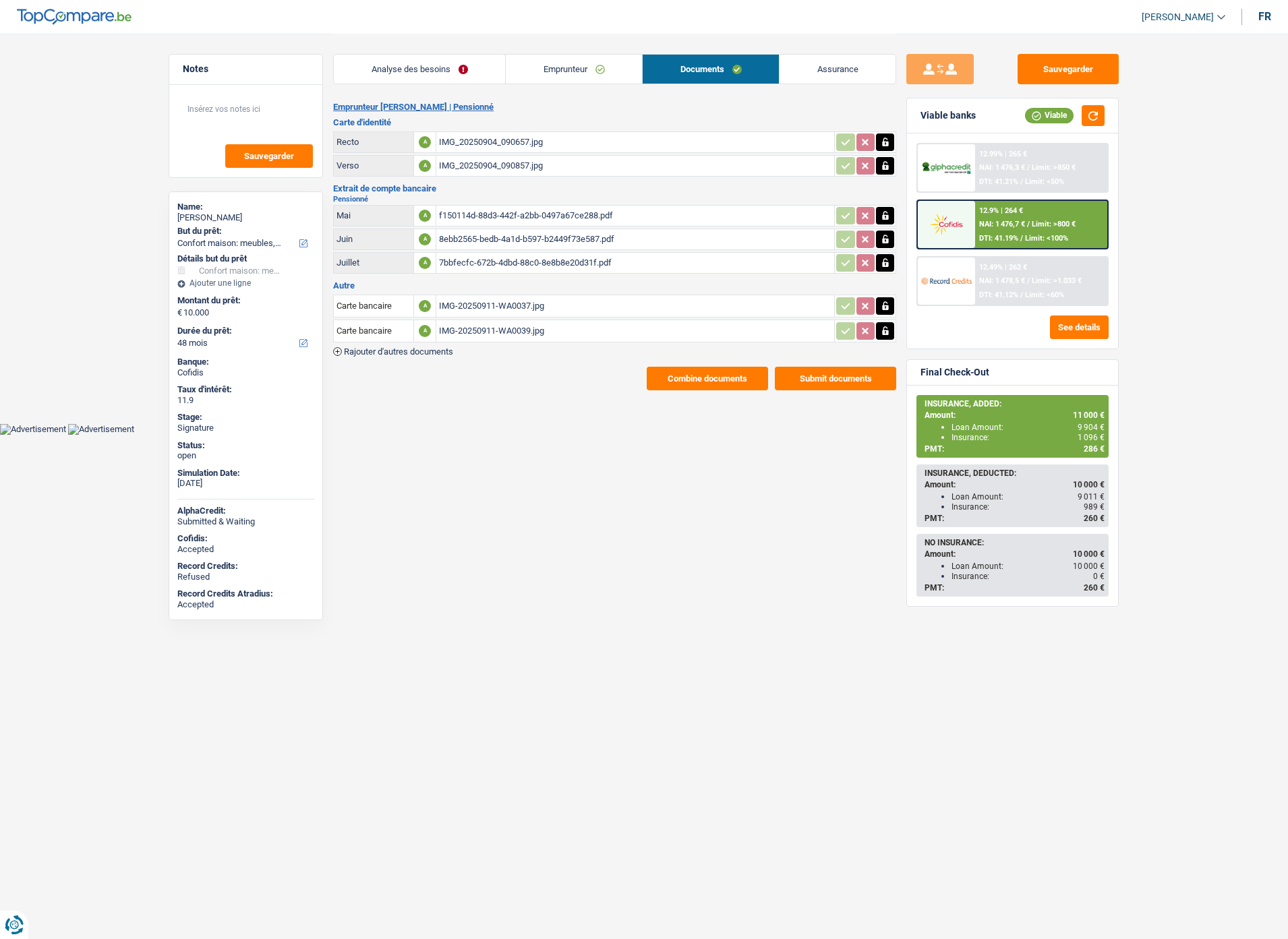
click at [416, 347] on span "Rajouter d'autres documents" at bounding box center [398, 352] width 110 height 9
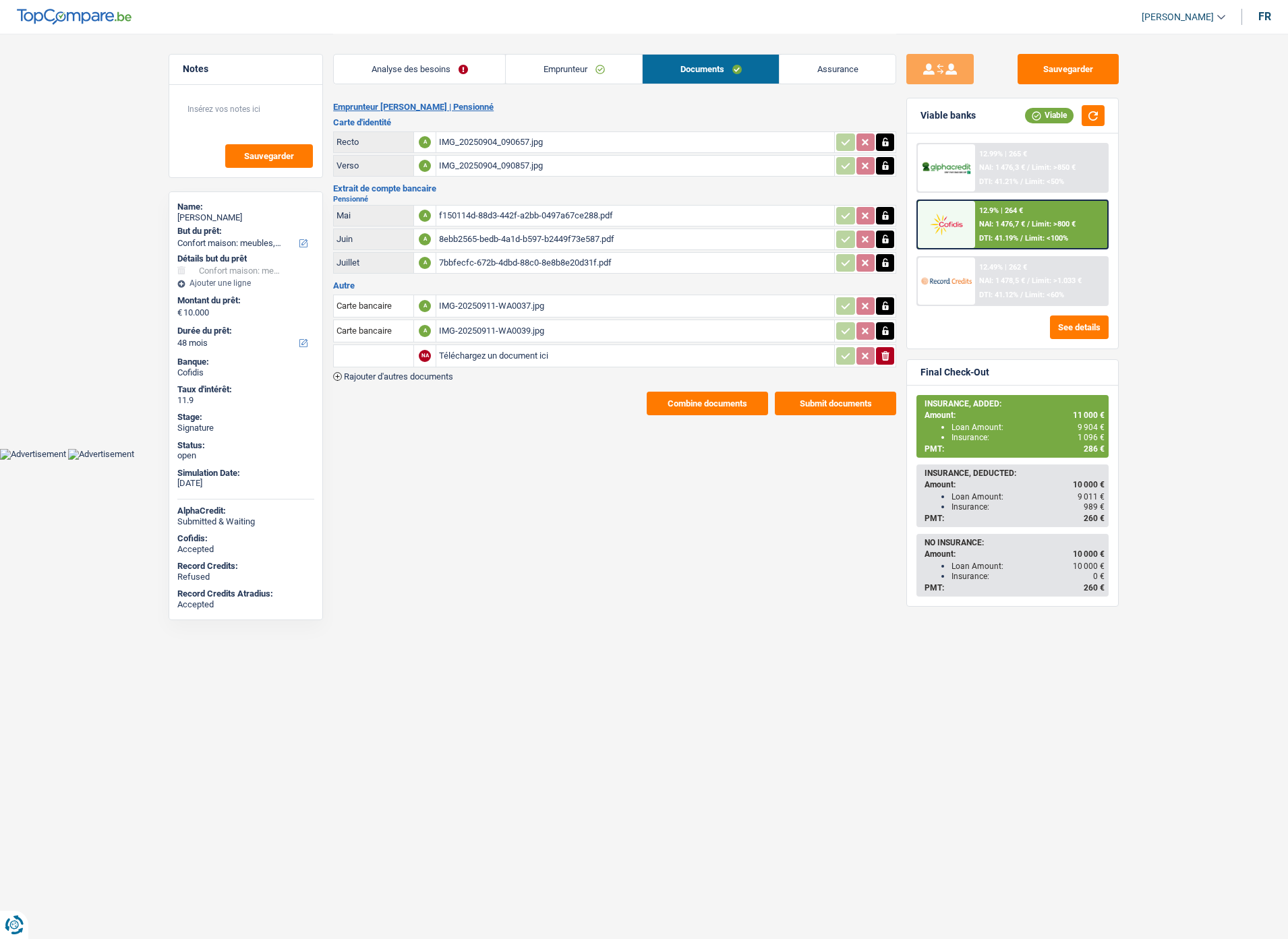
click at [527, 346] on input "Téléchargez un document ici" at bounding box center [636, 356] width 393 height 20
type input "C:\fakepath\Extrait Poncelet.pdf"
click at [373, 347] on input "text" at bounding box center [374, 356] width 75 height 22
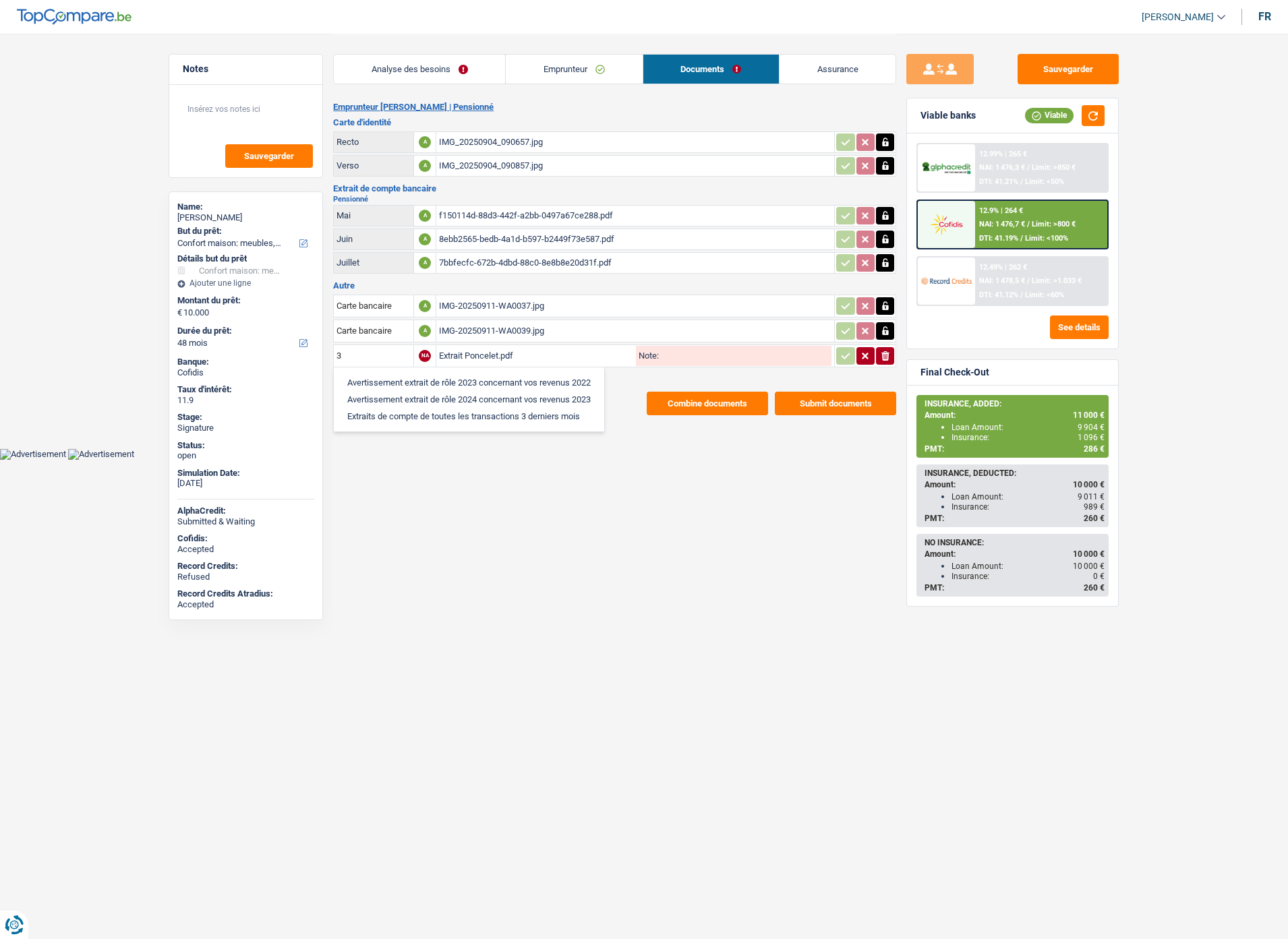
click at [439, 408] on li "Extraits de compte de toutes les transactions 3 derniers mois" at bounding box center [468, 416] width 257 height 17
type input "Extraits de compte de toutes les transactions 3 derniers mois"
click at [846, 352] on icon "button" at bounding box center [845, 355] width 11 height 13
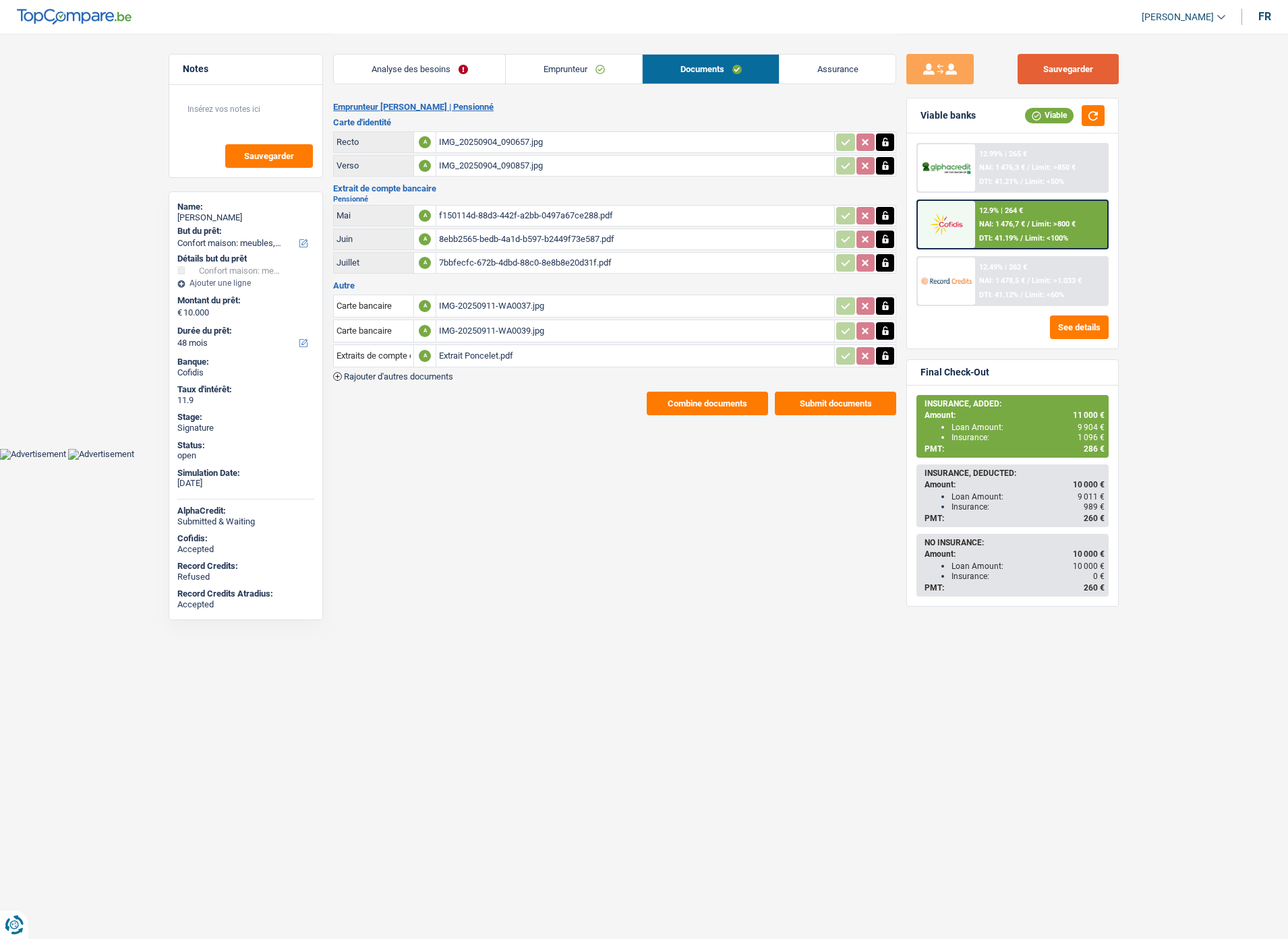
click at [1062, 60] on button "Sauvegarder" at bounding box center [1068, 69] width 101 height 31
click at [682, 393] on button "Combine documents" at bounding box center [708, 403] width 121 height 24
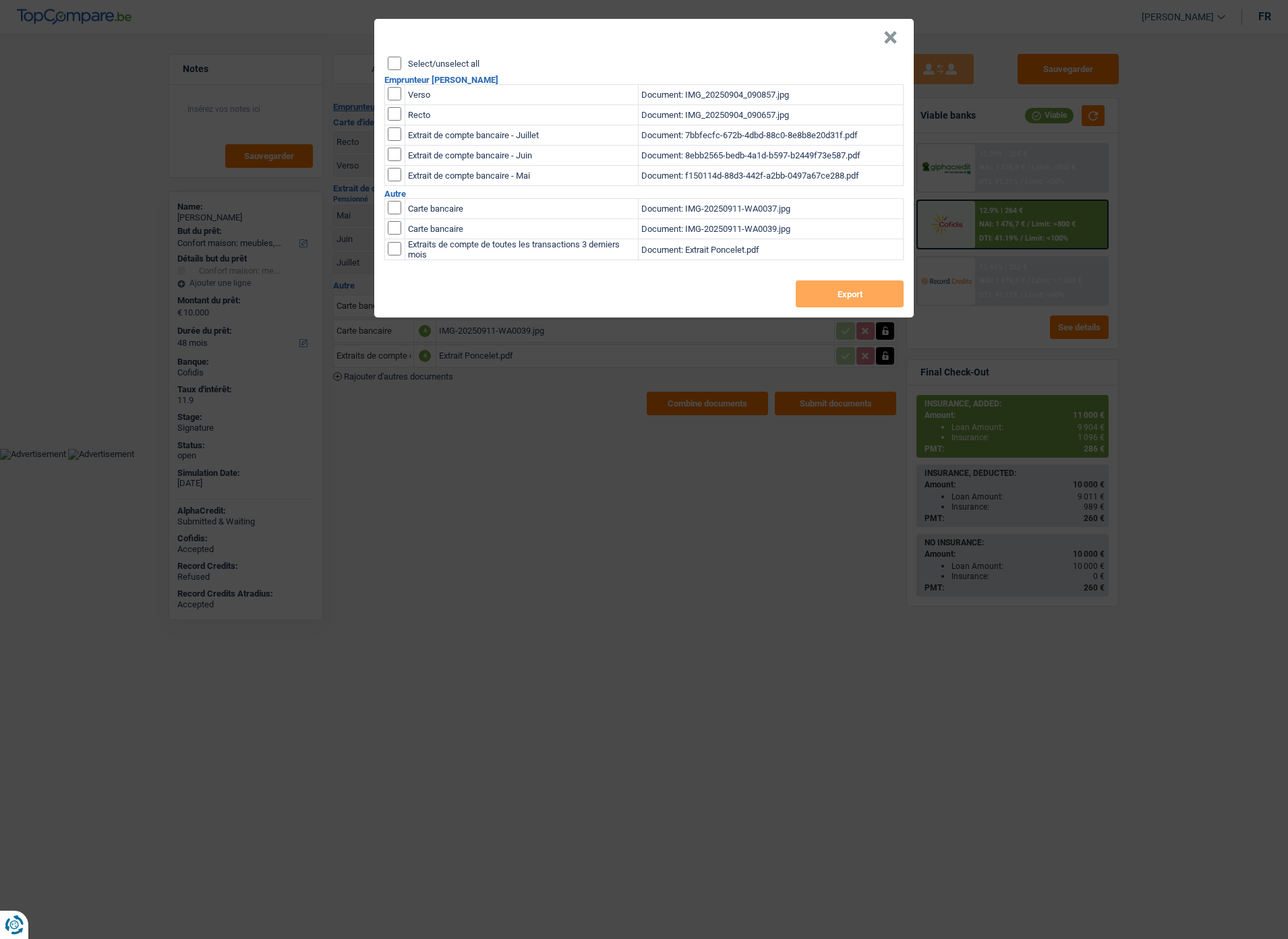
click at [443, 60] on label "Select/unselect all" at bounding box center [444, 64] width 72 height 9
click at [402, 57] on input "Select/unselect all" at bounding box center [394, 63] width 13 height 13
checkbox input "true"
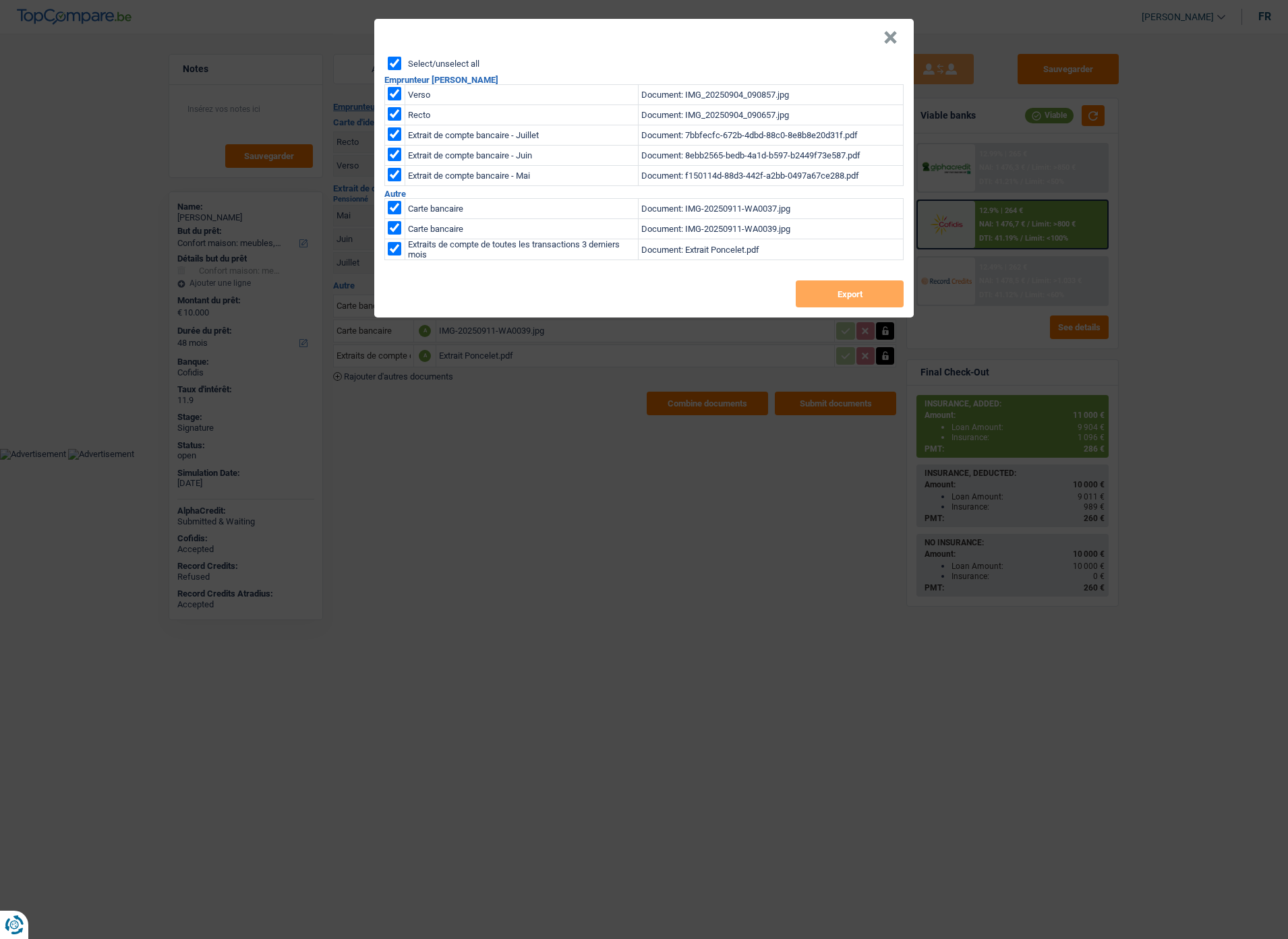
checkbox input "true"
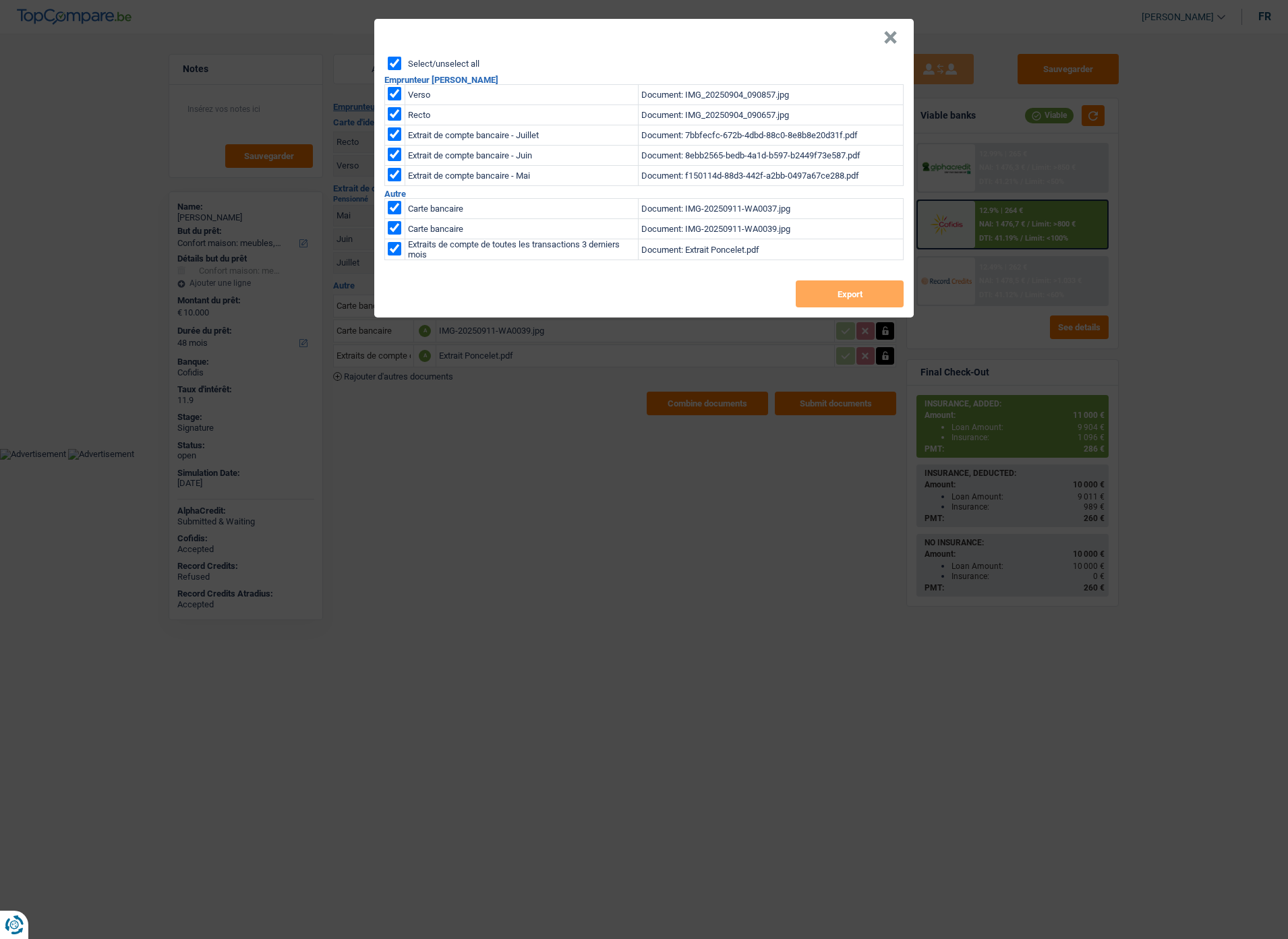
checkbox input "true"
click at [852, 295] on button "Export" at bounding box center [850, 294] width 108 height 27
click at [895, 38] on button "×" at bounding box center [891, 37] width 14 height 13
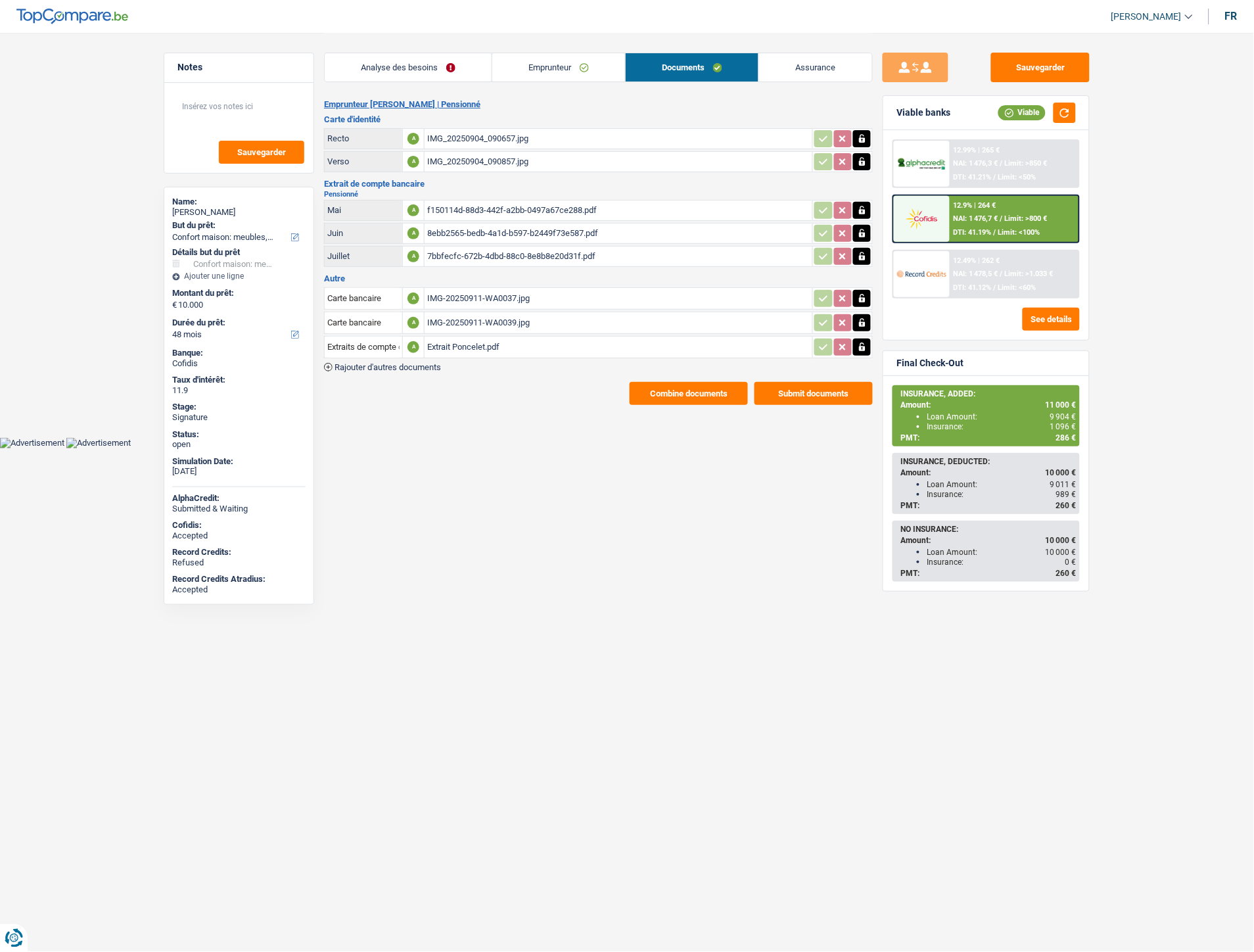
click at [406, 73] on link "Analyse des besoins" at bounding box center [408, 67] width 167 height 28
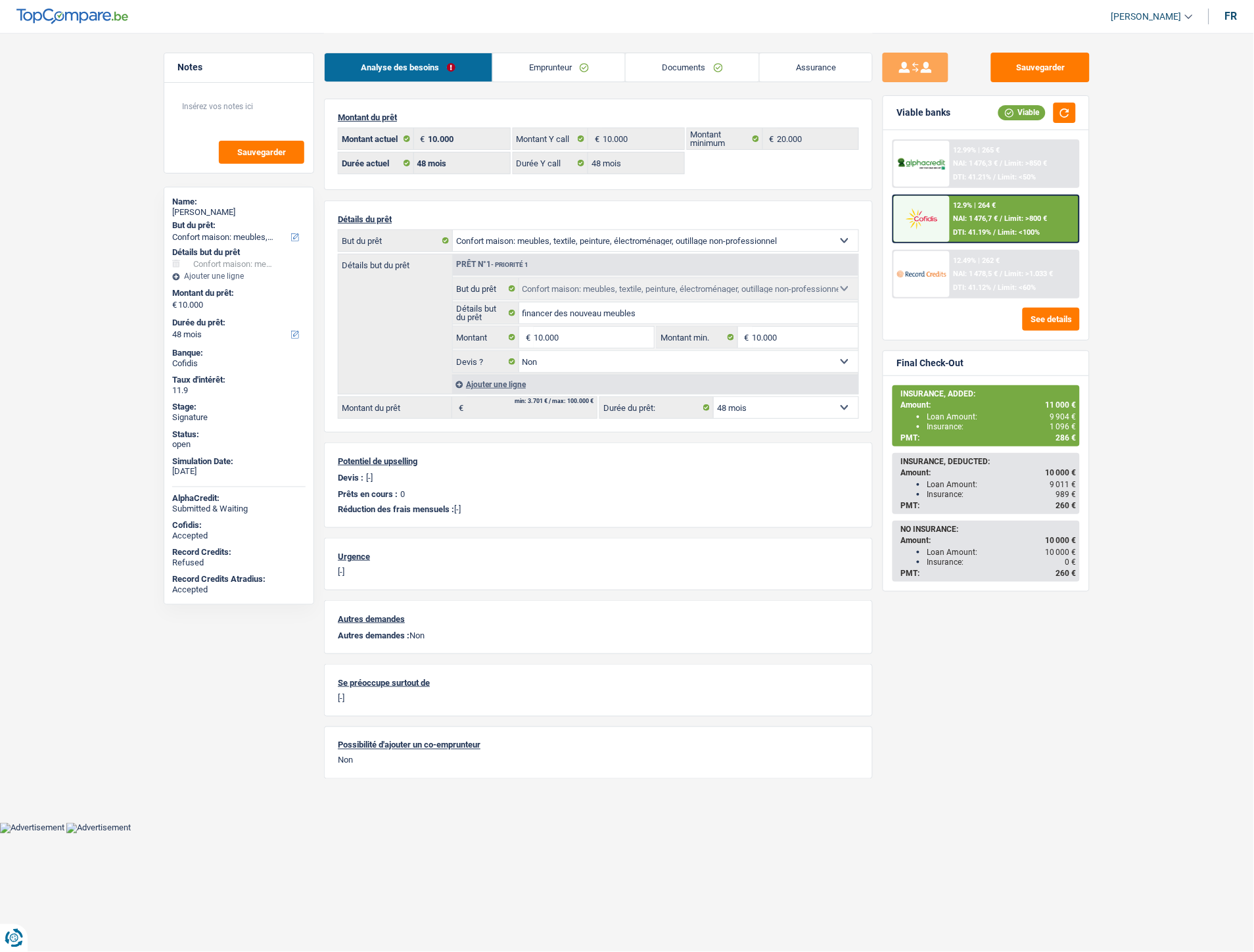
click at [504, 383] on div "Ajouter une ligne" at bounding box center [655, 384] width 406 height 19
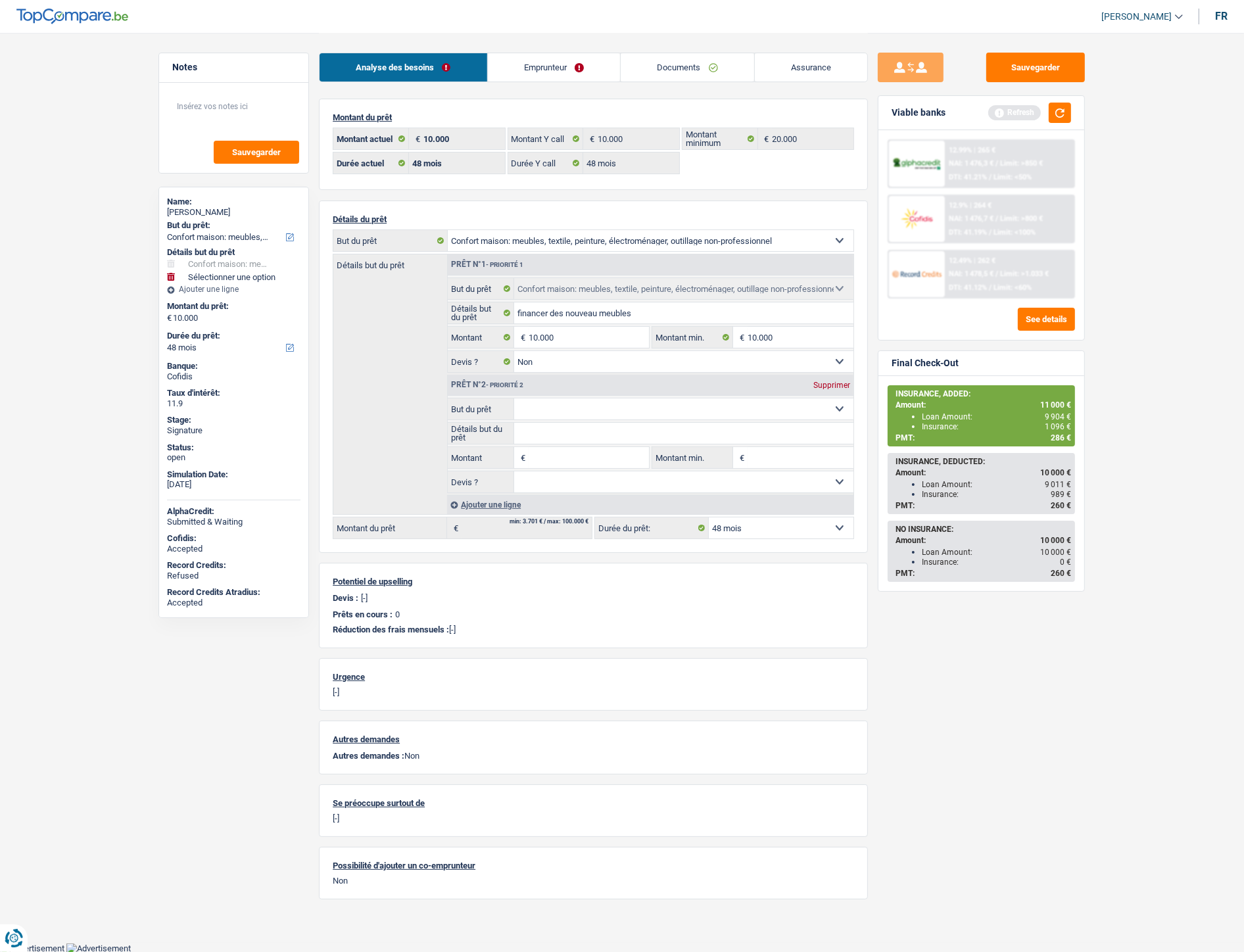
click at [560, 457] on input "Montant" at bounding box center [588, 457] width 121 height 21
click at [520, 463] on span "€" at bounding box center [521, 457] width 15 height 21
click at [520, 459] on span "€" at bounding box center [521, 457] width 15 height 21
click at [528, 459] on input "Montant" at bounding box center [588, 457] width 121 height 21
type input "1.000"
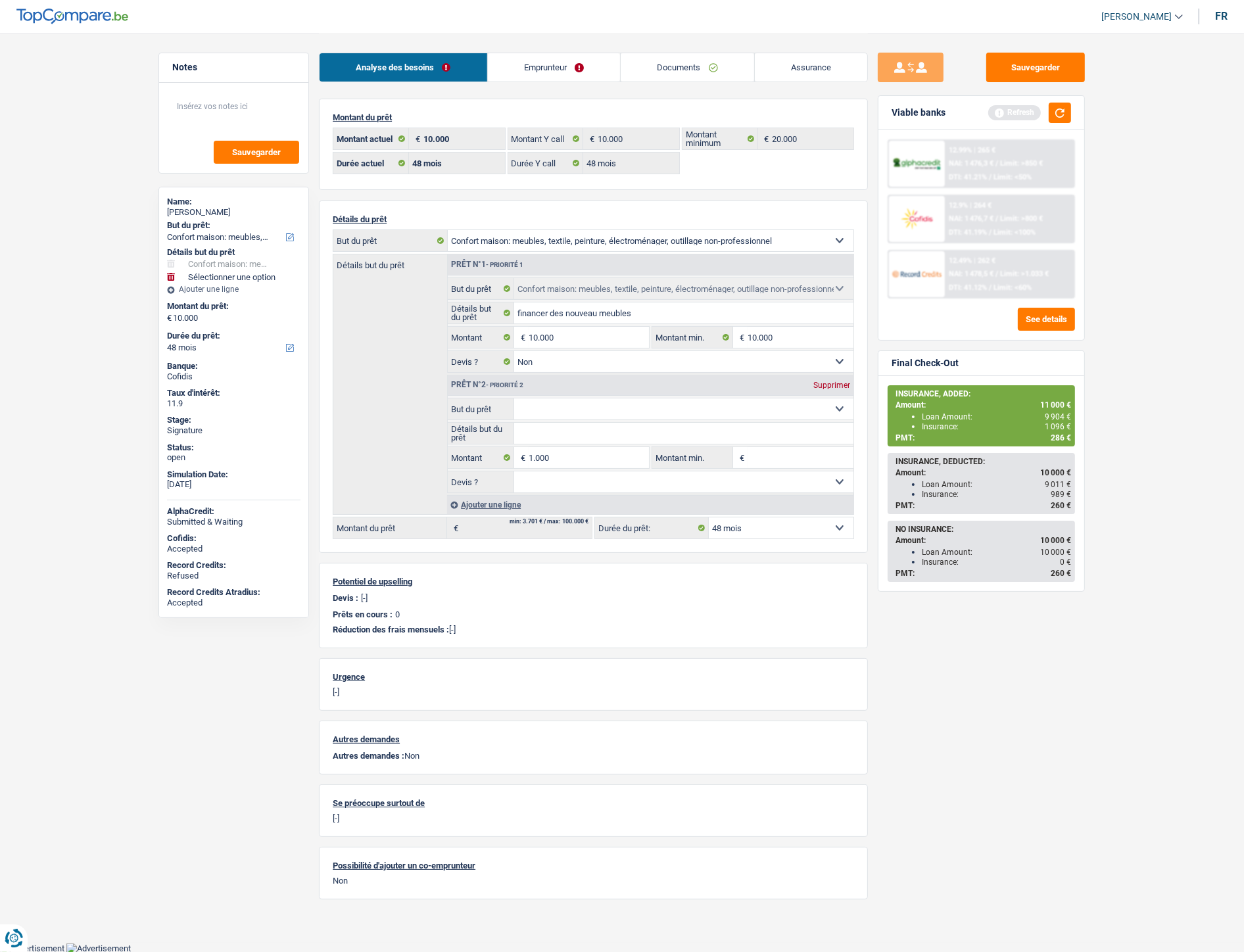
type input "11.000"
select select "60"
type input "11.000"
click at [569, 403] on select "Confort maison: meubles, textile, peinture, électroménager, outillage non-profe…" at bounding box center [684, 408] width 340 height 21
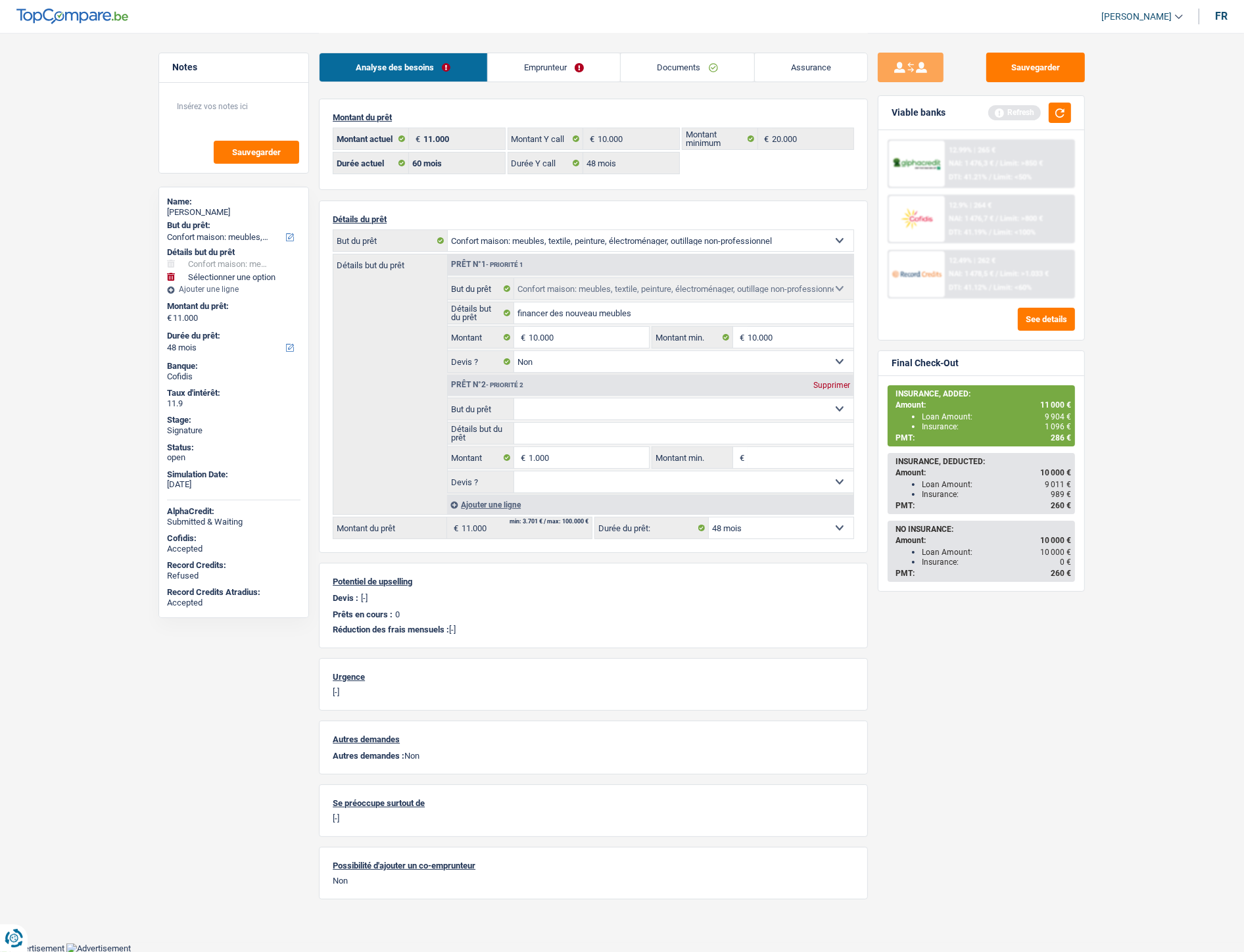
select select "60"
select select "other"
click at [514, 400] on select "Confort maison: meubles, textile, peinture, électroménager, outillage non-profe…" at bounding box center [684, 408] width 340 height 21
type input "10.000"
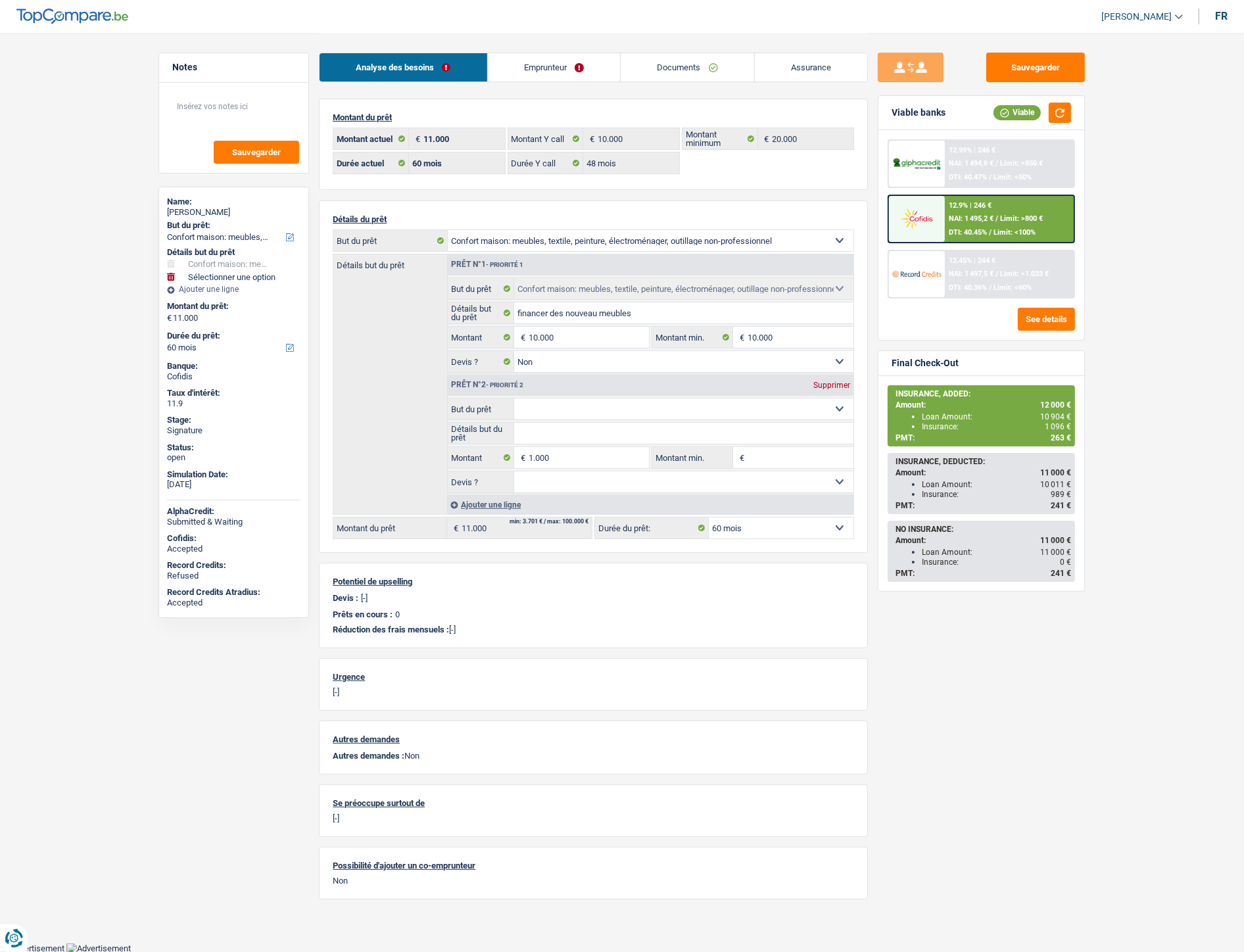
select select "other"
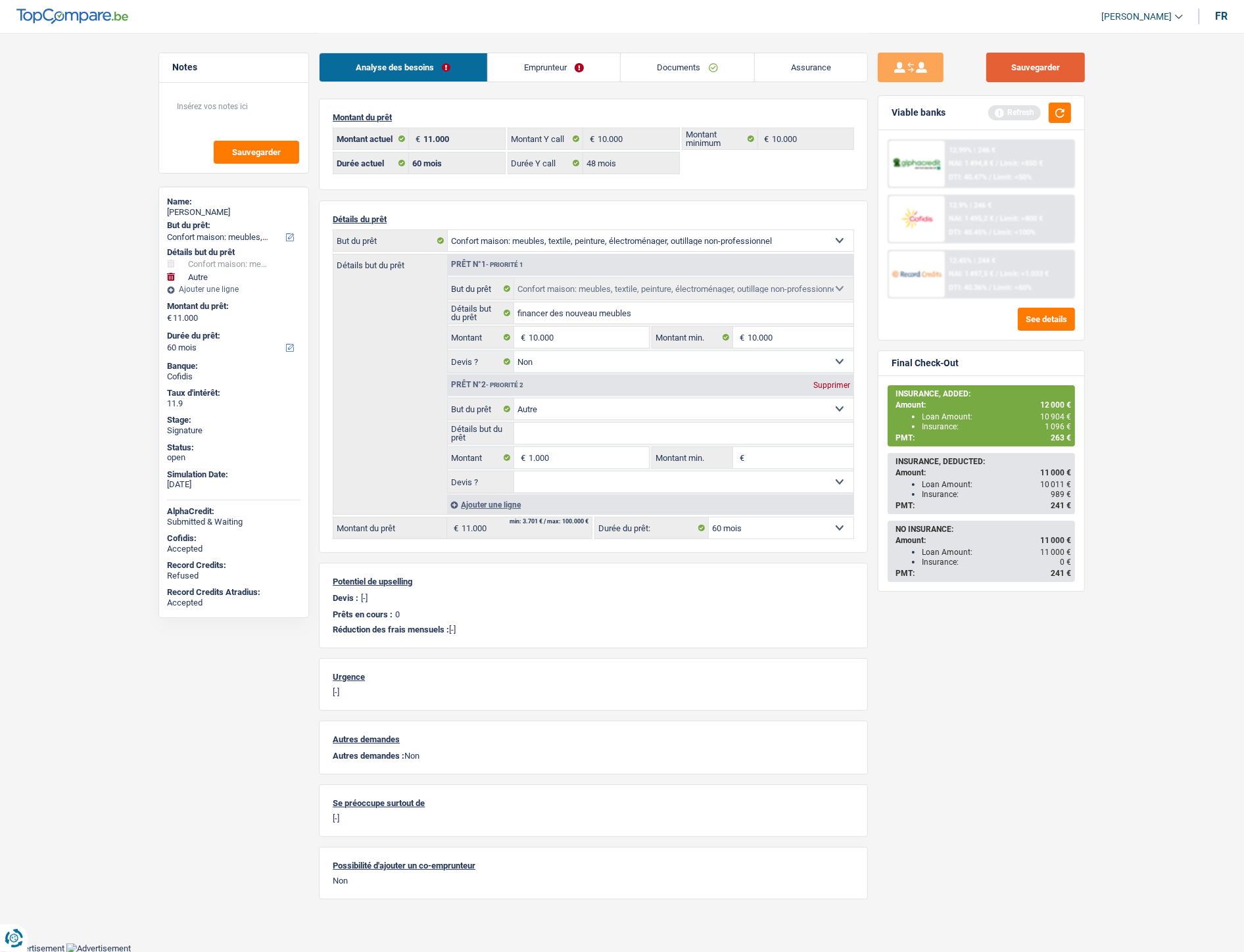
click at [1013, 67] on button "Sauvegarder" at bounding box center [1035, 68] width 98 height 30
click at [1028, 75] on button "Sauvegarder" at bounding box center [1035, 68] width 98 height 30
click at [1056, 114] on button "button" at bounding box center [1060, 113] width 22 height 21
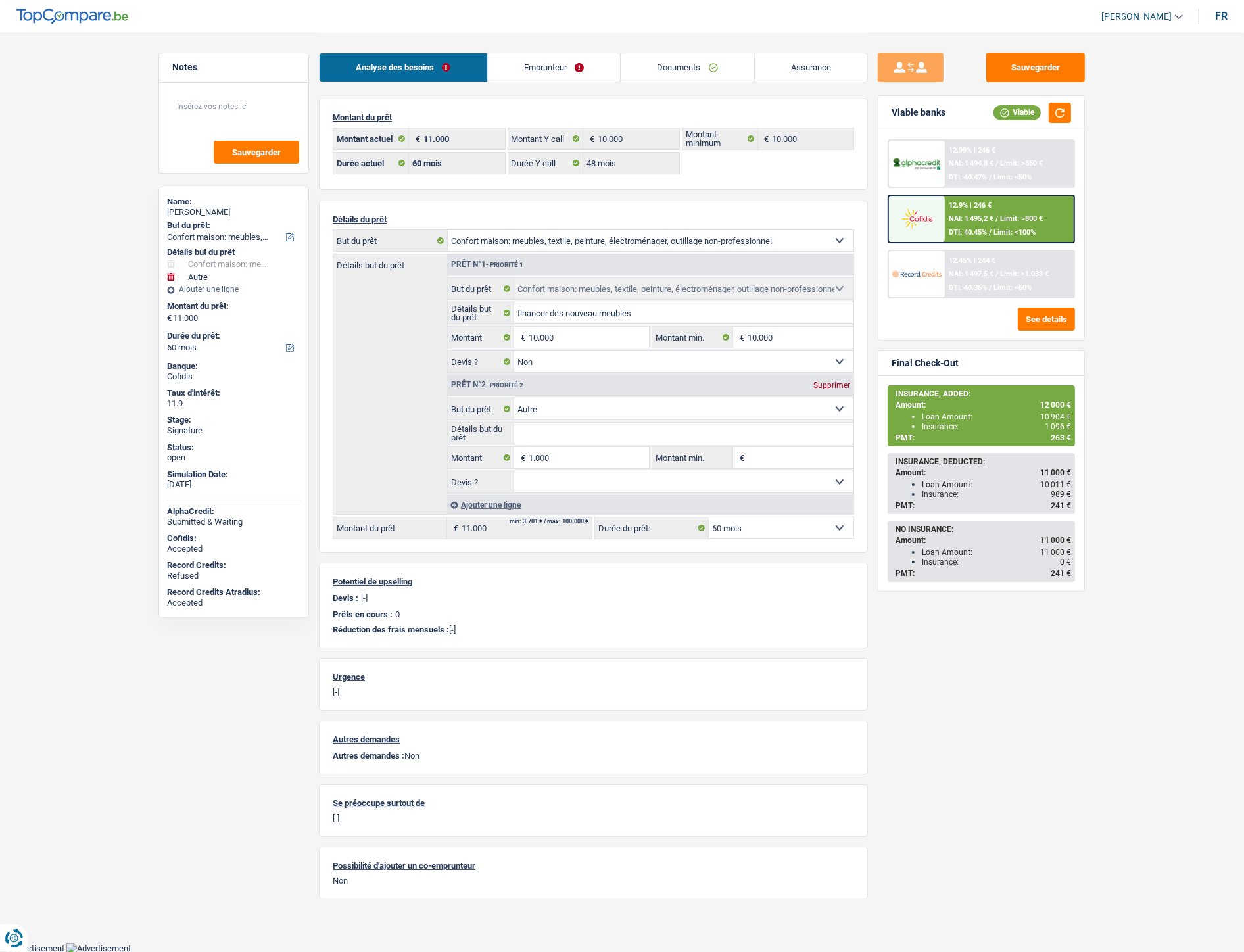
click at [965, 209] on div "12.9% | 246 € NAI: 1 495,2 € / Limit: >800 € DTI: 40.45% / Limit: <100%" at bounding box center [1010, 219] width 130 height 46
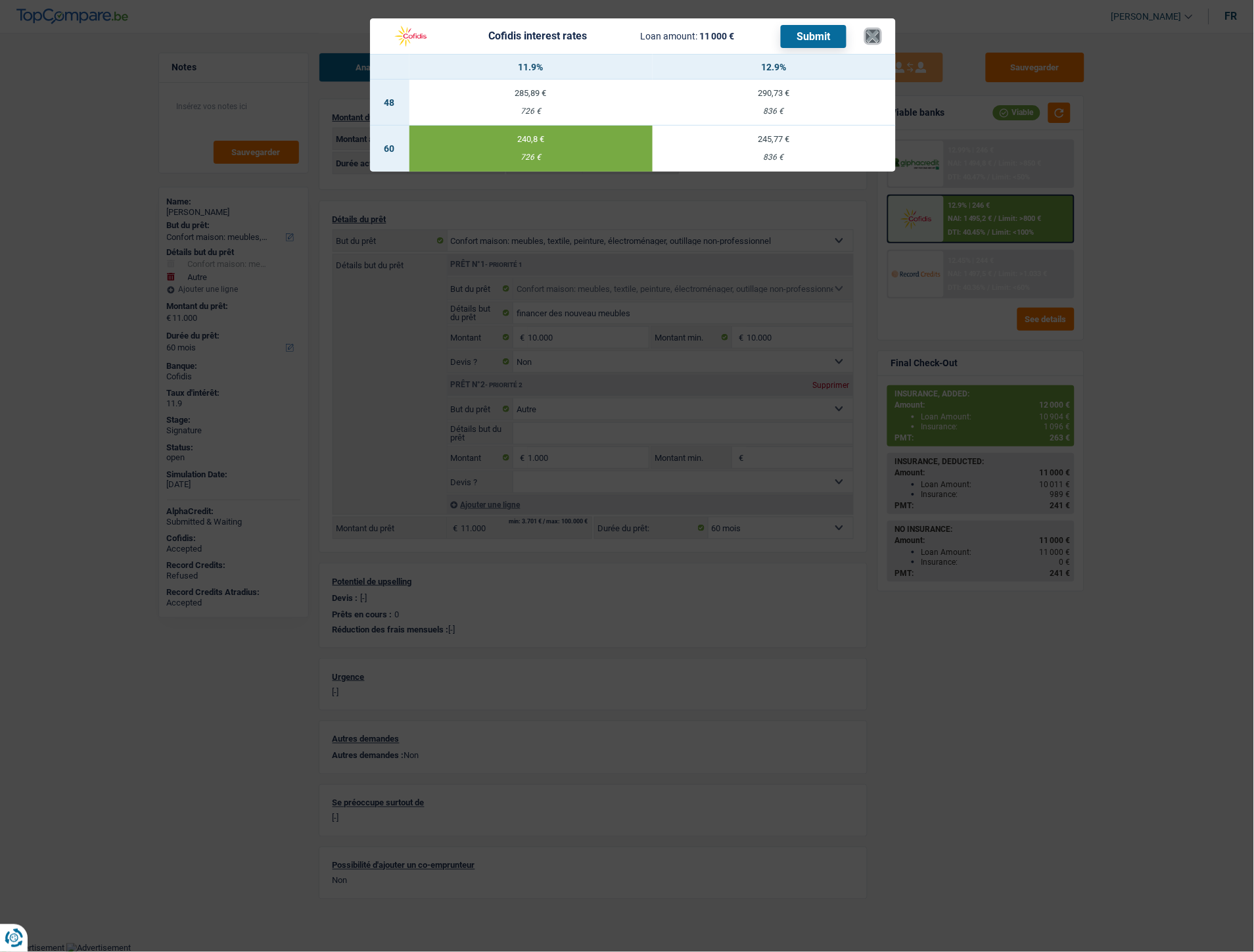
click at [876, 32] on button "×" at bounding box center [874, 36] width 14 height 13
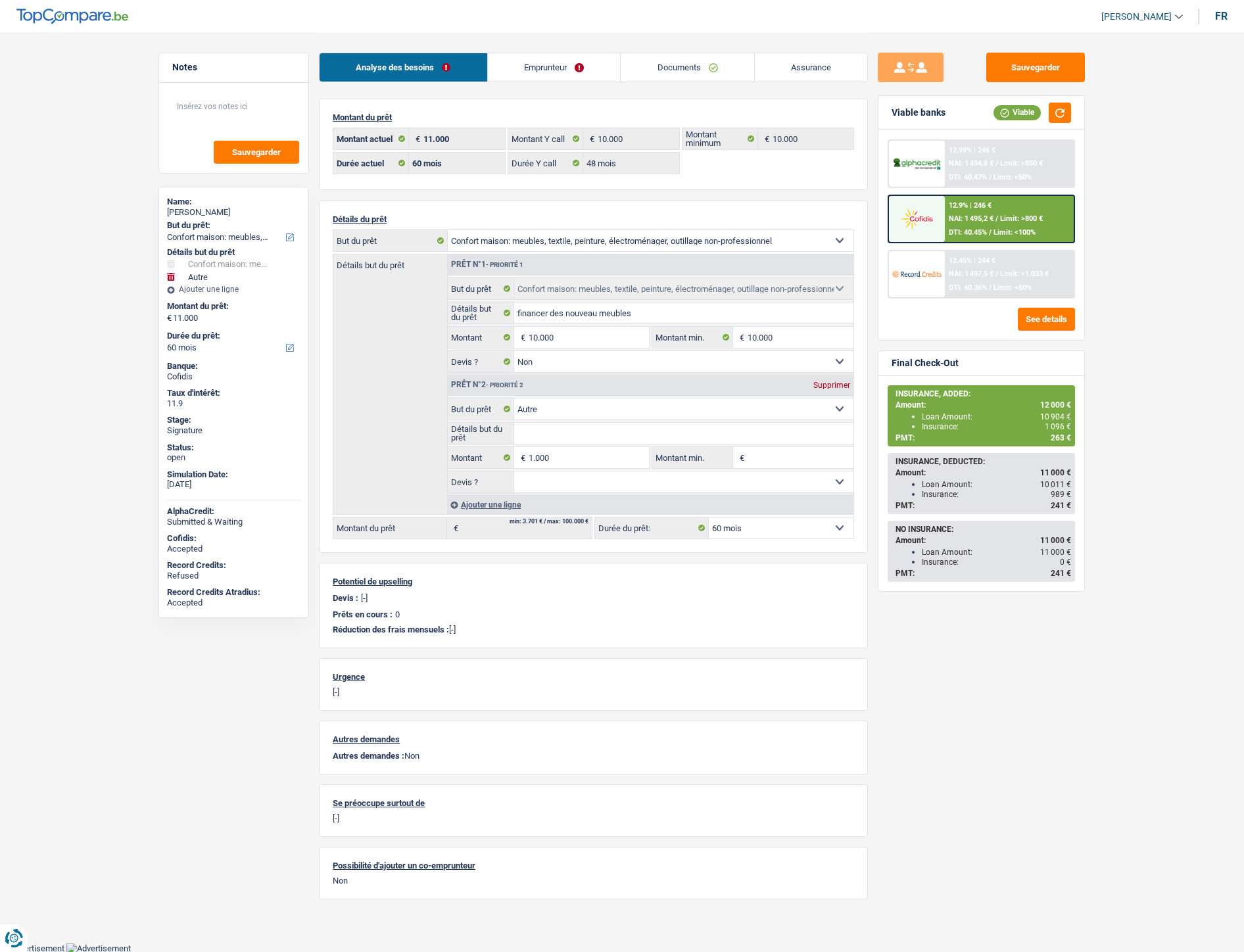
select select "household"
select select "other"
select select "60"
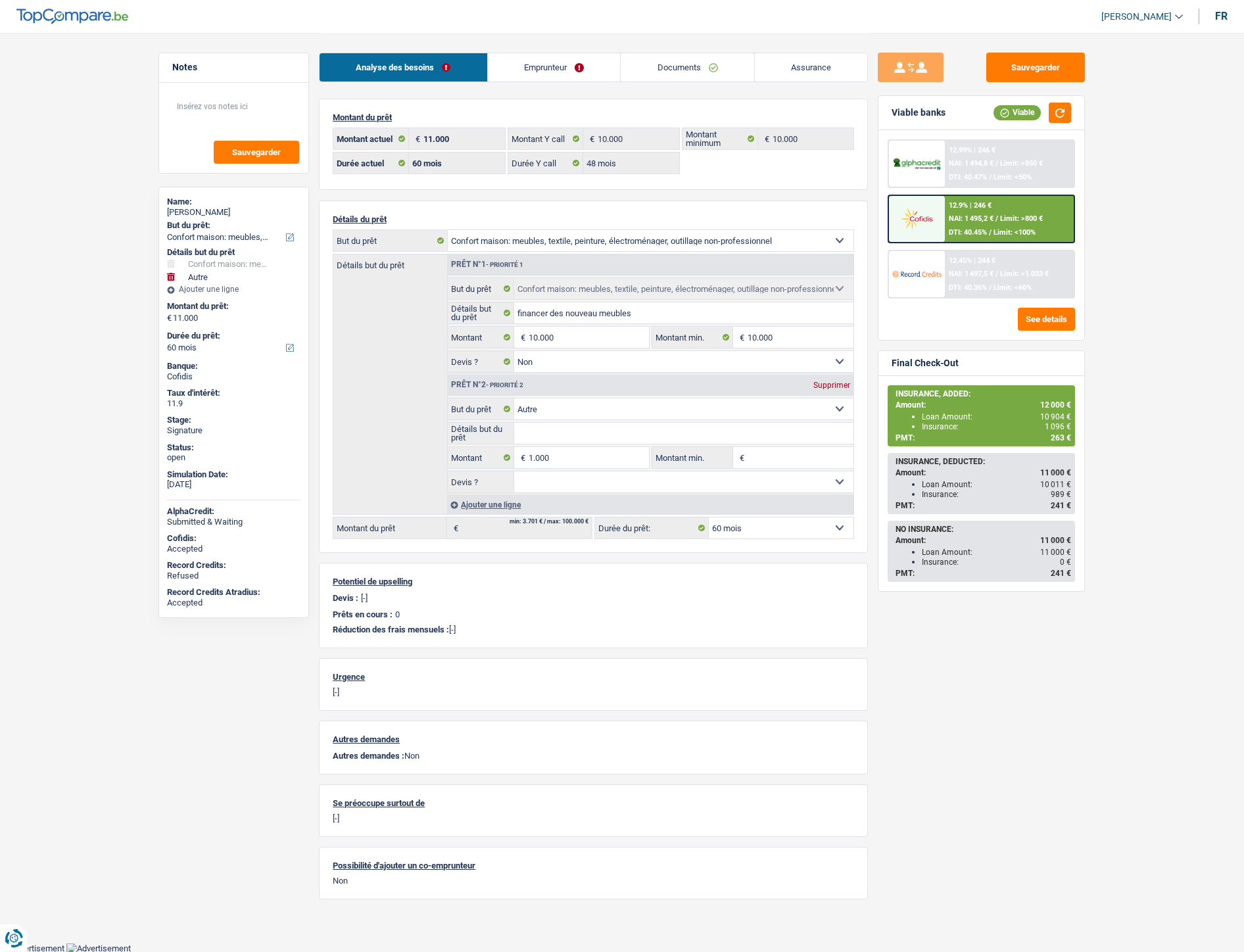
select select "48"
select select "household"
select select "false"
select select "other"
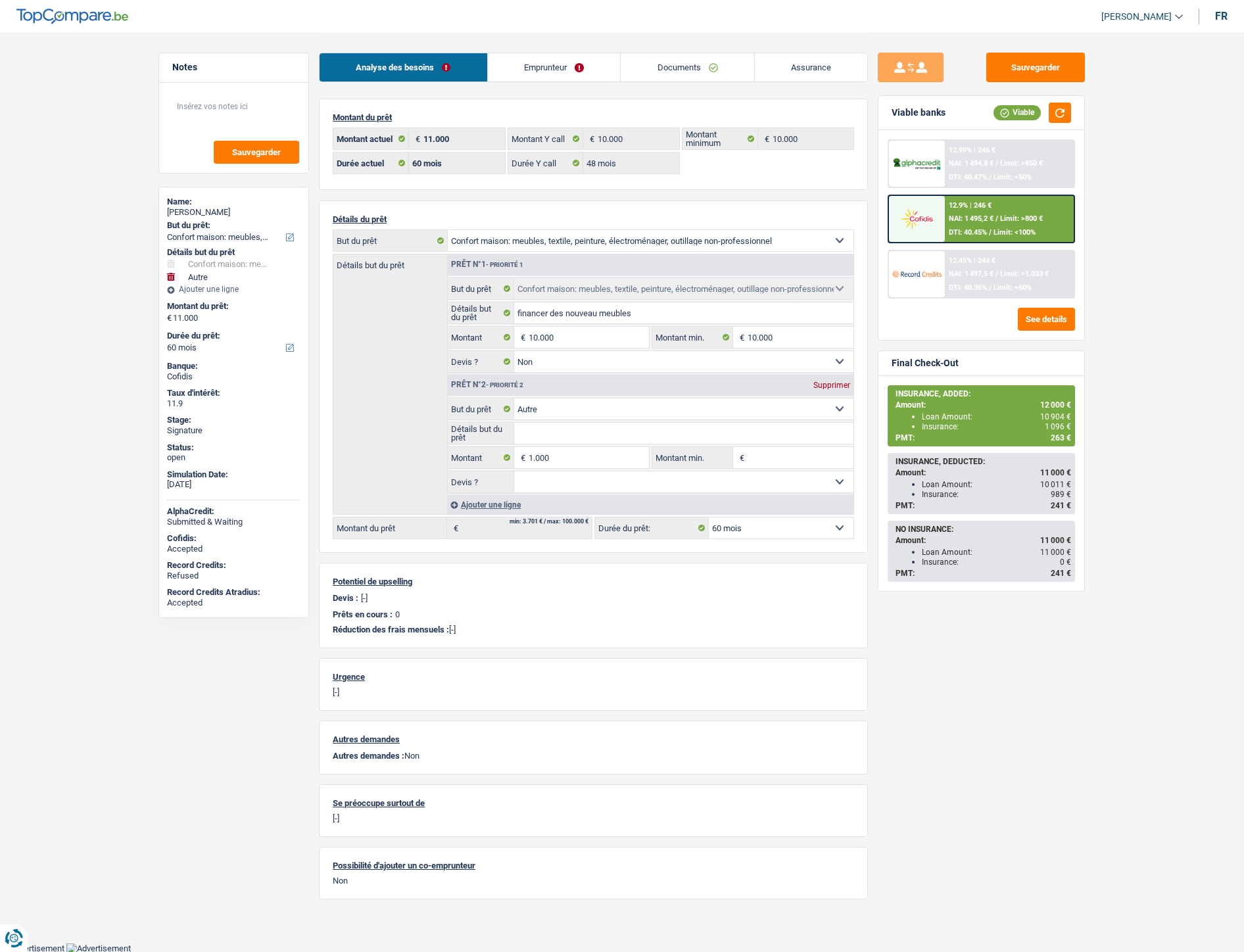
select select "60"
click at [976, 222] on div "12.9% | 246 € NAI: 1 495,2 € / Limit: >800 € DTI: 40.45% / Limit: <100%" at bounding box center [1010, 219] width 130 height 46
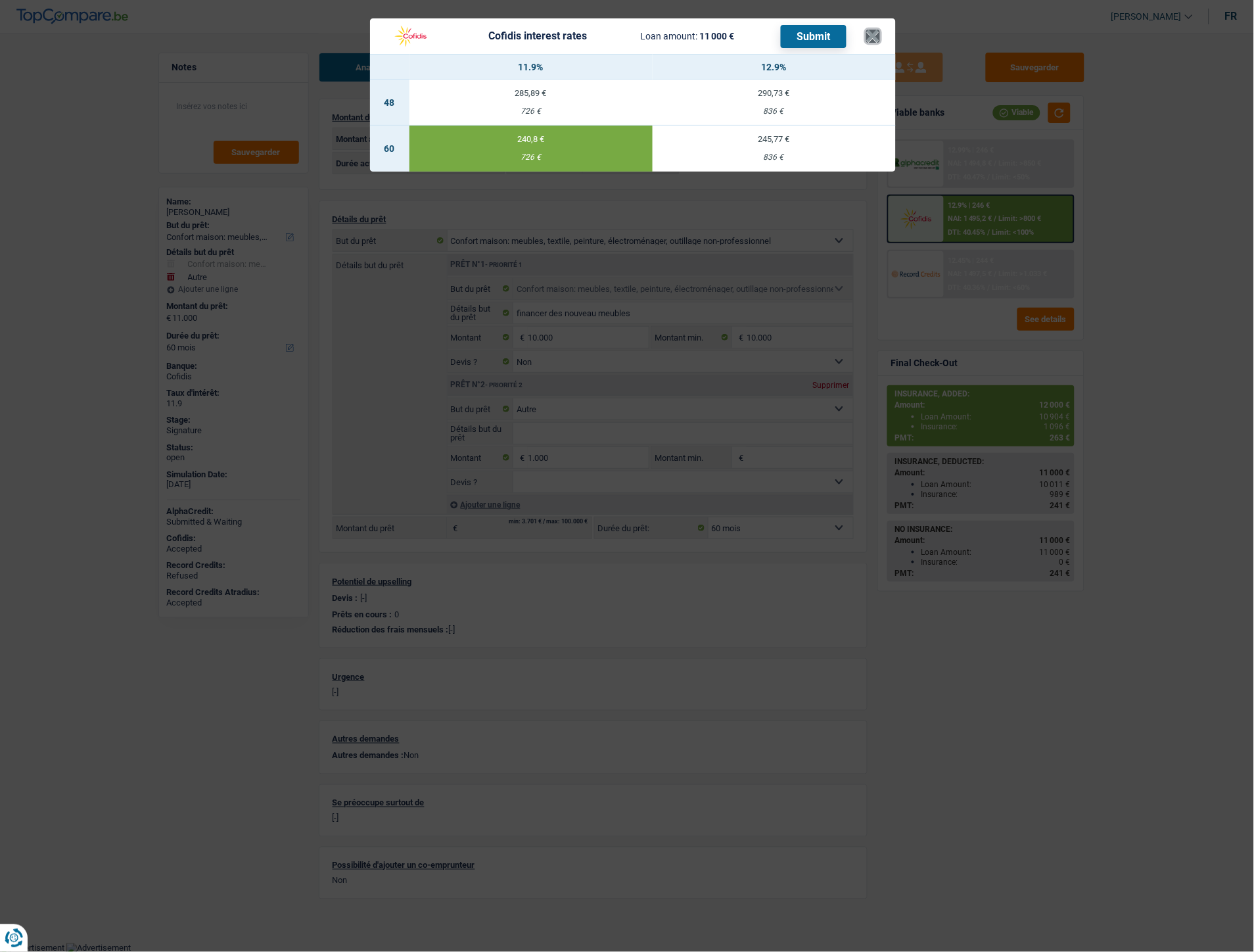
click at [872, 34] on button "×" at bounding box center [874, 36] width 14 height 13
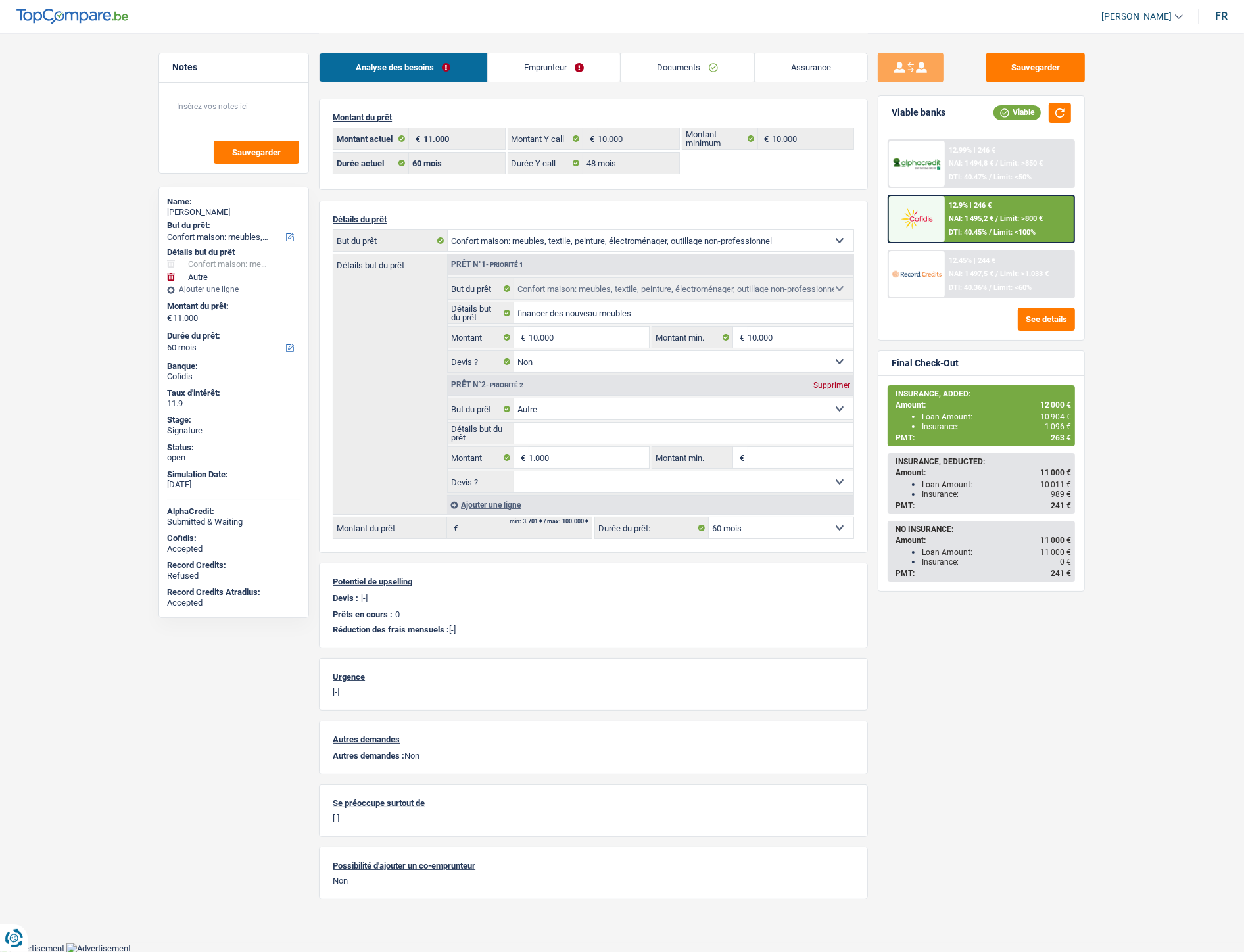
click at [930, 196] on div at bounding box center [917, 219] width 56 height 46
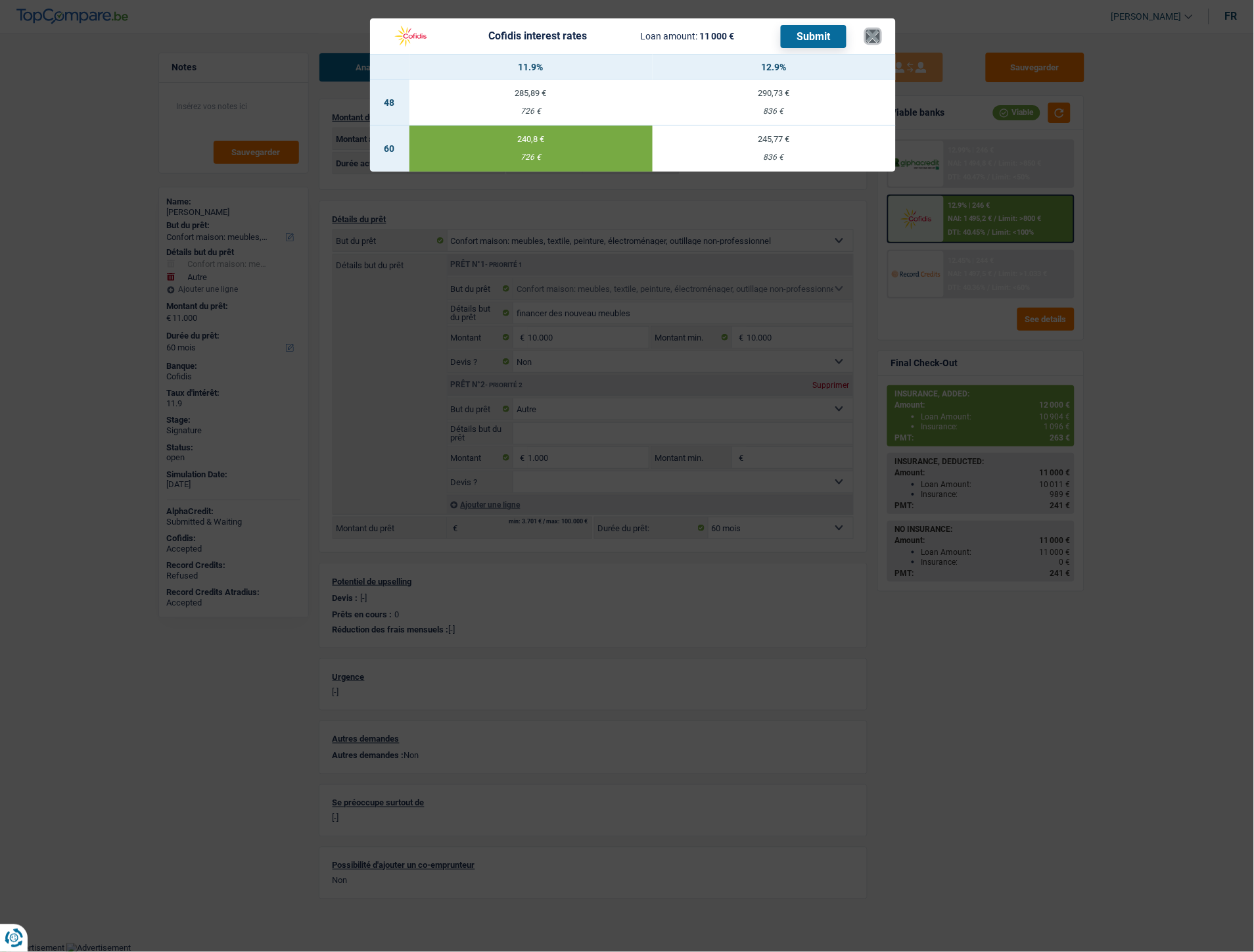
click at [877, 32] on button "×" at bounding box center [874, 36] width 14 height 13
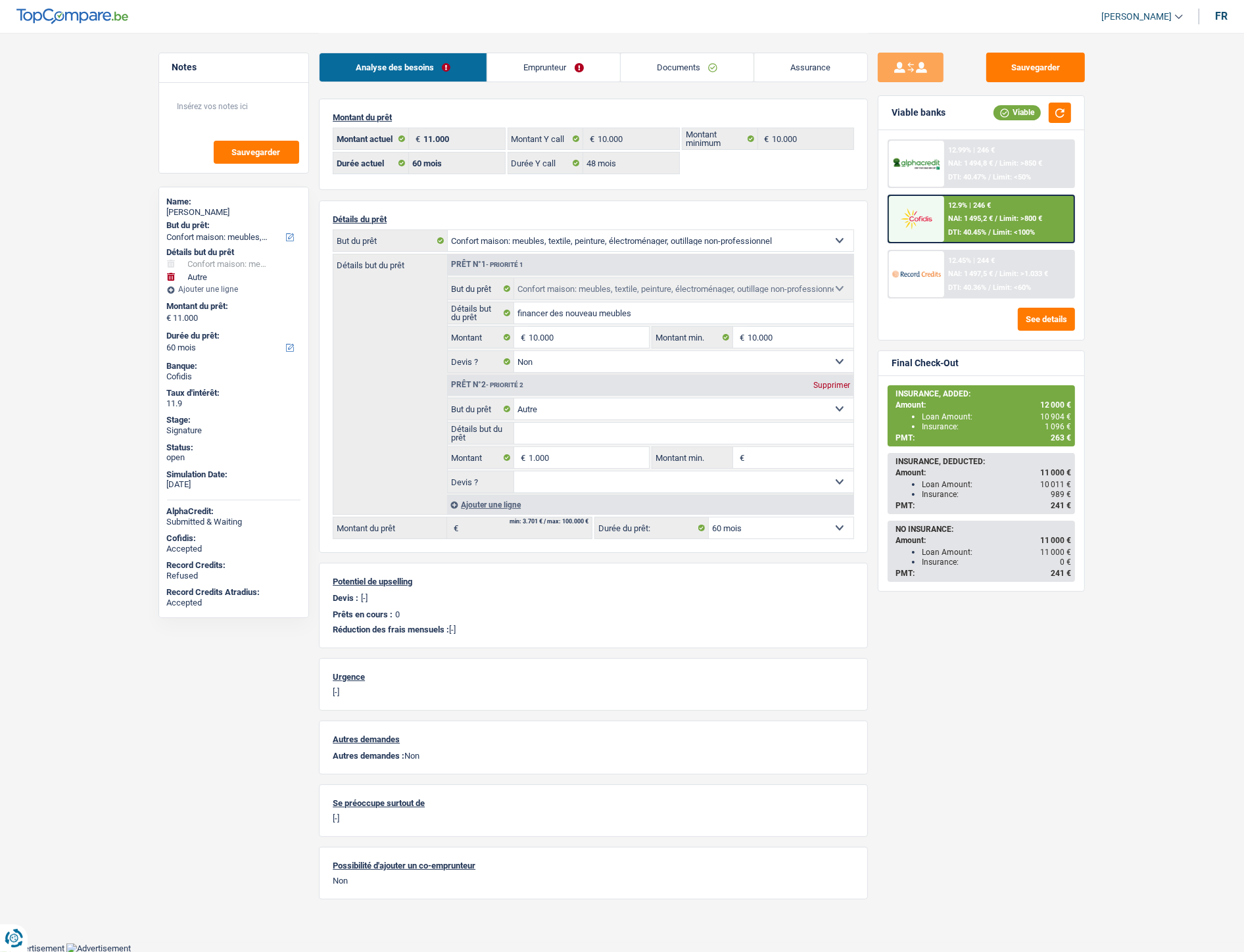
click at [1018, 51] on div "Sauvegarder Viable banks Viable 12.99% | 246 € NAI: 1 494,8 € / Limit: >850 € D…" at bounding box center [982, 471] width 227 height 877
click at [1022, 59] on button "Sauvegarder" at bounding box center [1035, 68] width 98 height 30
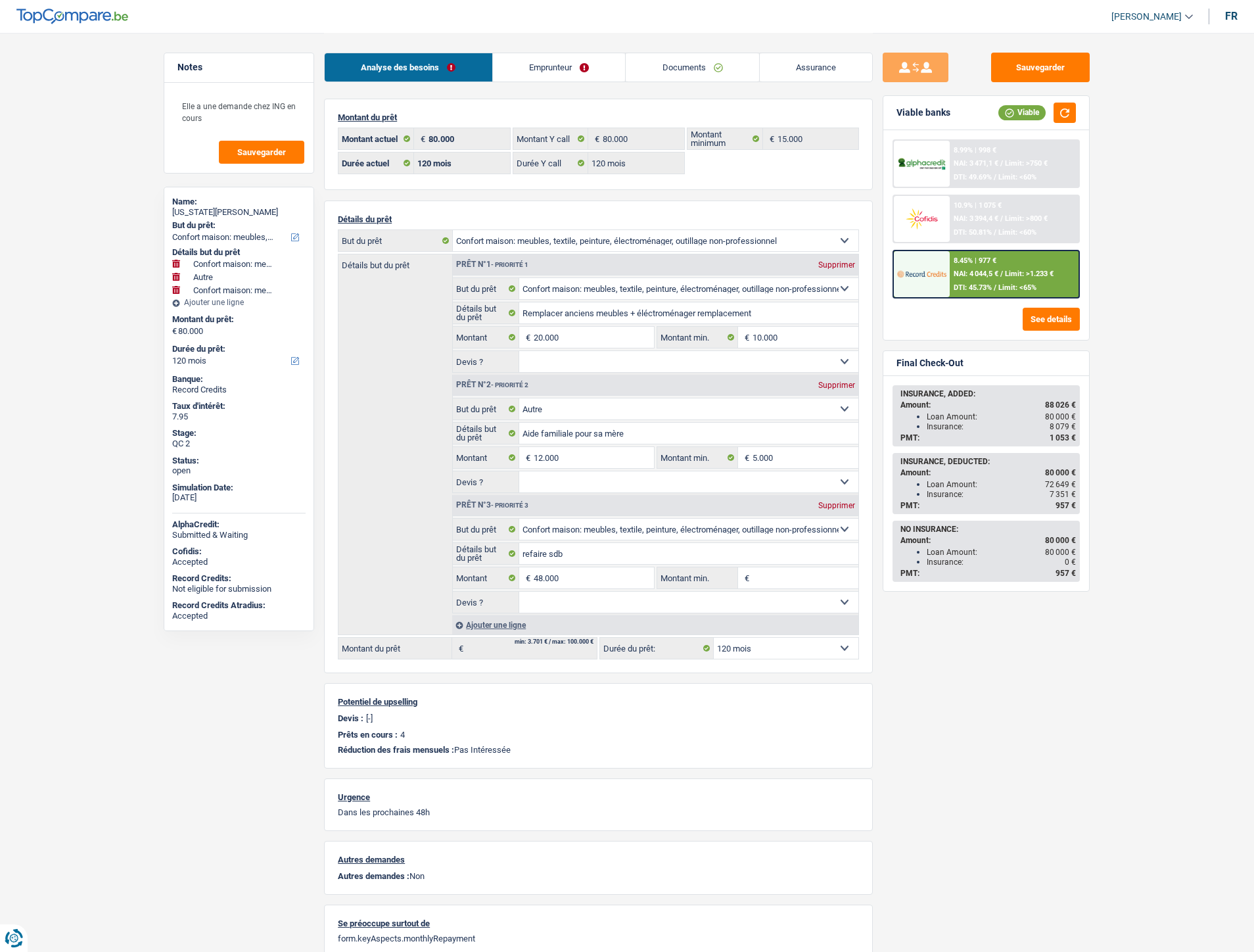
select select "household"
select select "other"
select select "household"
select select "120"
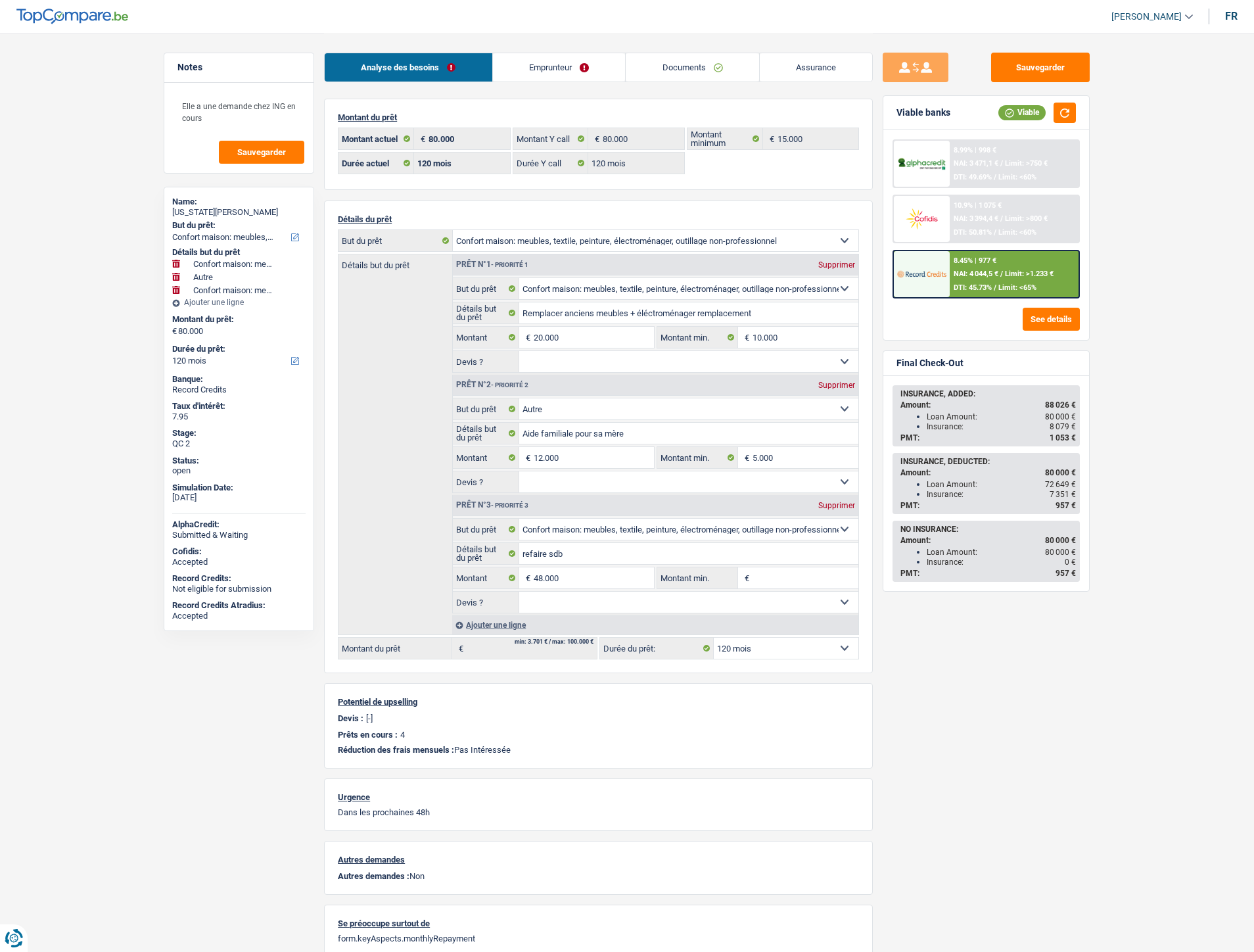
select select "120"
select select "household"
select select "other"
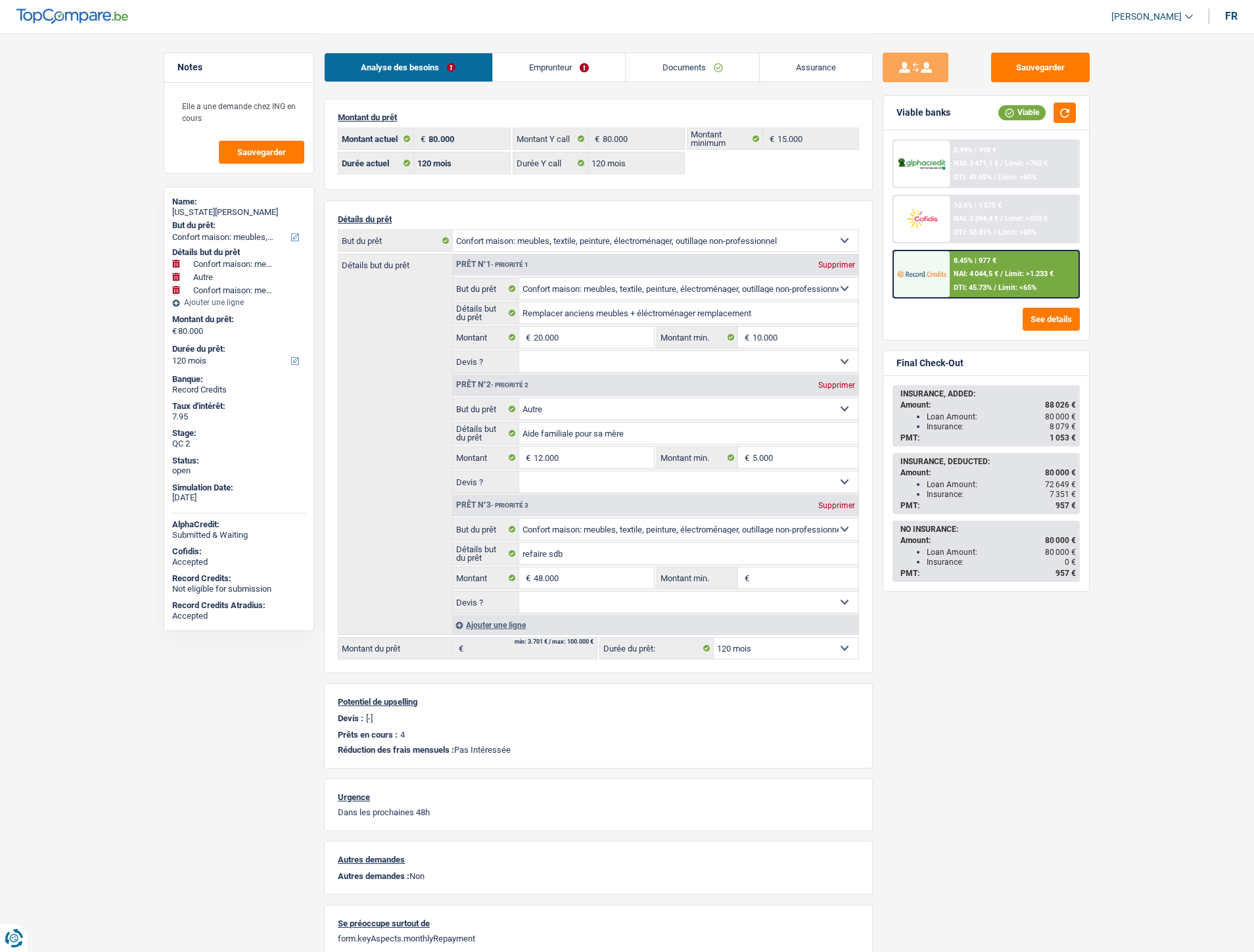
select select "household"
select select "120"
click at [692, 64] on link "Documents" at bounding box center [687, 67] width 133 height 28
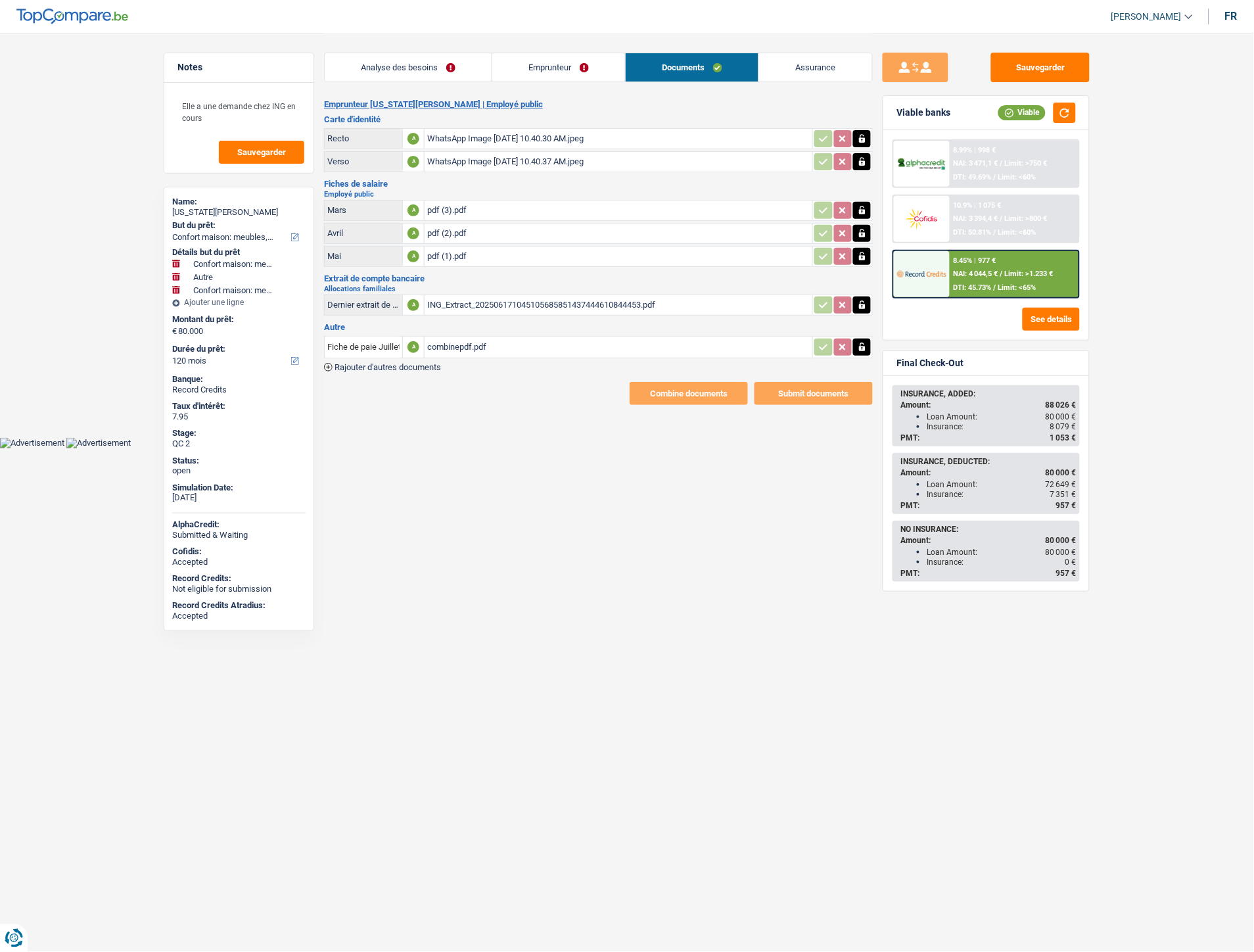
click at [406, 363] on span "Rajouter d'autres documents" at bounding box center [387, 367] width 107 height 9
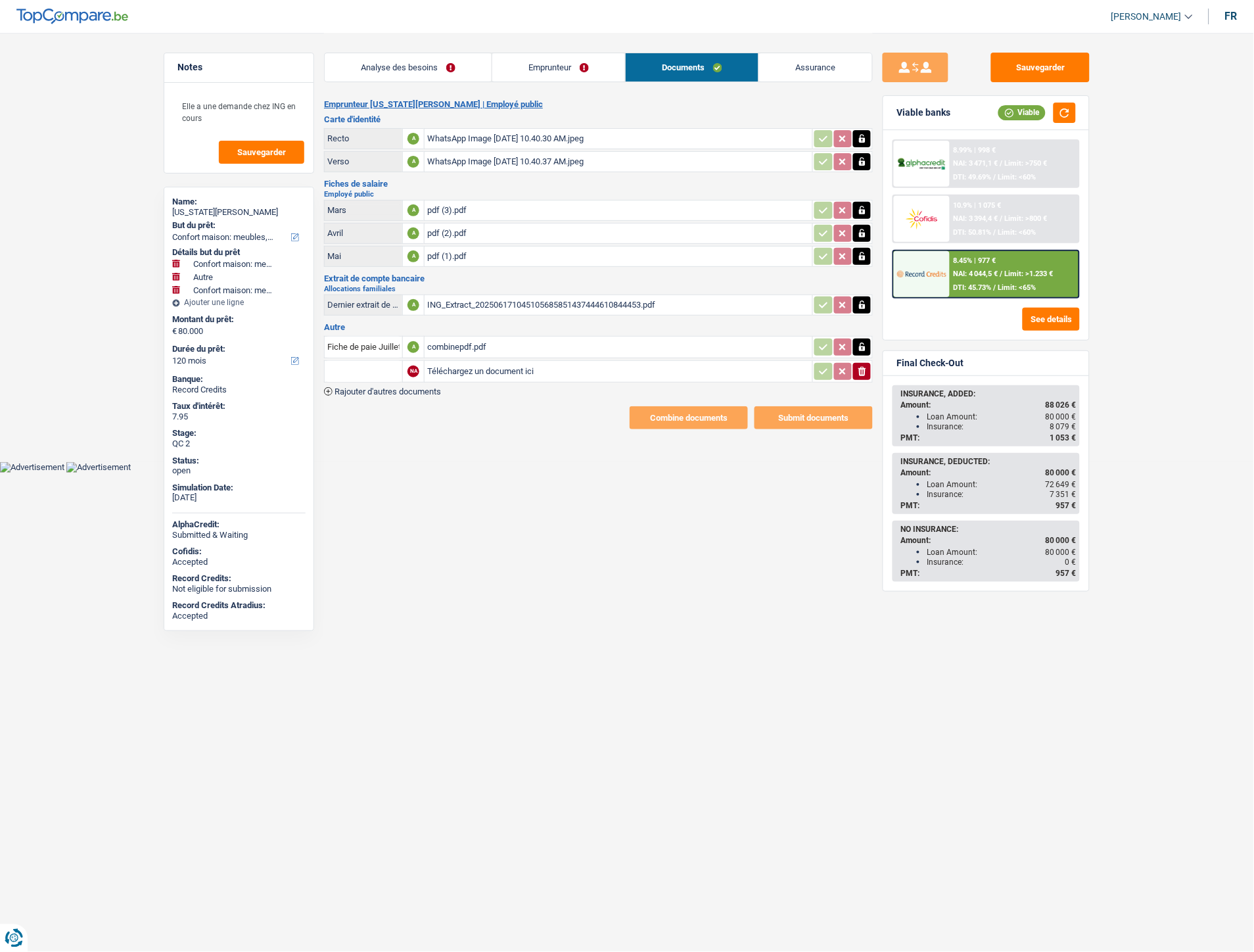
click at [449, 364] on input "Téléchargez un document ici" at bounding box center [619, 371] width 383 height 20
type input "C:\fakepath\DEVIS Roelandsheide.pdf"
click at [388, 364] on input "text" at bounding box center [363, 371] width 73 height 21
click at [389, 389] on li "Devis, facture, offre, bon de commande" at bounding box center [412, 397] width 161 height 16
type input "Devis, facture, offre, bon de commande"
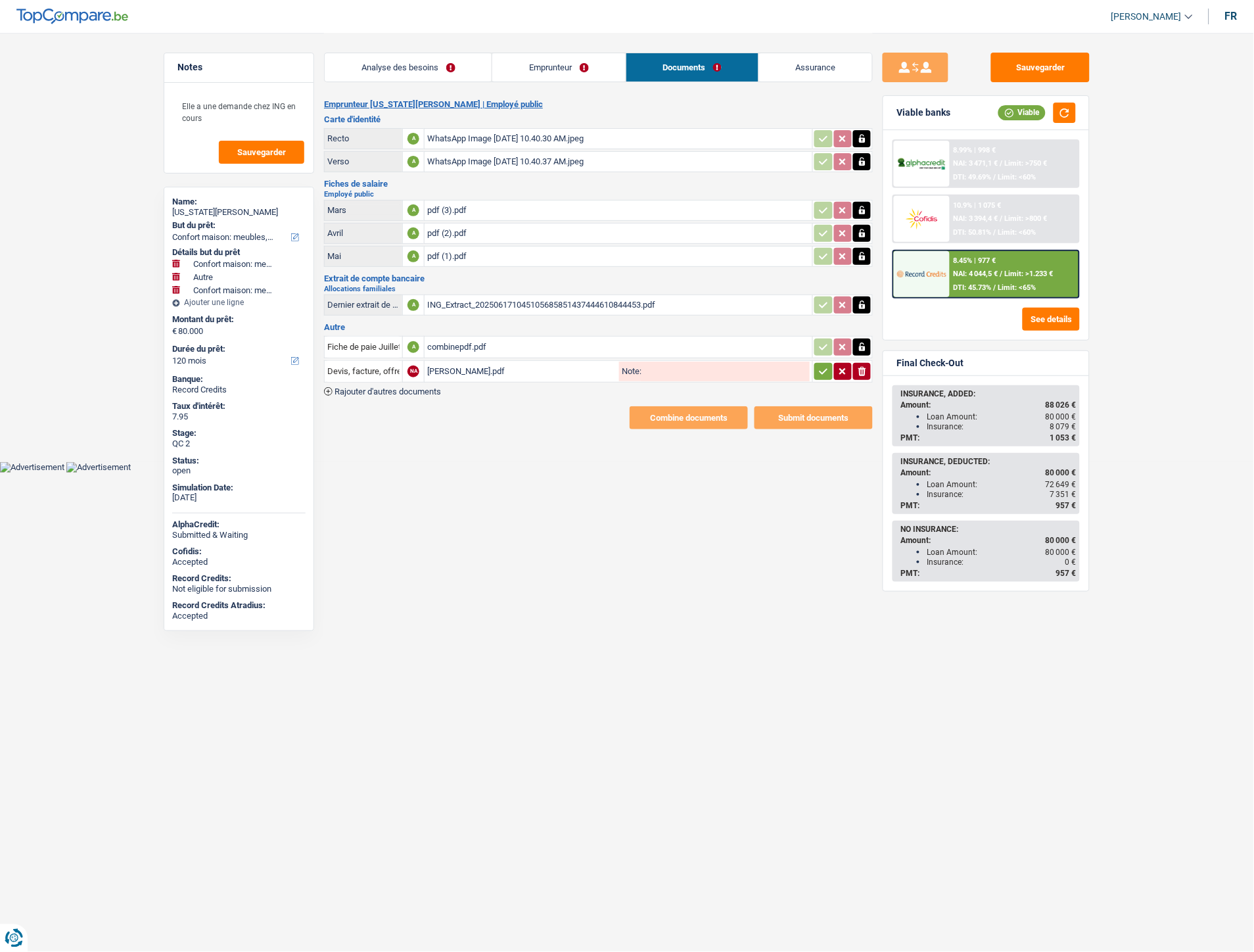
click at [825, 370] on icon "button" at bounding box center [824, 371] width 10 height 13
click at [434, 387] on span "Rajouter d'autres documents" at bounding box center [387, 391] width 107 height 9
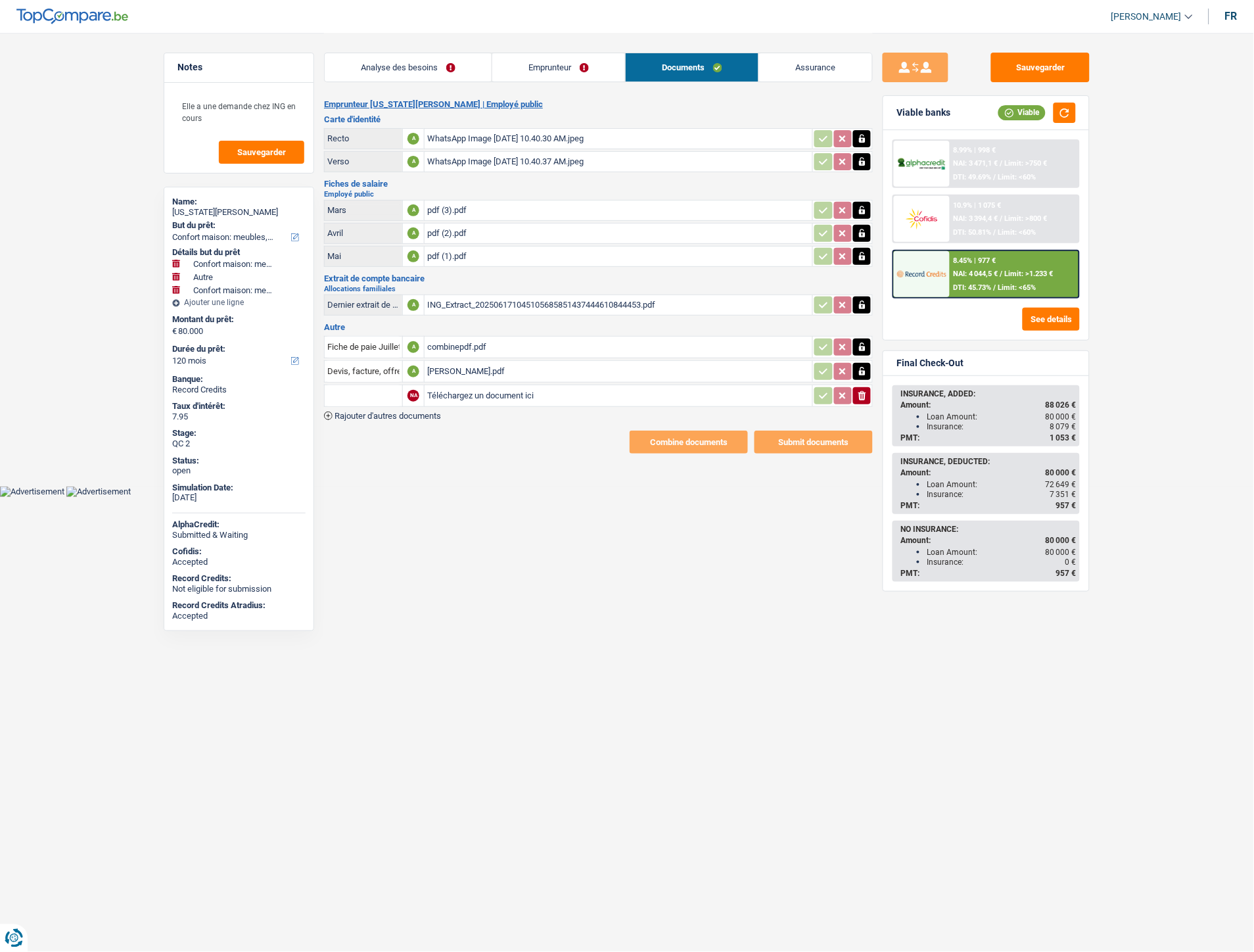
click at [460, 385] on input "Téléchargez un document ici" at bounding box center [619, 395] width 383 height 20
type input "C:\fakepath\DEVIS_2025.pdf"
click at [385, 389] on input "text" at bounding box center [363, 396] width 73 height 21
click at [384, 414] on li "Devis, facture, offre, bon de commande" at bounding box center [412, 421] width 161 height 16
type input "Devis, facture, offre, bon de commande"
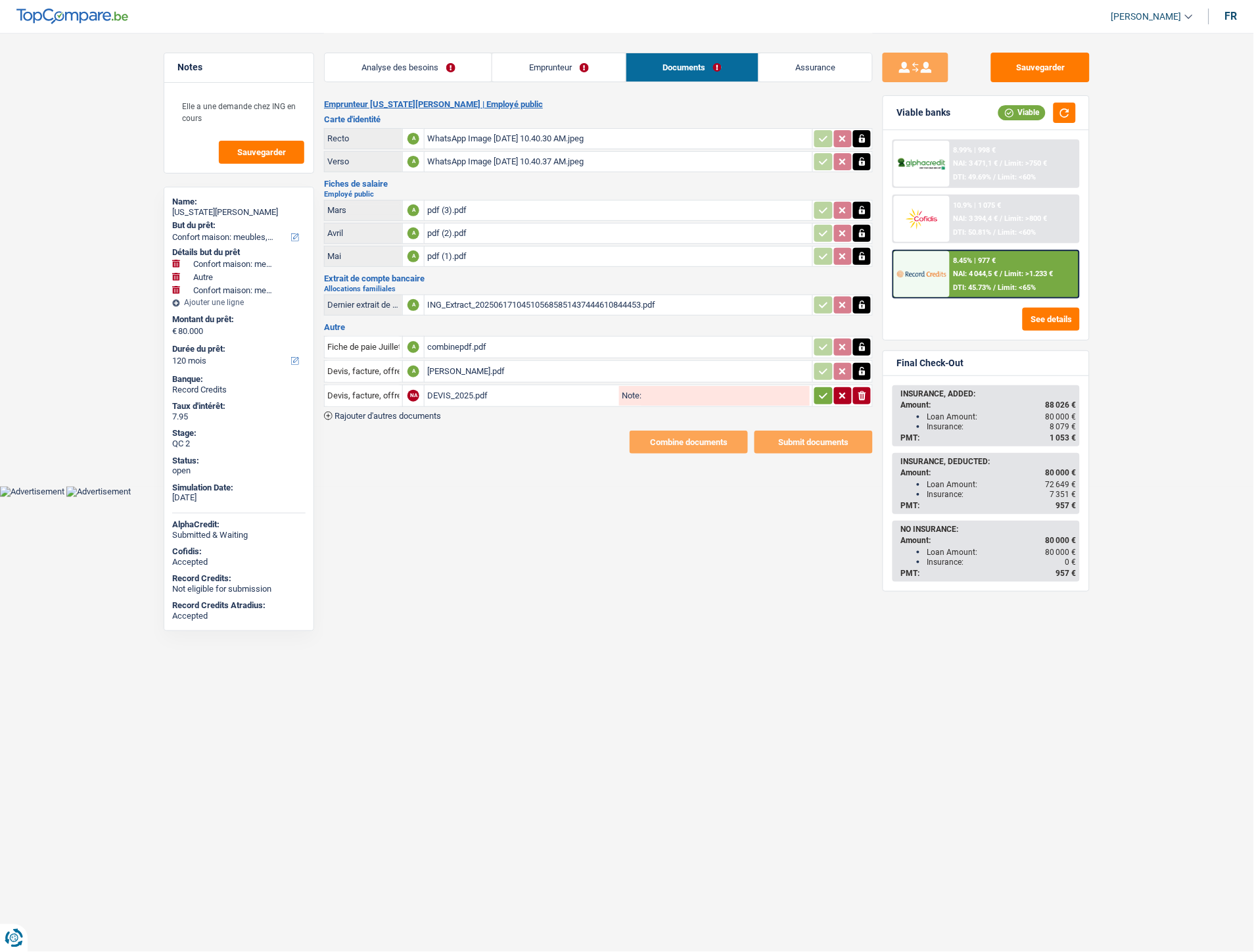
click at [819, 395] on icon "button" at bounding box center [824, 395] width 10 height 13
click at [406, 411] on span "Rajouter d'autres documents" at bounding box center [387, 415] width 107 height 9
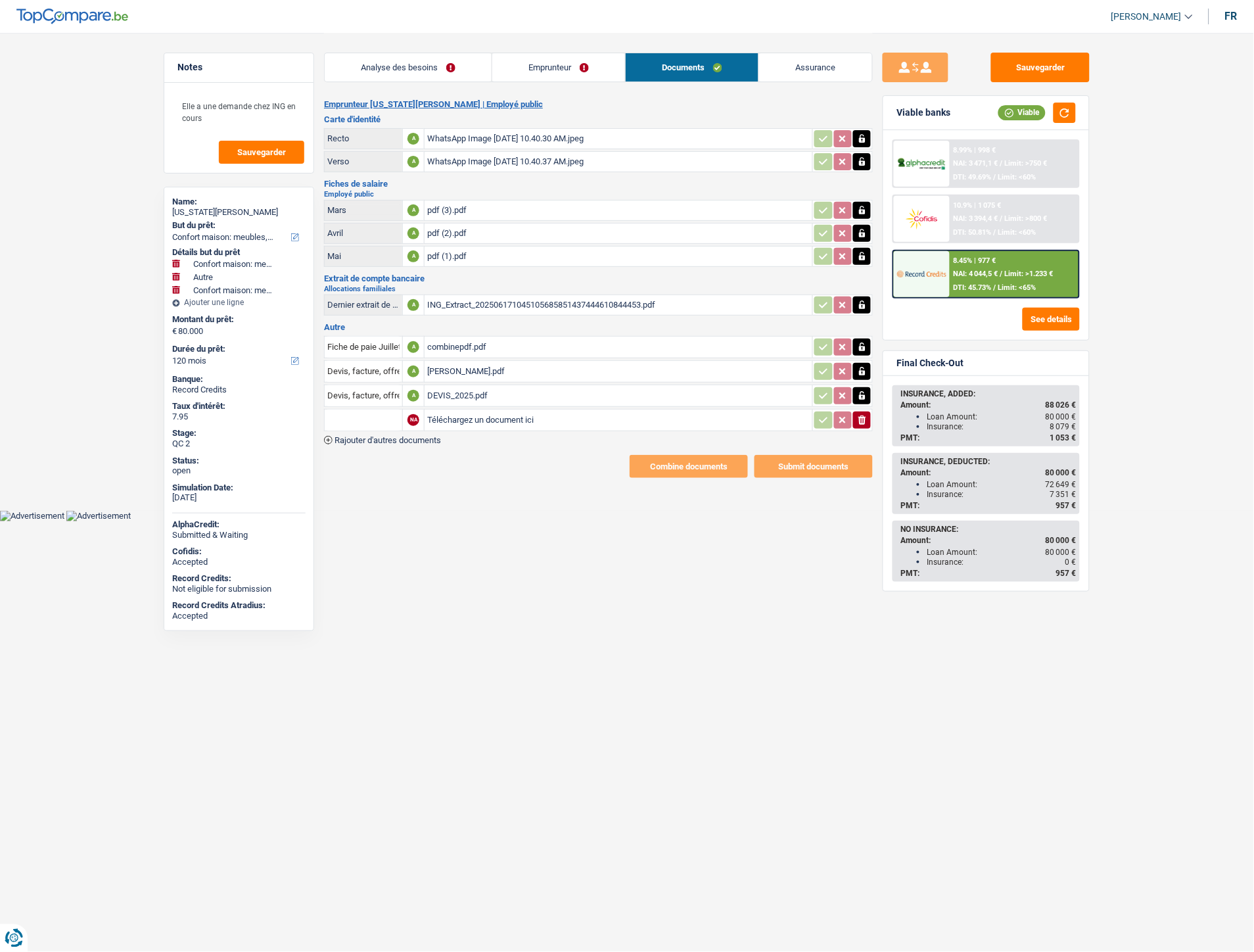
click at [443, 410] on input "Téléchargez un document ici" at bounding box center [619, 420] width 383 height 20
type input "C:\fakepath\DEVIS_2025_.pdf"
click at [379, 416] on input "text" at bounding box center [363, 420] width 73 height 21
click at [383, 438] on li "Devis, facture, offre, bon de commande" at bounding box center [412, 445] width 161 height 16
type input "Devis, facture, offre, bon de commande"
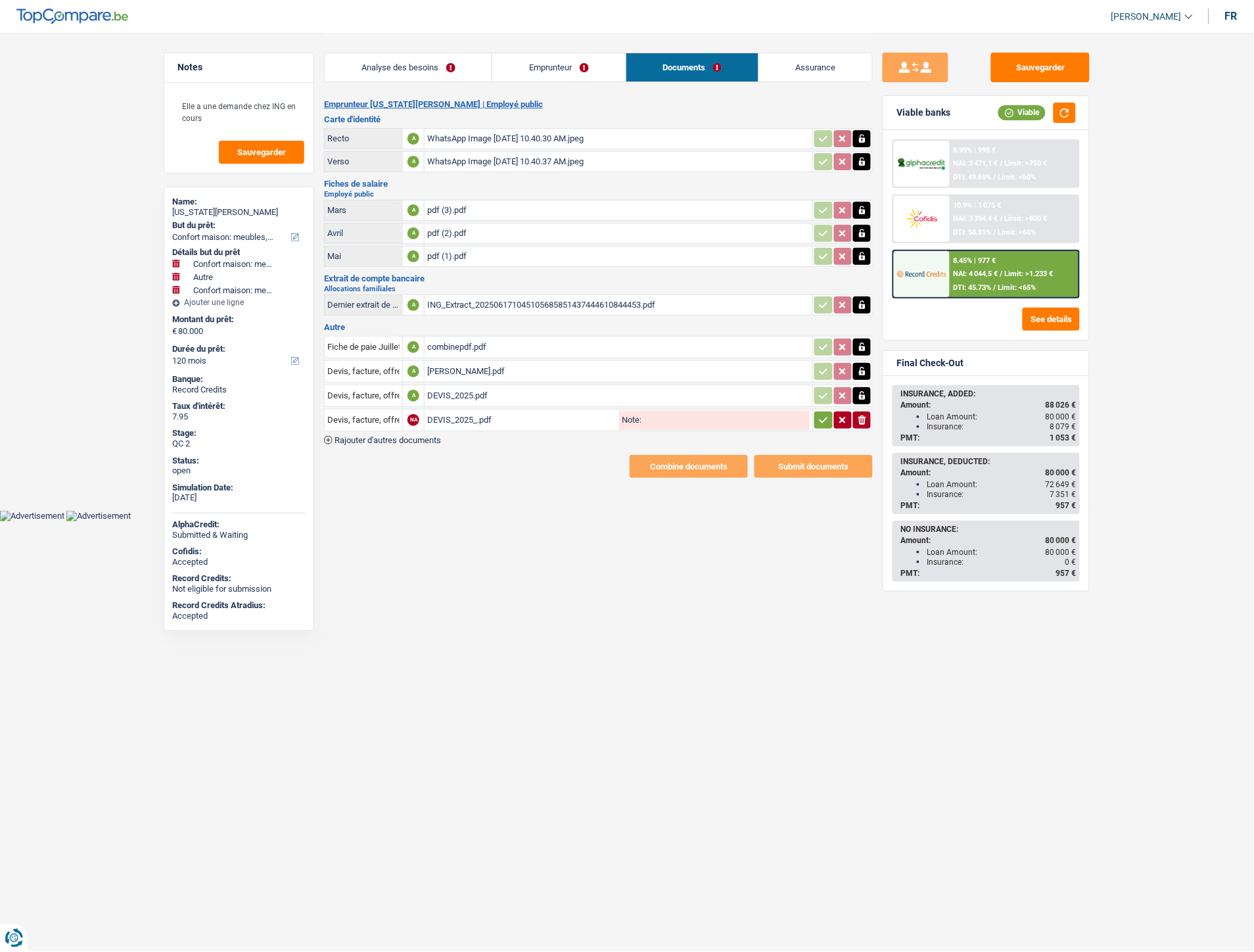
click at [820, 414] on icon "button" at bounding box center [824, 420] width 10 height 13
click at [421, 436] on span "Rajouter d'autres documents" at bounding box center [387, 440] width 107 height 9
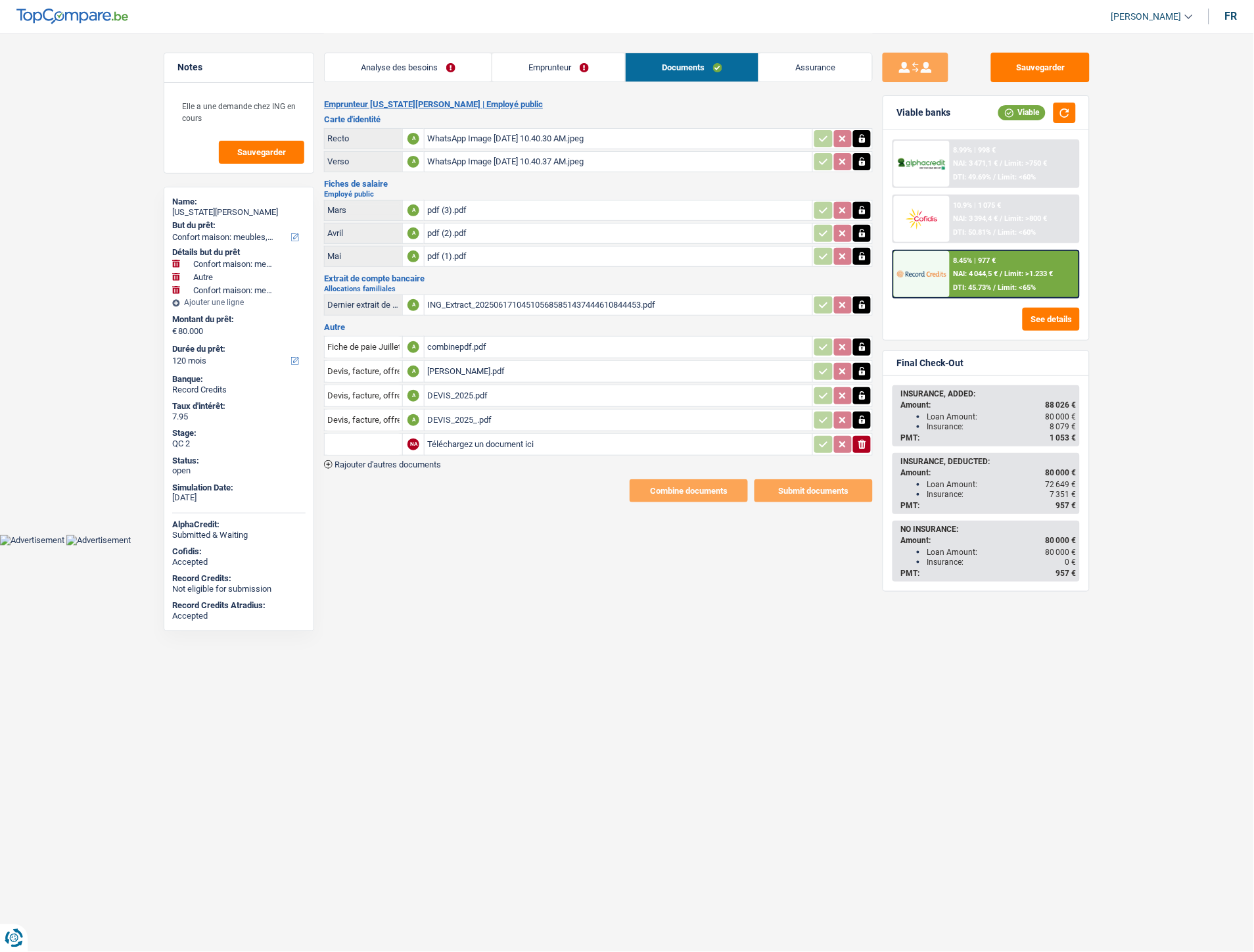
click at [479, 434] on input "Téléchargez un document ici" at bounding box center [619, 444] width 383 height 20
type input "C:\fakepath\Devis_BR.pdf"
click at [374, 439] on input "text" at bounding box center [363, 444] width 73 height 21
click at [378, 462] on li "Devis, facture, offre, bon de commande" at bounding box center [412, 470] width 161 height 16
type input "Devis, facture, offre, bon de commande"
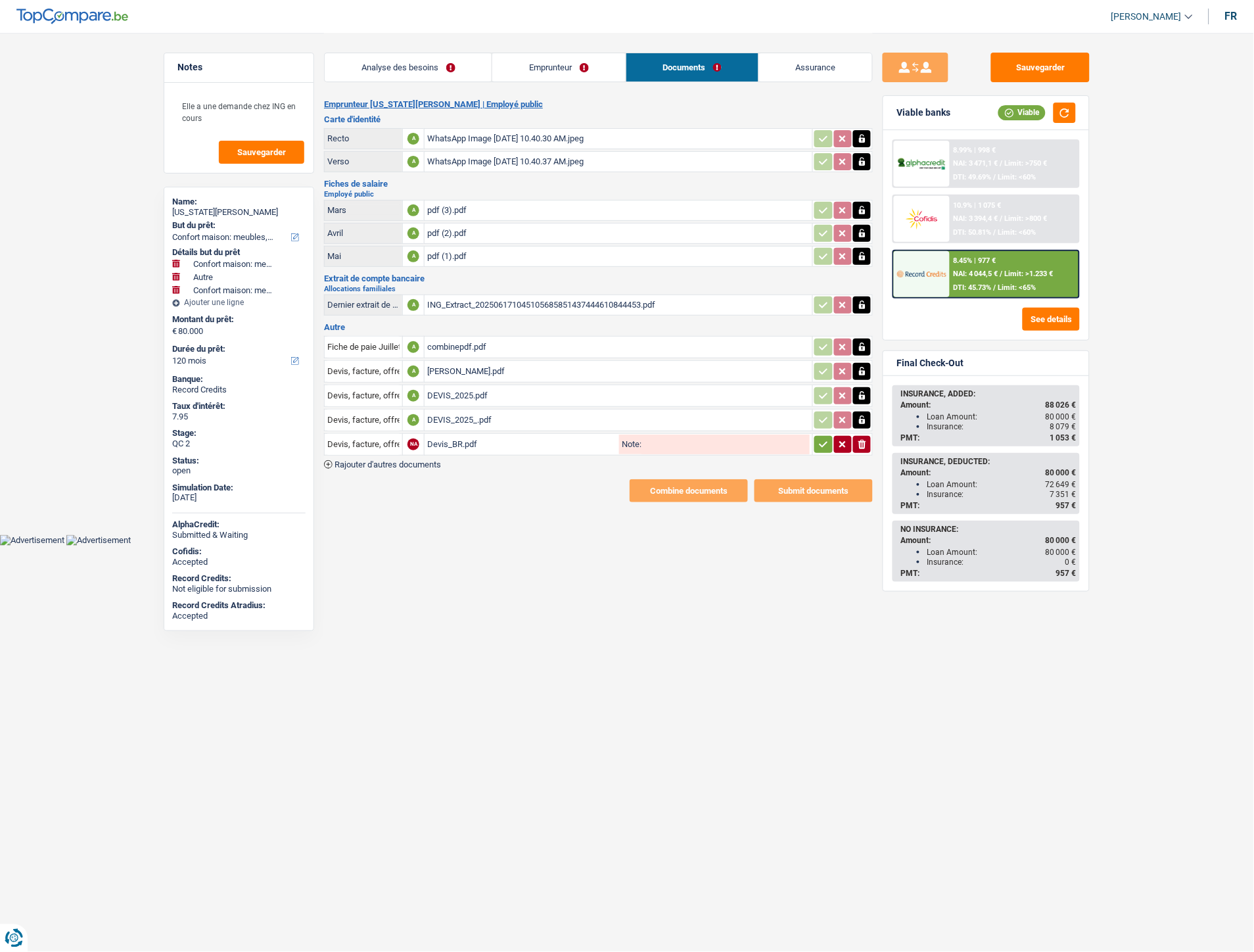
click at [819, 438] on icon "button" at bounding box center [824, 444] width 10 height 13
click at [409, 460] on span "Rajouter d'autres documents" at bounding box center [387, 464] width 107 height 9
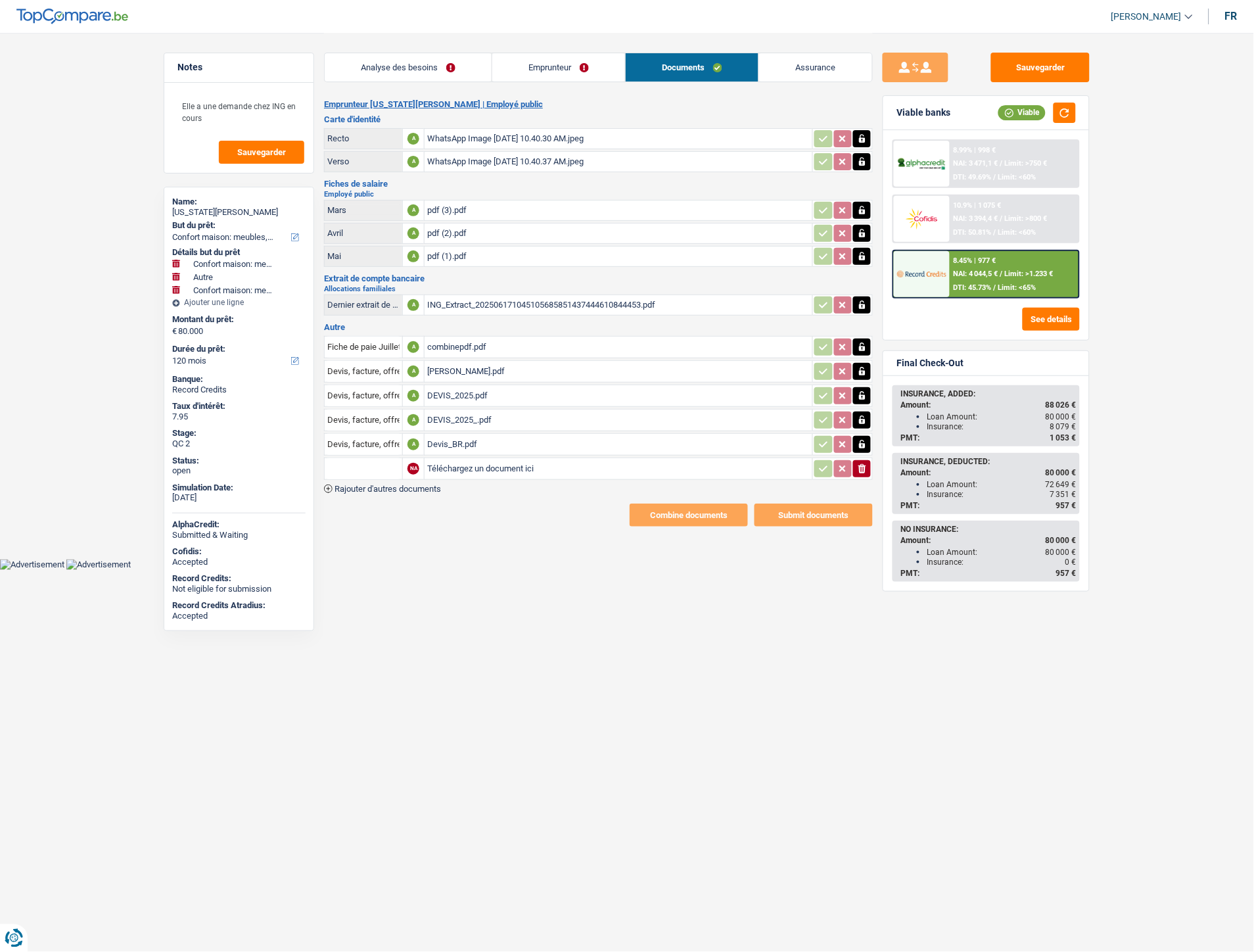
click at [451, 460] on input "Téléchargez un document ici" at bounding box center [619, 468] width 383 height 20
type input "C:\fakepath\Offre de prix palissade et plantation Jason.pdf"
click at [389, 464] on input "text" at bounding box center [363, 468] width 73 height 21
click at [397, 491] on li "Devis, facture, offre, bon de commande" at bounding box center [412, 494] width 161 height 16
type input "Devis, facture, offre, bon de commande"
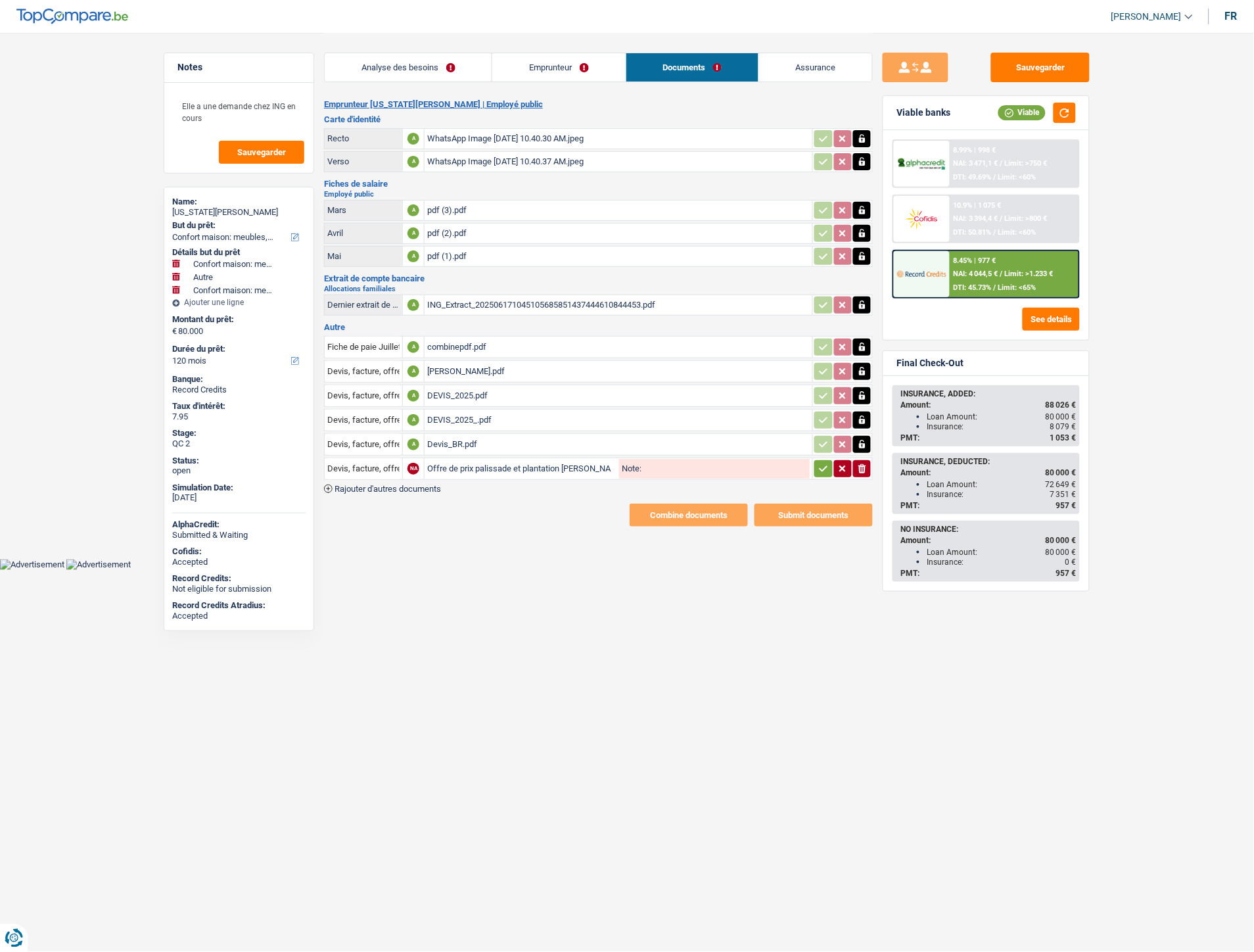
click at [825, 462] on icon "button" at bounding box center [824, 468] width 10 height 13
click at [415, 485] on span "Rajouter d'autres documents" at bounding box center [387, 489] width 107 height 9
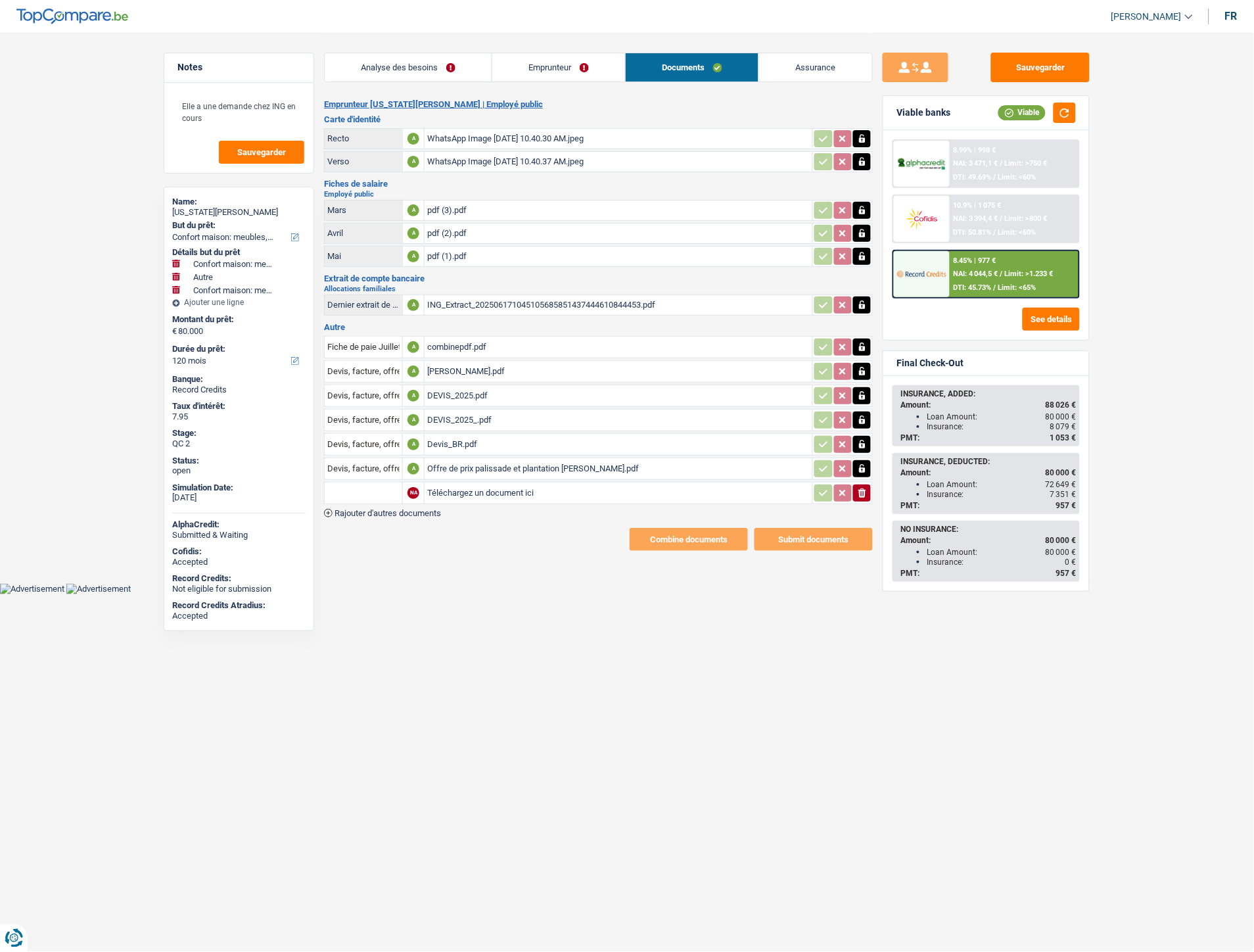
click at [451, 485] on input "Téléchargez un document ici" at bounding box center [619, 492] width 383 height 20
type input "C:\fakepath\Offre.pdf"
click at [377, 488] on input "text" at bounding box center [363, 493] width 73 height 21
click at [376, 511] on li "Devis, facture, offre, bon de commande" at bounding box center [412, 519] width 161 height 16
type input "Devis, facture, offre, bon de commande"
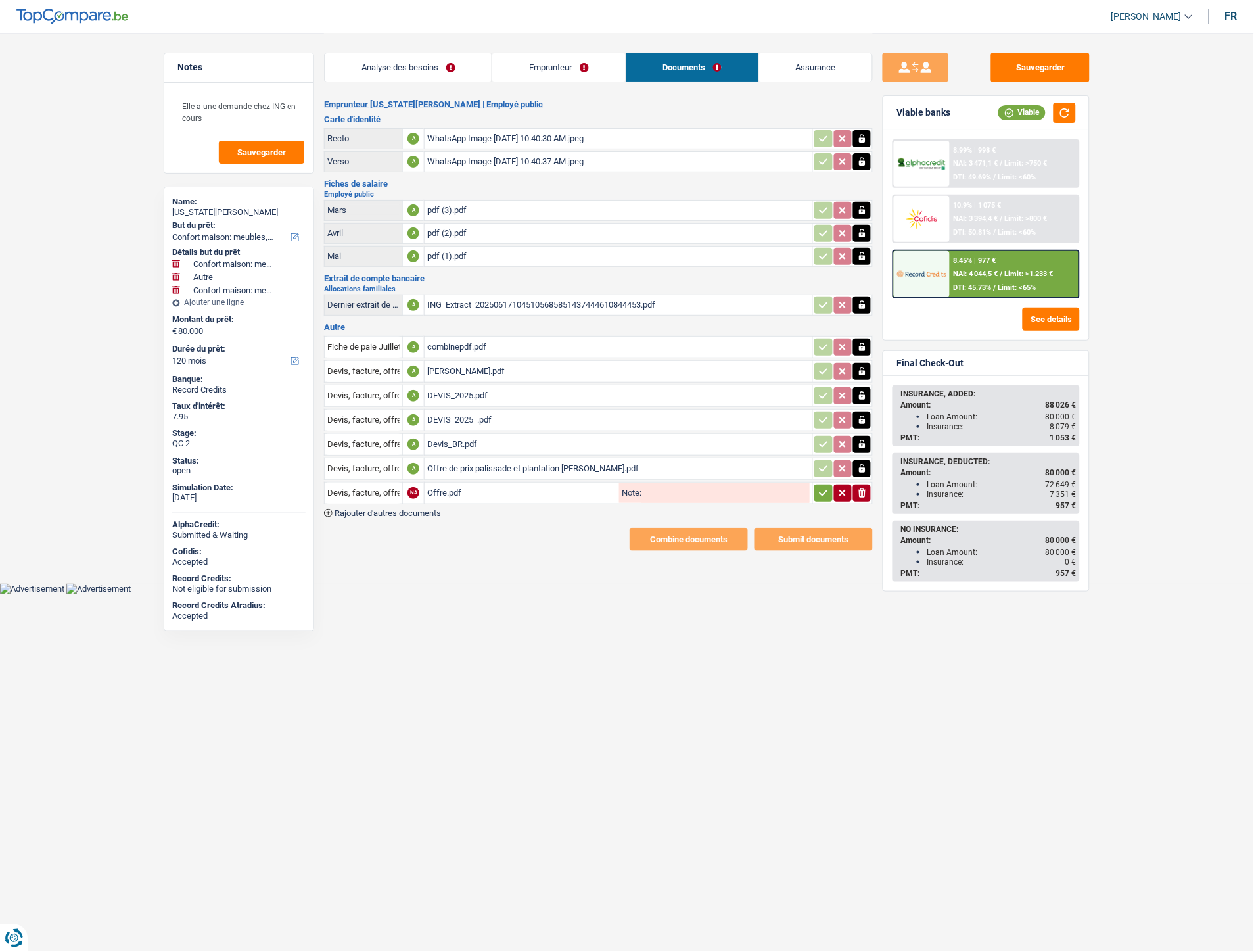
click at [820, 493] on button "button" at bounding box center [823, 493] width 18 height 17
click at [419, 508] on span "Rajouter d'autres documents" at bounding box center [387, 513] width 107 height 9
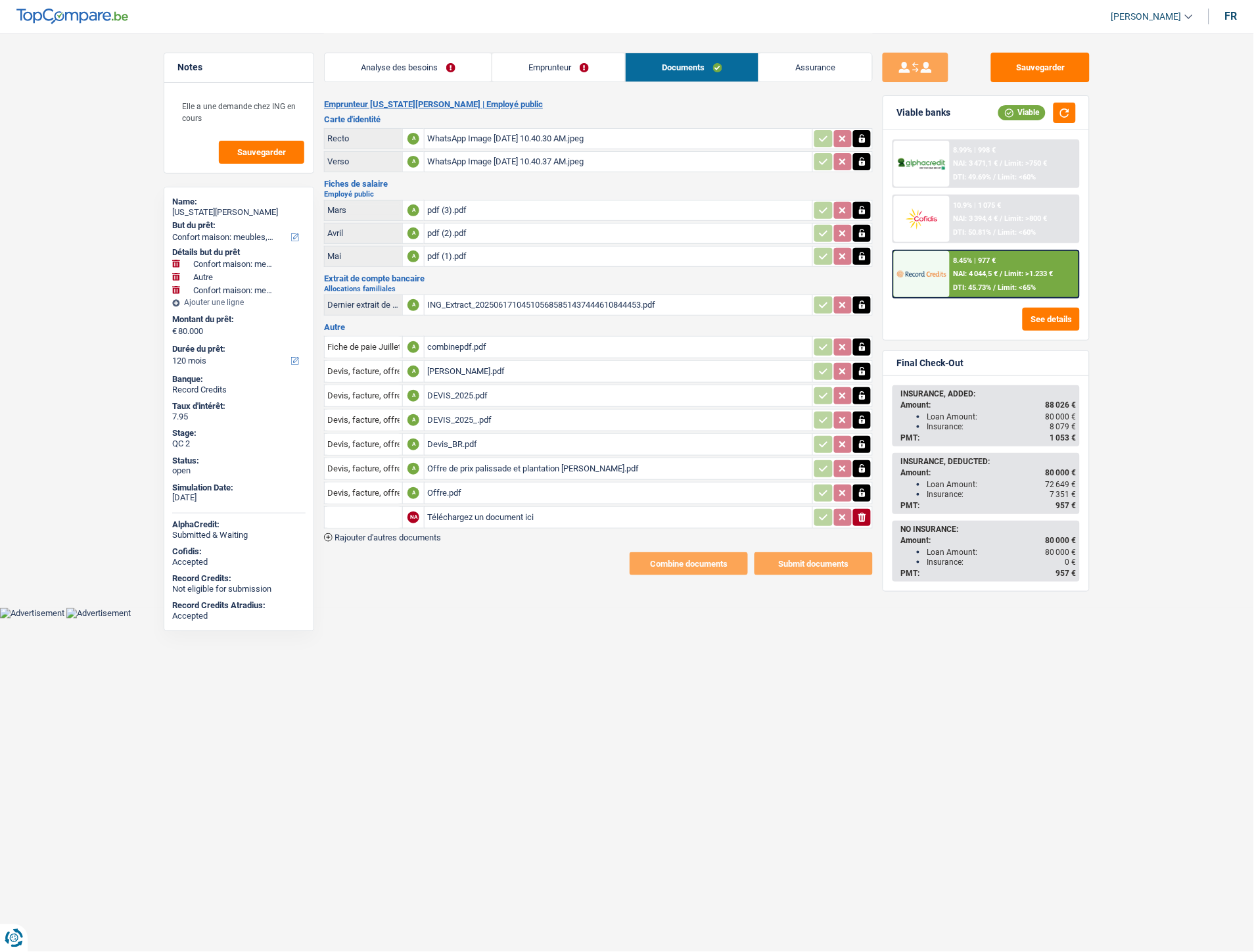
click at [497, 508] on input "Téléchargez un document ici" at bounding box center [619, 517] width 383 height 20
type input "C:\fakepath\Soff-OV-24112914550.pdf"
click at [349, 507] on input "text" at bounding box center [363, 517] width 73 height 21
click at [371, 539] on li "Devis, facture, offre, bon de commande" at bounding box center [412, 543] width 161 height 16
type input "Devis, facture, offre, bon de commande"
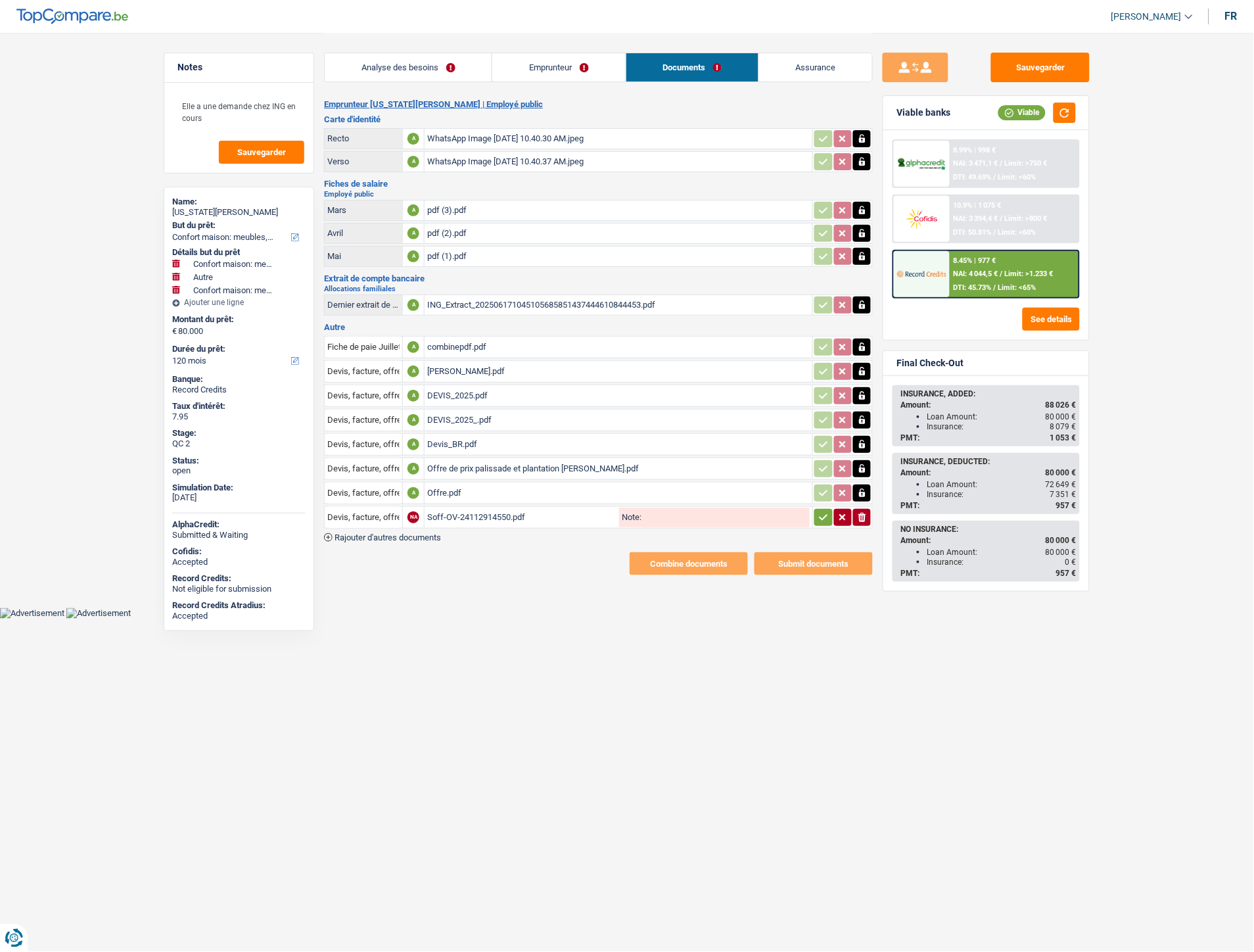
click at [826, 514] on icon "button" at bounding box center [824, 517] width 10 height 13
click at [420, 533] on span "Rajouter d'autres documents" at bounding box center [387, 538] width 107 height 9
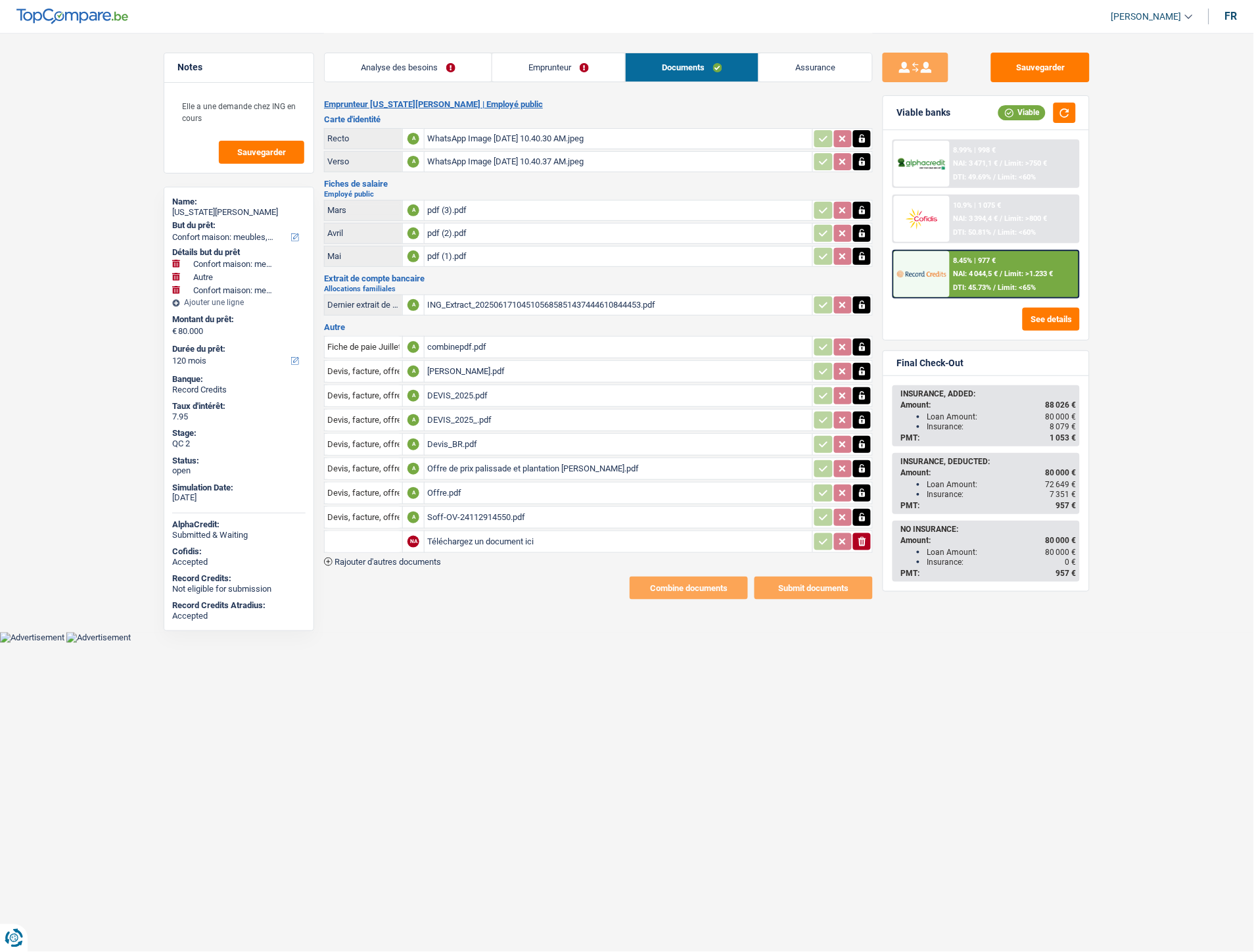
click at [418, 557] on span "Rajouter d'autres documents" at bounding box center [387, 561] width 107 height 9
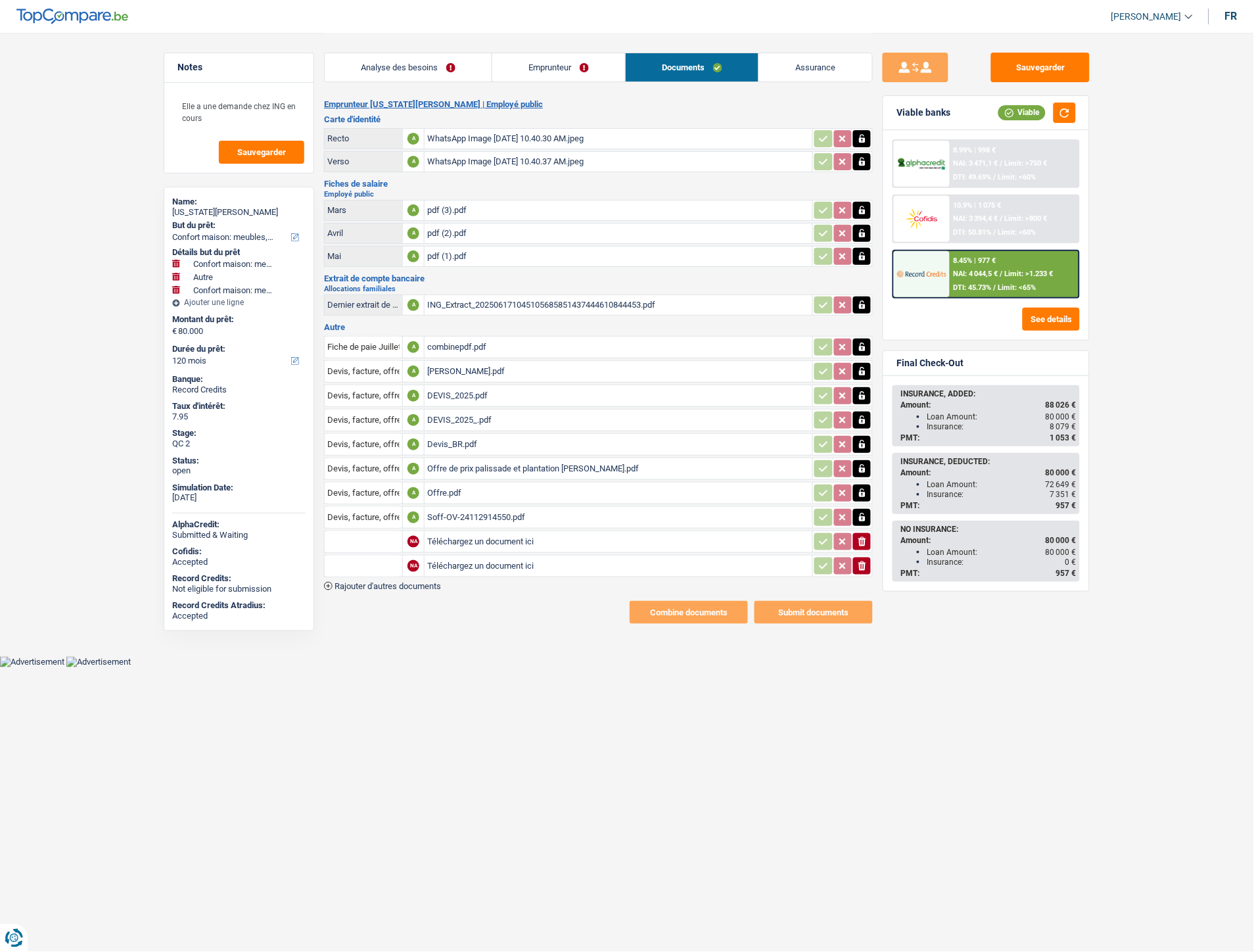
click at [418, 582] on span "Rajouter d'autres documents" at bounding box center [387, 586] width 107 height 9
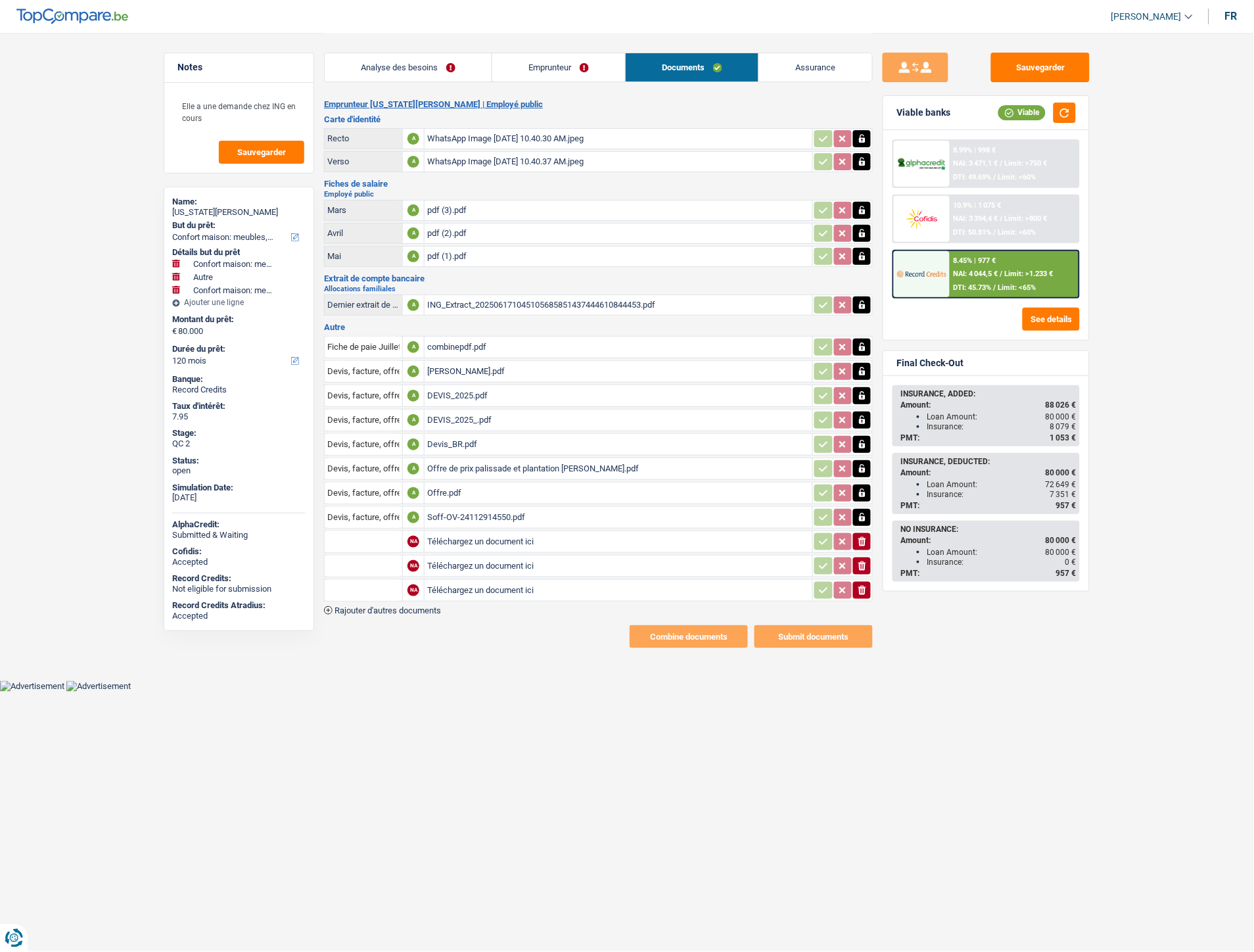
click at [460, 532] on input "Téléchargez un document ici" at bounding box center [619, 541] width 383 height 20
type input "C:\fakepath\Capture d'écran 2025-09-11 174808.png"
click at [451, 559] on input "Téléchargez un document ici" at bounding box center [619, 566] width 383 height 20
click at [859, 537] on icon "button" at bounding box center [862, 541] width 8 height 9
click at [483, 537] on input "Téléchargez un document ici" at bounding box center [619, 541] width 383 height 20
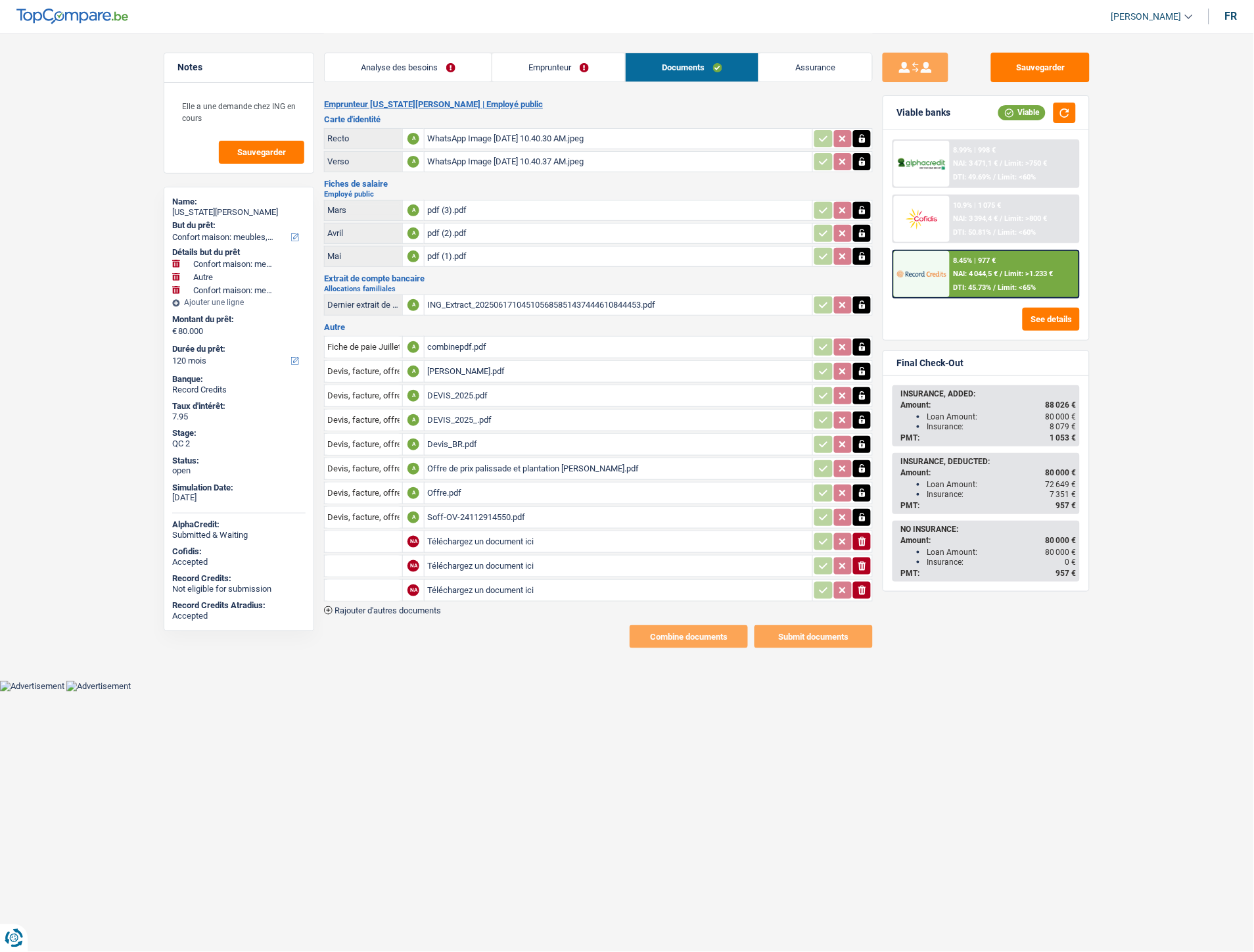
click at [498, 556] on input "Téléchargez un document ici" at bounding box center [619, 566] width 383 height 20
type input "C:\fakepath\Capture d'écran 2025-09-11 174818.png"
click at [497, 535] on input "Téléchargez un document ici" at bounding box center [619, 541] width 383 height 20
click at [459, 536] on input "Téléchargez un document ici" at bounding box center [619, 541] width 383 height 20
click at [474, 532] on input "Téléchargez un document ici" at bounding box center [619, 541] width 383 height 20
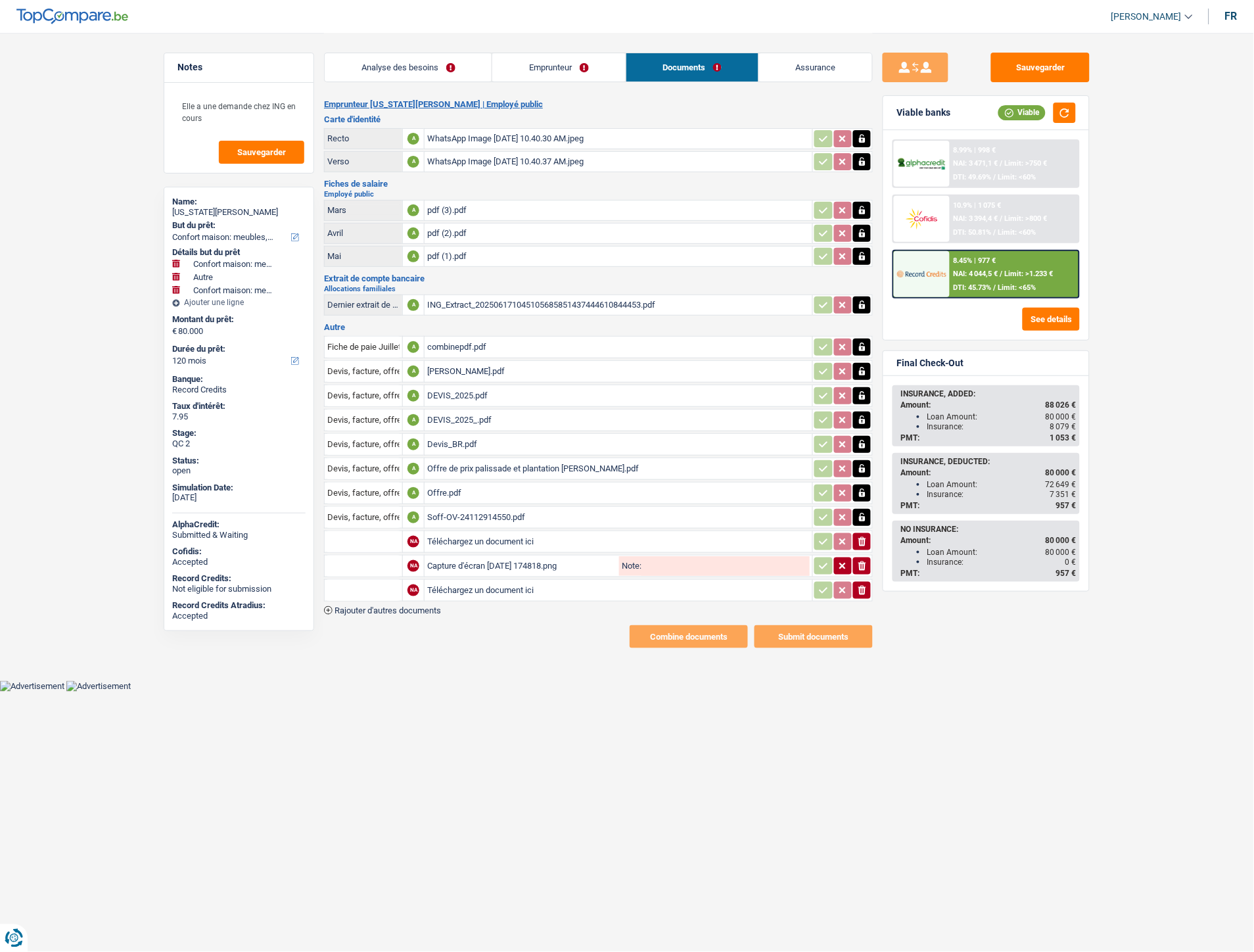
click at [439, 584] on input "Téléchargez un document ici" at bounding box center [619, 590] width 383 height 20
type input "C:\fakepath\Capture d'écran 2025-09-11 174829.png"
click at [449, 535] on input "Téléchargez un document ici" at bounding box center [619, 541] width 383 height 20
click at [500, 532] on input "Téléchargez un document ici" at bounding box center [619, 541] width 383 height 20
type input "C:\fakepath\Capture d'écran 2025-09-11 174945.png"
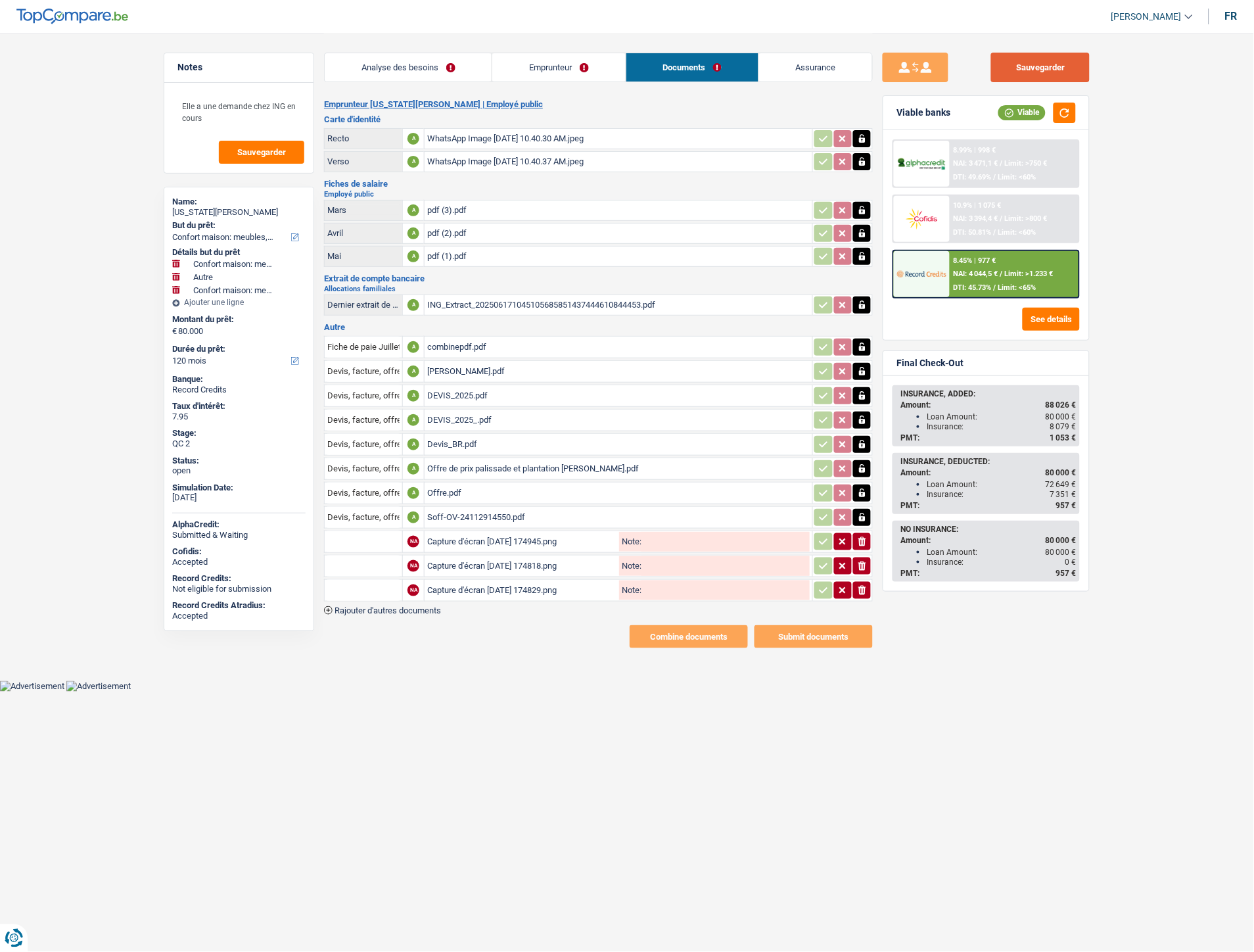
click at [1031, 66] on button "Sauvegarder" at bounding box center [1040, 68] width 98 height 30
click at [1073, 73] on button "Sauvegarder" at bounding box center [1040, 68] width 98 height 30
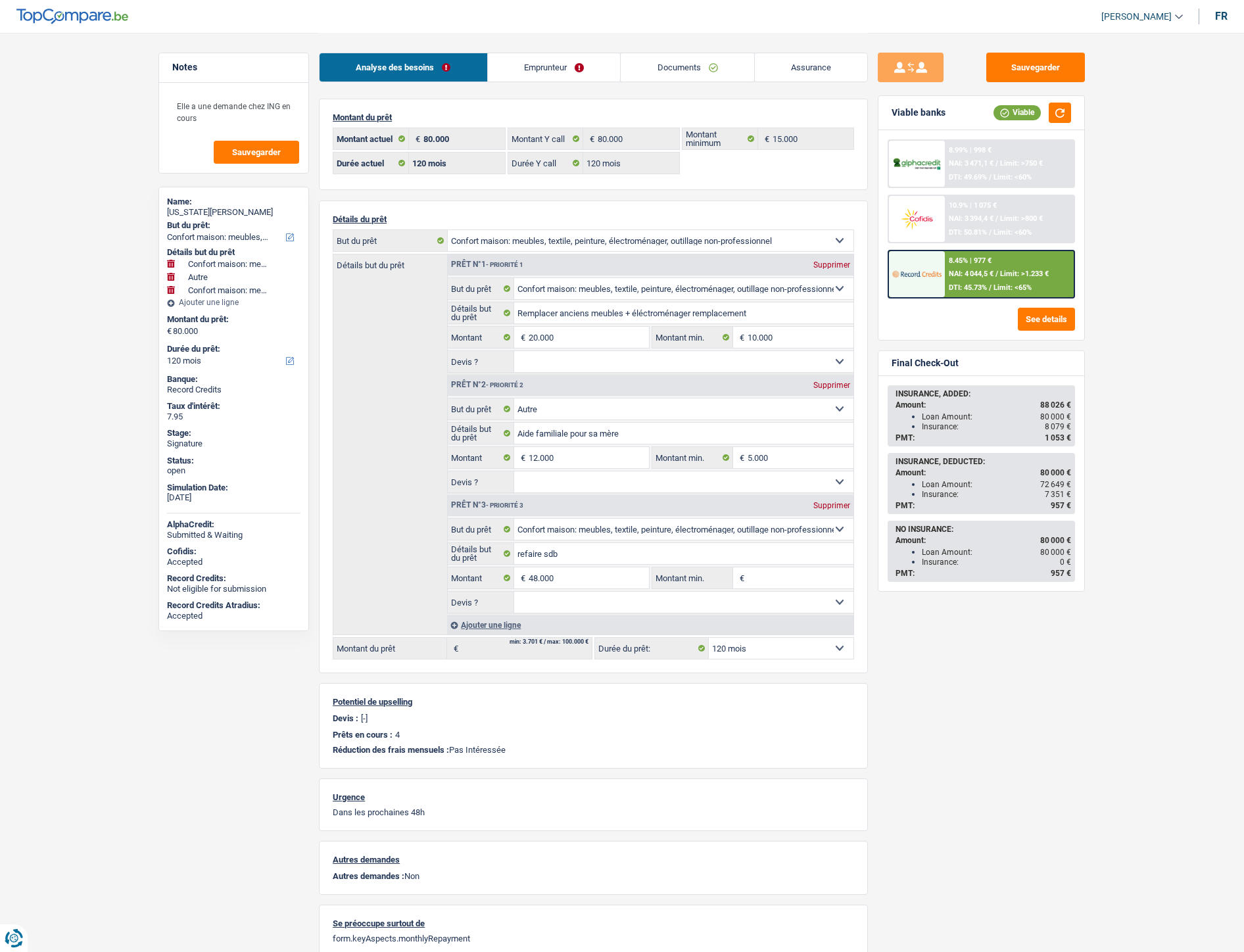
select select "household"
select select "other"
select select "household"
select select "120"
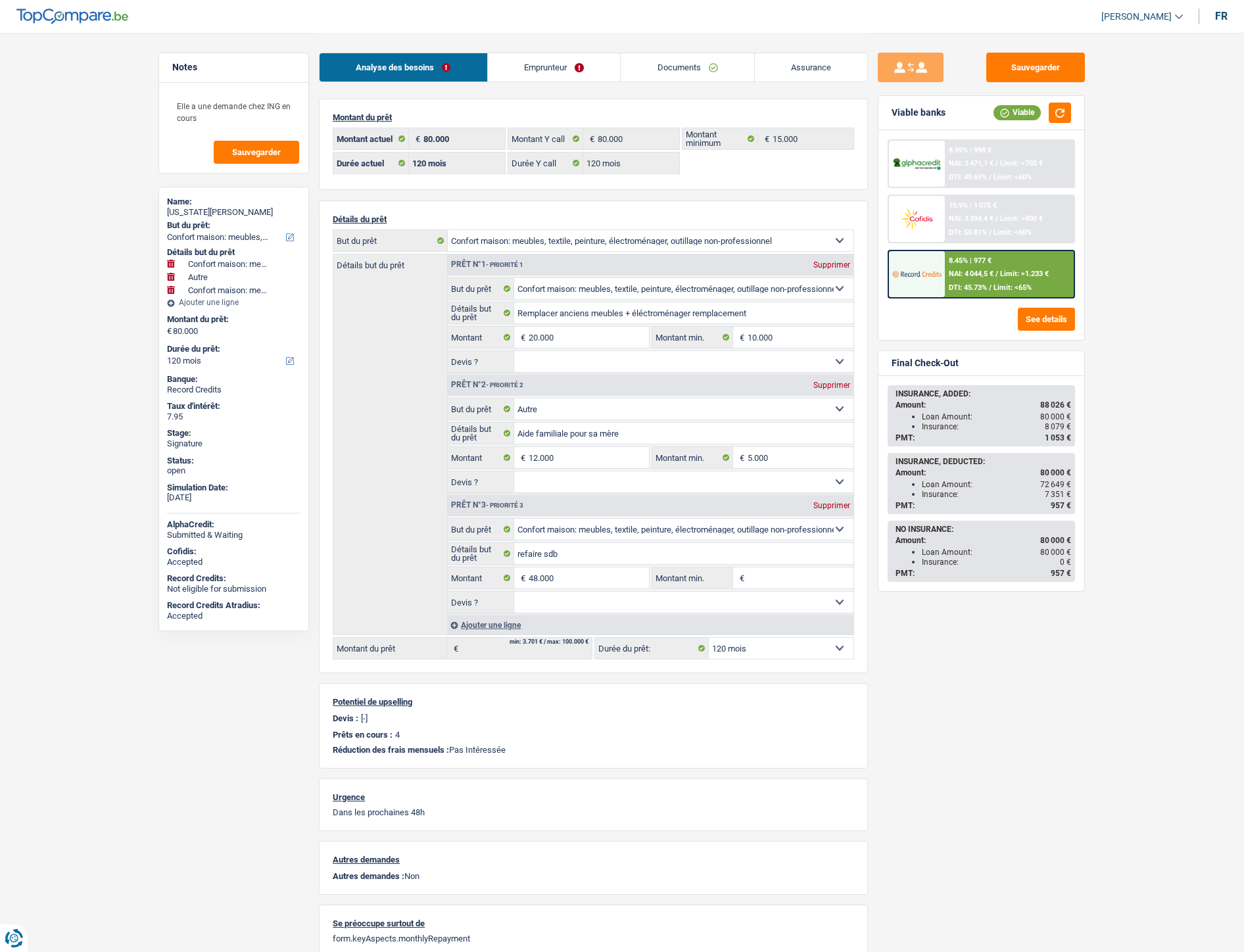
select select "120"
select select "household"
select select "other"
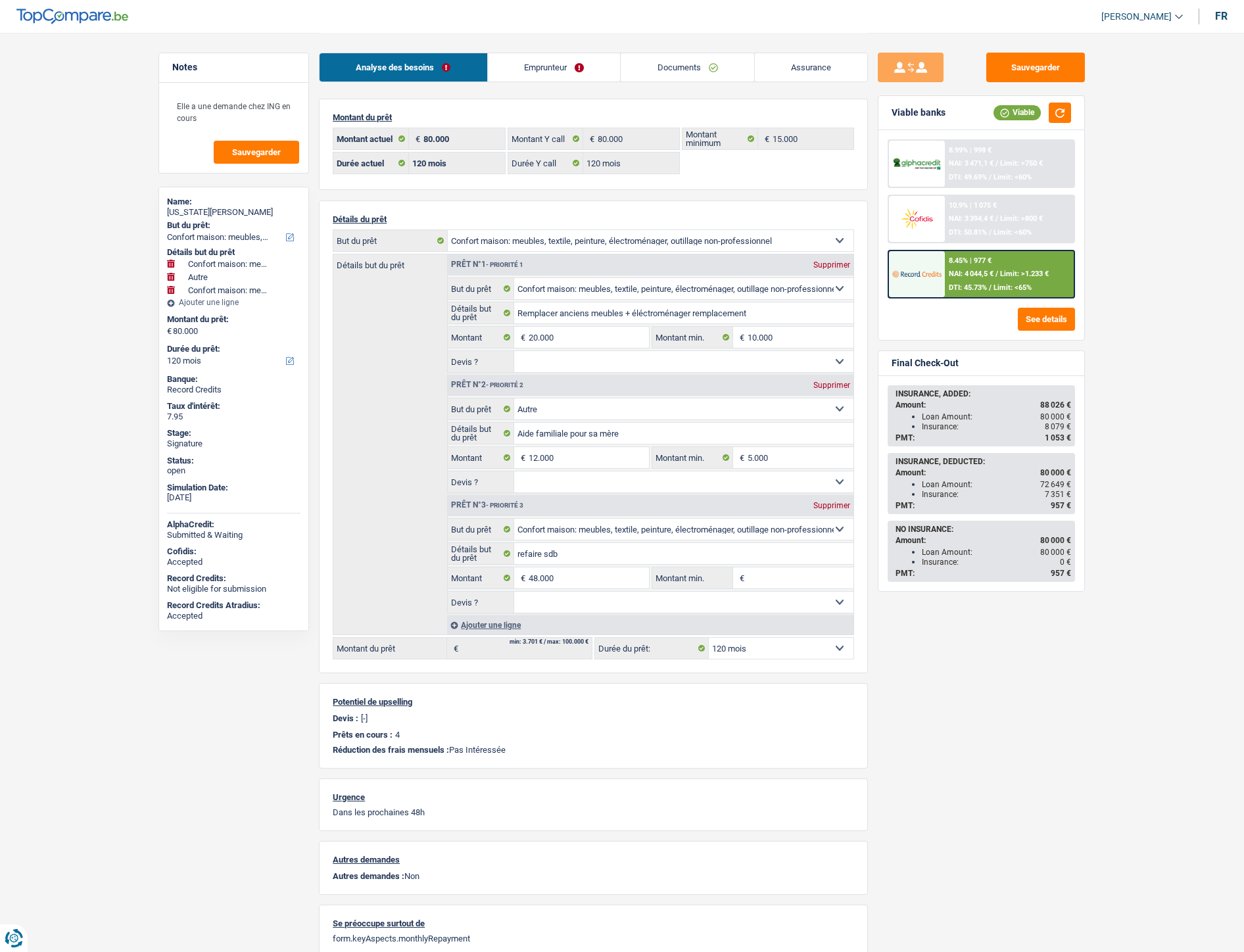
select select "household"
select select "120"
click at [975, 167] on span "NAI: 3 471,1 €" at bounding box center [971, 163] width 44 height 9
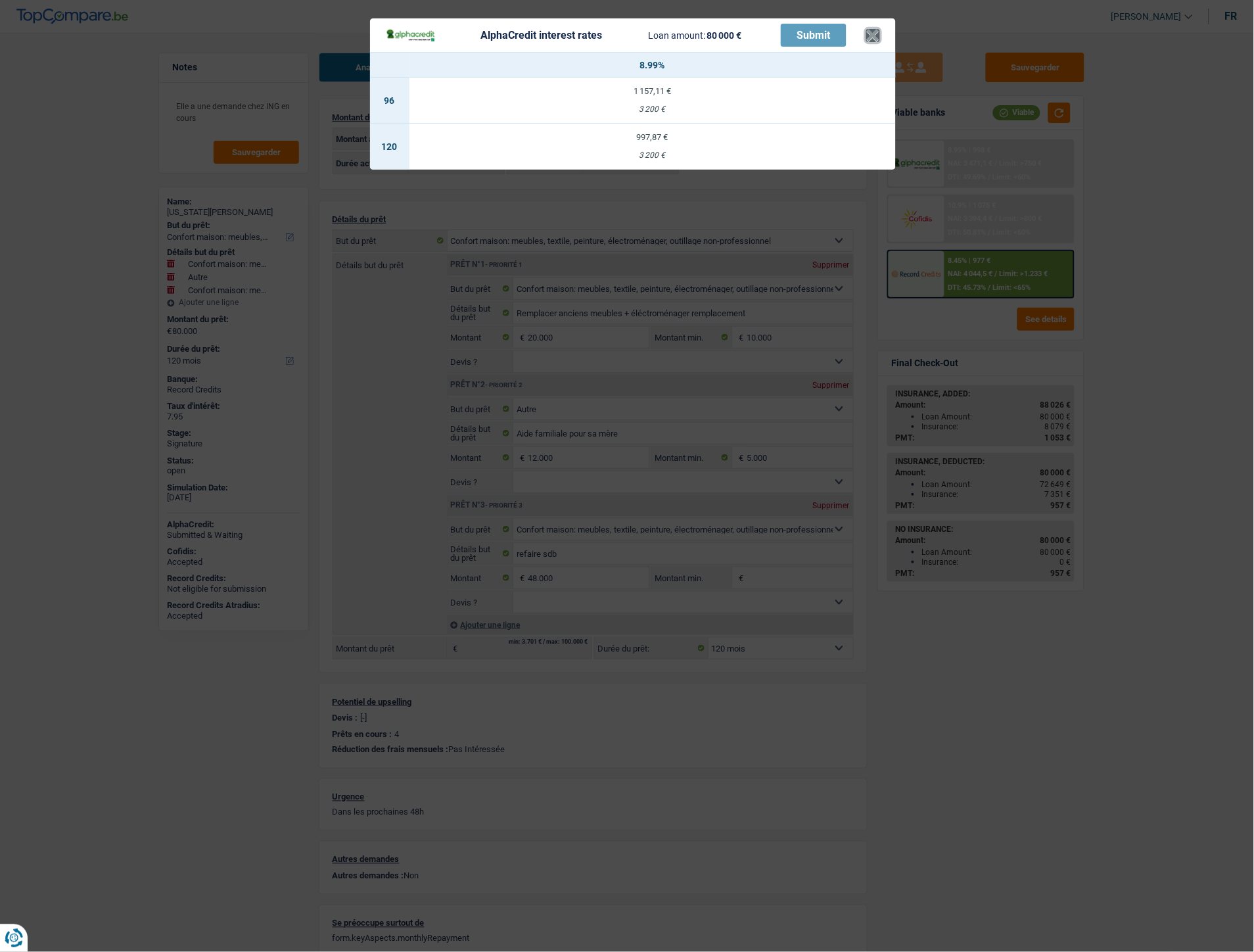
click at [870, 36] on button "×" at bounding box center [874, 35] width 14 height 13
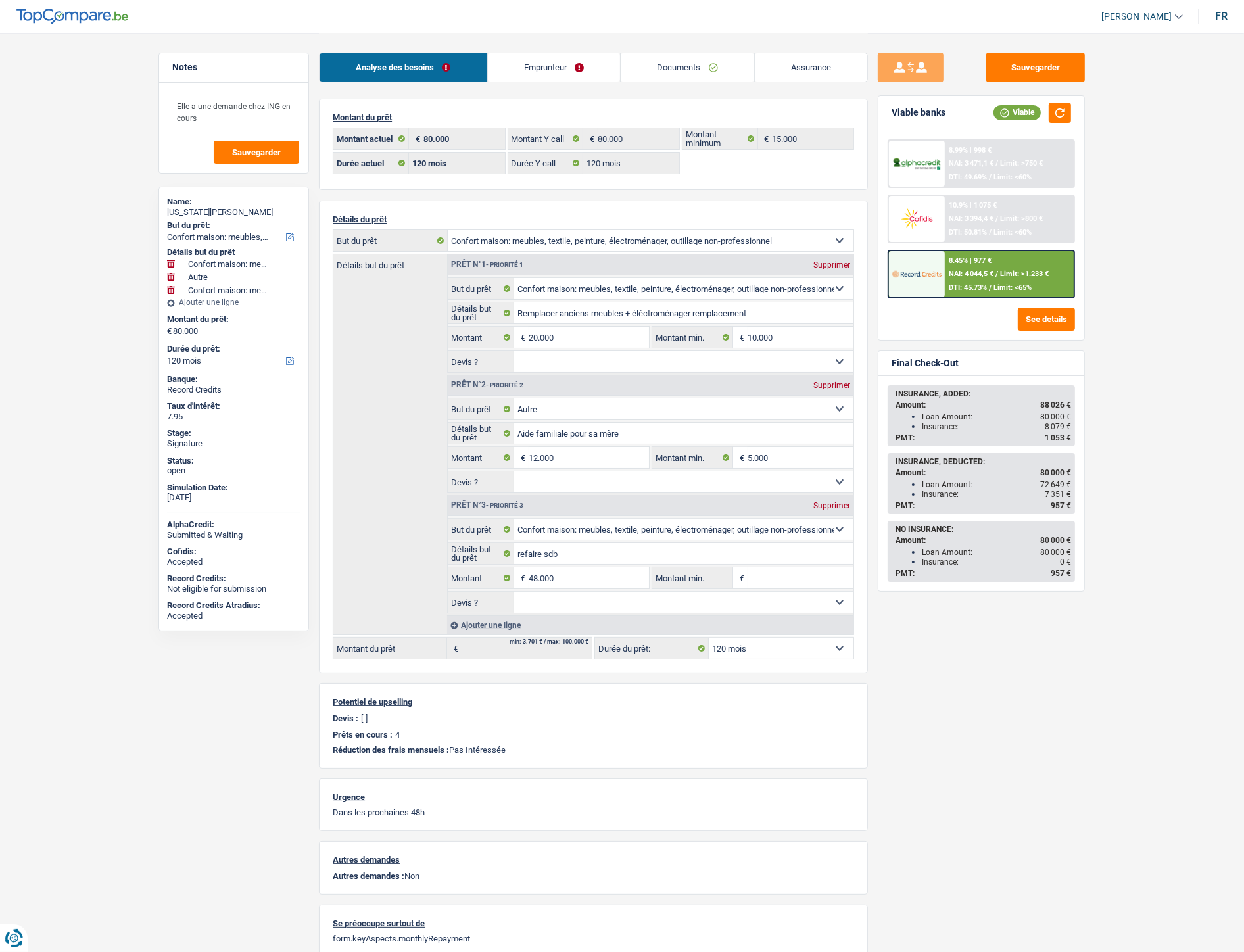
click at [1005, 278] on div "8.45% | 977 € NAI: 4 044,5 € / Limit: >1.233 € DTI: 45.73% / Limit: <65%" at bounding box center [1010, 274] width 130 height 46
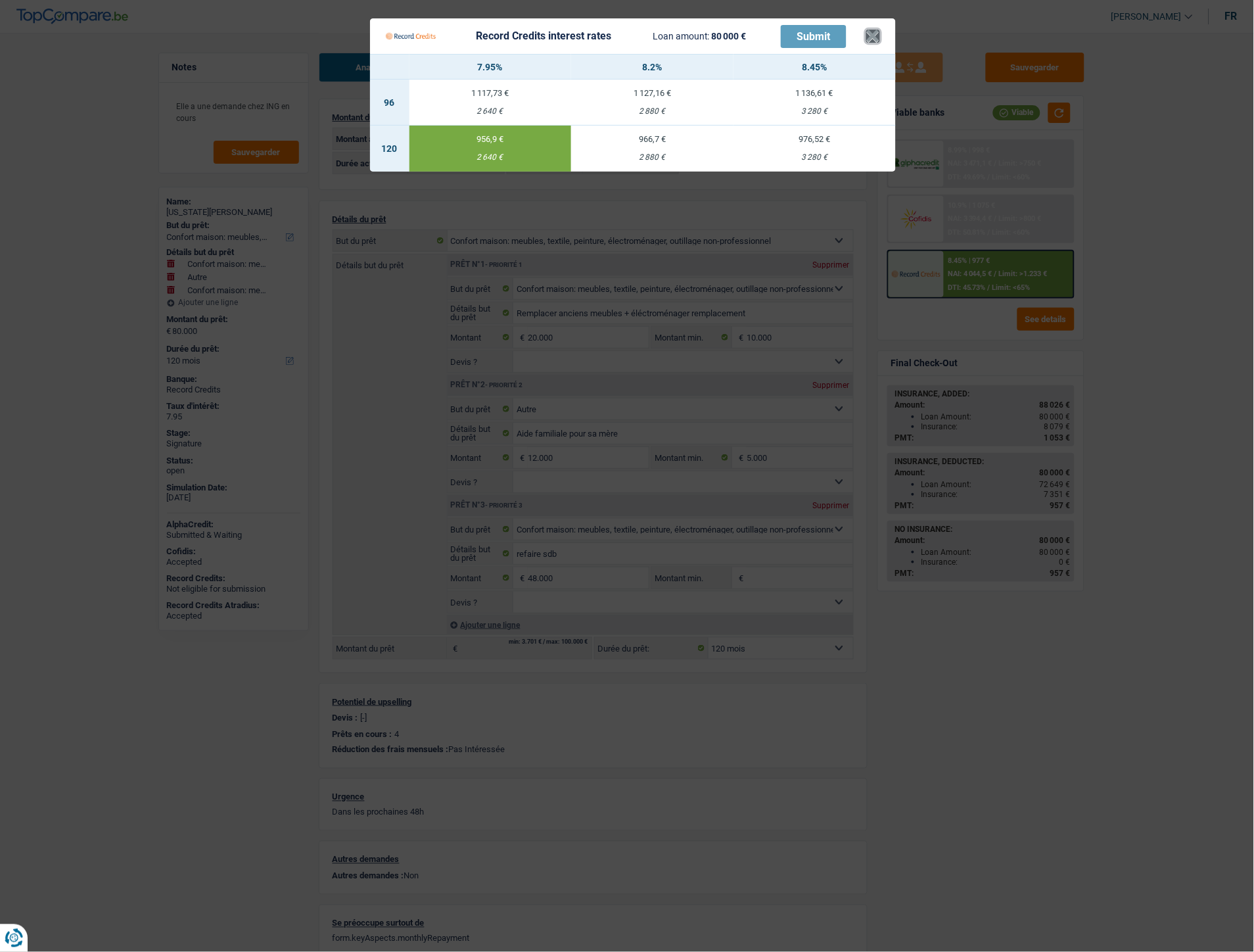
click at [870, 41] on button "×" at bounding box center [874, 36] width 14 height 13
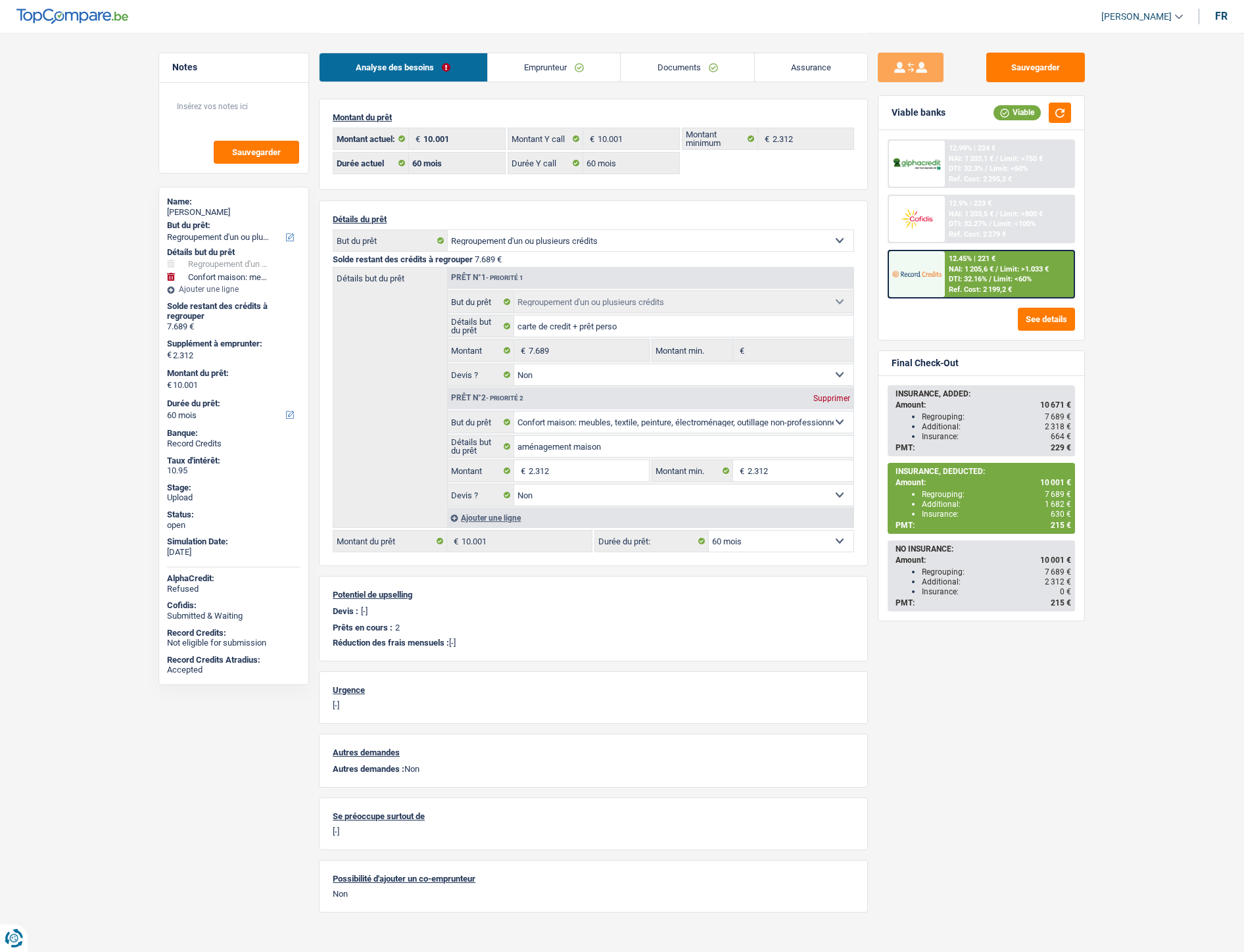
select select "refinancing"
select select "household"
select select "60"
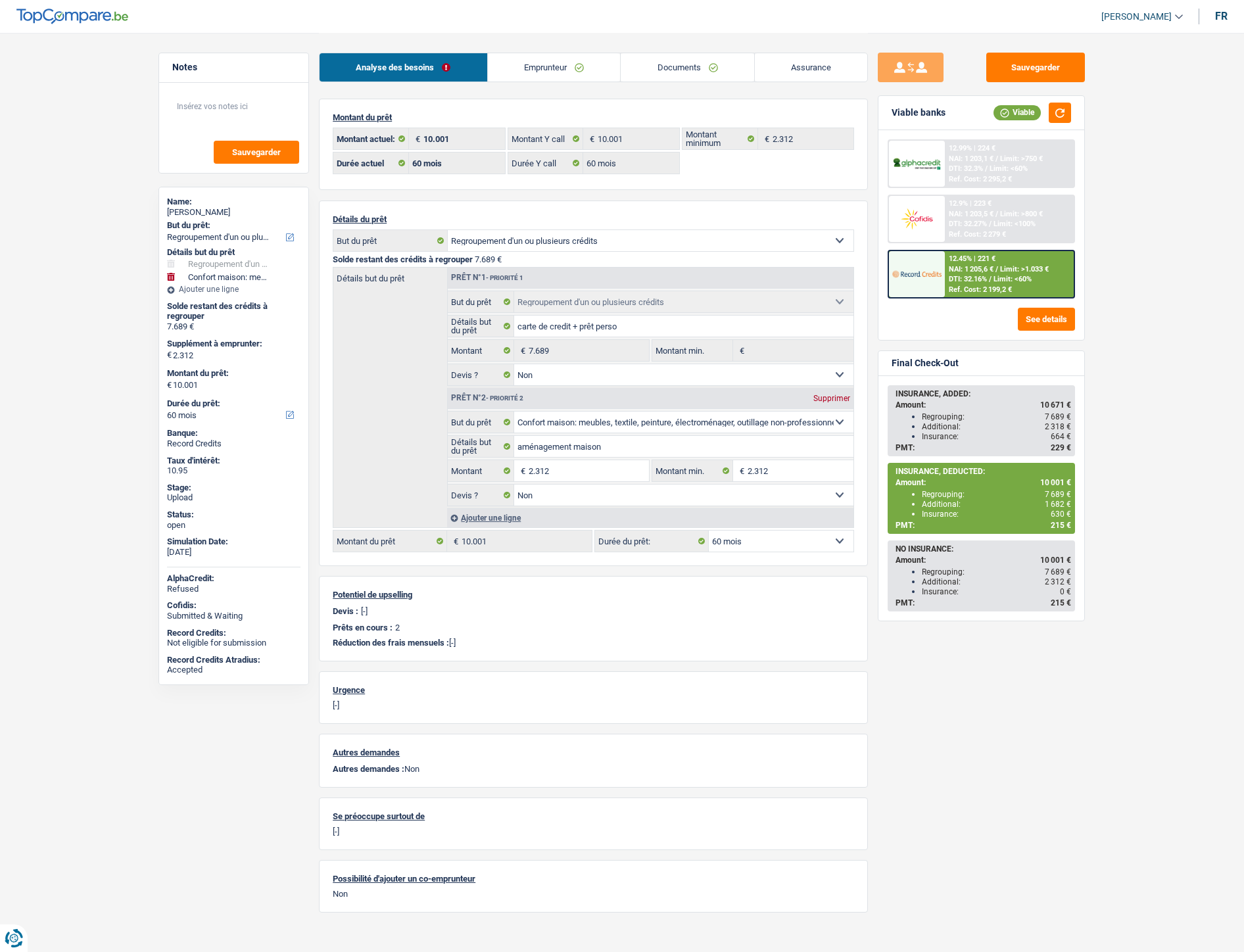
select select "60"
select select "refinancing"
select select "false"
select select "household"
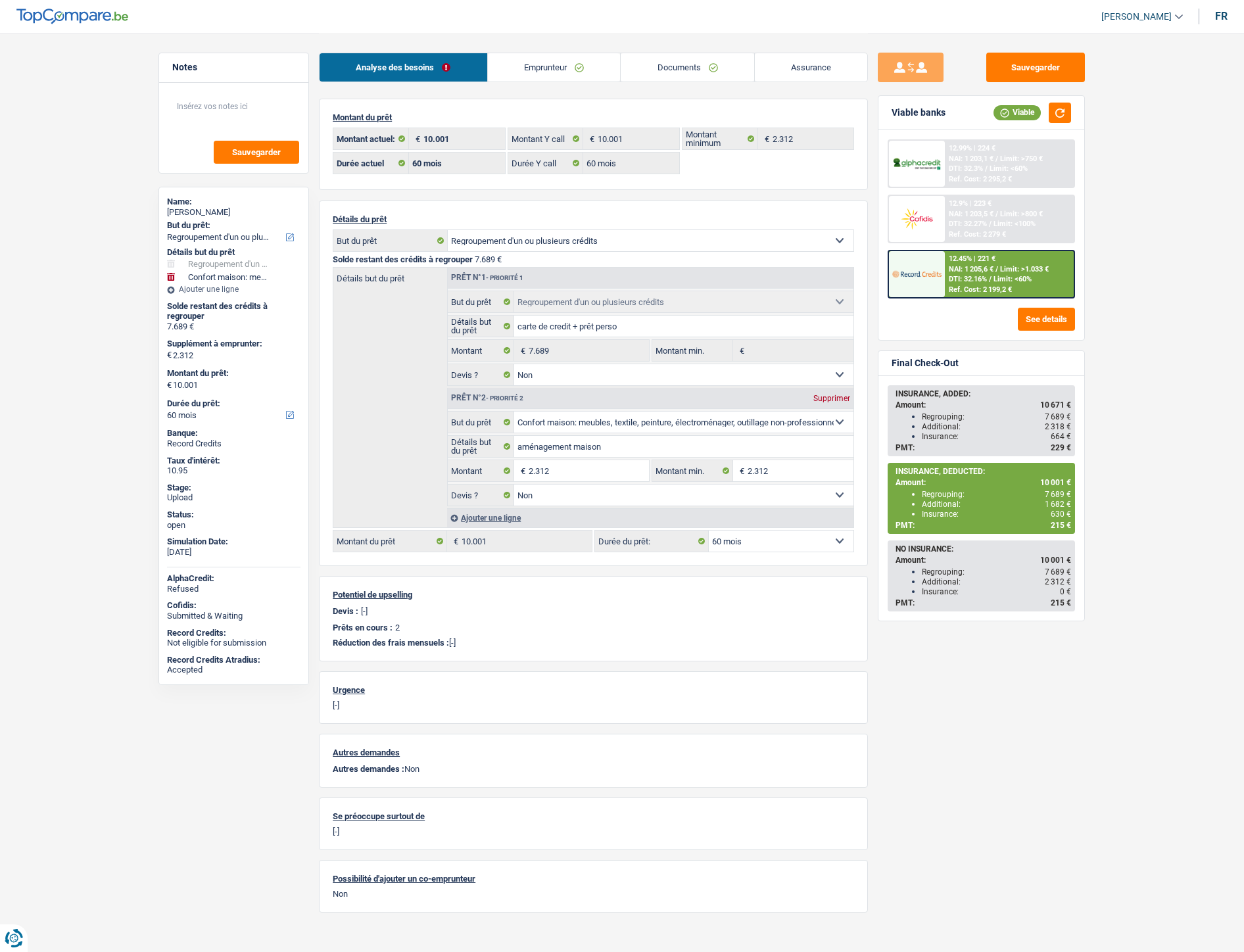
select select "false"
select select "60"
click at [719, 68] on link "Documents" at bounding box center [687, 67] width 133 height 28
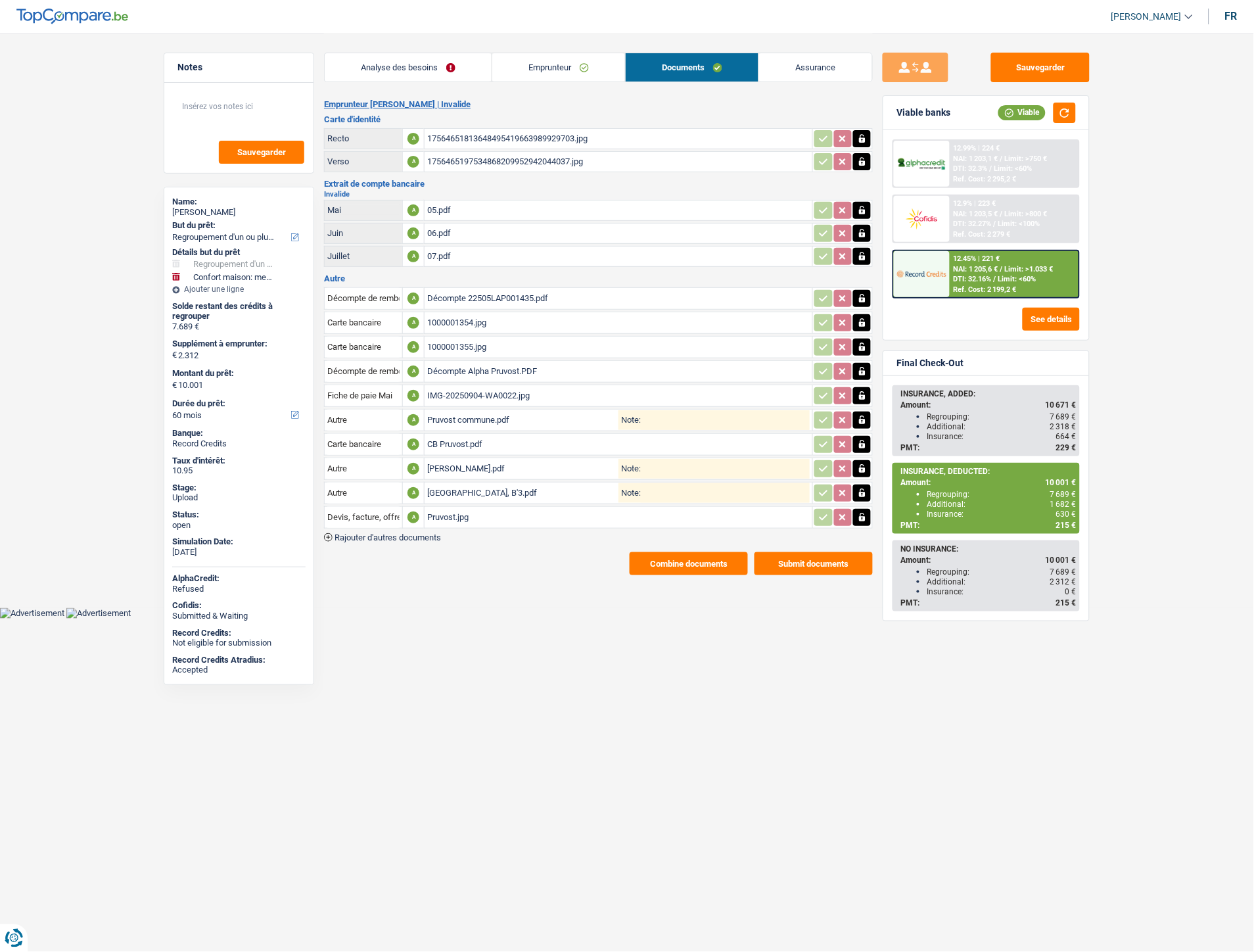
click at [424, 533] on span "Rajouter d'autres documents" at bounding box center [387, 538] width 107 height 9
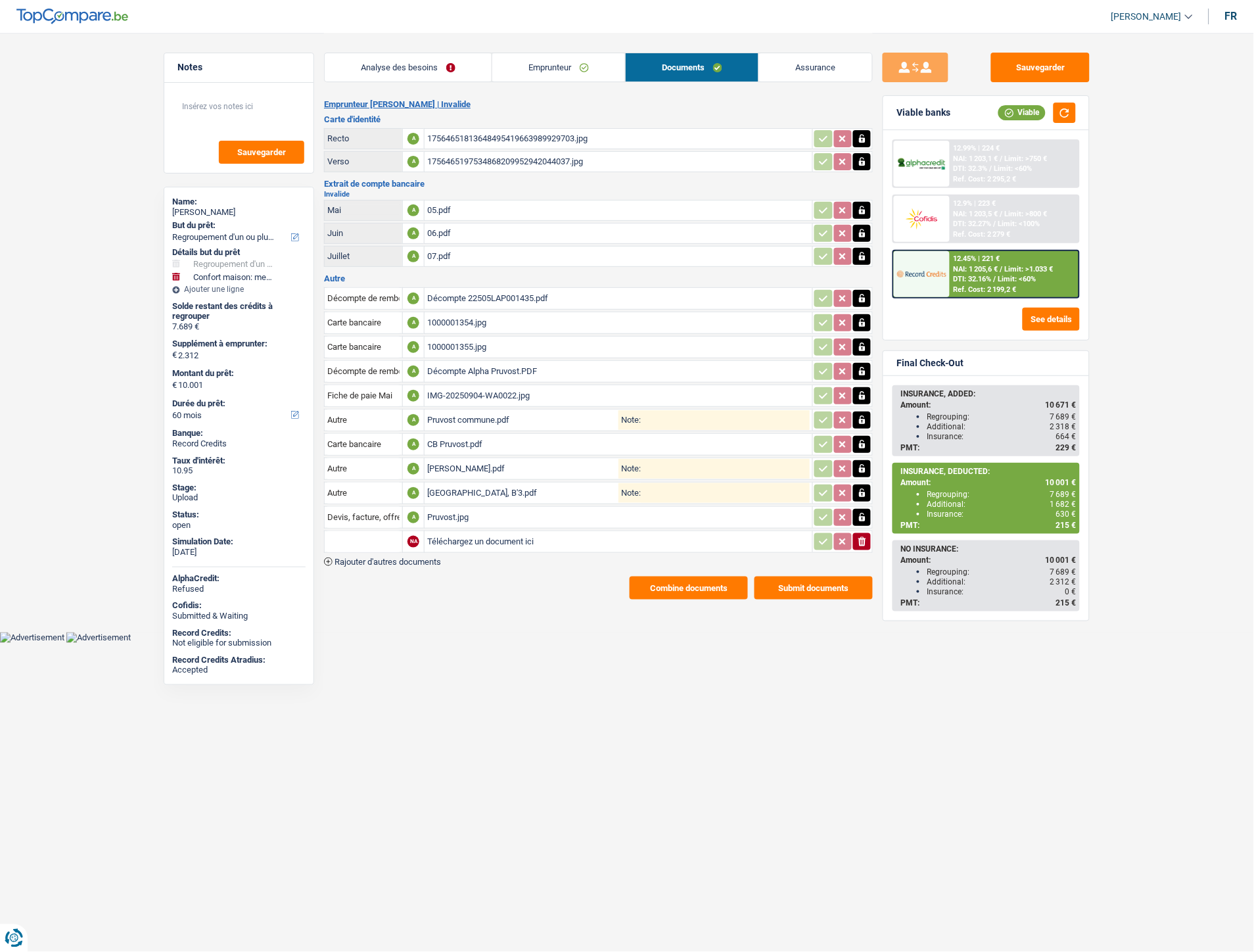
click at [463, 532] on input "Téléchargez un document ici" at bounding box center [619, 541] width 383 height 20
type input "C:\fakepath\19_08_2025 (1).pdf"
click at [338, 531] on input "text" at bounding box center [363, 541] width 73 height 21
click at [366, 560] on li "Décompte de remboursement anticipé" at bounding box center [420, 567] width 176 height 16
type input "Décompte de remboursement anticipé"
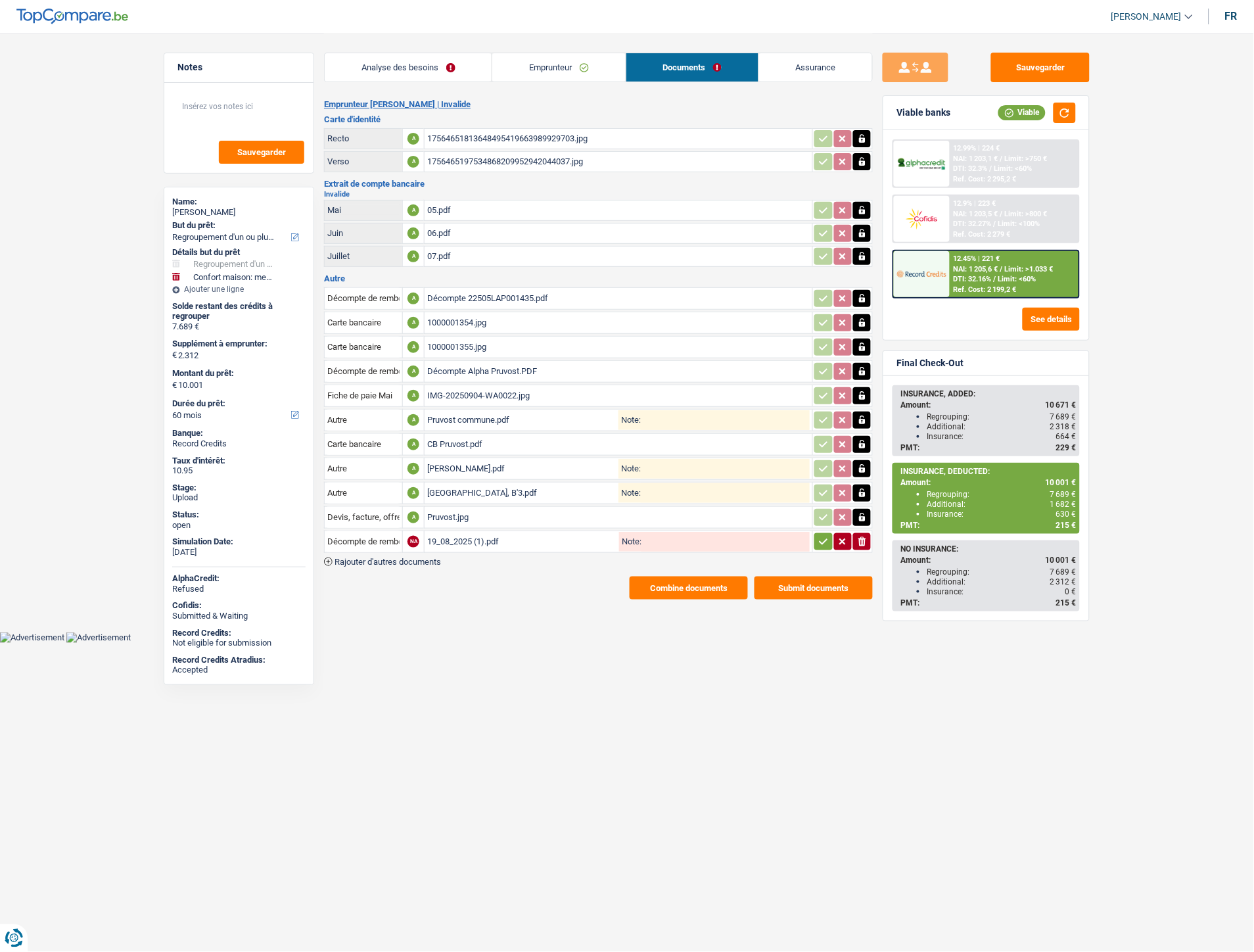
click at [816, 534] on button "button" at bounding box center [823, 542] width 18 height 17
click at [1063, 64] on button "Sauvegarder" at bounding box center [1040, 68] width 98 height 30
click at [1006, 63] on button "Sauvegarder" at bounding box center [1040, 68] width 98 height 30
